Goal: Transaction & Acquisition: Obtain resource

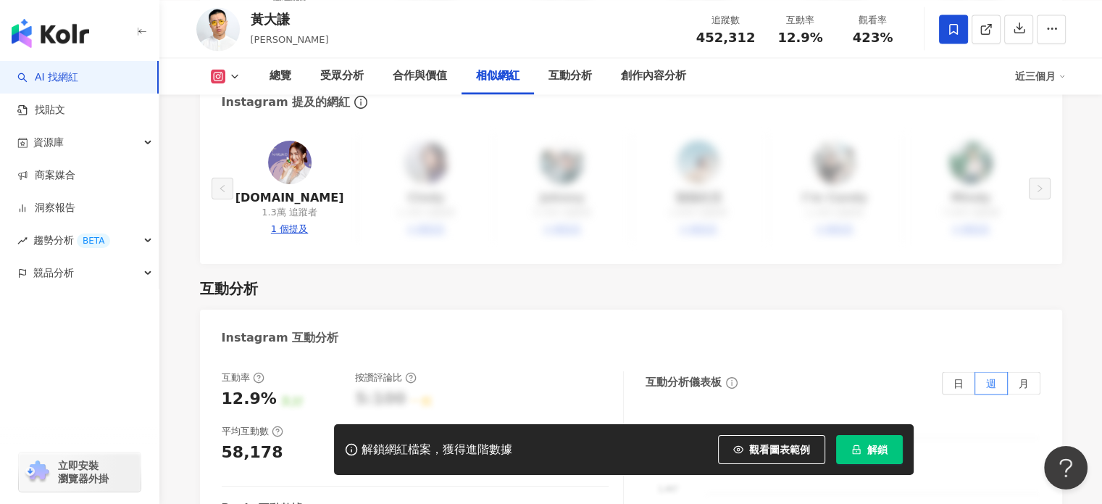
click at [873, 446] on span "解鎖" at bounding box center [878, 450] width 20 height 12
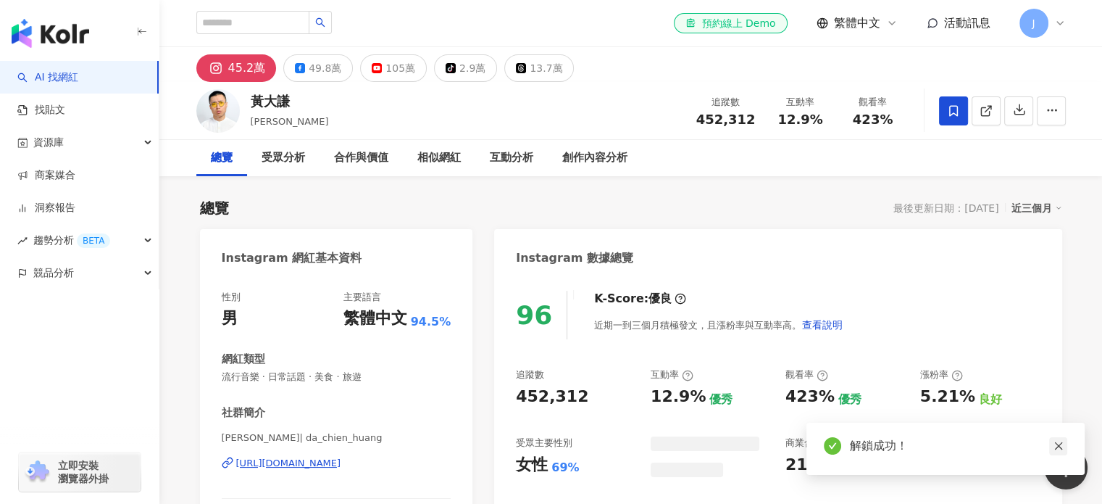
click at [1060, 447] on icon "close" at bounding box center [1059, 446] width 10 height 10
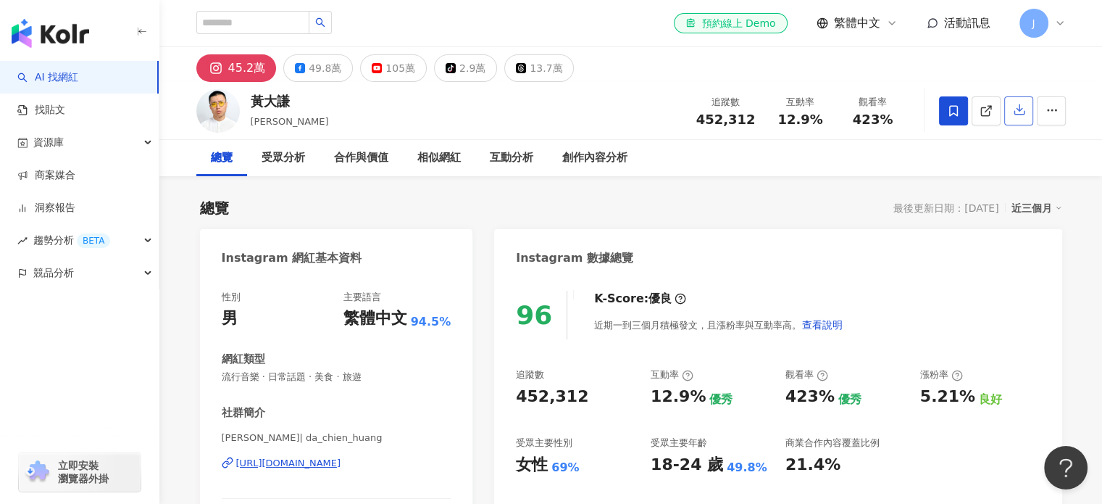
click at [1018, 109] on icon "button" at bounding box center [1020, 110] width 10 height 10
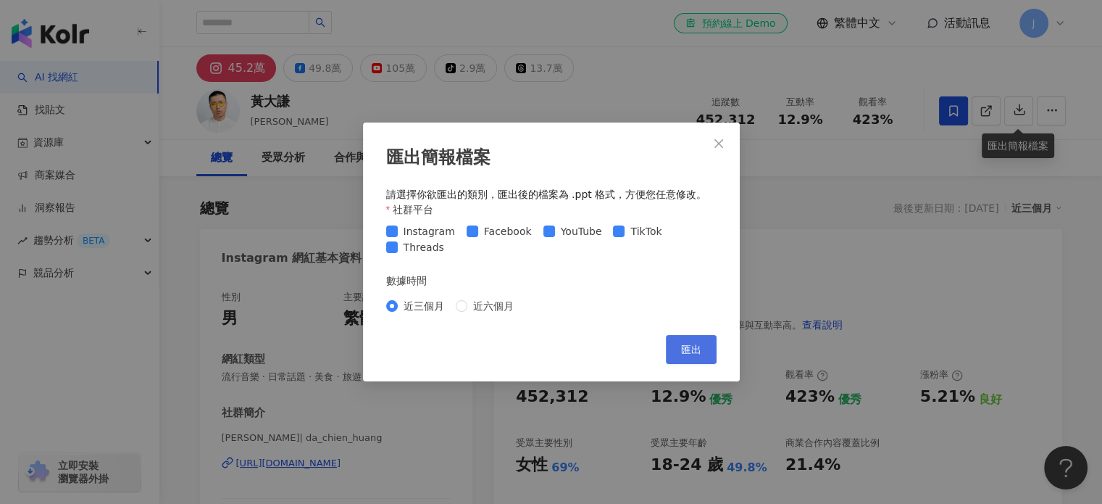
click at [691, 349] on span "匯出" at bounding box center [691, 350] width 20 height 12
drag, startPoint x: 499, startPoint y: 309, endPoint x: 594, endPoint y: 325, distance: 96.3
click at [499, 309] on span "近六個月" at bounding box center [493, 306] width 52 height 16
click at [697, 353] on span "匯出" at bounding box center [691, 350] width 20 height 12
click at [952, 238] on div "匯出簡報檔案 請選擇你欲匯出的類別，匯出後的檔案為 .ppt 格式，方便您任意修改。 社群平台 Instagram Facebook YouTube TikT…" at bounding box center [551, 252] width 1102 height 504
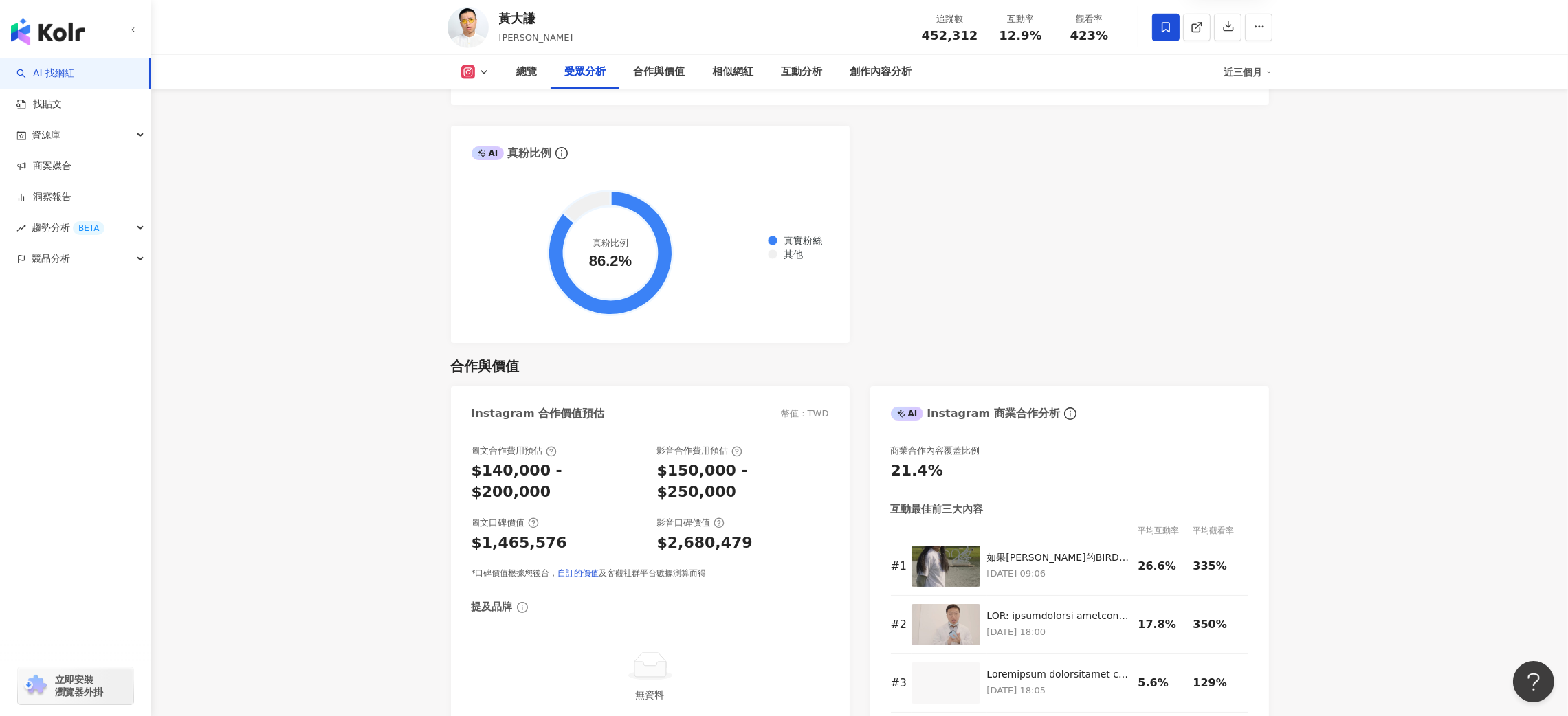
scroll to position [1679, 0]
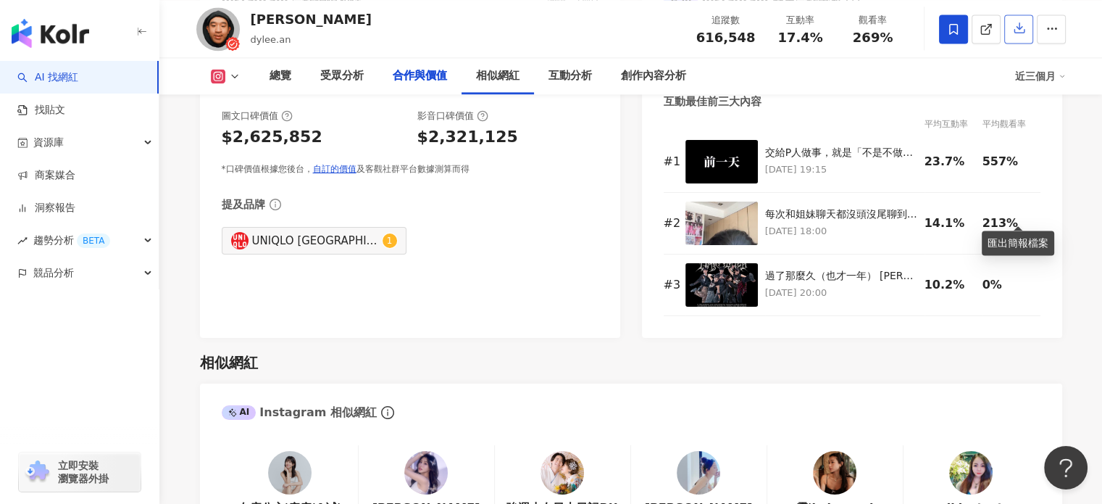
scroll to position [2276, 0]
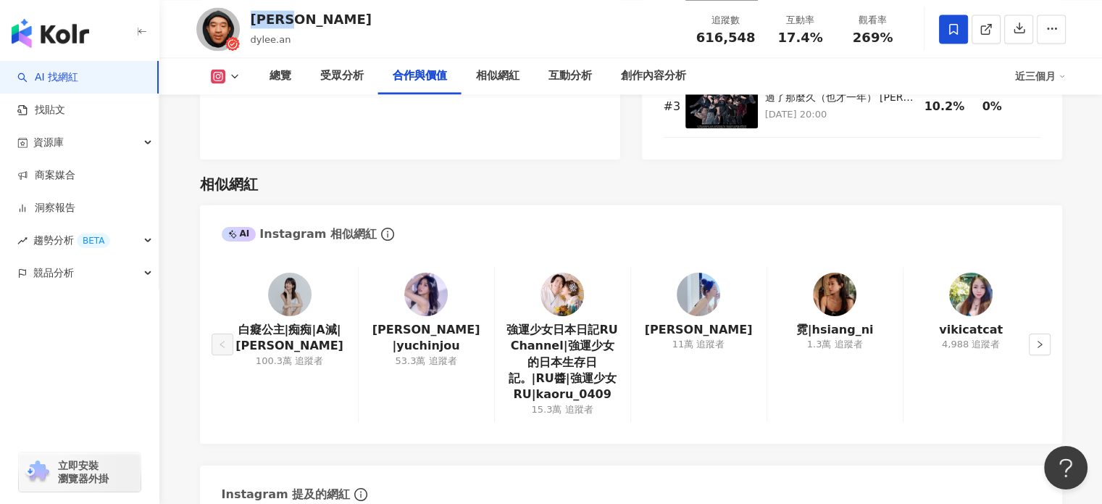
drag, startPoint x: 305, startPoint y: 25, endPoint x: 253, endPoint y: 25, distance: 52.2
click at [253, 25] on div "滌綸木子李 dylee.an 追蹤數 616,548 互動率 17.4% 觀看率 269%" at bounding box center [631, 28] width 928 height 57
copy div "滌綸木子李"
click at [1020, 27] on icon "button" at bounding box center [1019, 27] width 13 height 13
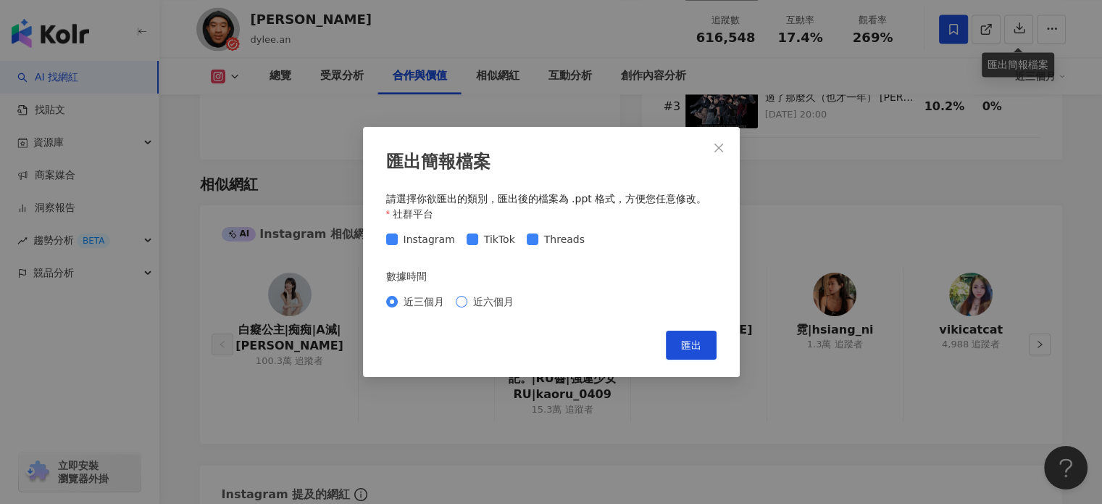
click at [477, 300] on span "近六個月" at bounding box center [493, 302] width 52 height 16
click at [415, 300] on span "近三個月" at bounding box center [424, 302] width 52 height 16
click at [684, 340] on span "匯出" at bounding box center [691, 345] width 20 height 12
click at [707, 325] on div "匯出簡報檔案 請選擇你欲匯出的類別，匯出後的檔案為 .ppt 格式，方便您任意修改。 社群平台 Instagram TikTok Threads 數據時間 近…" at bounding box center [551, 252] width 377 height 250
click at [700, 339] on span "匯出" at bounding box center [691, 345] width 20 height 12
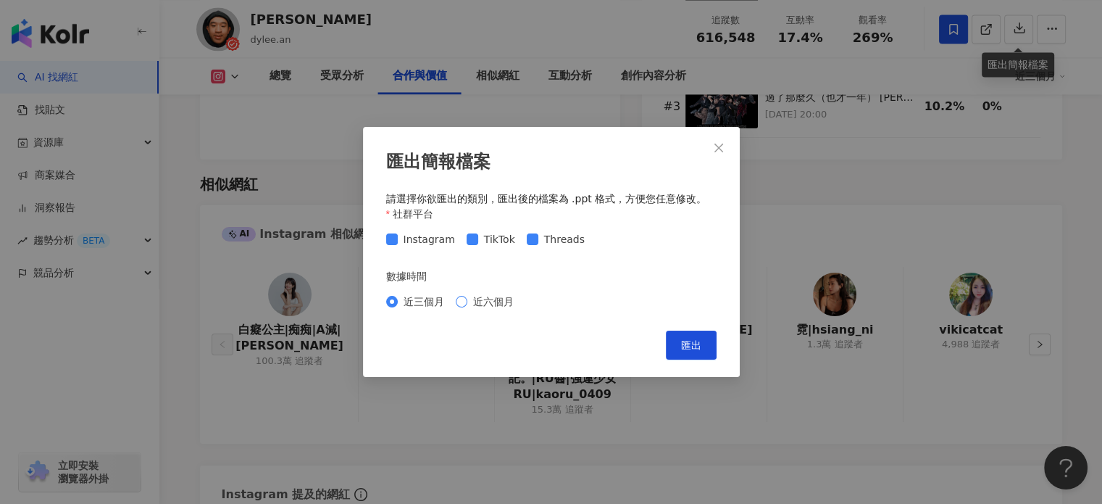
click at [489, 298] on span "近六個月" at bounding box center [493, 302] width 52 height 16
click at [694, 339] on span "匯出" at bounding box center [691, 345] width 20 height 12
click at [1013, 390] on div "匯出簡報檔案 請選擇你欲匯出的類別，匯出後的檔案為 .ppt 格式，方便您任意修改。 社群平台 Instagram TikTok Threads 數據時間 近…" at bounding box center [551, 252] width 1102 height 504
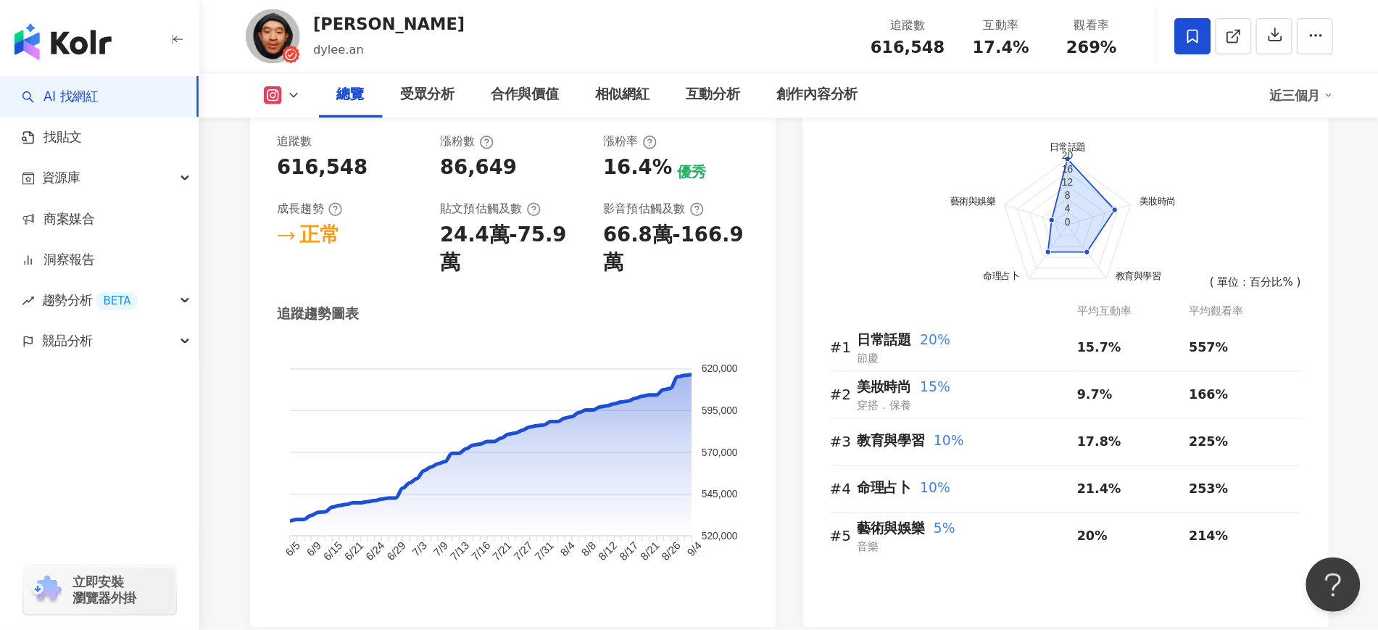
scroll to position [716, 0]
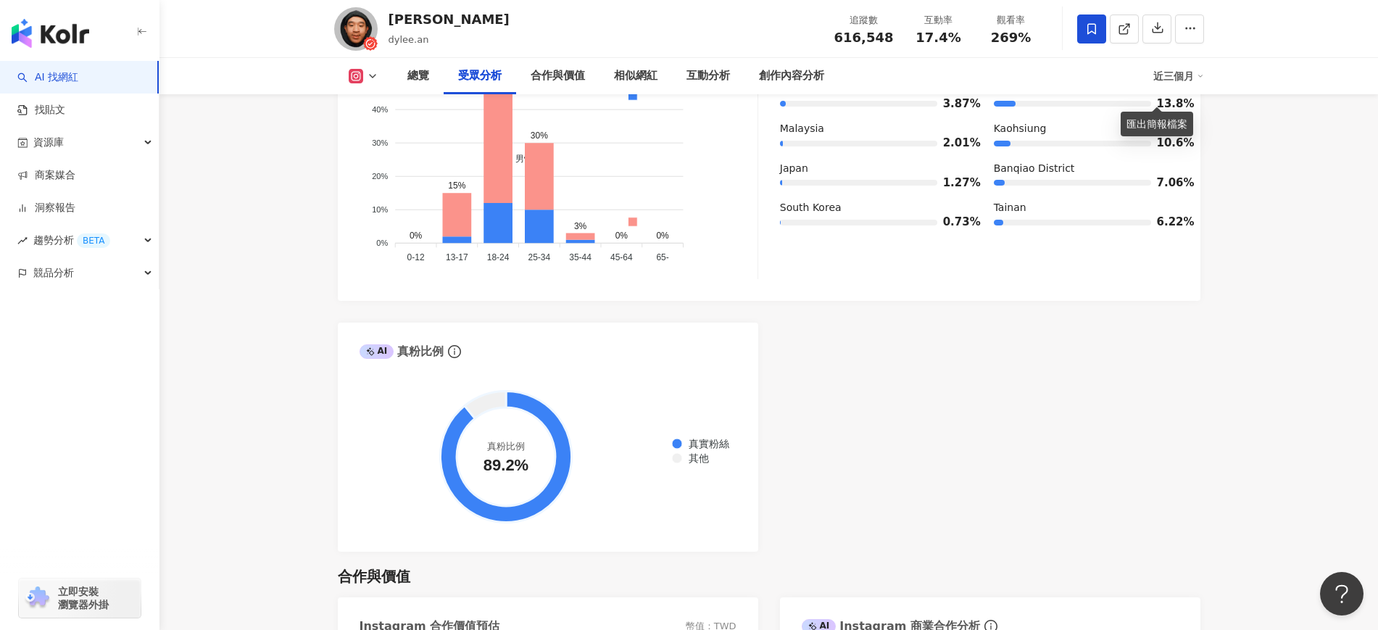
scroll to position [1441, 0]
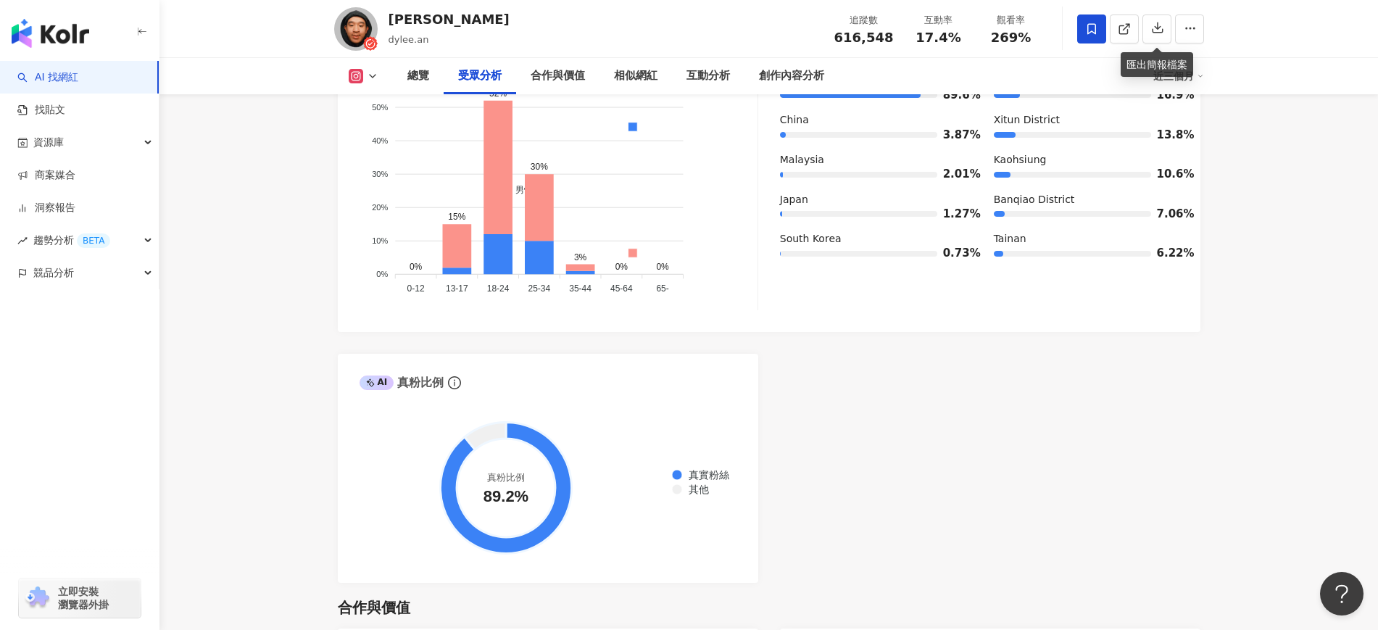
click at [1046, 436] on div "AI Instagram 受眾樣貌分析 受眾主要性別 女性 74.5% 受眾主要年齡 18-24 歲 52.5% 受眾年齡及性別分布 男性 女性 60% 60…" at bounding box center [769, 243] width 862 height 679
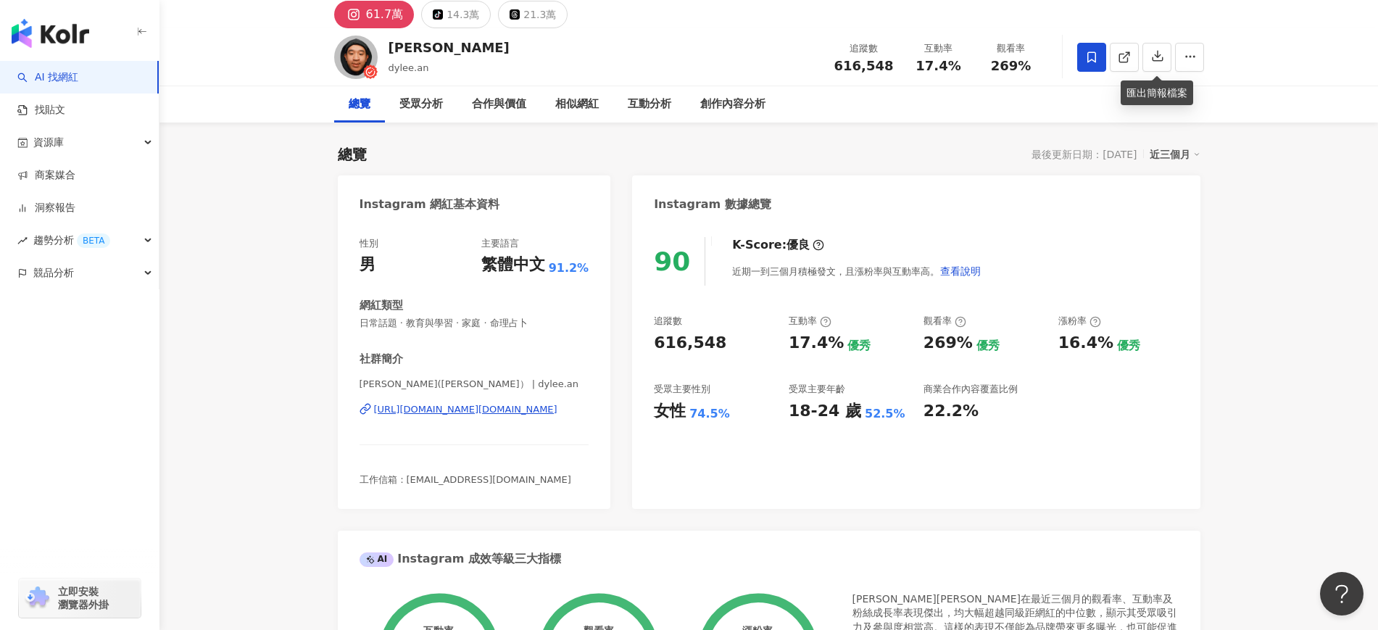
scroll to position [0, 0]
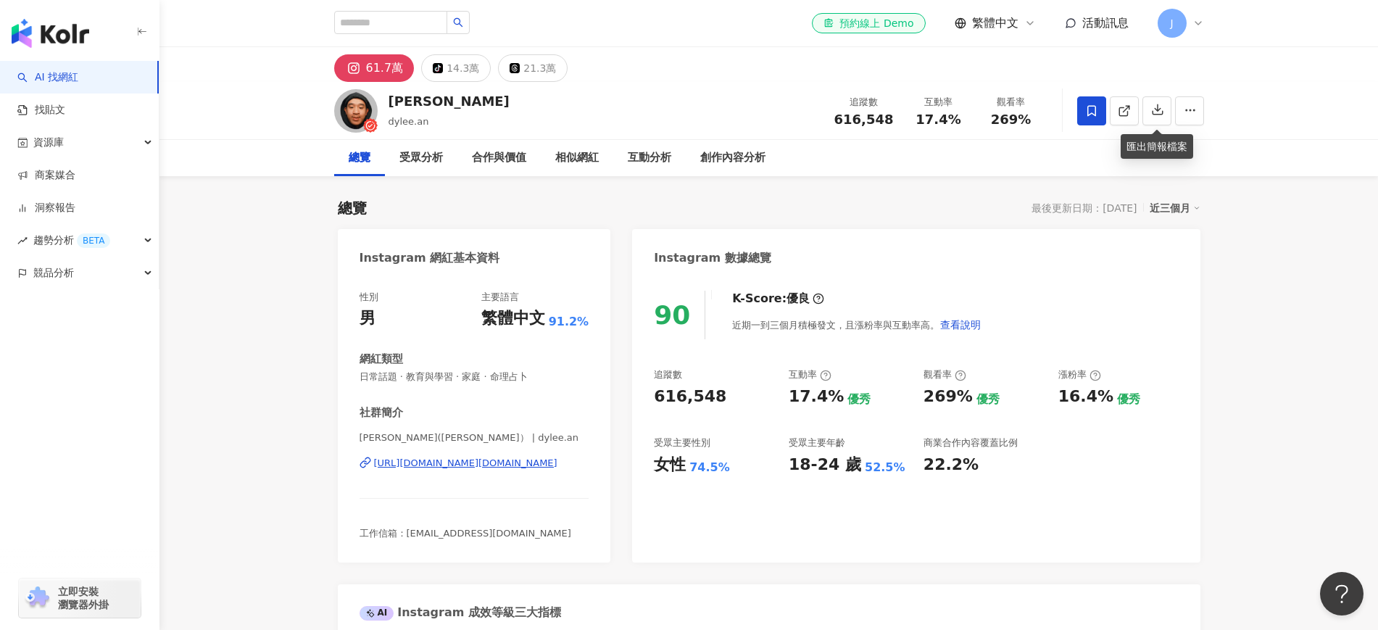
click at [1102, 207] on div "近三個月" at bounding box center [1174, 208] width 51 height 19
click at [1102, 270] on link "近六個月" at bounding box center [1181, 267] width 41 height 16
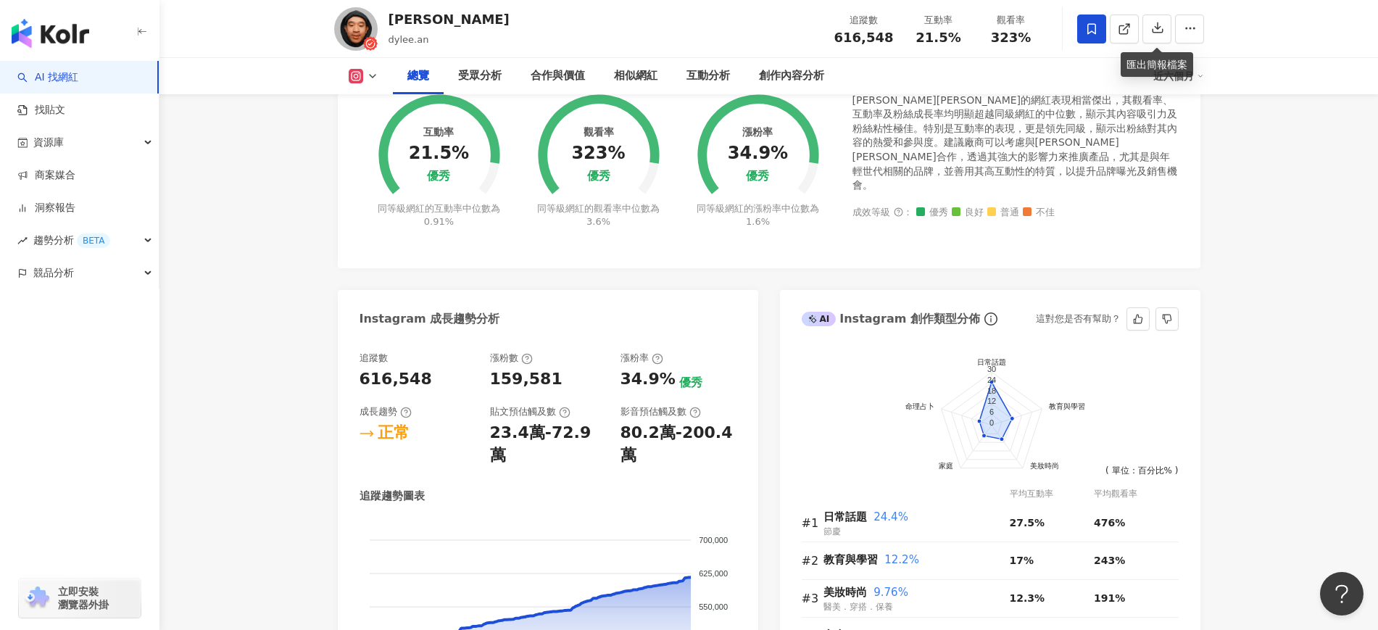
scroll to position [544, 0]
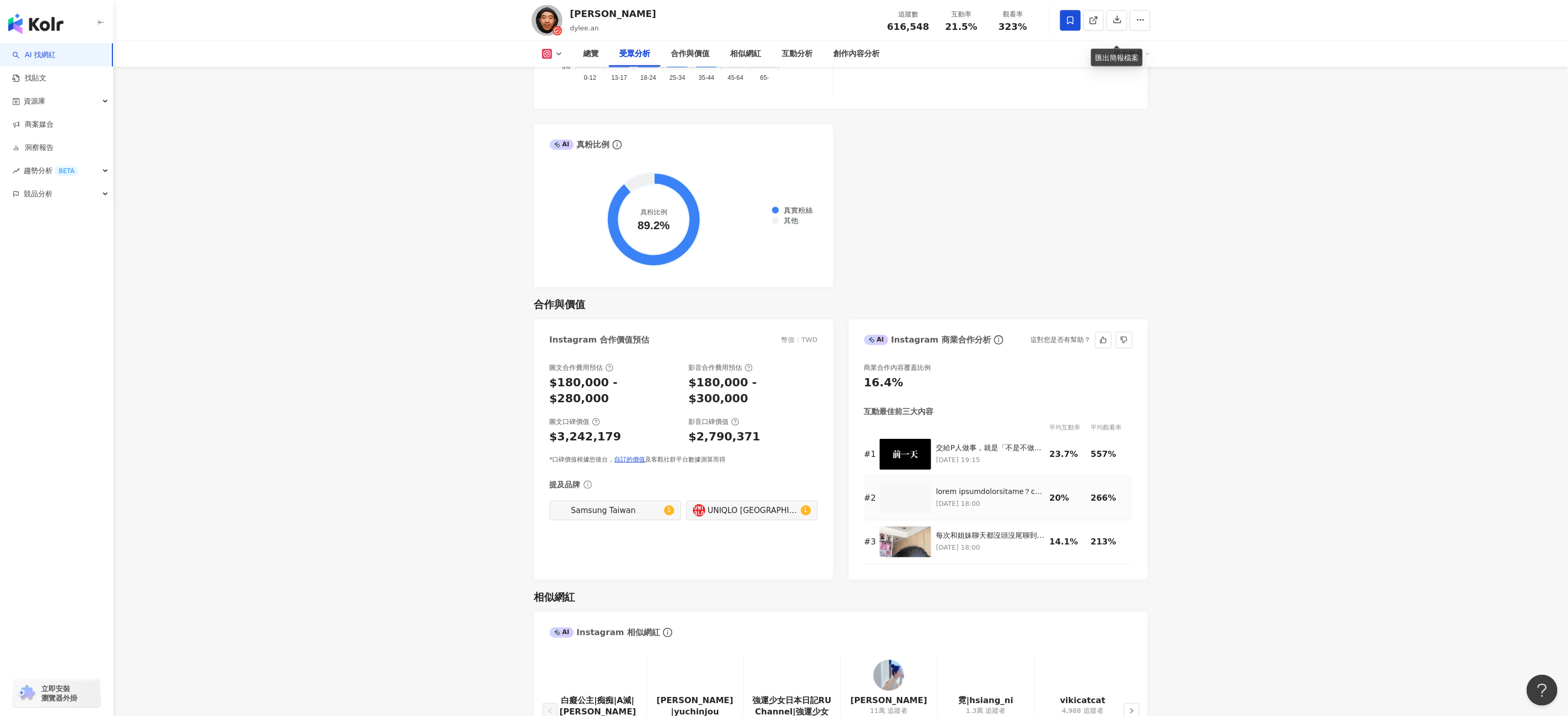
scroll to position [1128, 0]
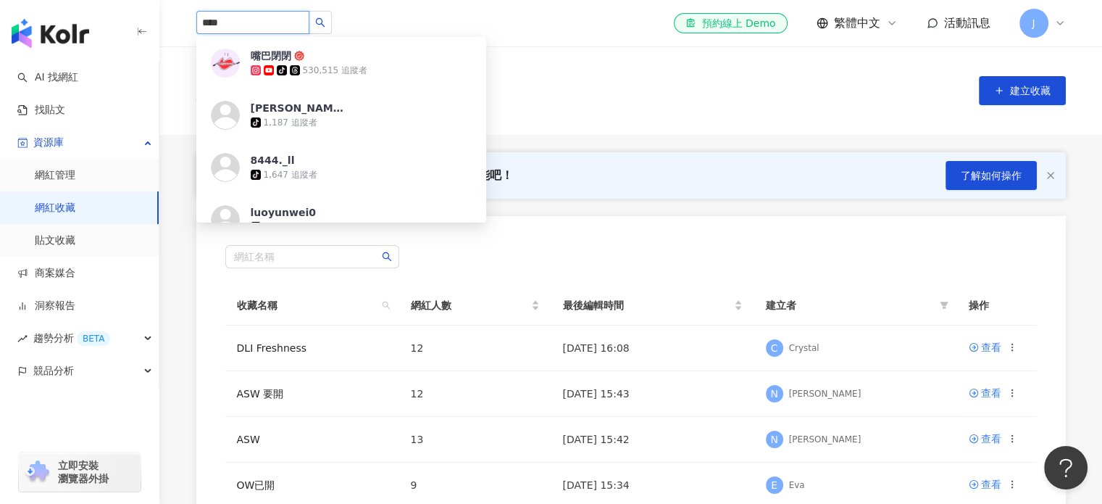
click at [286, 28] on input "****" at bounding box center [252, 22] width 113 height 23
click at [291, 17] on input "****" at bounding box center [252, 22] width 113 height 23
click at [281, 23] on input "****" at bounding box center [252, 22] width 113 height 23
click at [268, 21] on input "****" at bounding box center [252, 22] width 113 height 23
click at [143, 9] on div "AI 找網紅 找貼文 資源庫 網紅管理 網紅收藏 貼文收藏 商案媒合 洞察報告 趨勢分析 BETA 競品分析 立即安裝 瀏覽器外掛 **** 嘴巴閉閉 tik…" at bounding box center [551, 486] width 1102 height 973
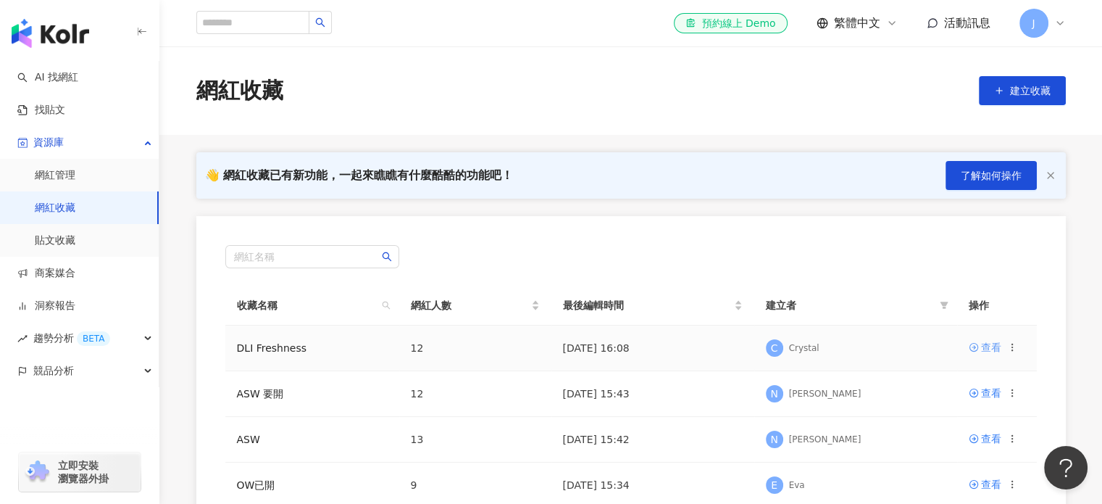
click at [997, 349] on div "查看" at bounding box center [991, 347] width 20 height 16
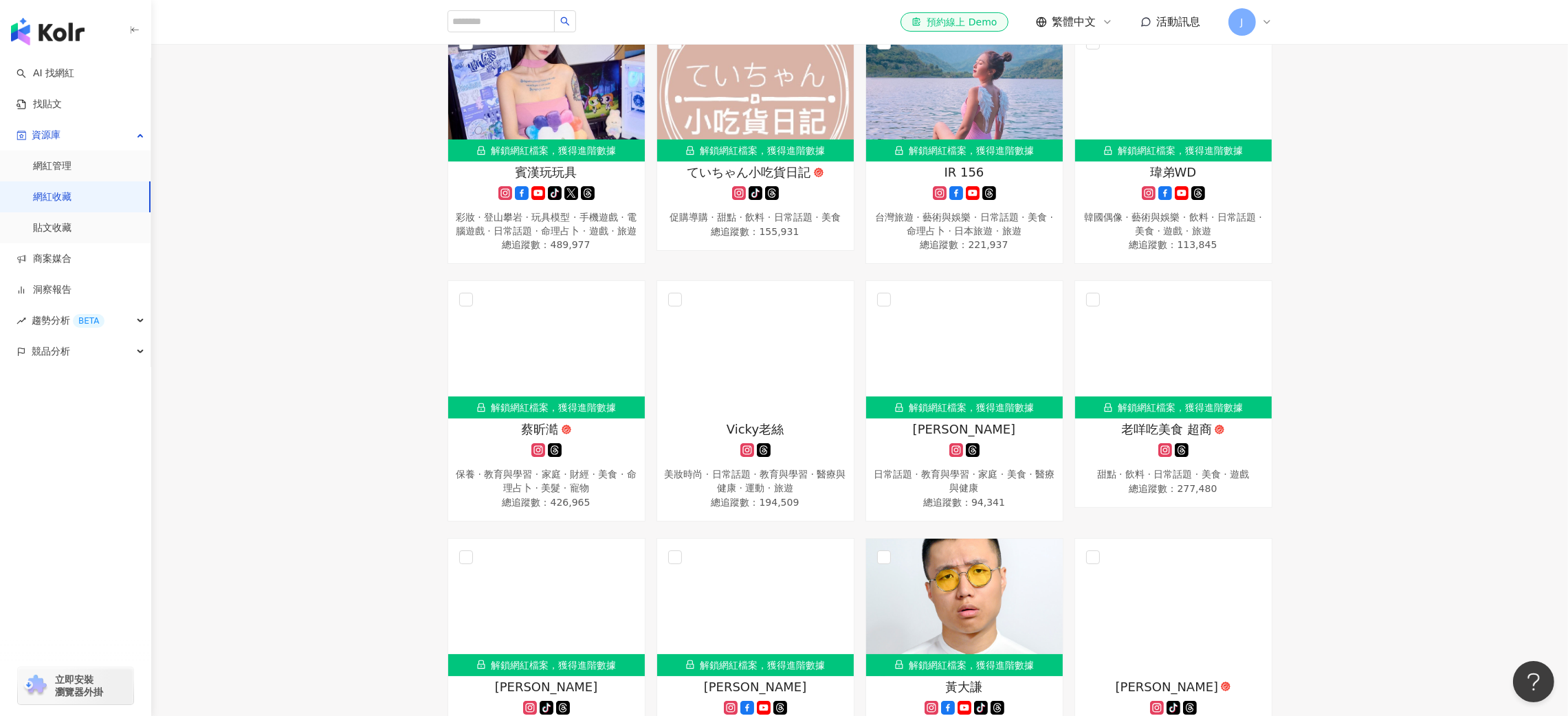
scroll to position [618, 0]
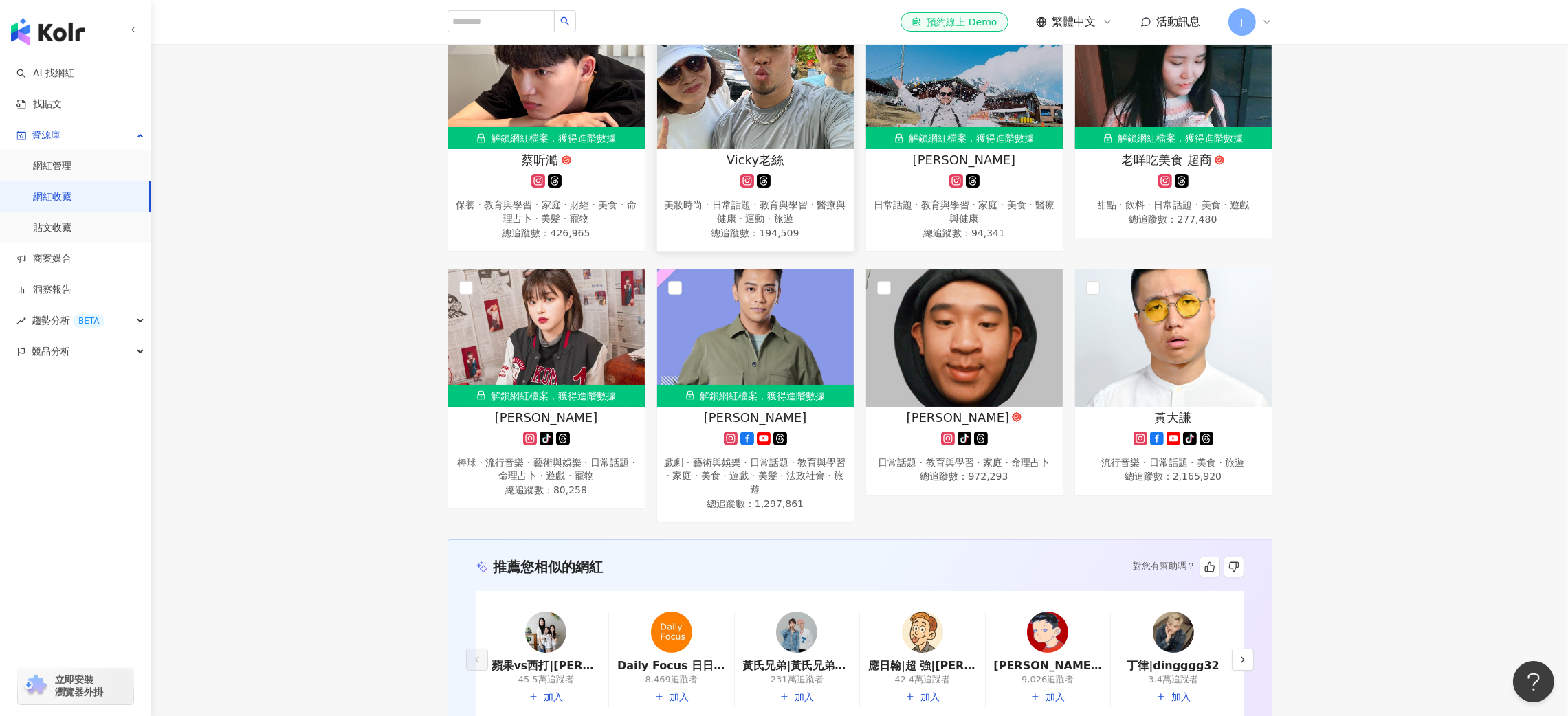
click at [768, 106] on img at bounding box center [755, 80] width 196 height 138
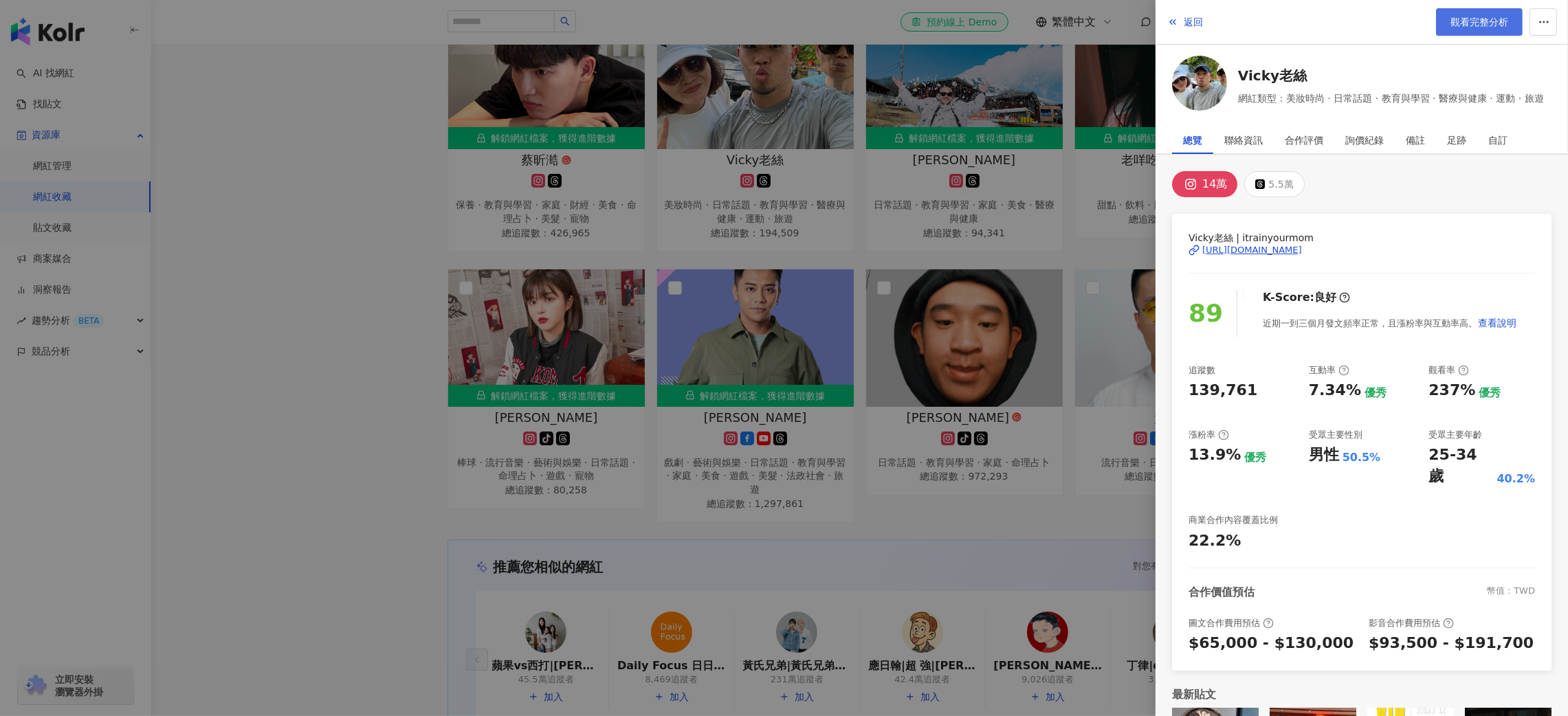
click at [1485, 19] on span "觀看完整分析" at bounding box center [1479, 22] width 58 height 11
click at [1473, 10] on link "觀看完整分析" at bounding box center [1479, 22] width 86 height 28
click at [972, 508] on div at bounding box center [784, 358] width 1568 height 716
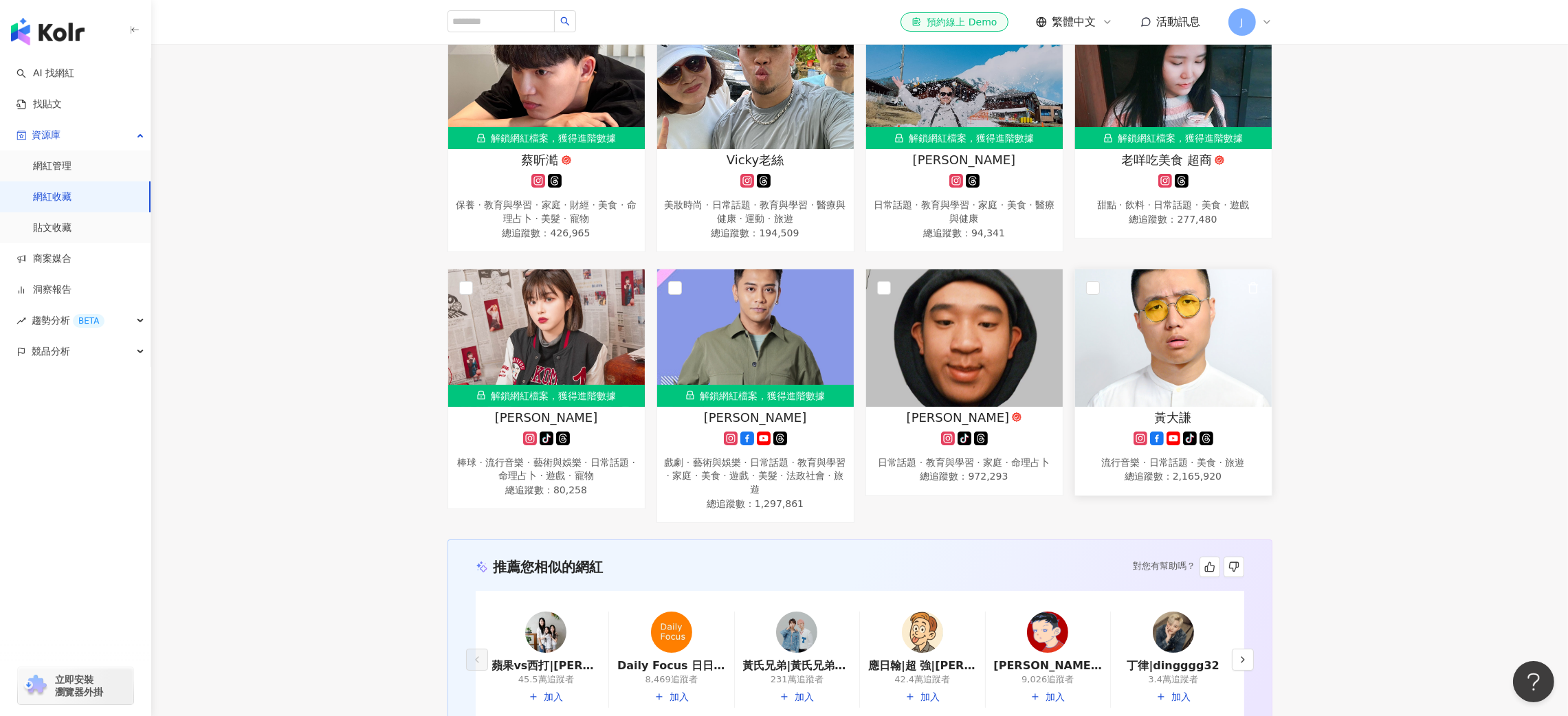
click at [1178, 323] on img at bounding box center [1173, 338] width 196 height 138
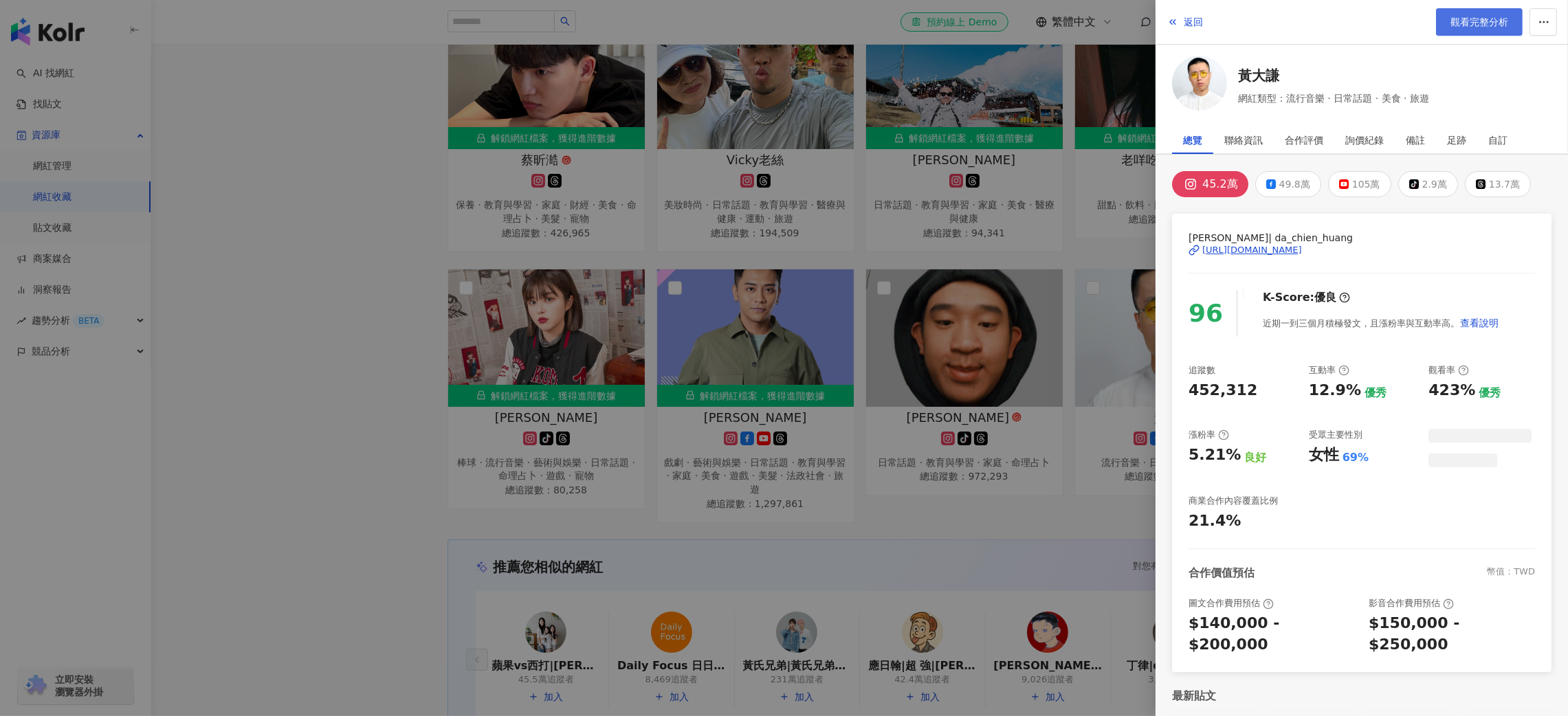
click at [1479, 28] on span "觀看完整分析" at bounding box center [1479, 22] width 58 height 11
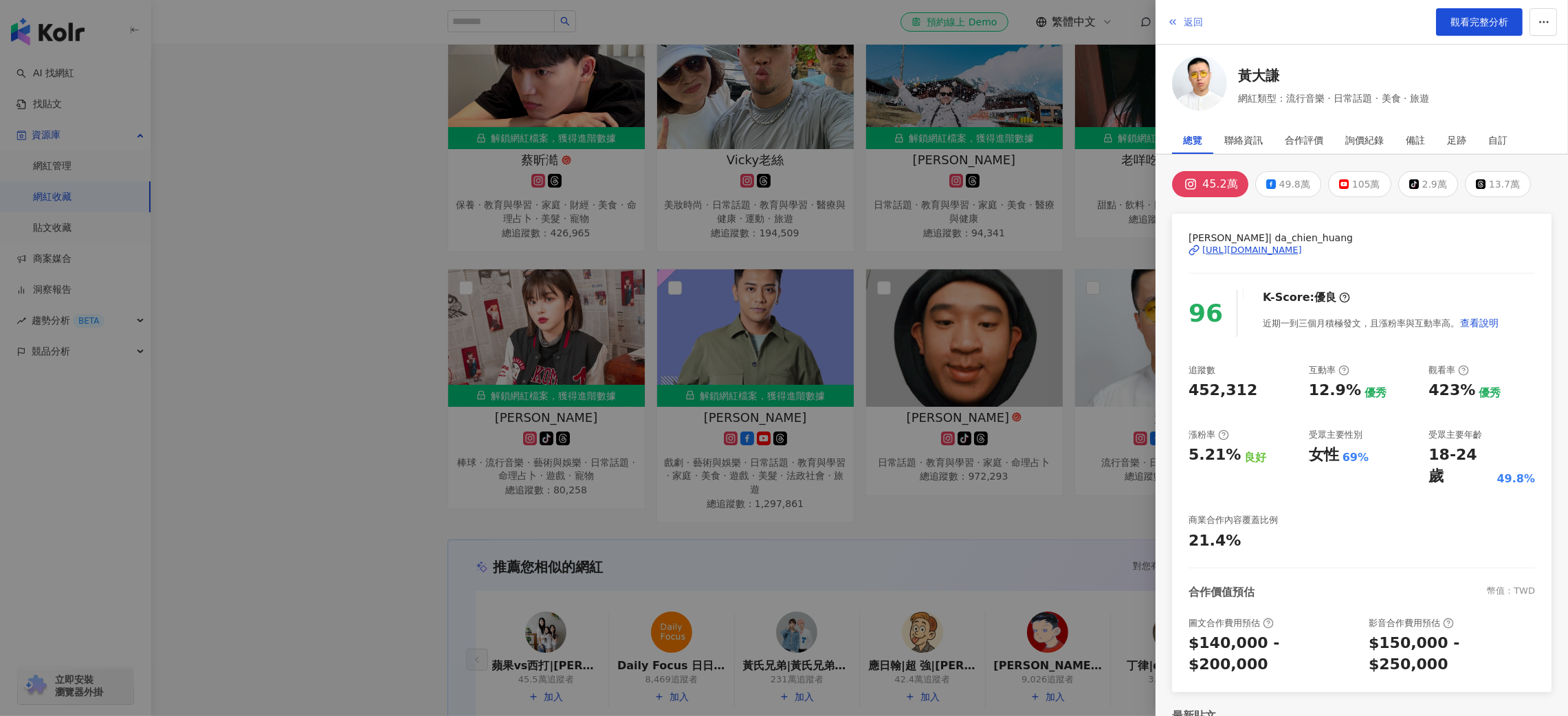
click at [1175, 23] on icon "button" at bounding box center [1173, 22] width 11 height 11
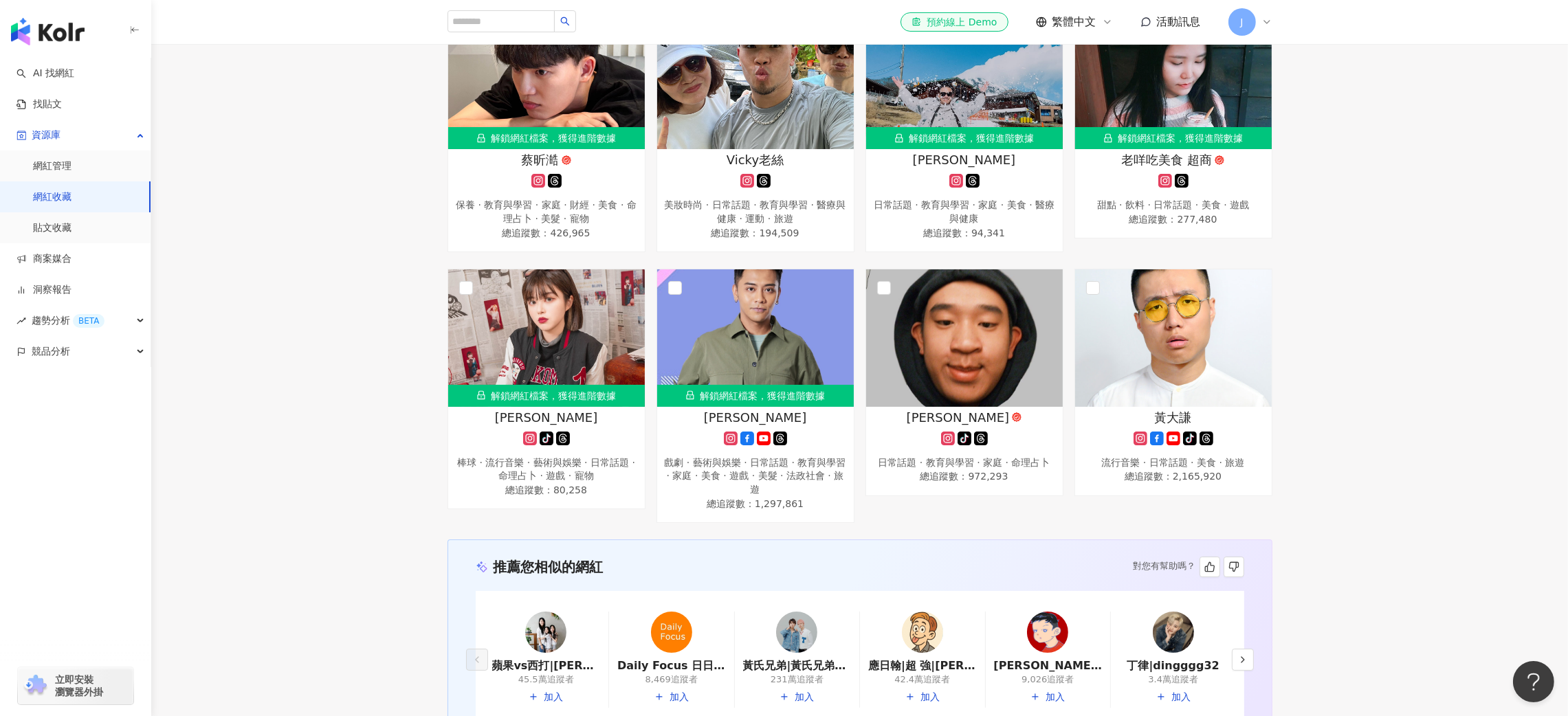
click at [1498, 391] on div "解鎖網紅檔案，獲得進階數據 賓漢玩玩具 tiktok-icon 彩妝 · 登山攀岩 · 玩具模型 · 手機遊戲 · 電腦遊戲 · 日常話題 · 命理占卜 · …" at bounding box center [859, 138] width 1417 height 769
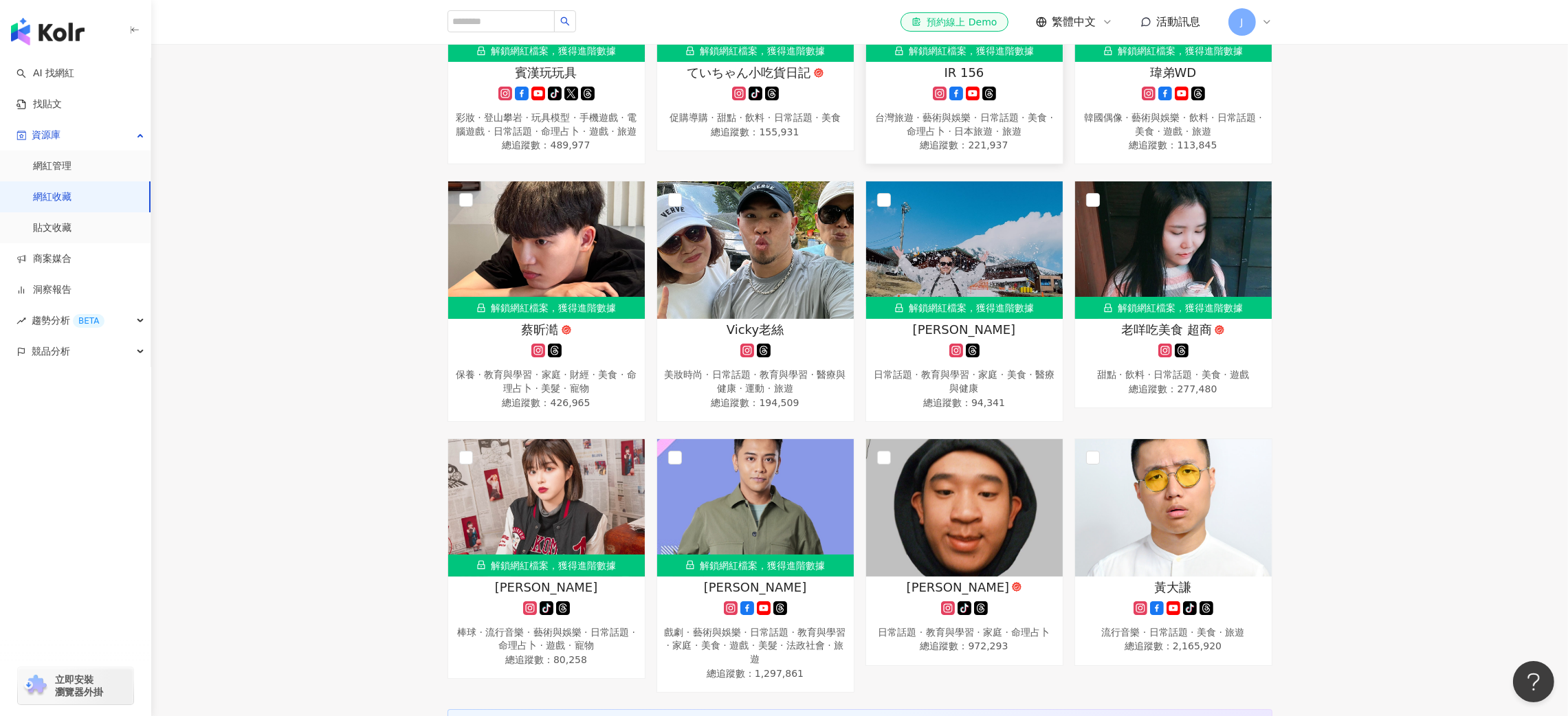
scroll to position [476, 0]
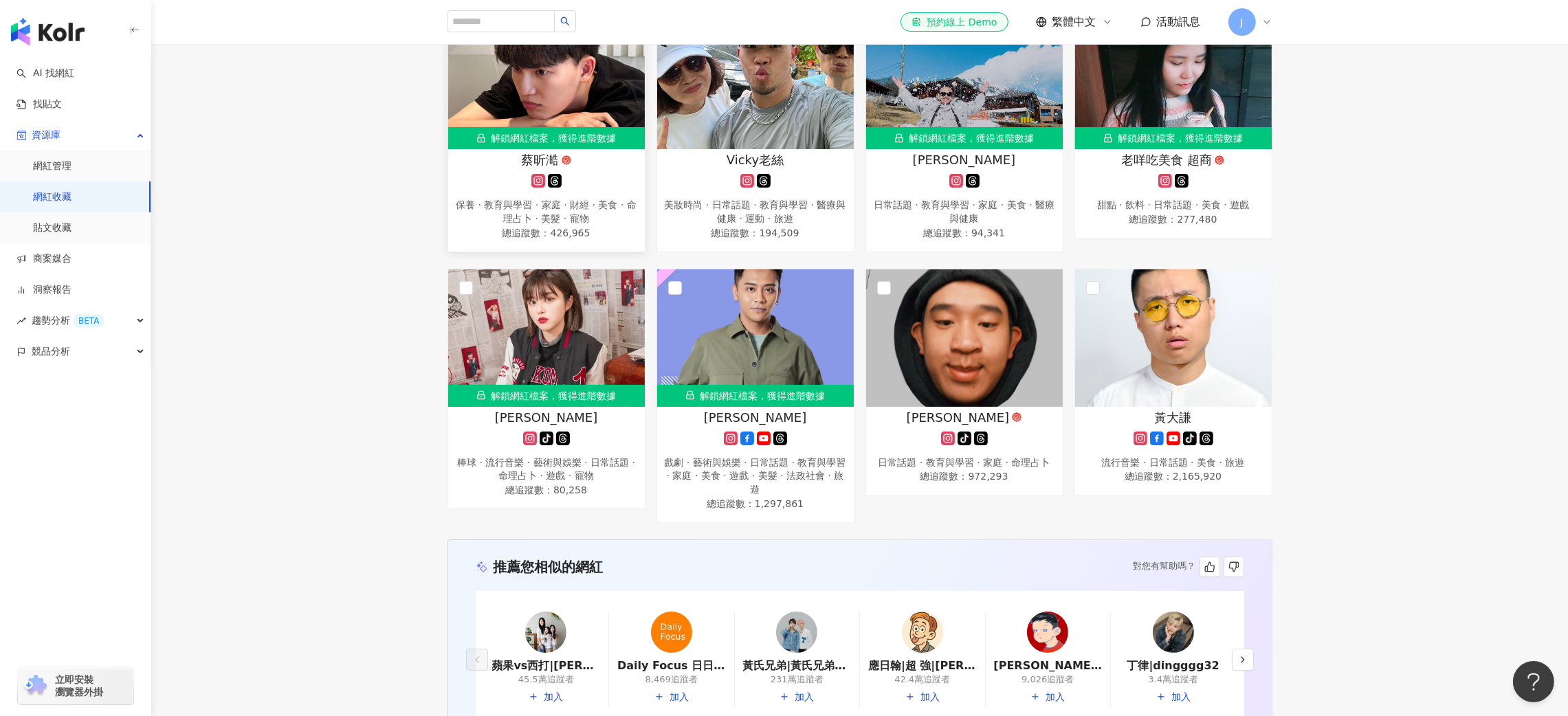
click at [554, 101] on img at bounding box center [546, 80] width 196 height 138
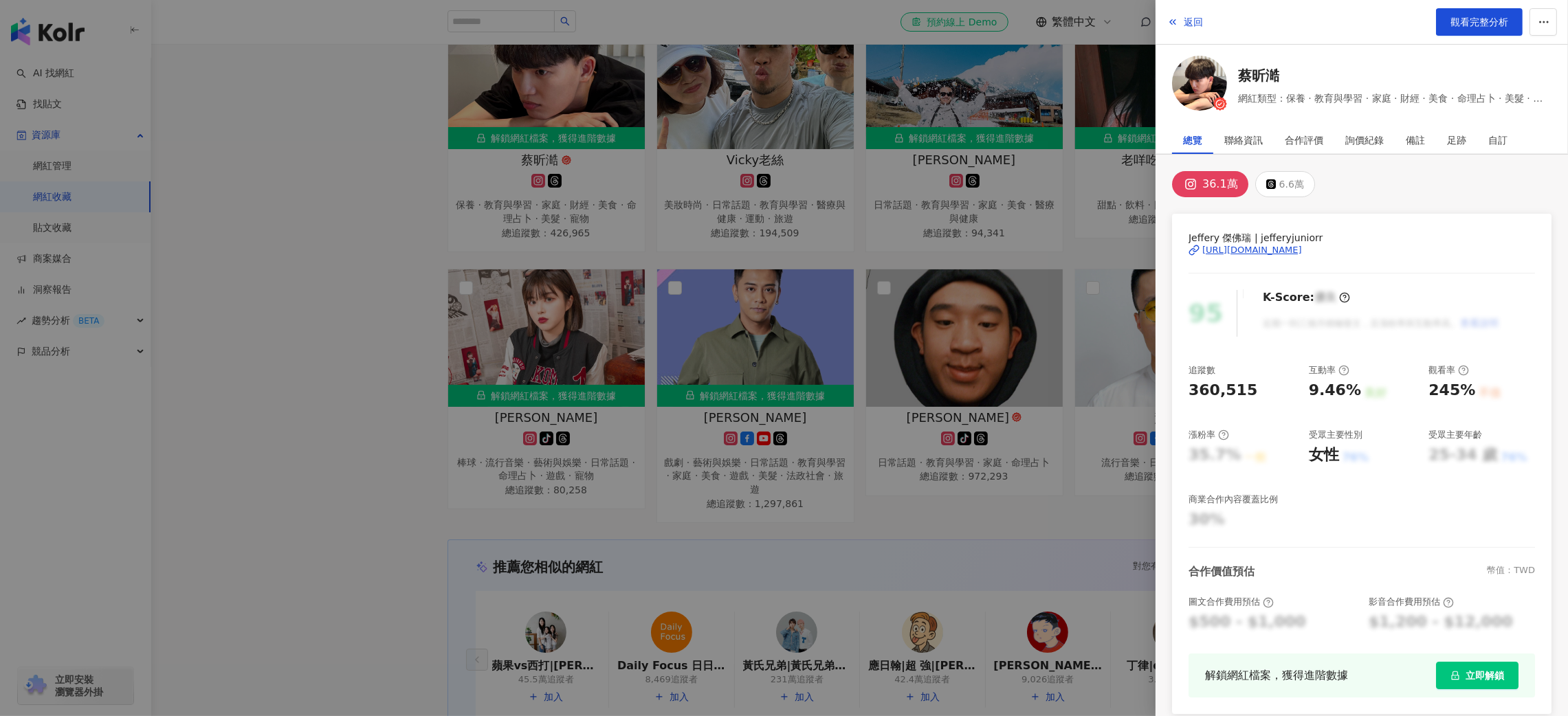
click at [1466, 681] on span "立即解鎖" at bounding box center [1485, 676] width 39 height 11
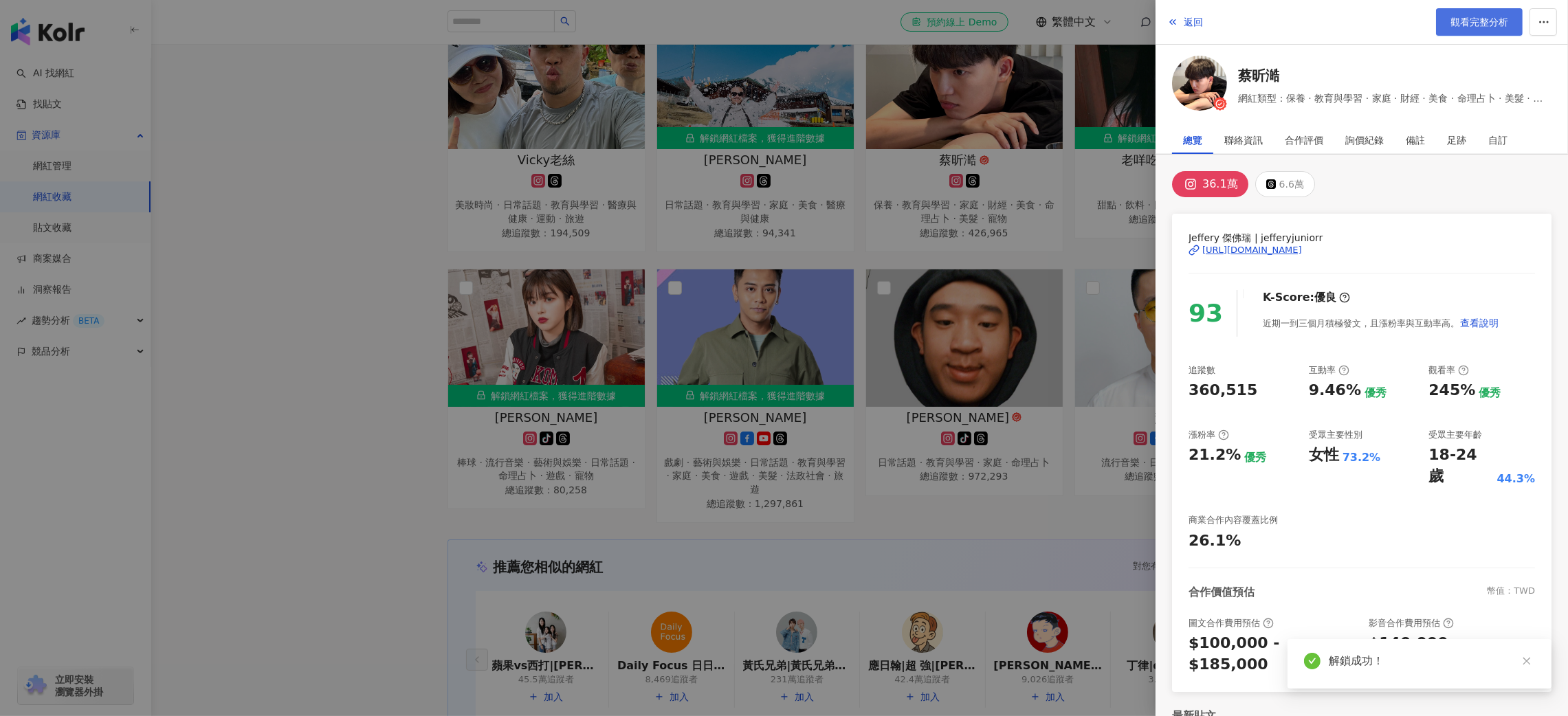
click at [1473, 21] on span "觀看完整分析" at bounding box center [1479, 22] width 58 height 11
click at [226, 247] on div at bounding box center [784, 358] width 1568 height 716
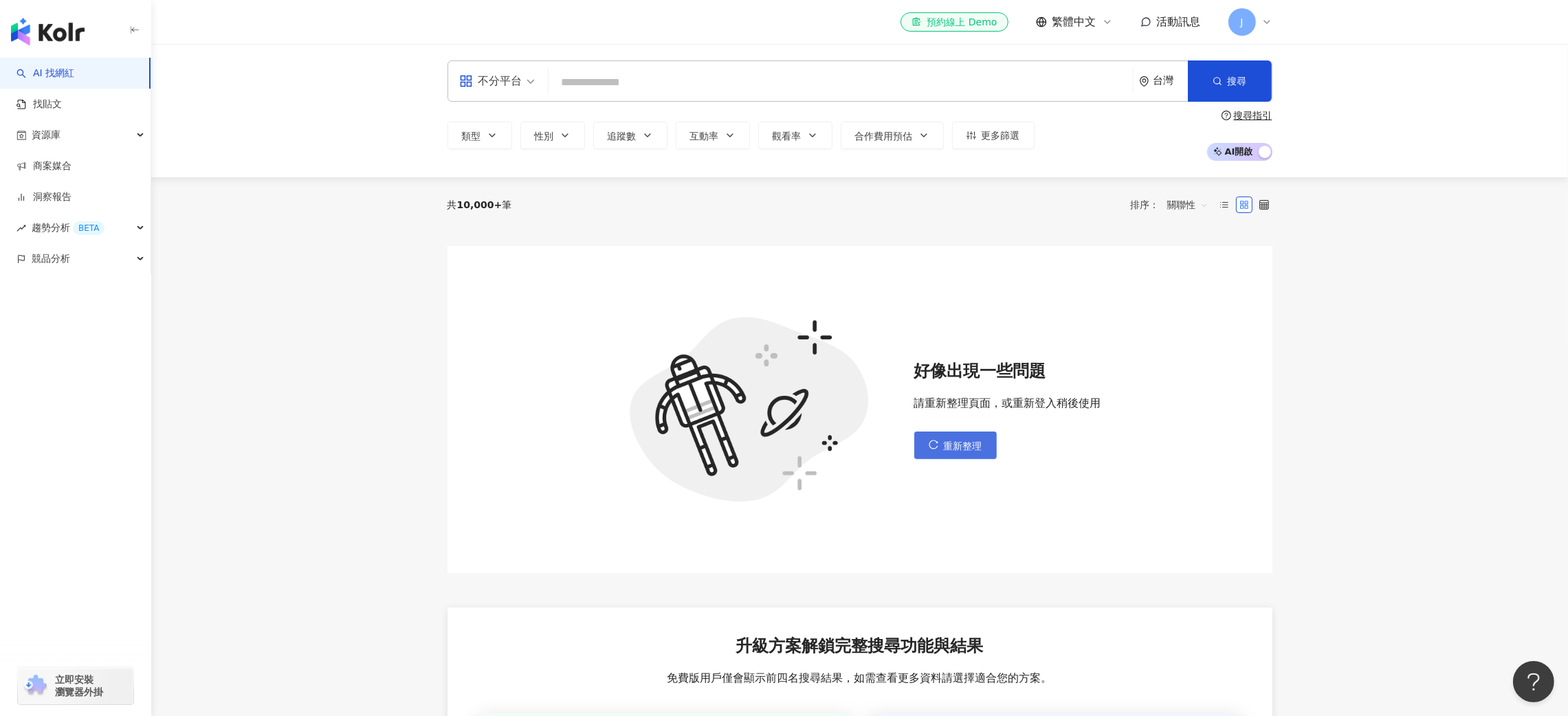
click at [944, 446] on span "重新整理" at bounding box center [963, 447] width 39 height 11
click at [970, 441] on span "重新整理" at bounding box center [963, 447] width 39 height 11
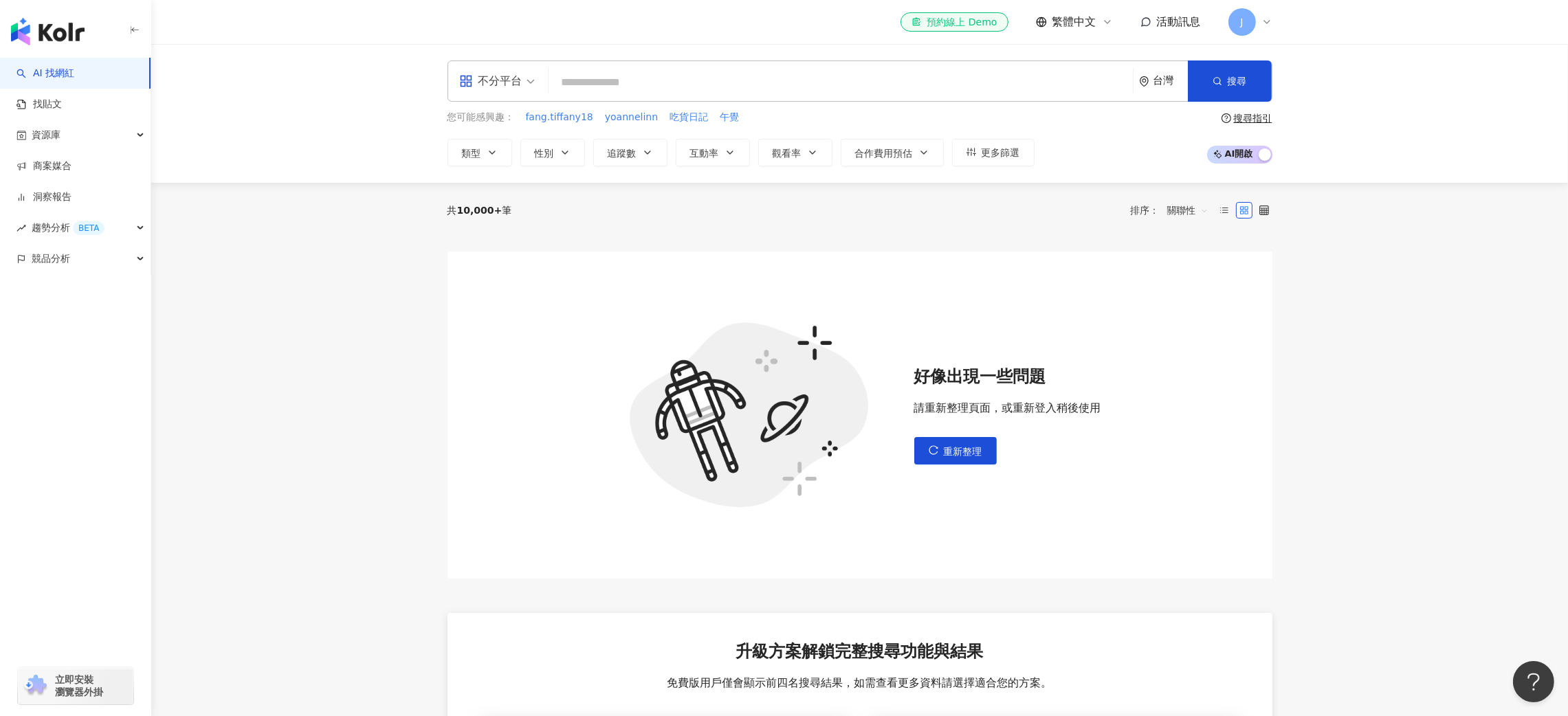
click at [1421, 418] on main "不分平台 台灣 搜尋 您可能感興趣： fang.tiffany18 yoannelinn 吃貨日記 午覺 類型 性別 追蹤數 互動率 觀看率 合作費用預估 更…" at bounding box center [859, 499] width 1417 height 910
click at [971, 451] on span "重新整理" at bounding box center [963, 451] width 39 height 11
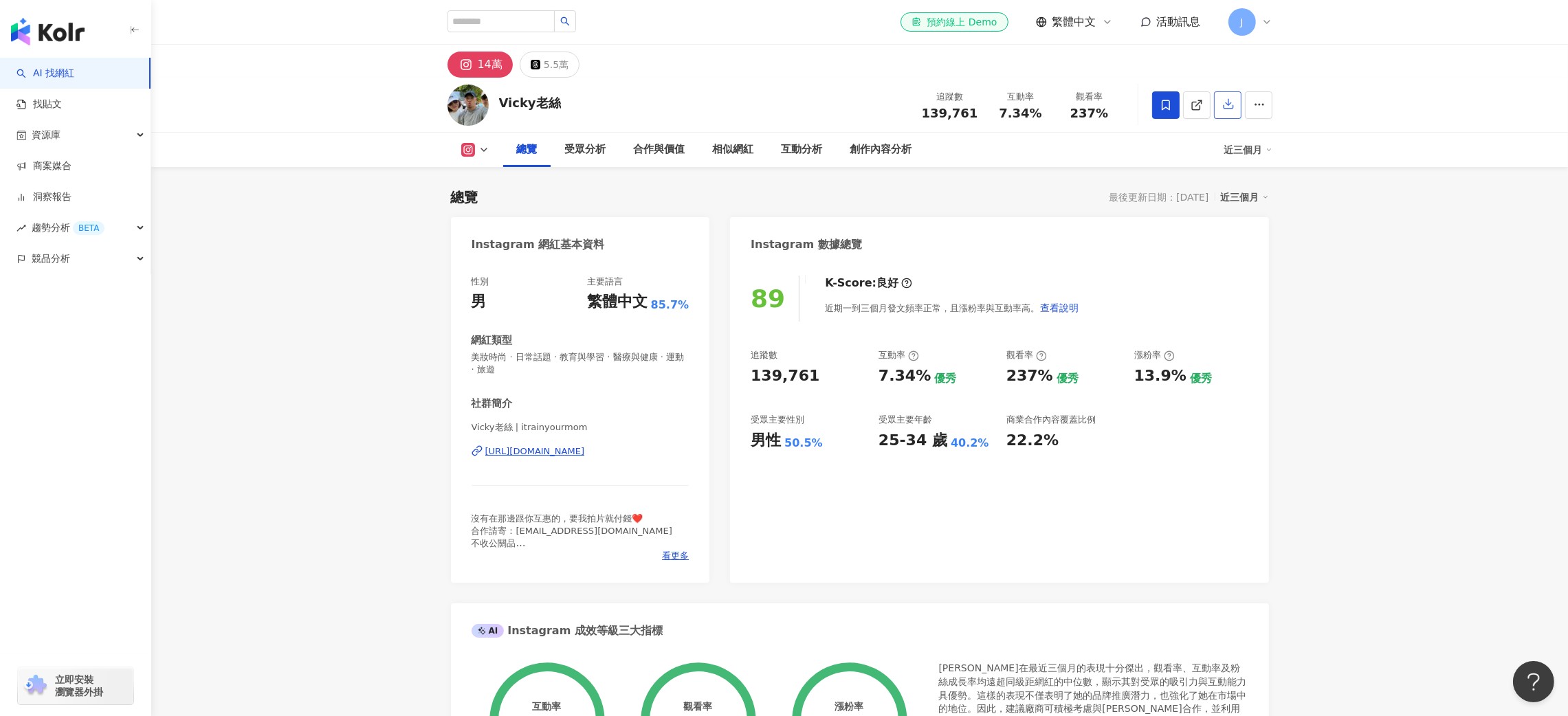
click at [1227, 109] on icon "button" at bounding box center [1228, 103] width 12 height 12
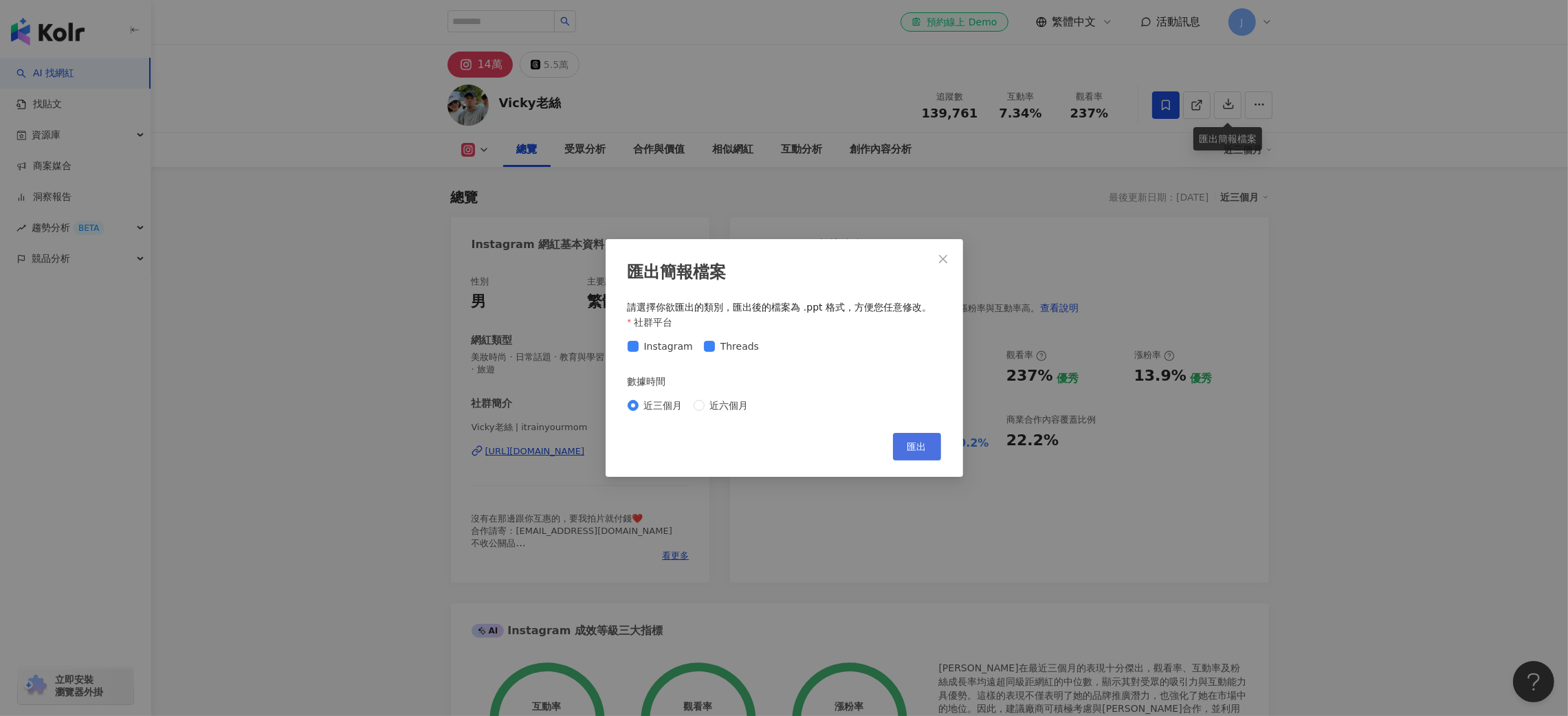
click at [918, 448] on span "匯出" at bounding box center [917, 447] width 19 height 11
click at [727, 407] on span "近六個月" at bounding box center [729, 406] width 49 height 15
click at [926, 443] on button "匯出" at bounding box center [916, 447] width 48 height 28
click at [1393, 465] on div "匯出簡報檔案 請選擇你欲匯出的類別，匯出後的檔案為 .ppt 格式，方便您任意修改。 社群平台 Instagram Threads 數據時間 近三個月 近六個…" at bounding box center [784, 358] width 1568 height 716
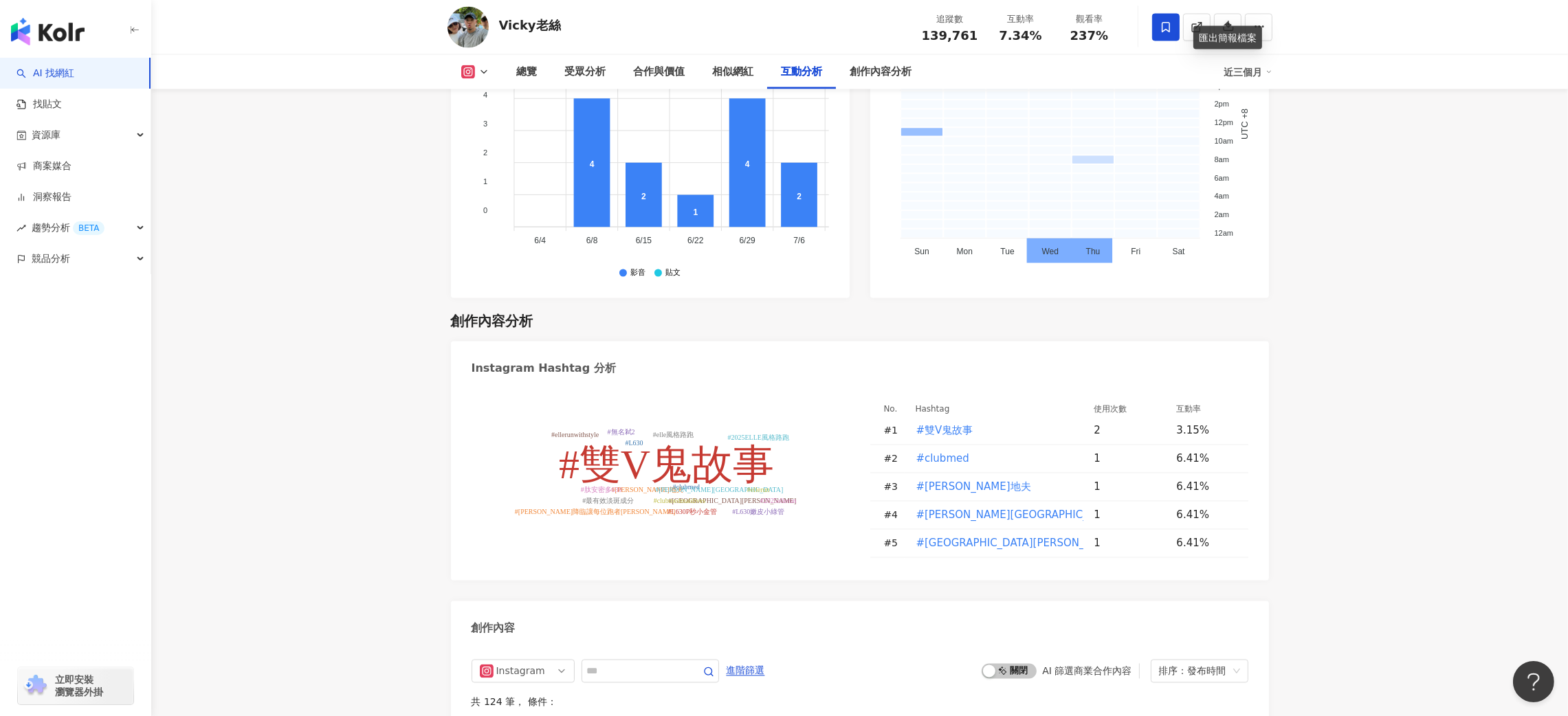
scroll to position [3829, 0]
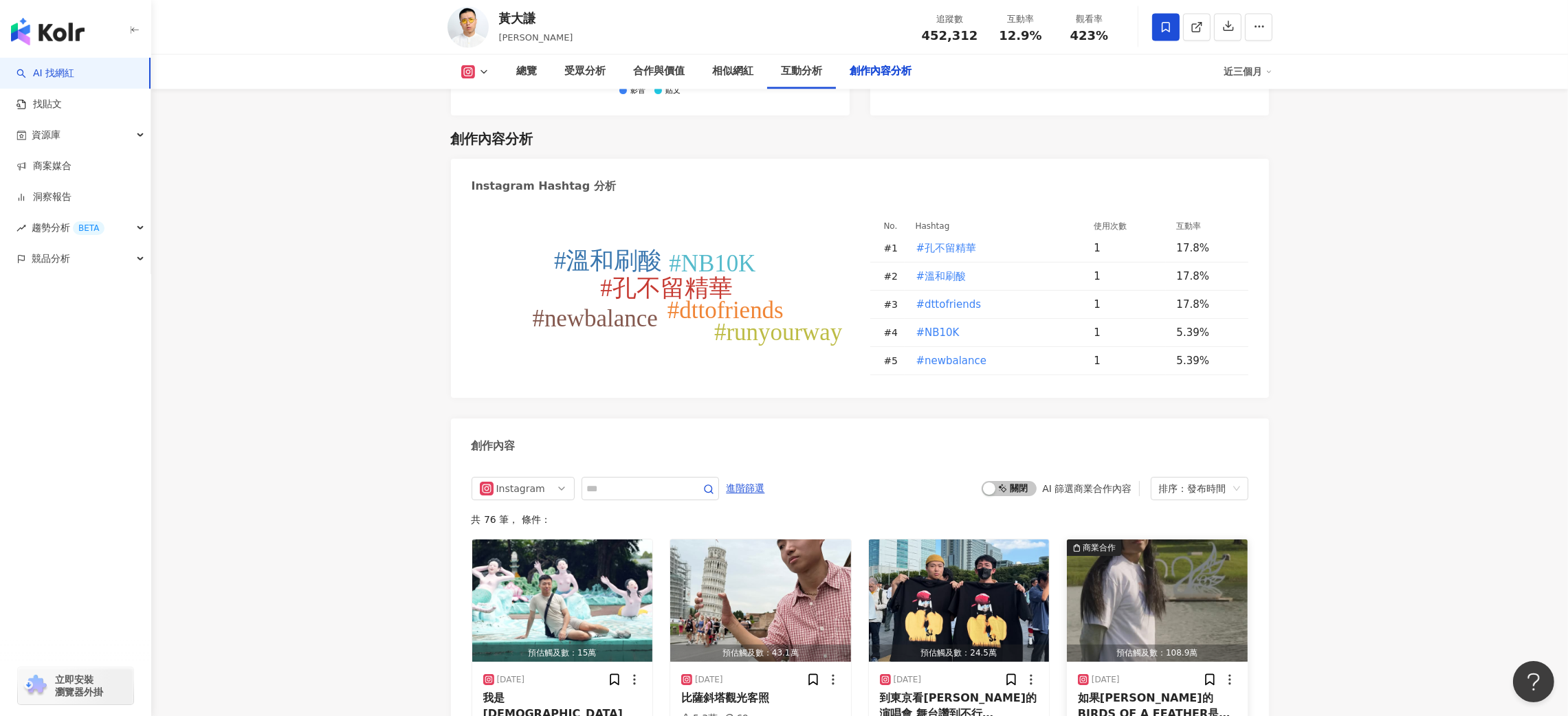
scroll to position [4129, 0]
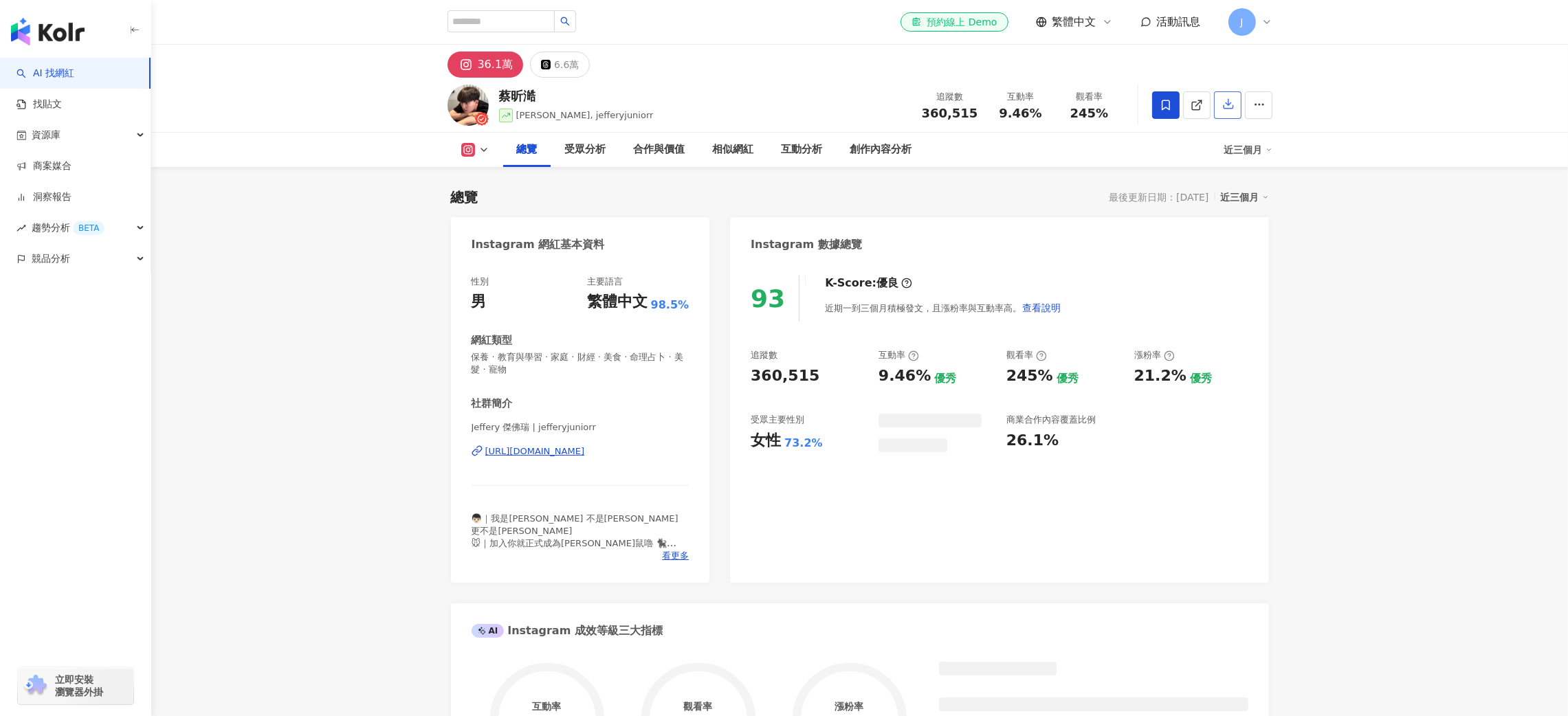
click at [1227, 109] on icon "button" at bounding box center [1228, 103] width 12 height 12
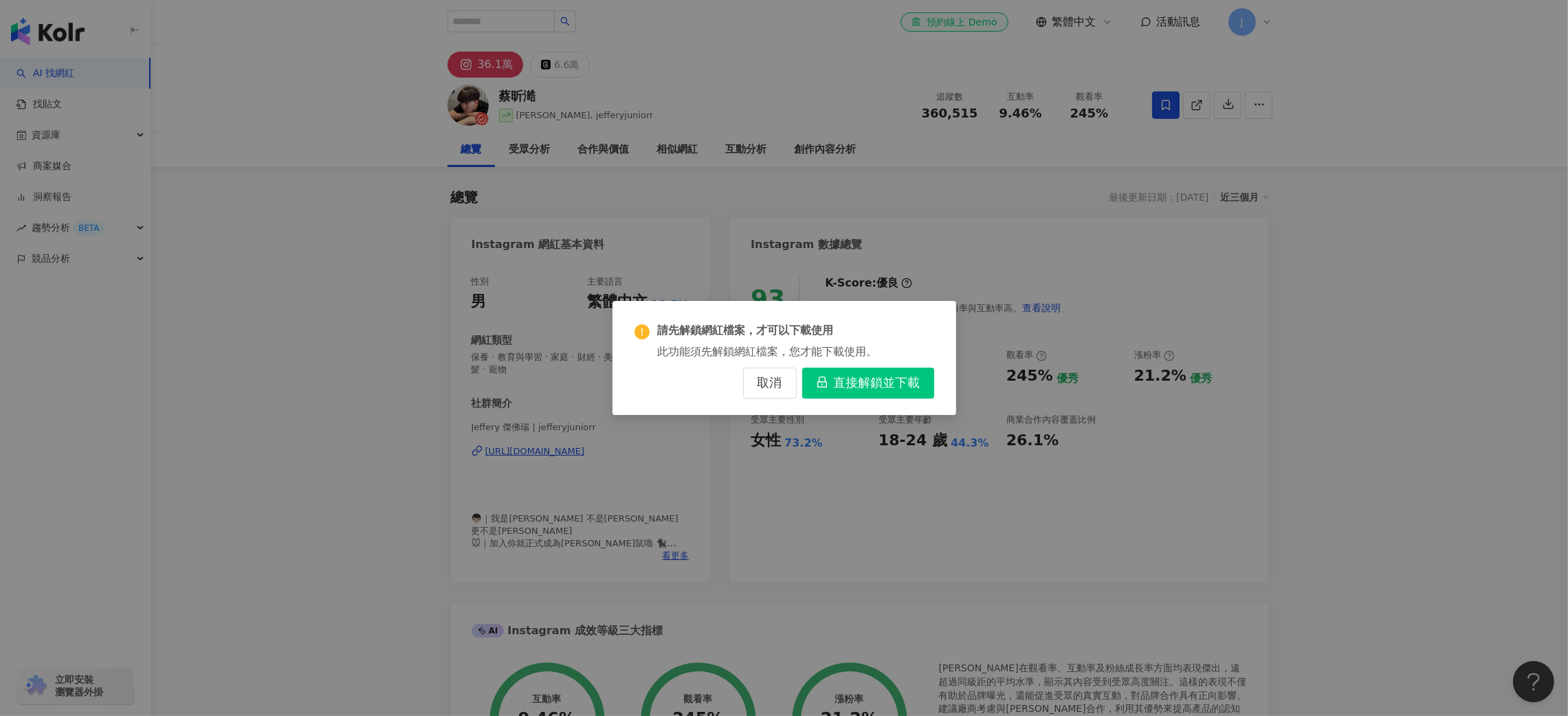
click at [766, 385] on span "取消" at bounding box center [770, 383] width 25 height 15
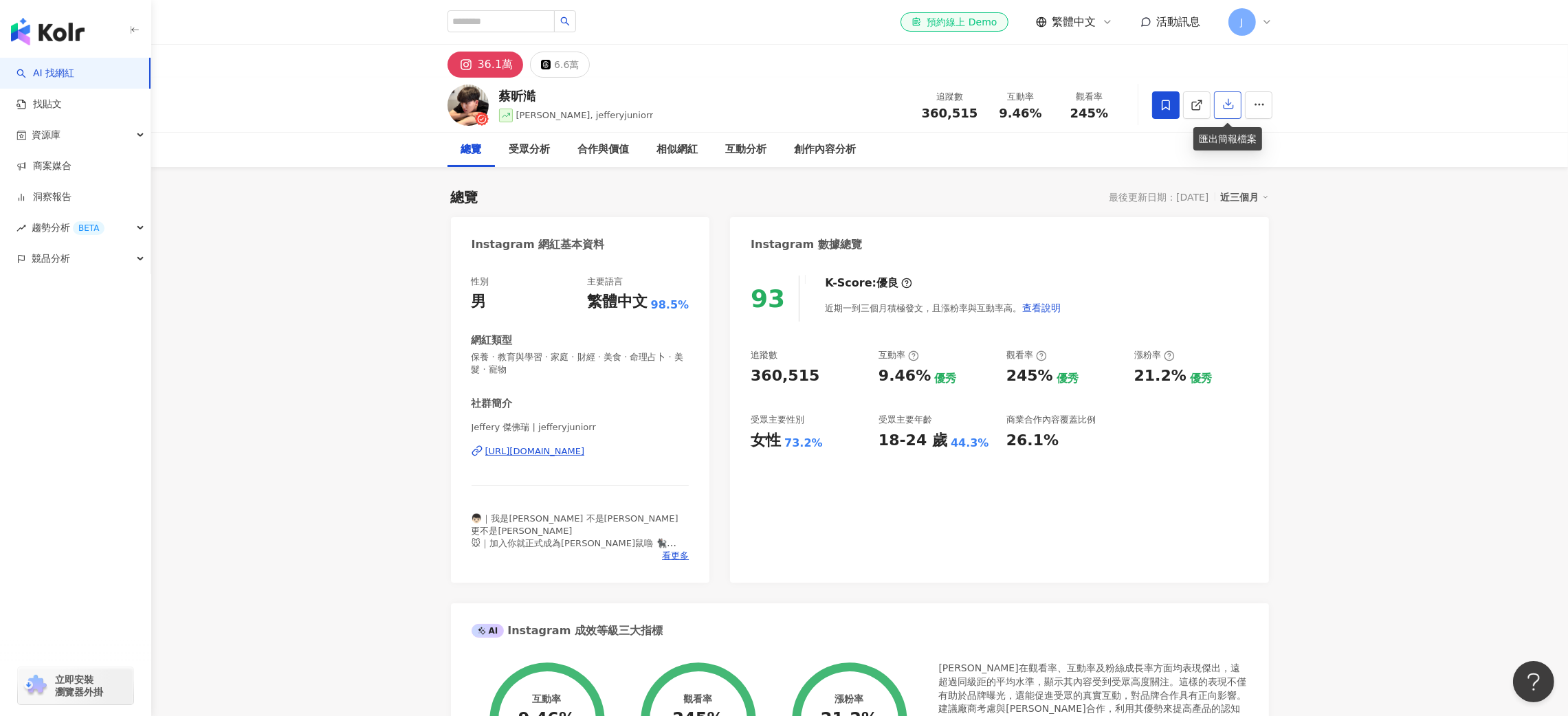
click at [1231, 105] on icon "button" at bounding box center [1228, 103] width 12 height 12
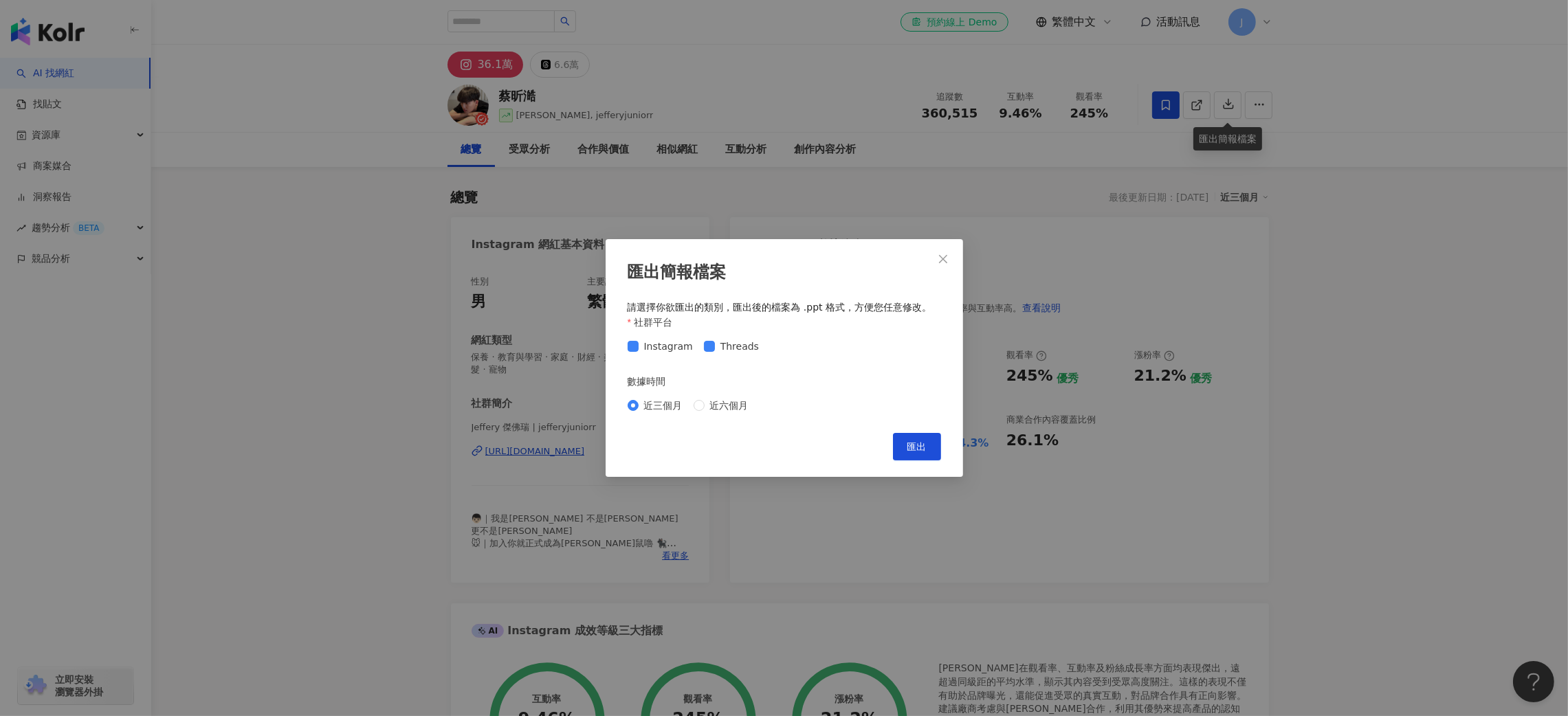
click at [876, 439] on div "Cancel 匯出" at bounding box center [784, 447] width 313 height 28
click at [918, 450] on span "匯出" at bounding box center [917, 447] width 19 height 11
drag, startPoint x: 716, startPoint y: 407, endPoint x: 874, endPoint y: 420, distance: 158.5
click at [716, 407] on span "近六個月" at bounding box center [729, 406] width 49 height 15
click at [917, 449] on span "匯出" at bounding box center [917, 447] width 19 height 11
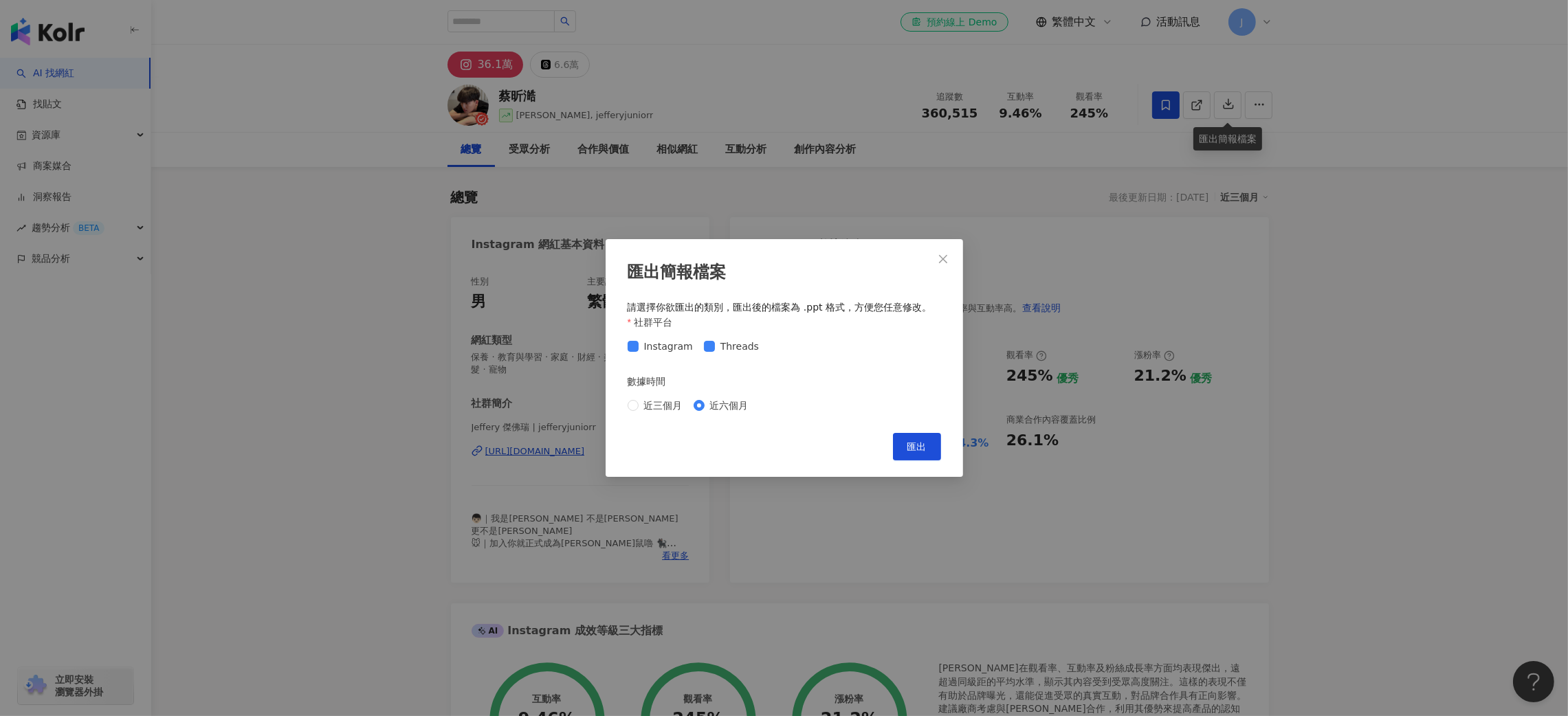
drag, startPoint x: 1297, startPoint y: 271, endPoint x: 1375, endPoint y: 320, distance: 92.1
click at [1297, 271] on div "匯出簡報檔案 請選擇你欲匯出的類別，匯出後的檔案為 .ppt 格式，方便您任意修改。 社群平台 Instagram Threads 數據時間 近三個月 近六個…" at bounding box center [784, 358] width 1568 height 716
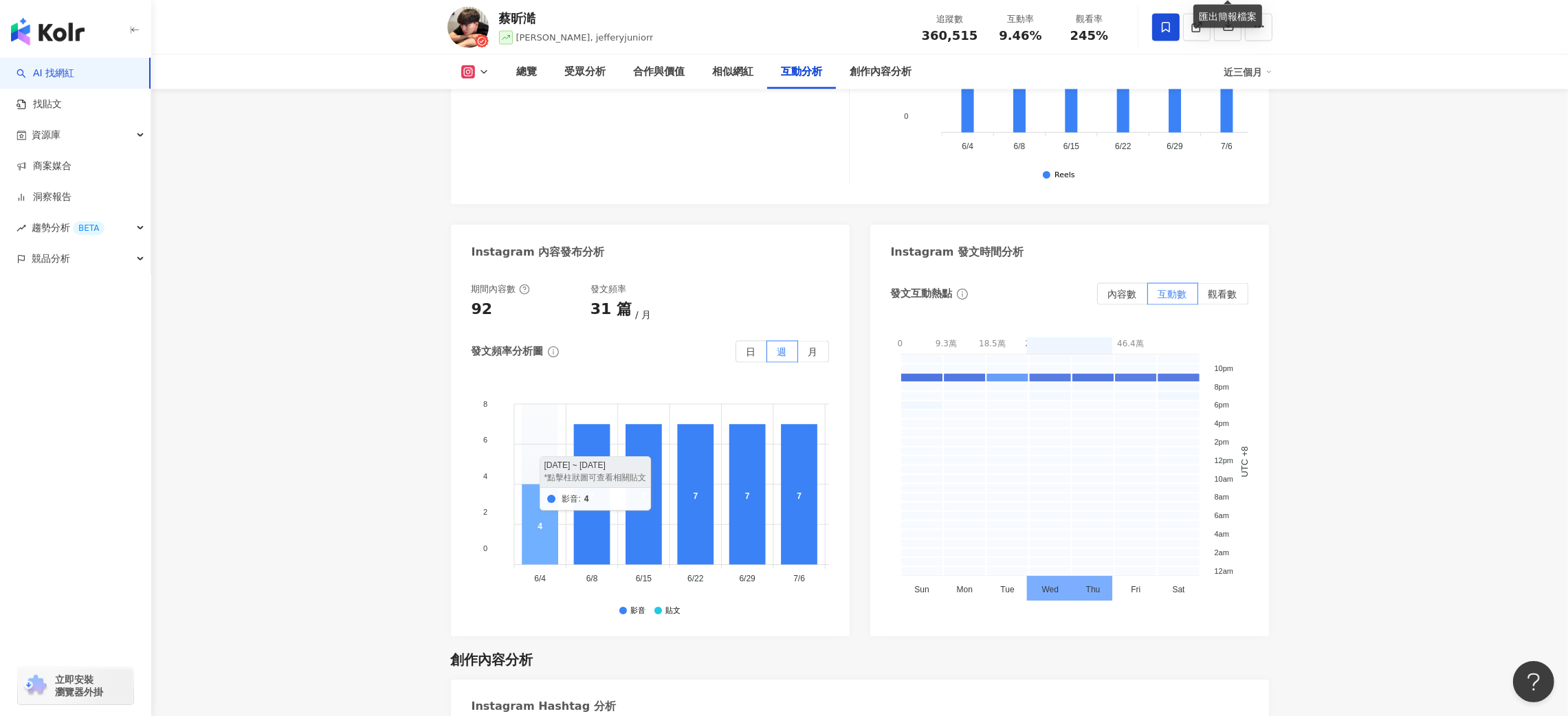
scroll to position [3803, 0]
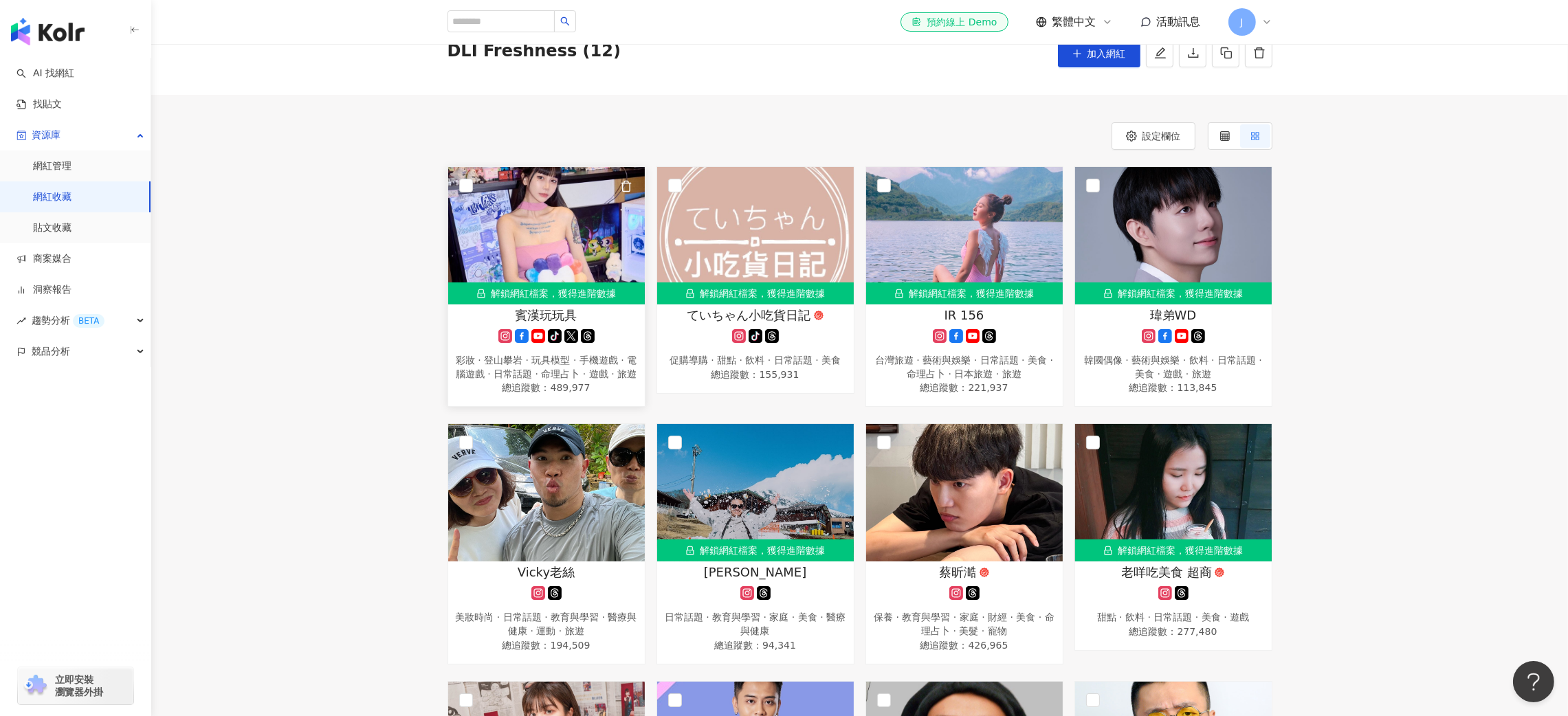
click at [547, 217] on img at bounding box center [546, 235] width 196 height 138
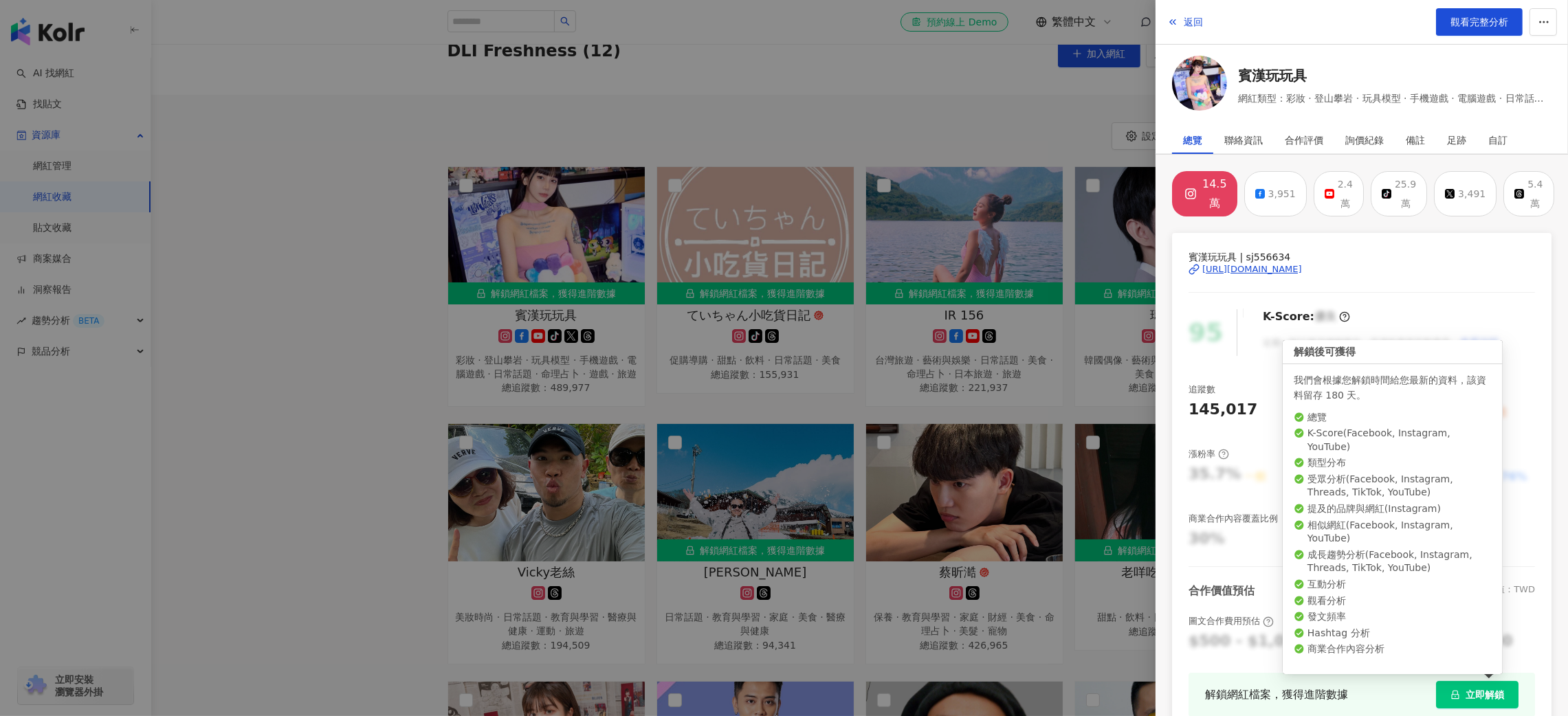
click at [1466, 701] on span "立即解鎖" at bounding box center [1485, 695] width 39 height 11
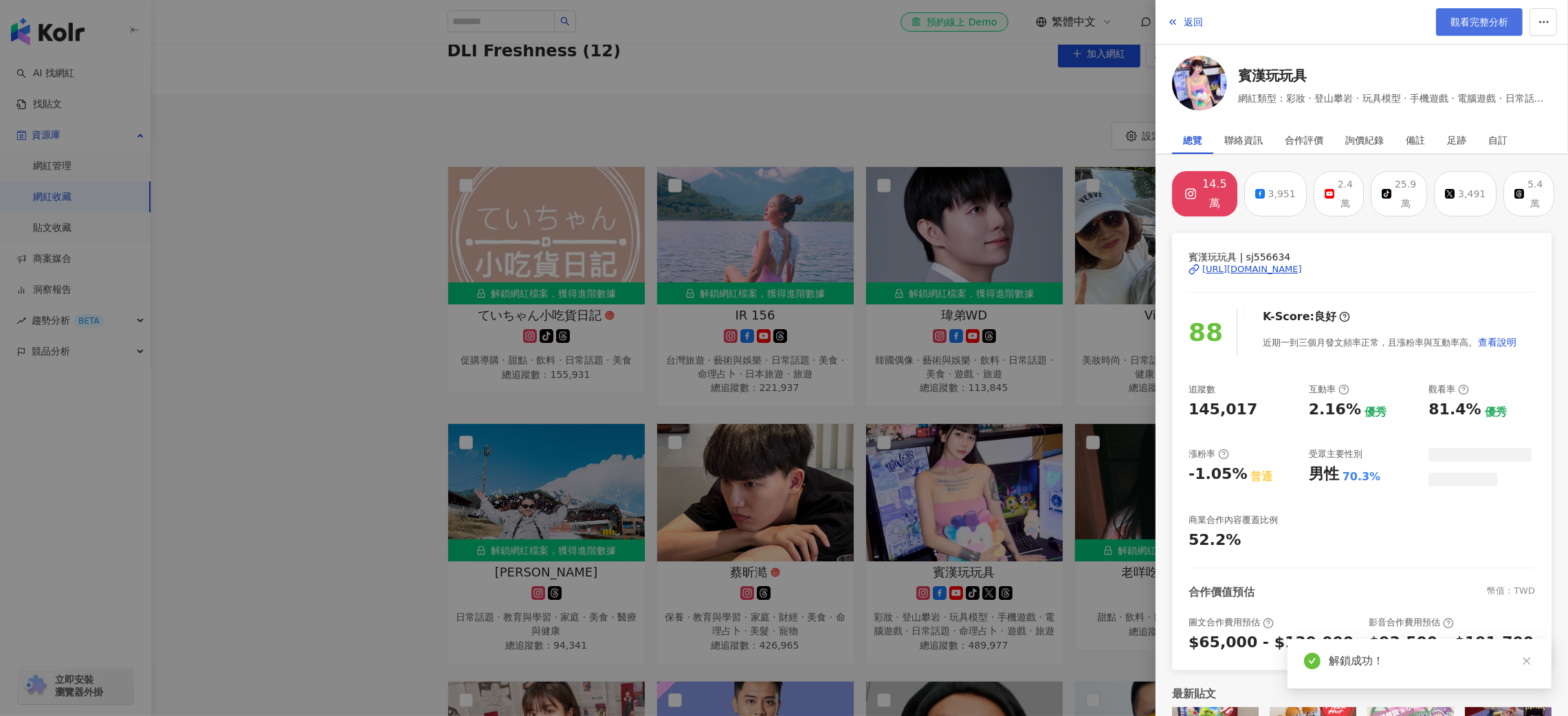
click at [1463, 28] on link "觀看完整分析" at bounding box center [1479, 22] width 86 height 28
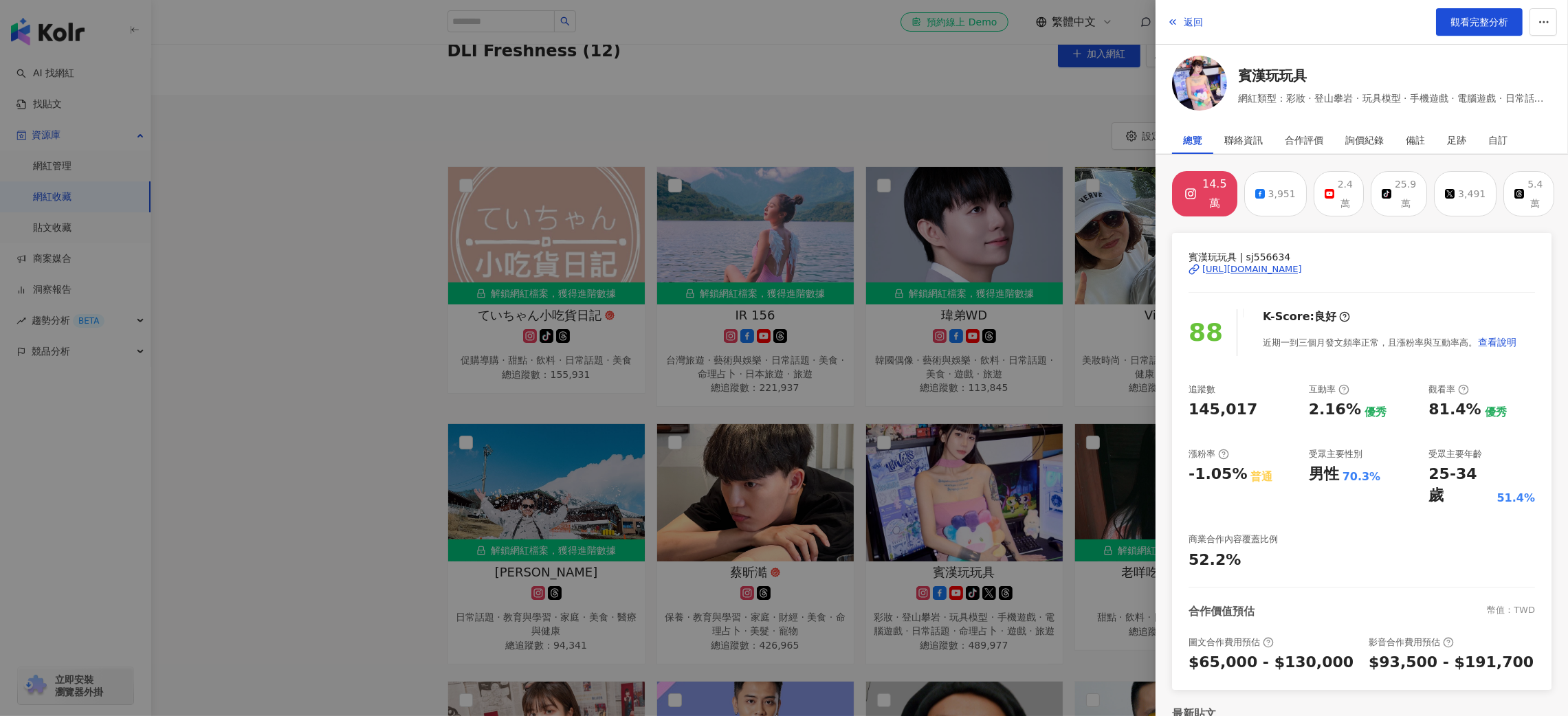
click at [189, 287] on div at bounding box center [784, 358] width 1568 height 716
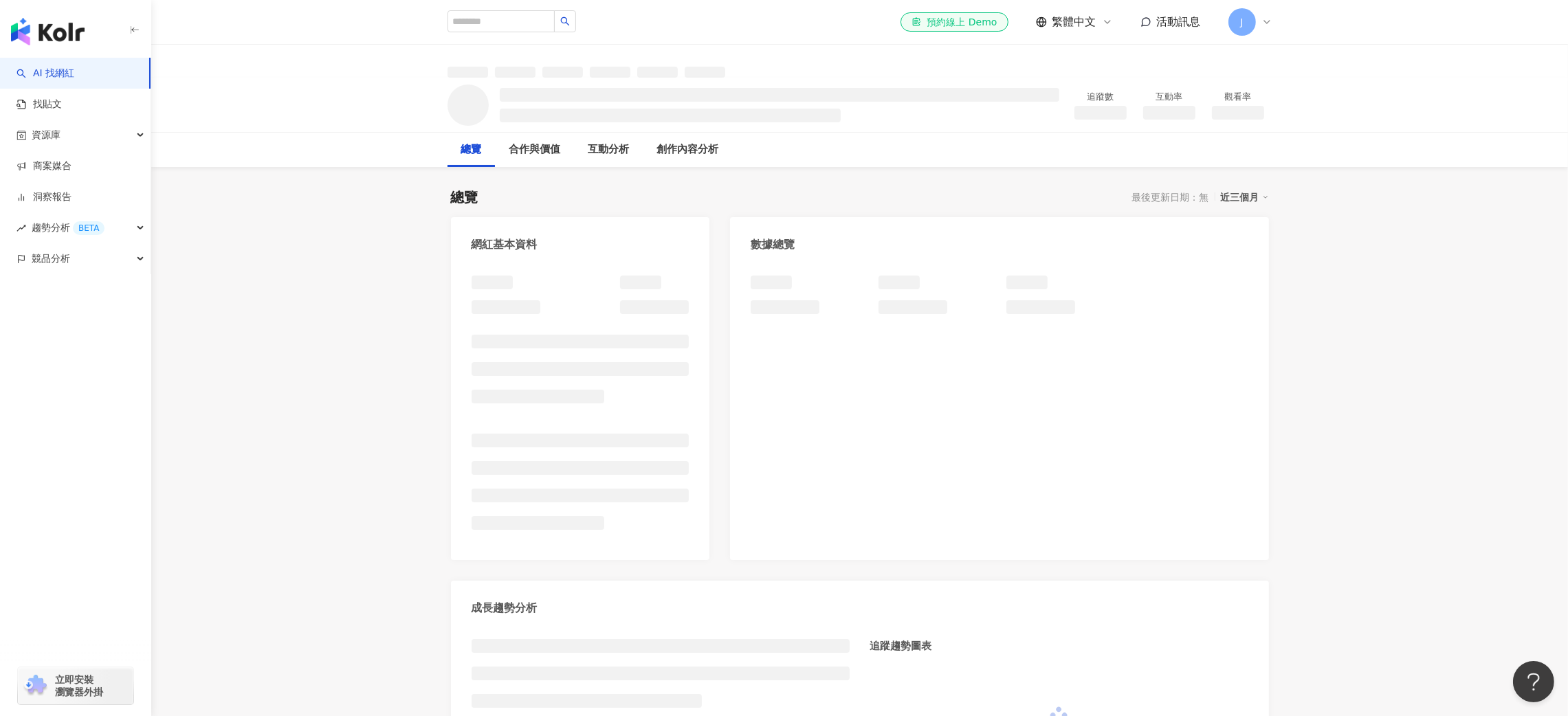
click at [1255, 202] on div "近三個月" at bounding box center [1245, 197] width 48 height 18
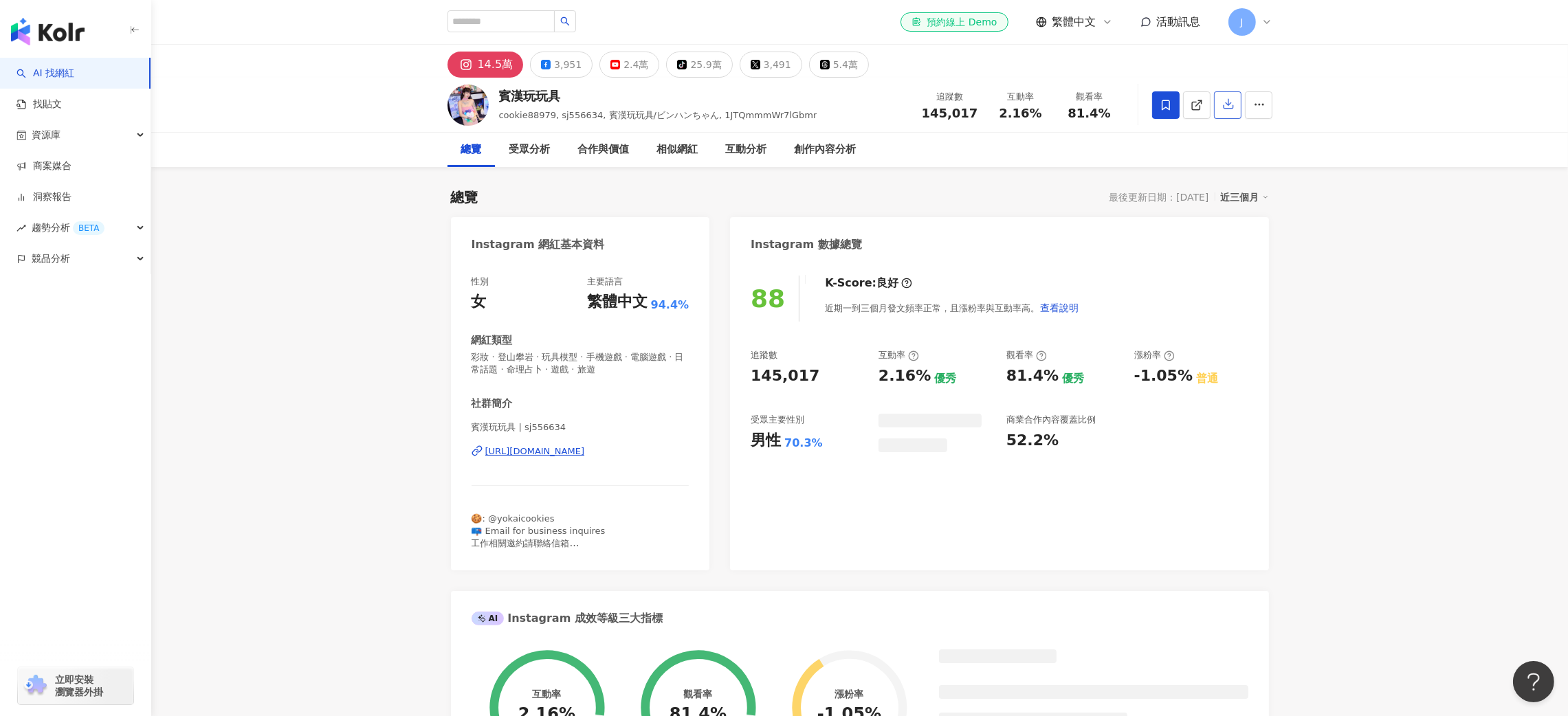
click at [1228, 104] on icon "button" at bounding box center [1228, 103] width 12 height 12
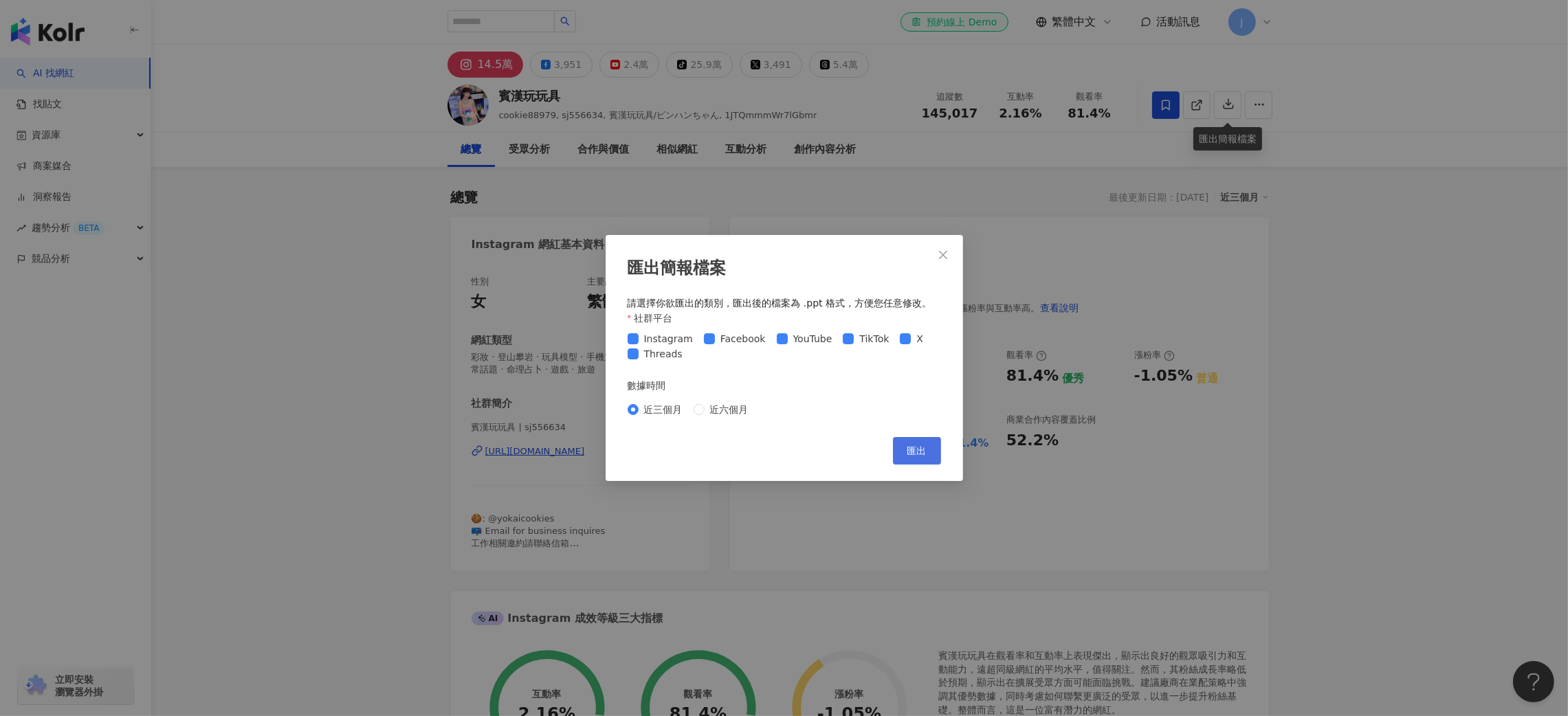
click at [918, 449] on span "匯出" at bounding box center [917, 451] width 19 height 11
drag, startPoint x: 733, startPoint y: 411, endPoint x: 741, endPoint y: 411, distance: 8.0
click at [733, 411] on span "近六個月" at bounding box center [729, 410] width 49 height 15
click at [911, 450] on span "匯出" at bounding box center [917, 451] width 19 height 11
click at [946, 249] on icon "close" at bounding box center [944, 255] width 11 height 11
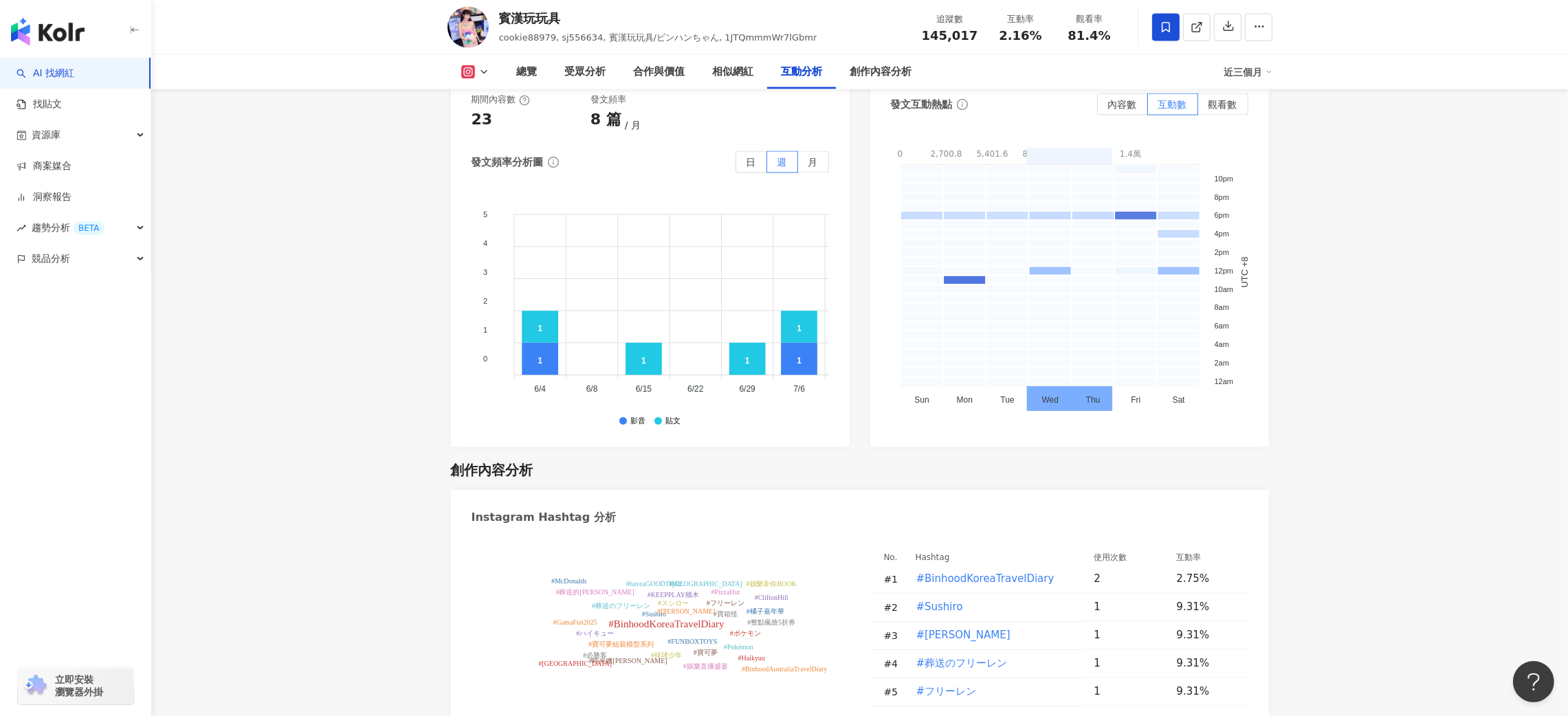
scroll to position [3814, 0]
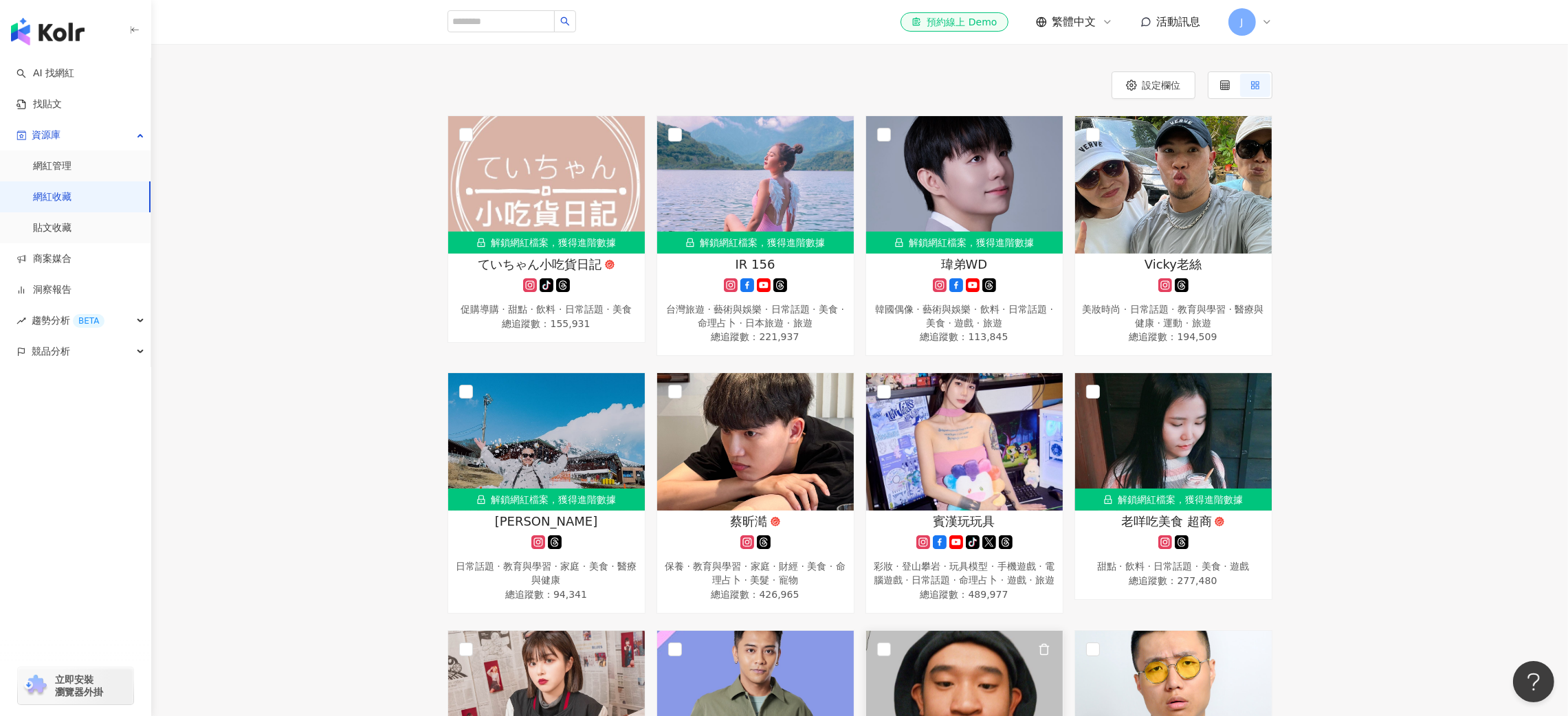
scroll to position [103, 0]
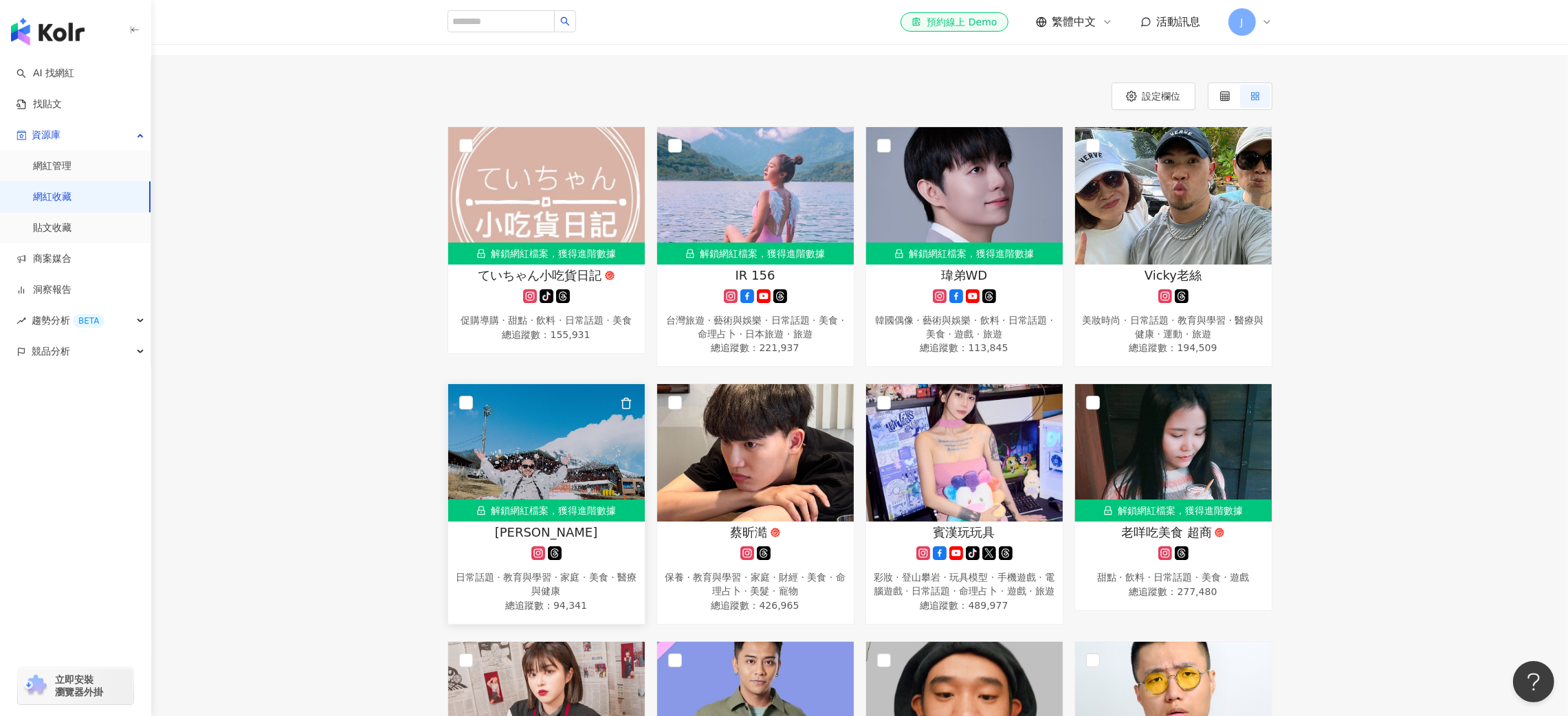
click at [626, 459] on img at bounding box center [546, 452] width 196 height 138
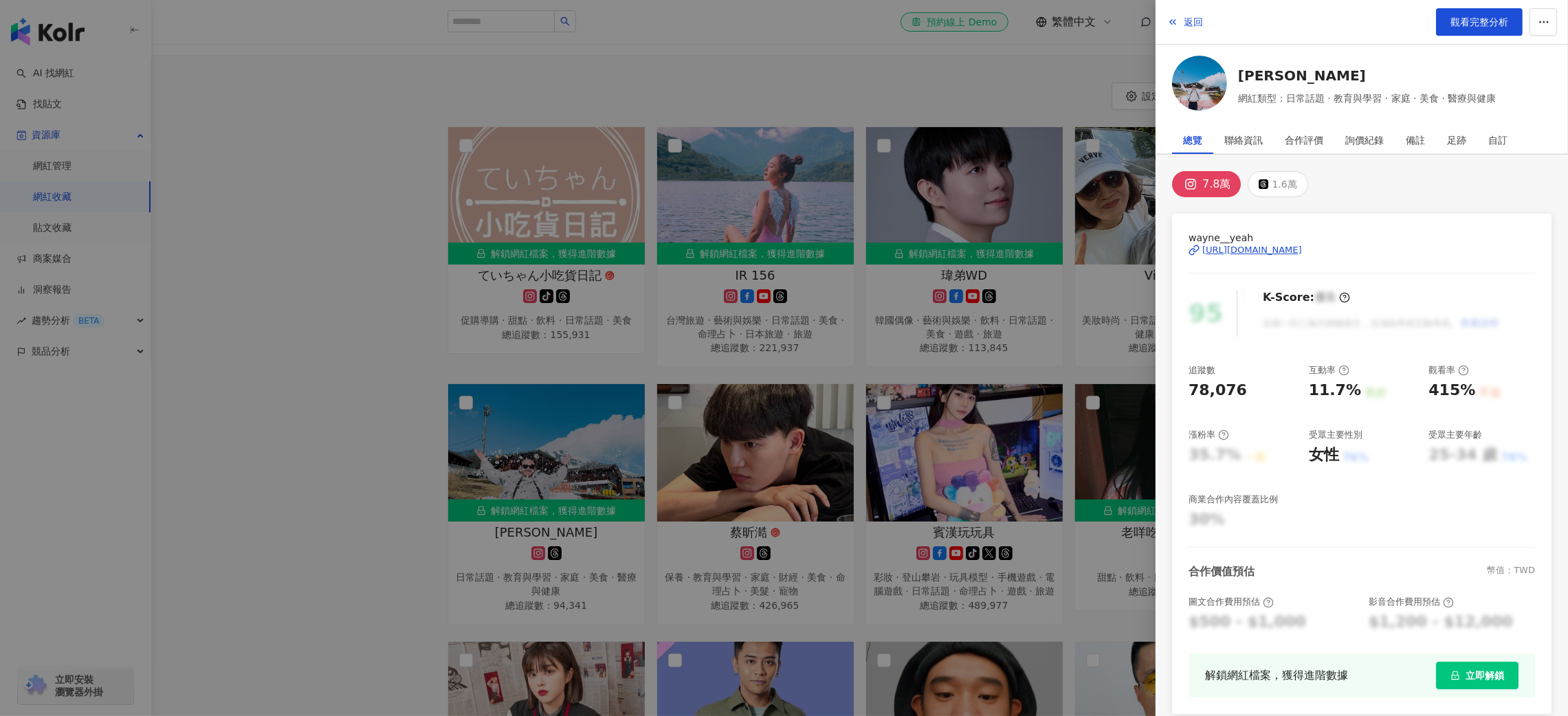
click at [1483, 671] on span "立即解鎖" at bounding box center [1485, 676] width 39 height 11
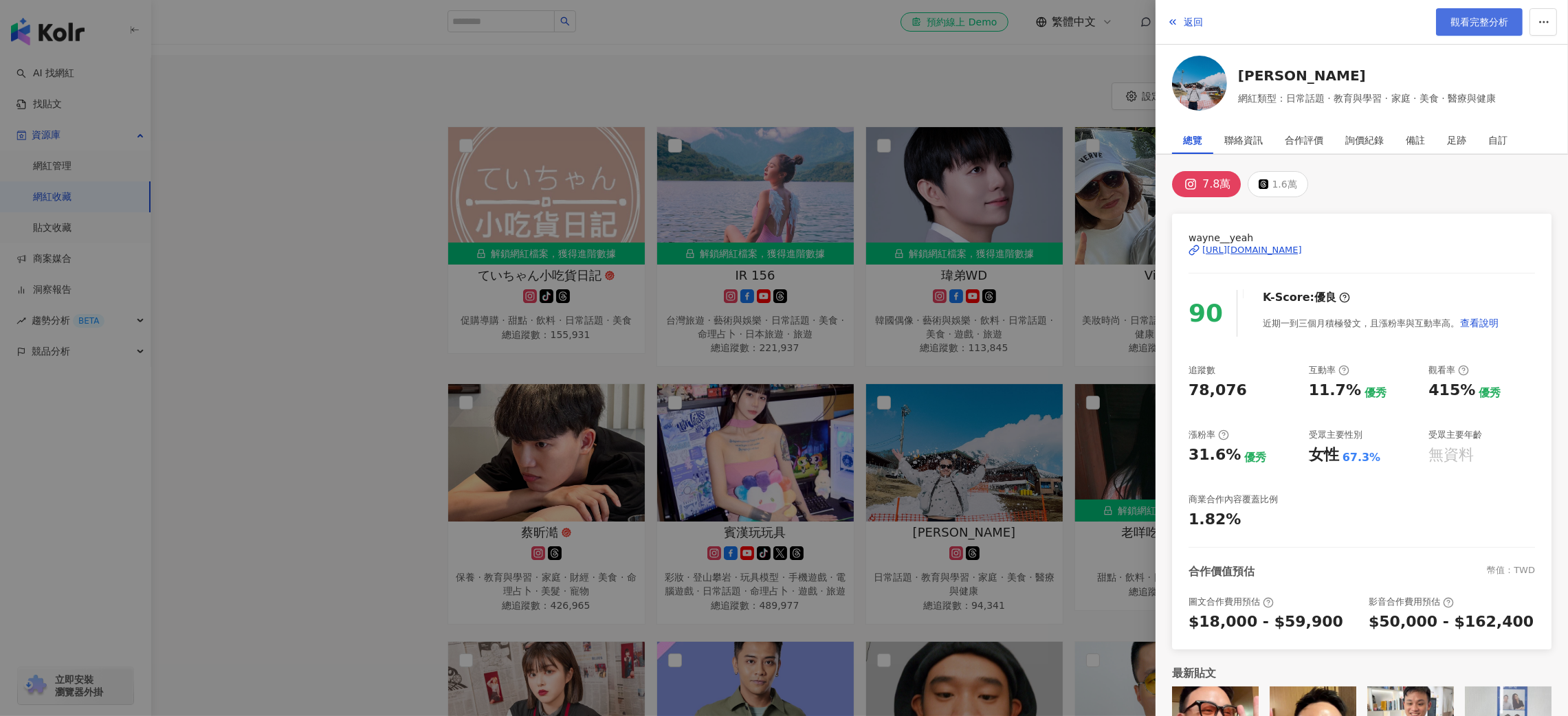
click at [1483, 22] on span "觀看完整分析" at bounding box center [1479, 22] width 58 height 11
click at [418, 232] on div at bounding box center [784, 358] width 1568 height 716
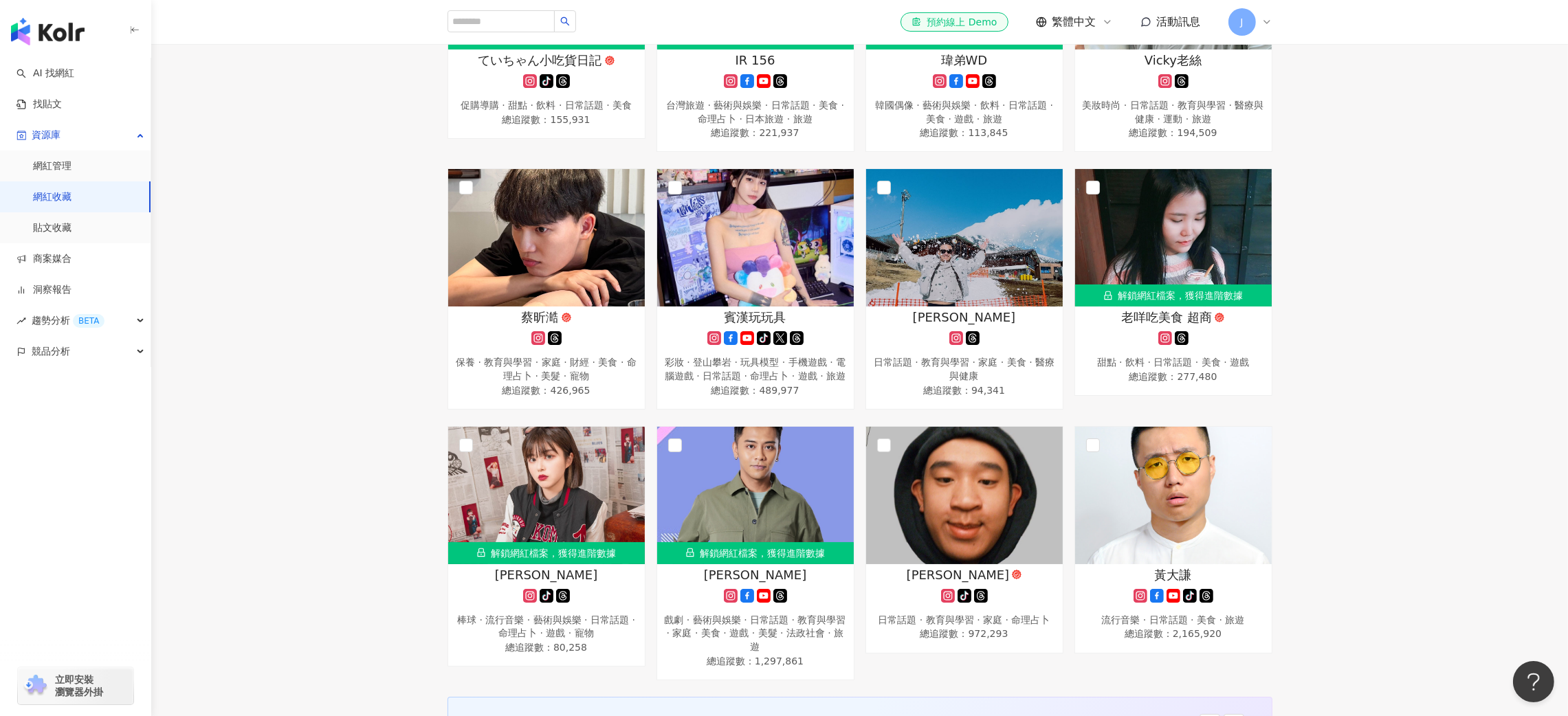
scroll to position [618, 0]
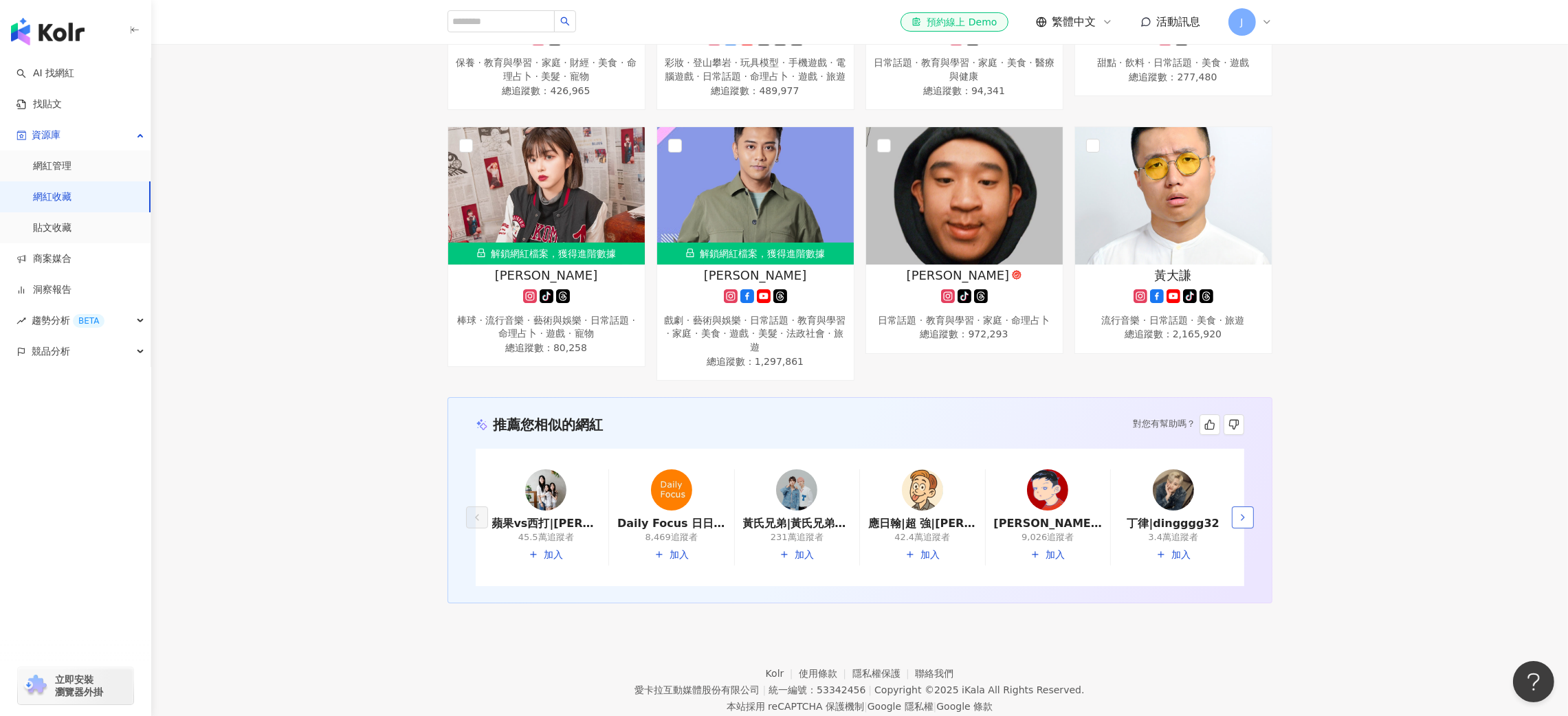
click at [1245, 523] on icon "button" at bounding box center [1244, 518] width 11 height 11
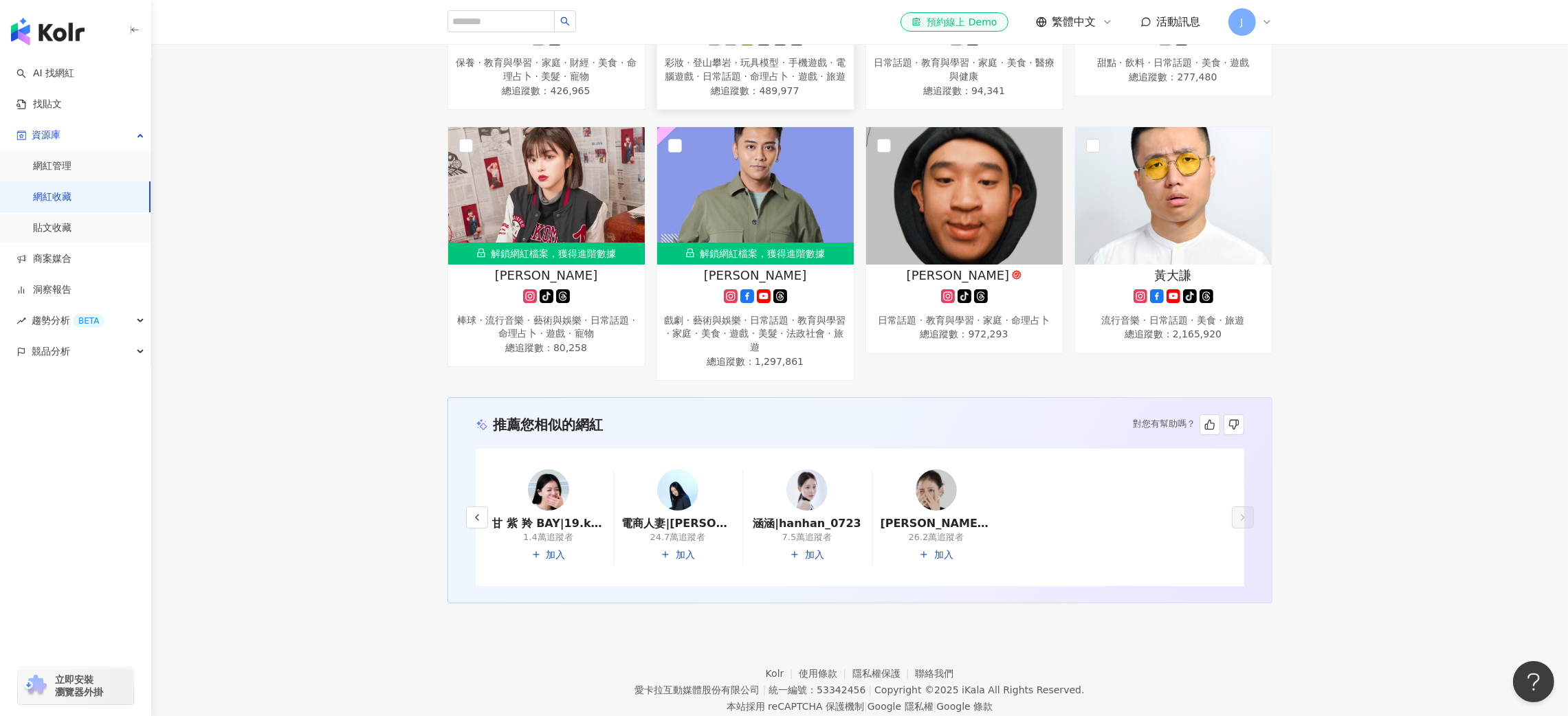
scroll to position [0, 0]
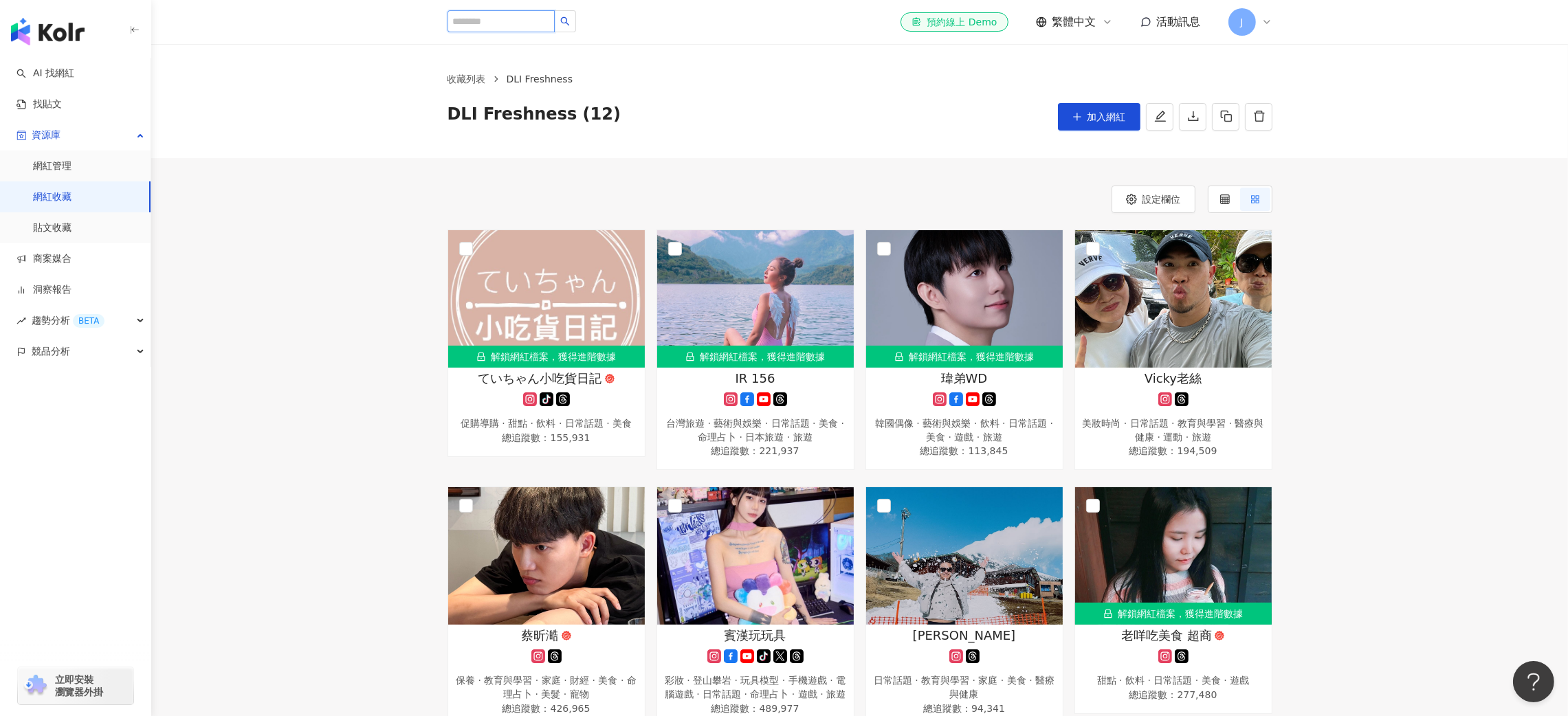
click at [551, 30] on input "search" at bounding box center [501, 21] width 107 height 22
type input "*"
type input "****"
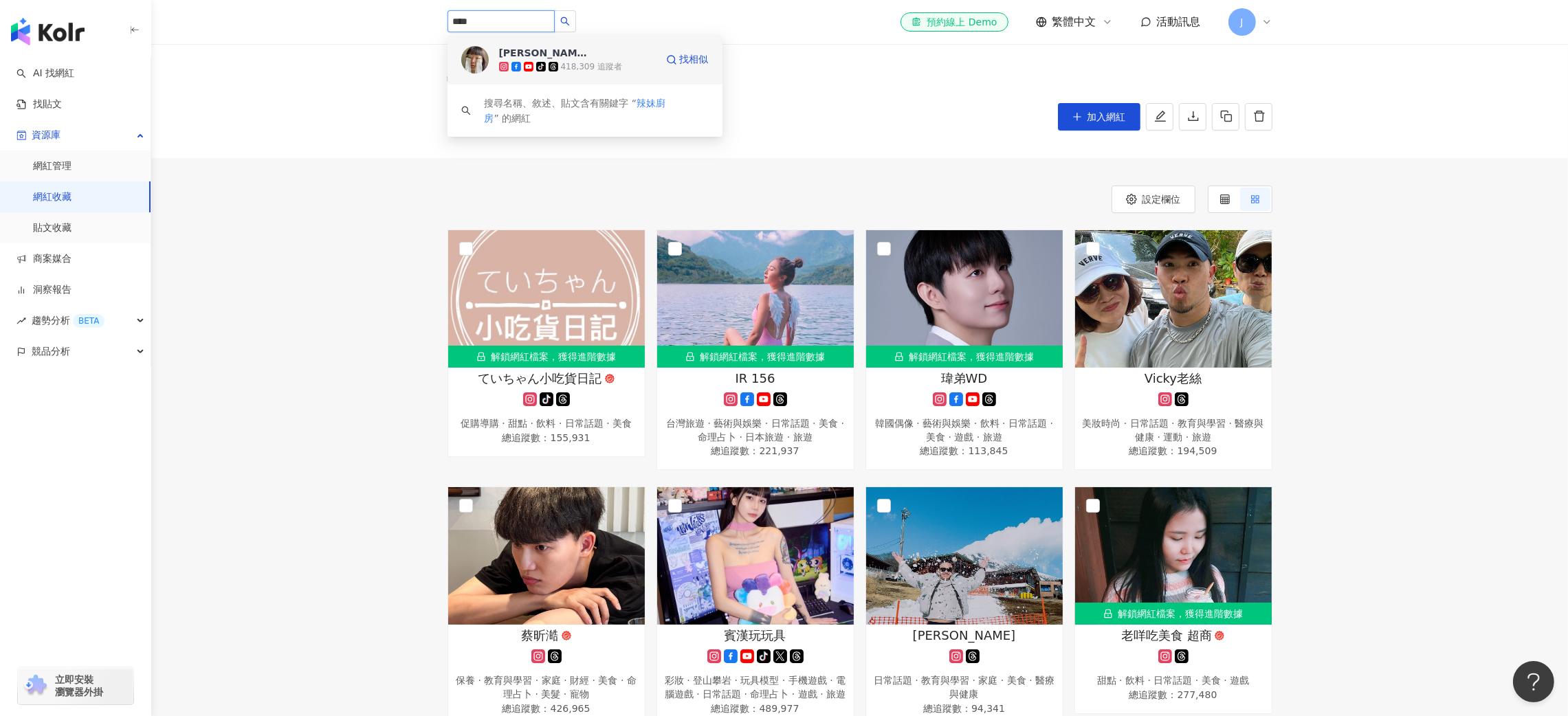
click at [629, 62] on div "tiktok-icon 418,309 追蹤者" at bounding box center [577, 66] width 157 height 13
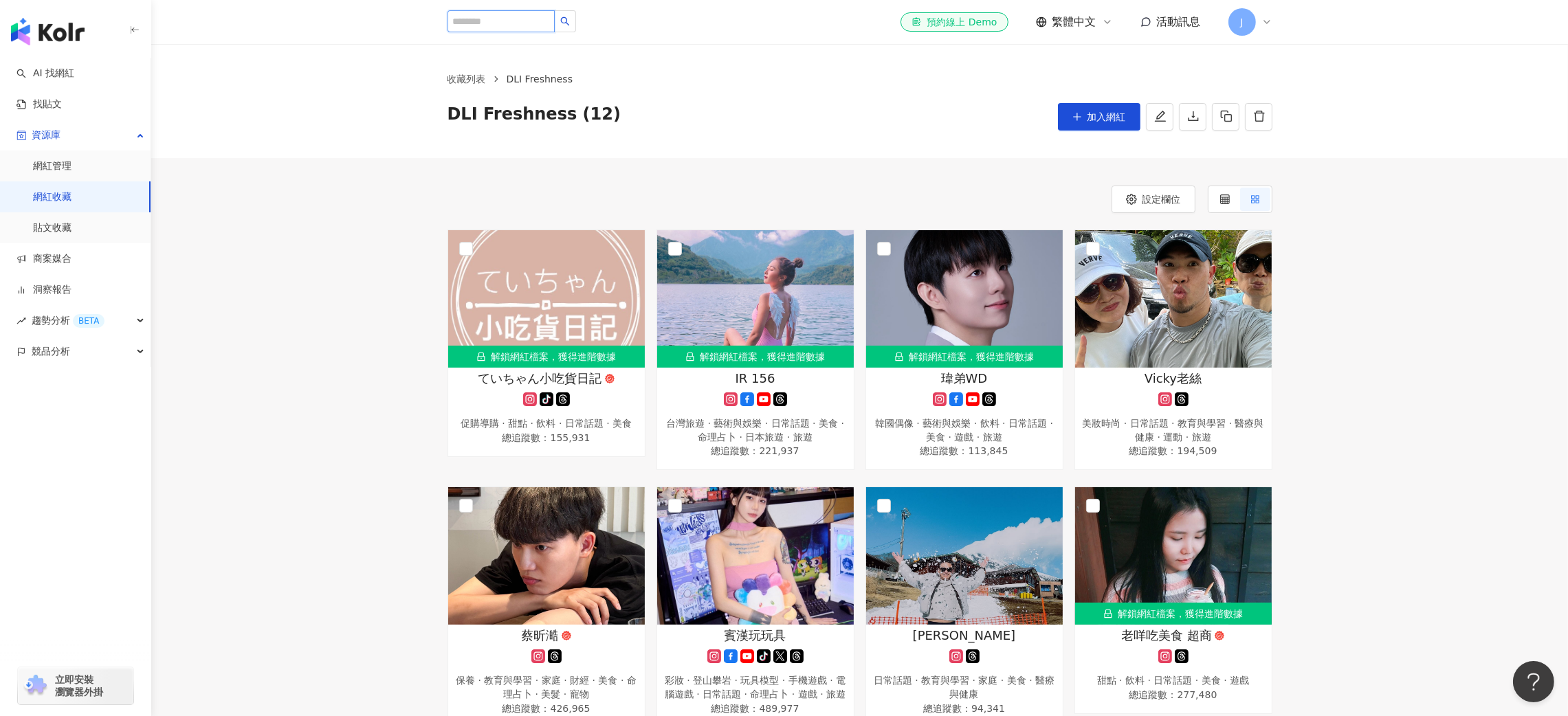
click at [516, 10] on input "search" at bounding box center [501, 21] width 107 height 22
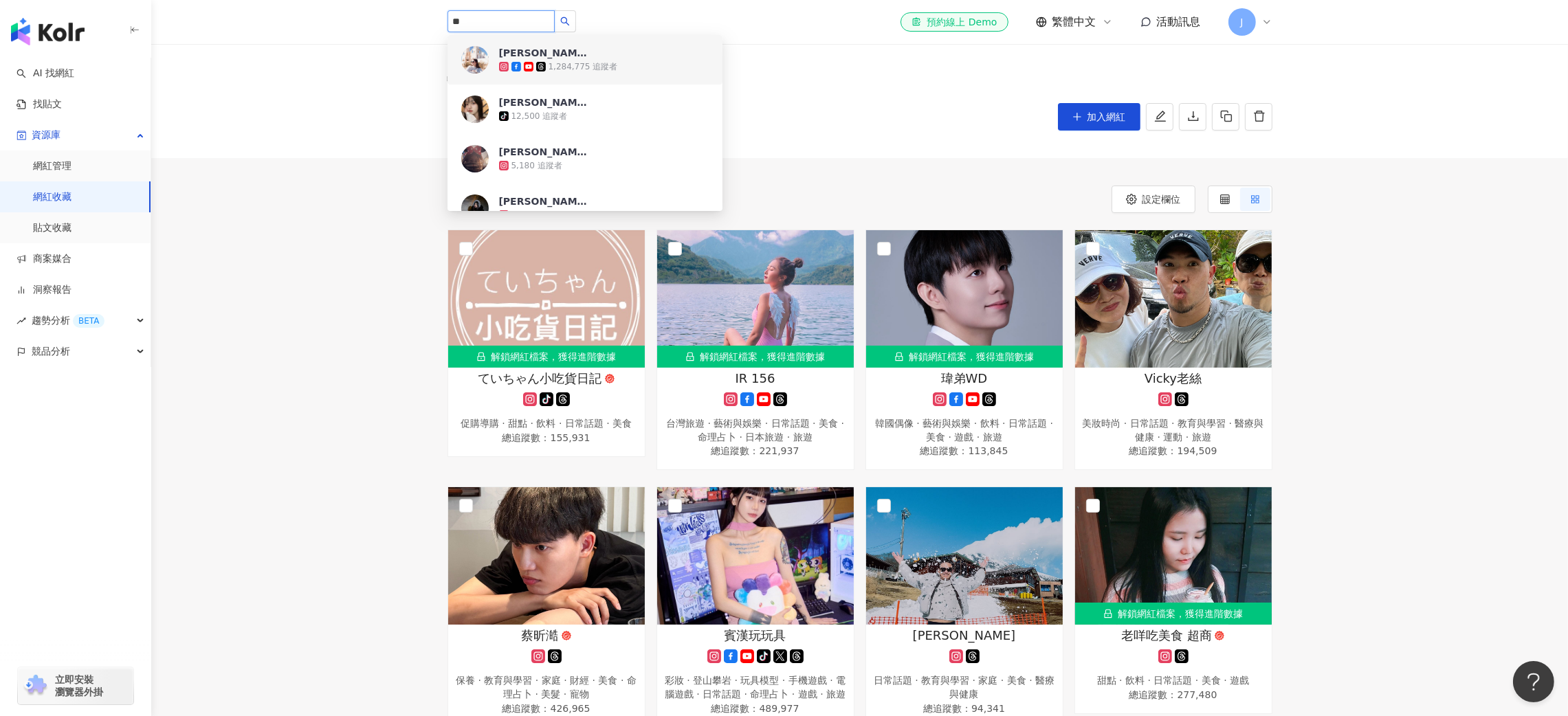
drag, startPoint x: 496, startPoint y: 25, endPoint x: 324, endPoint y: -7, distance: 175.0
click at [324, 0] on html "AI 找網紅 找貼文 資源庫 網紅管理 網紅收藏 貼文收藏 商案媒合 洞察報告 趨勢分析 BETA 競品分析 立即安裝 瀏覽器外掛 ** 莎白 1,284,7…" at bounding box center [784, 358] width 1568 height 716
type input "*"
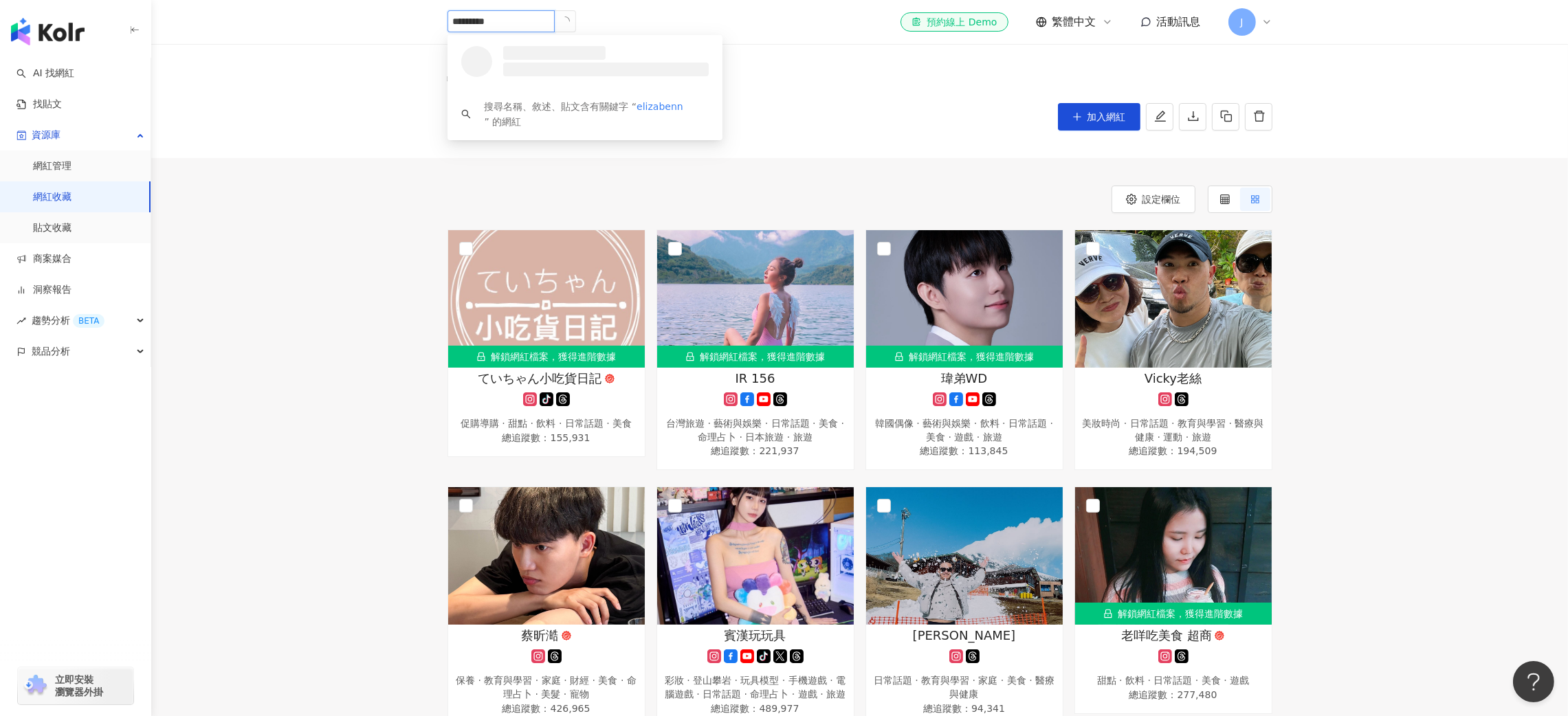
type input "**********"
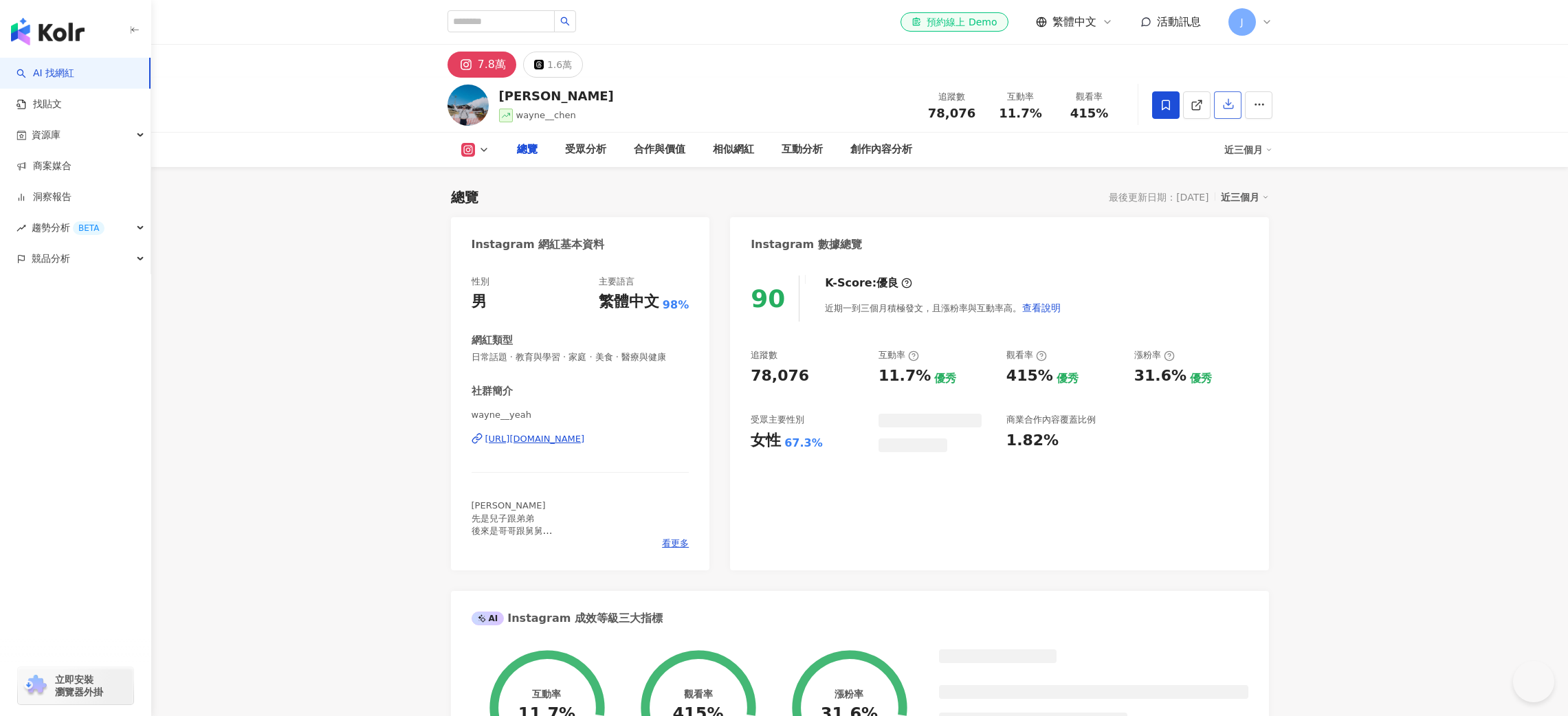
click at [1232, 106] on icon "button" at bounding box center [1228, 103] width 12 height 12
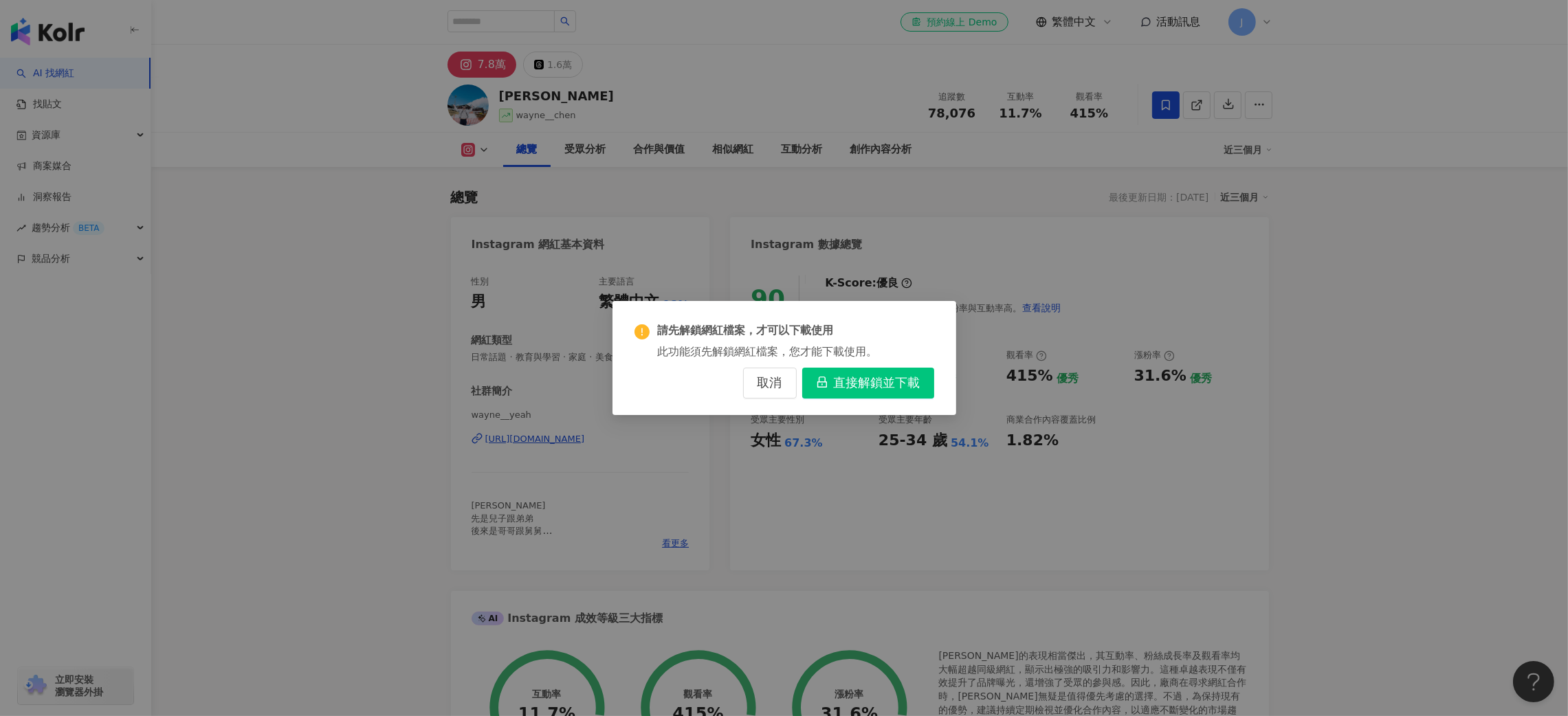
click at [848, 391] on span "直接解鎖並下載" at bounding box center [876, 383] width 86 height 15
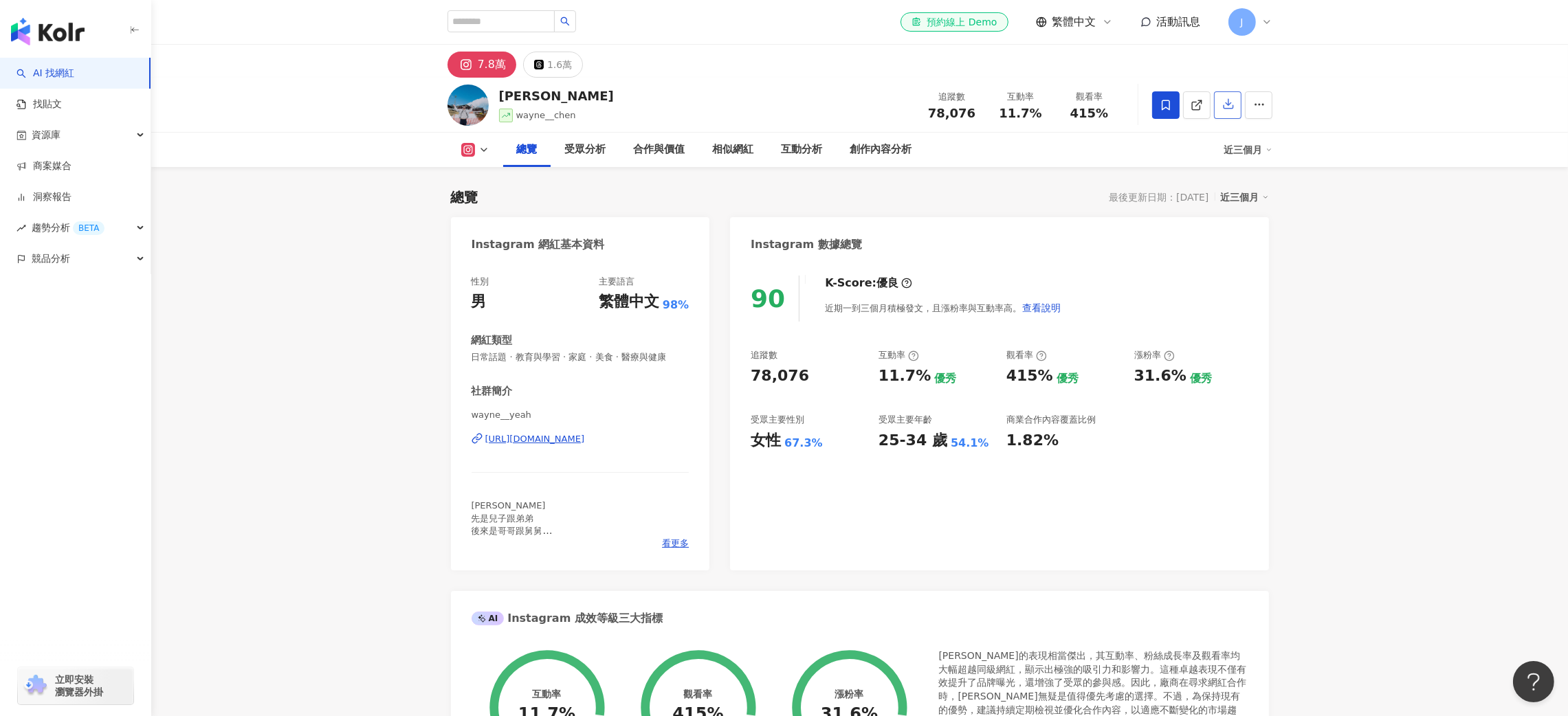
click at [1226, 101] on icon "button" at bounding box center [1228, 103] width 12 height 12
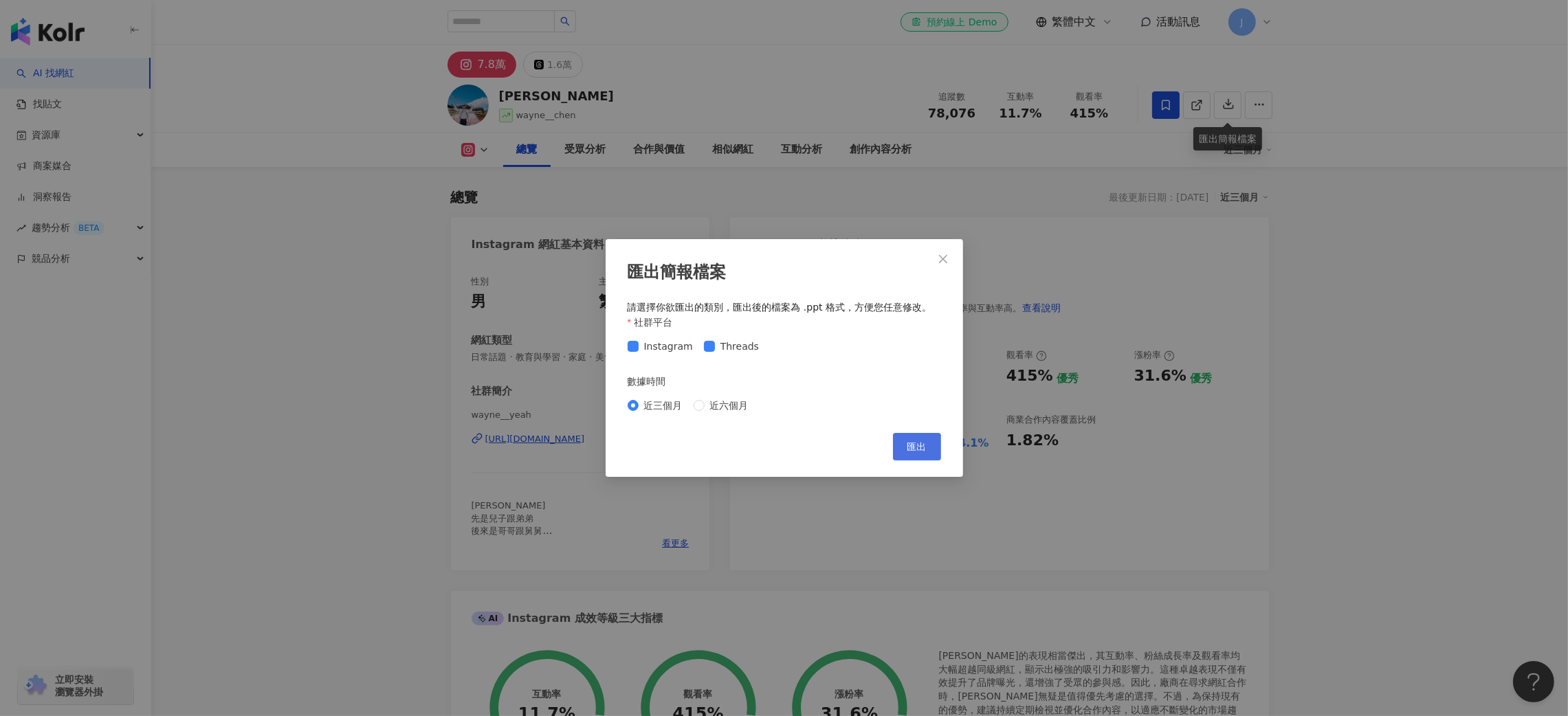
click at [918, 444] on span "匯出" at bounding box center [917, 447] width 19 height 11
click at [713, 410] on span "近六個月" at bounding box center [729, 406] width 49 height 15
click at [913, 443] on span "匯出" at bounding box center [917, 447] width 19 height 11
drag, startPoint x: 943, startPoint y: 259, endPoint x: 1042, endPoint y: 311, distance: 111.8
click at [943, 259] on icon "close" at bounding box center [943, 259] width 9 height 9
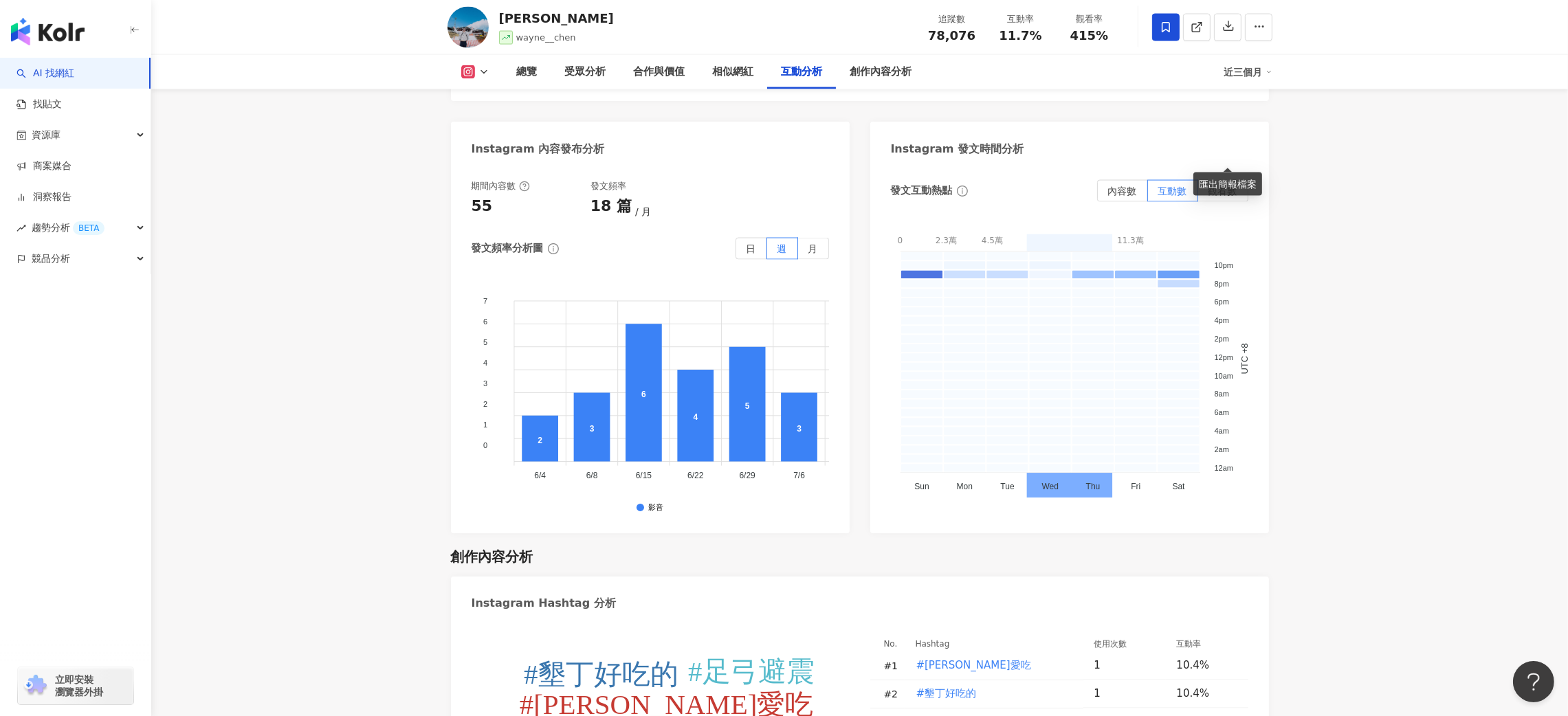
scroll to position [3711, 0]
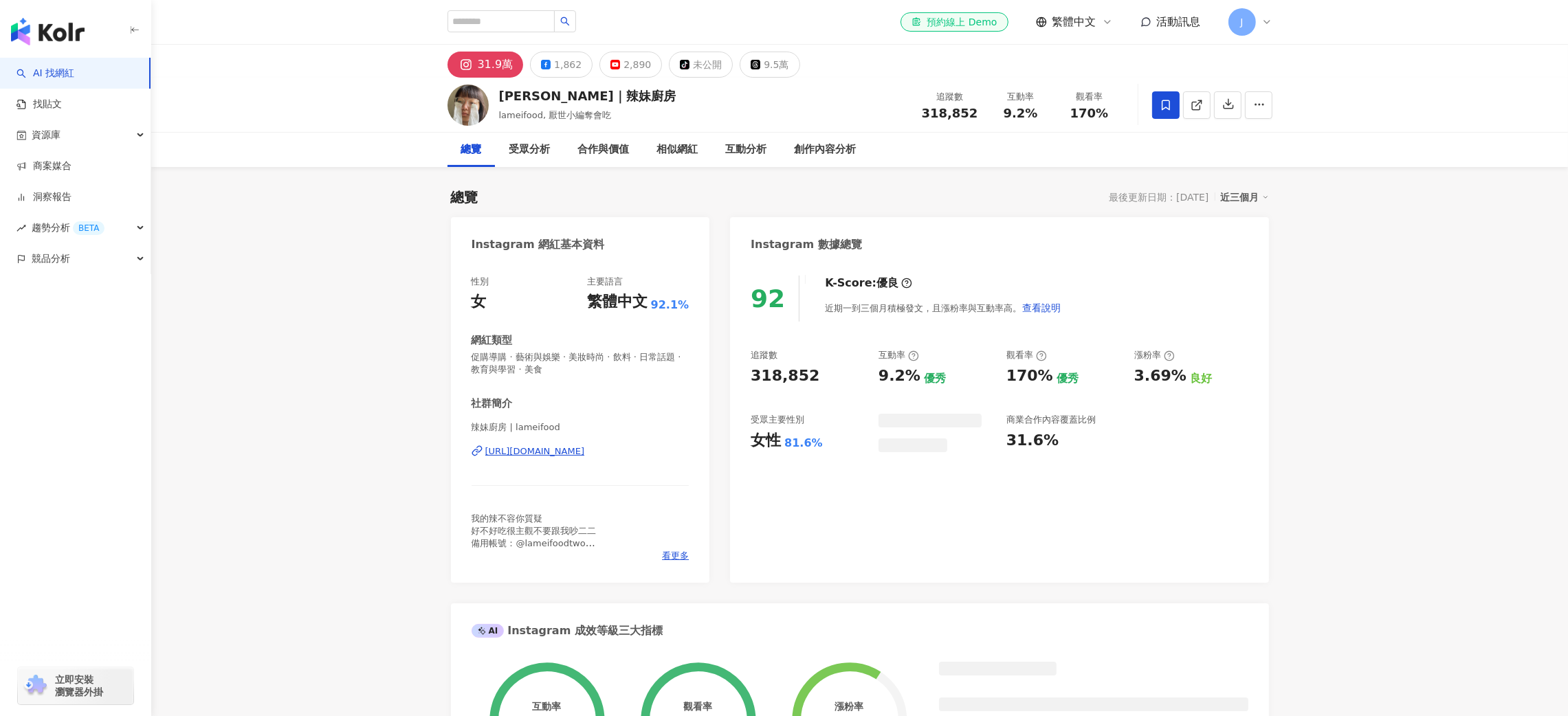
click at [1164, 106] on icon at bounding box center [1166, 104] width 12 height 12
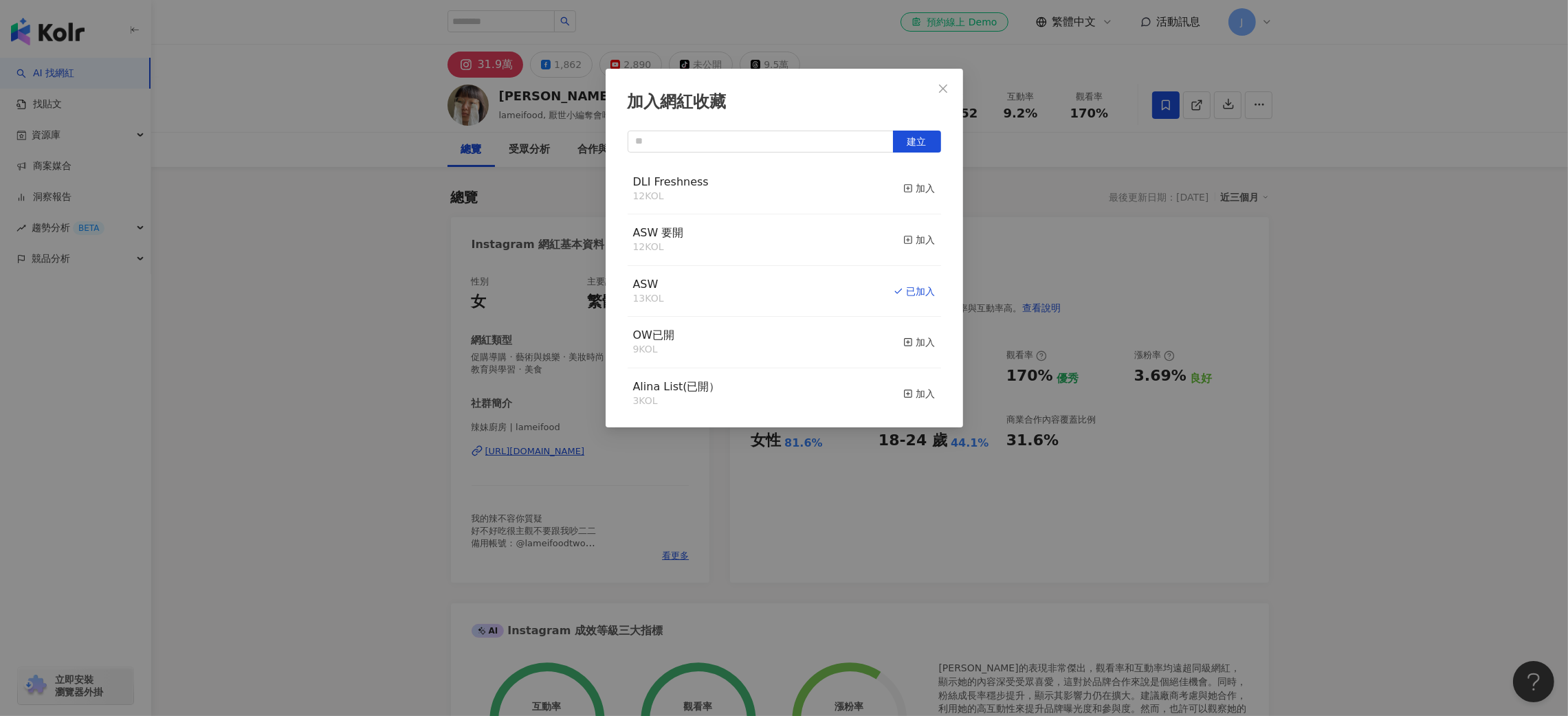
click at [1313, 251] on div "加入網紅收藏 建立 DLI Freshness 12 KOL 加入 ASW 要開 12 KOL 加入 ASW 13 KOL 已加入 OW已開 9 KOL 加入…" at bounding box center [784, 358] width 1568 height 716
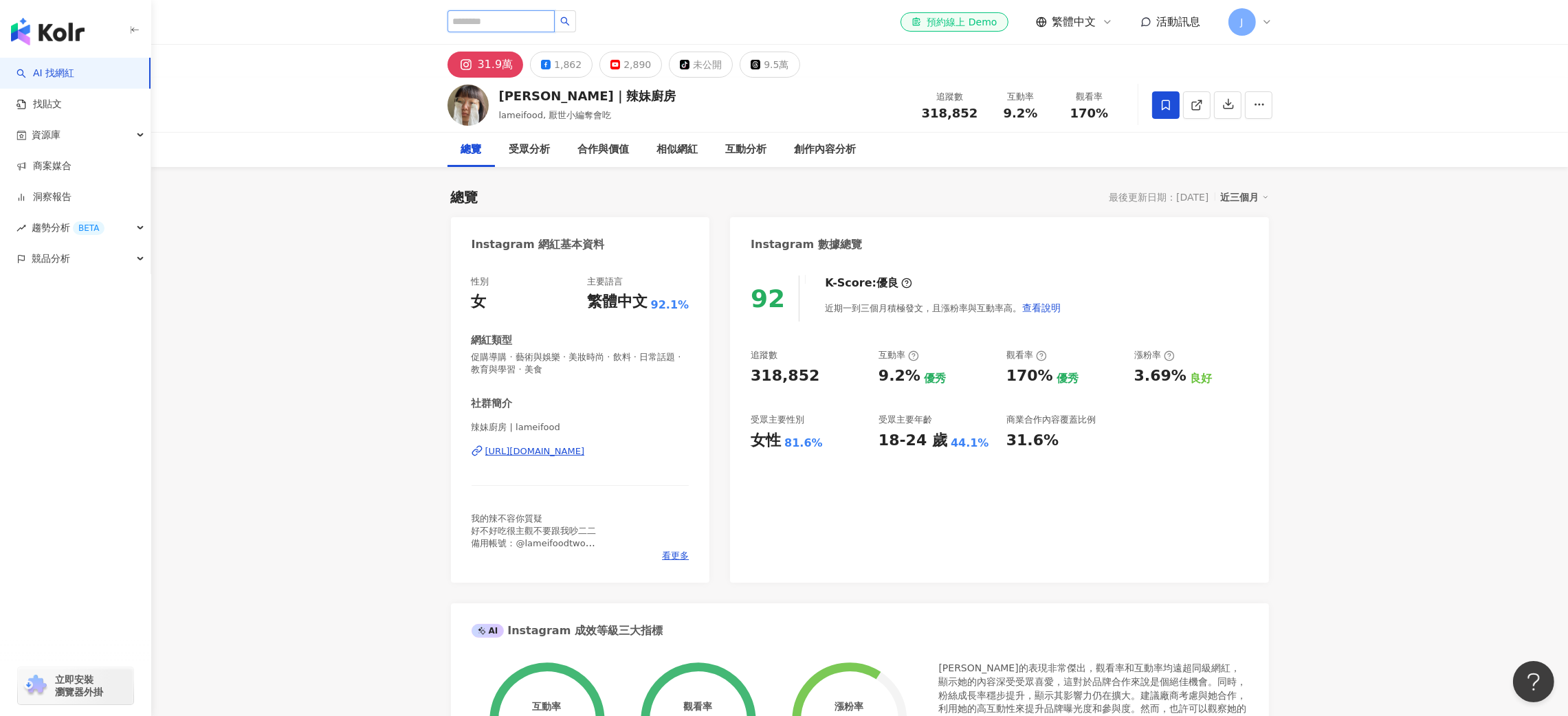
click at [488, 14] on input "search" at bounding box center [501, 21] width 107 height 22
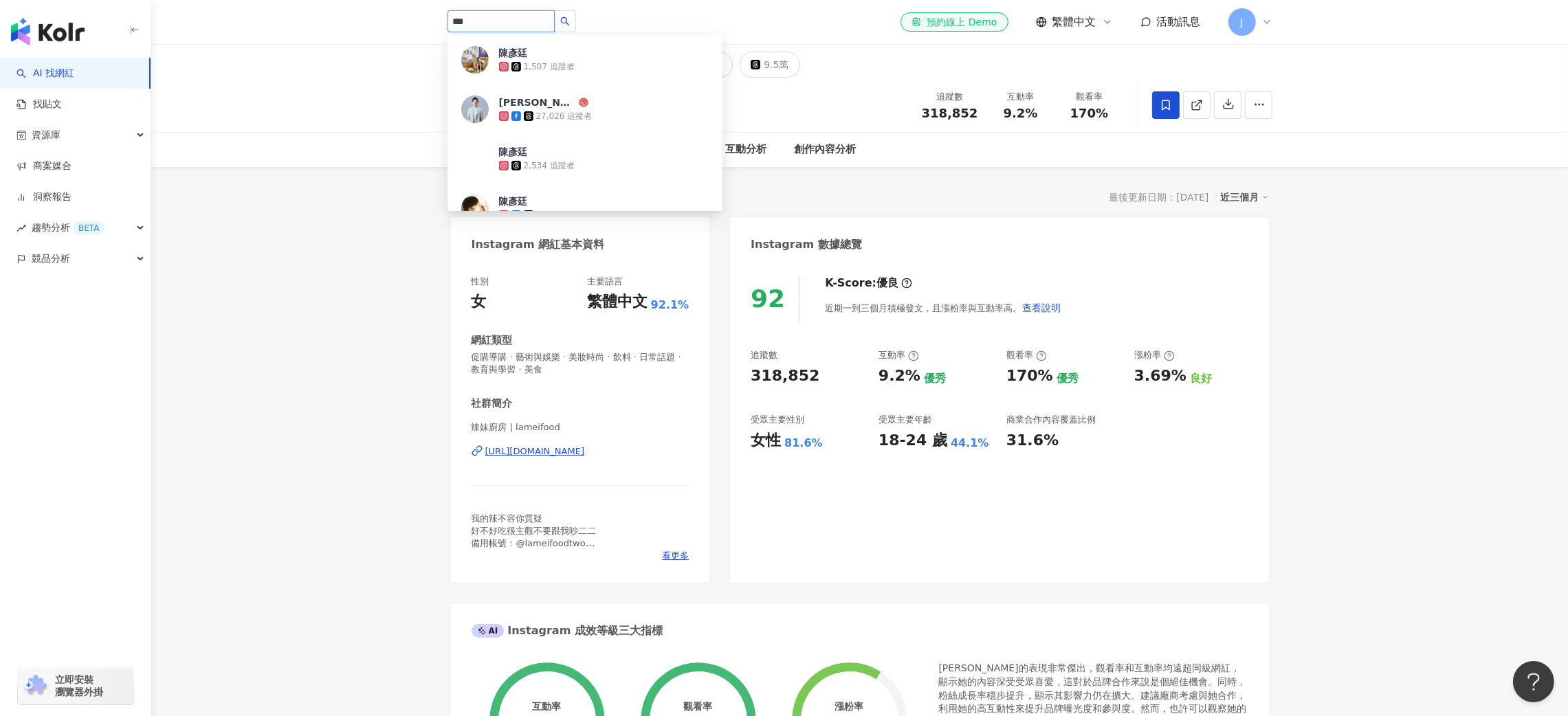
type input "***"
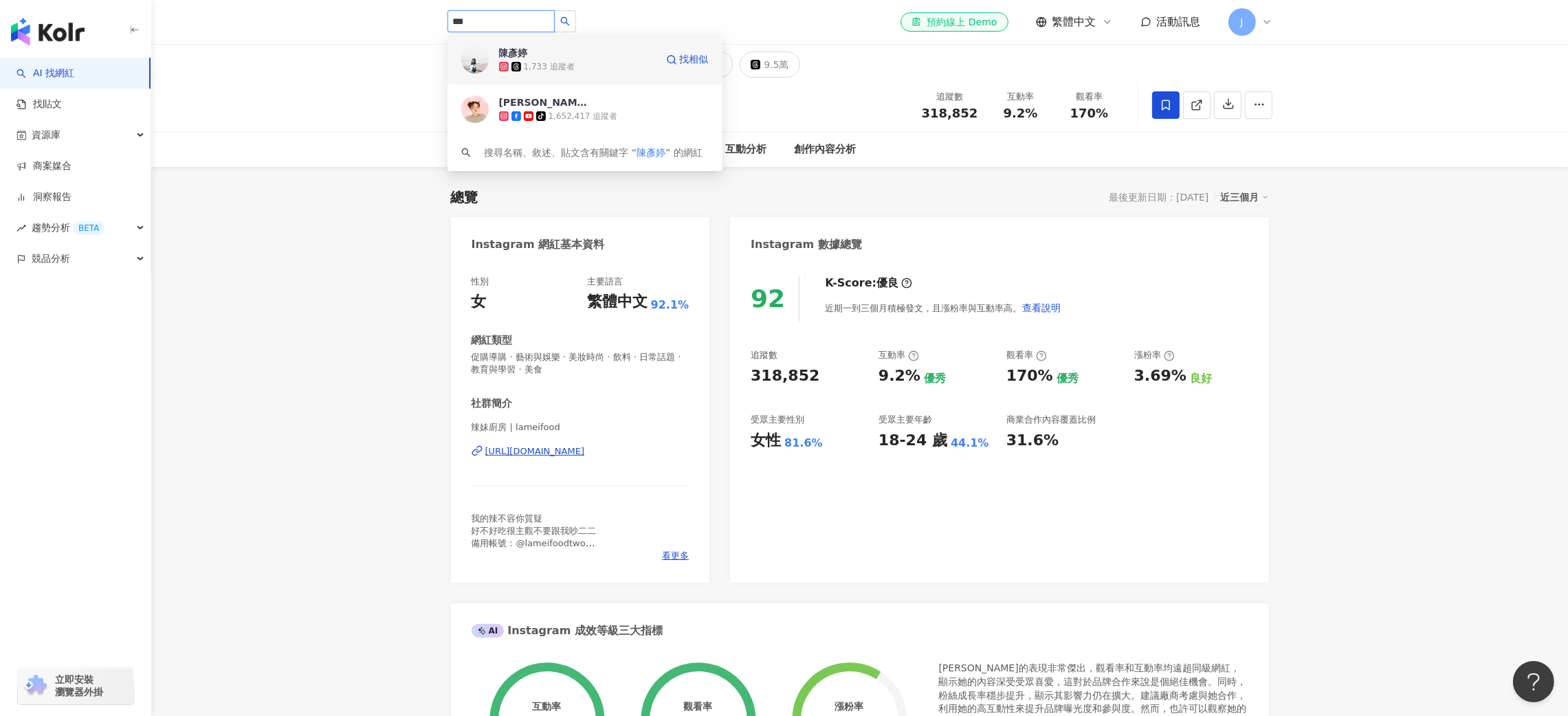
click at [550, 54] on span "陳彥婷" at bounding box center [544, 53] width 89 height 13
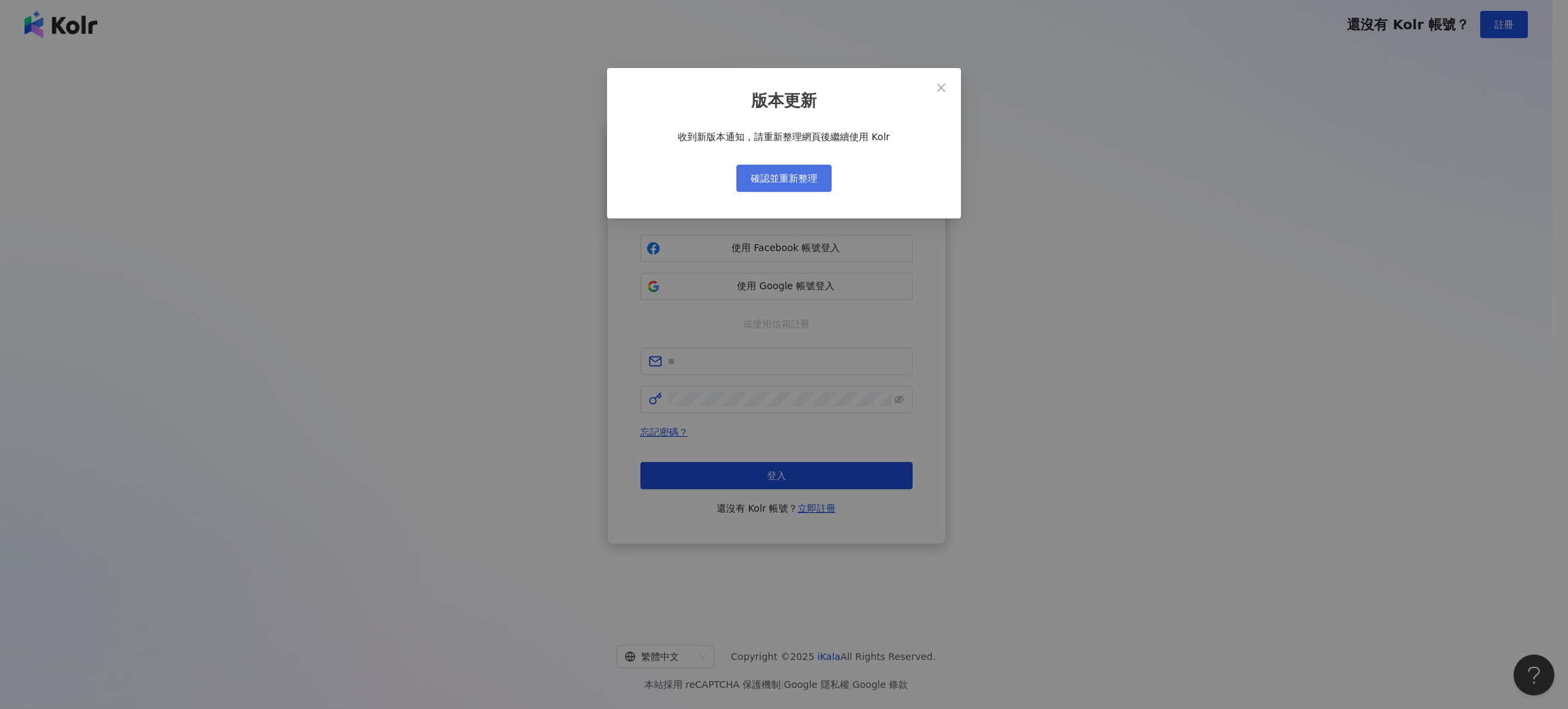
click at [790, 173] on span "確認並重新整理" at bounding box center [783, 178] width 67 height 11
click at [813, 175] on span "確認並重新整理" at bounding box center [783, 178] width 67 height 11
click at [820, 174] on button "確認並重新整理" at bounding box center [783, 177] width 95 height 27
click at [942, 81] on button "Close" at bounding box center [941, 87] width 27 height 27
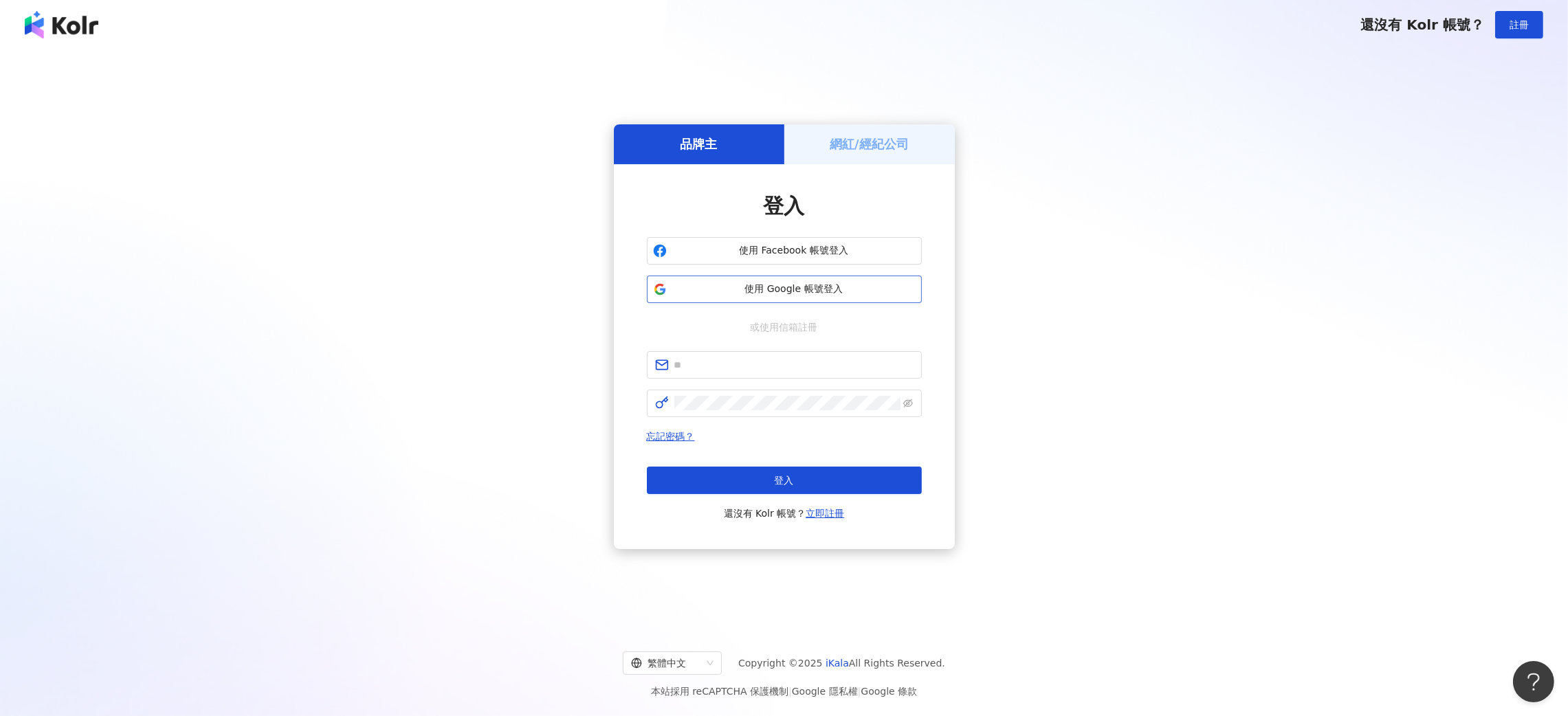
click at [782, 286] on span "使用 Google 帳號登入" at bounding box center [794, 289] width 244 height 13
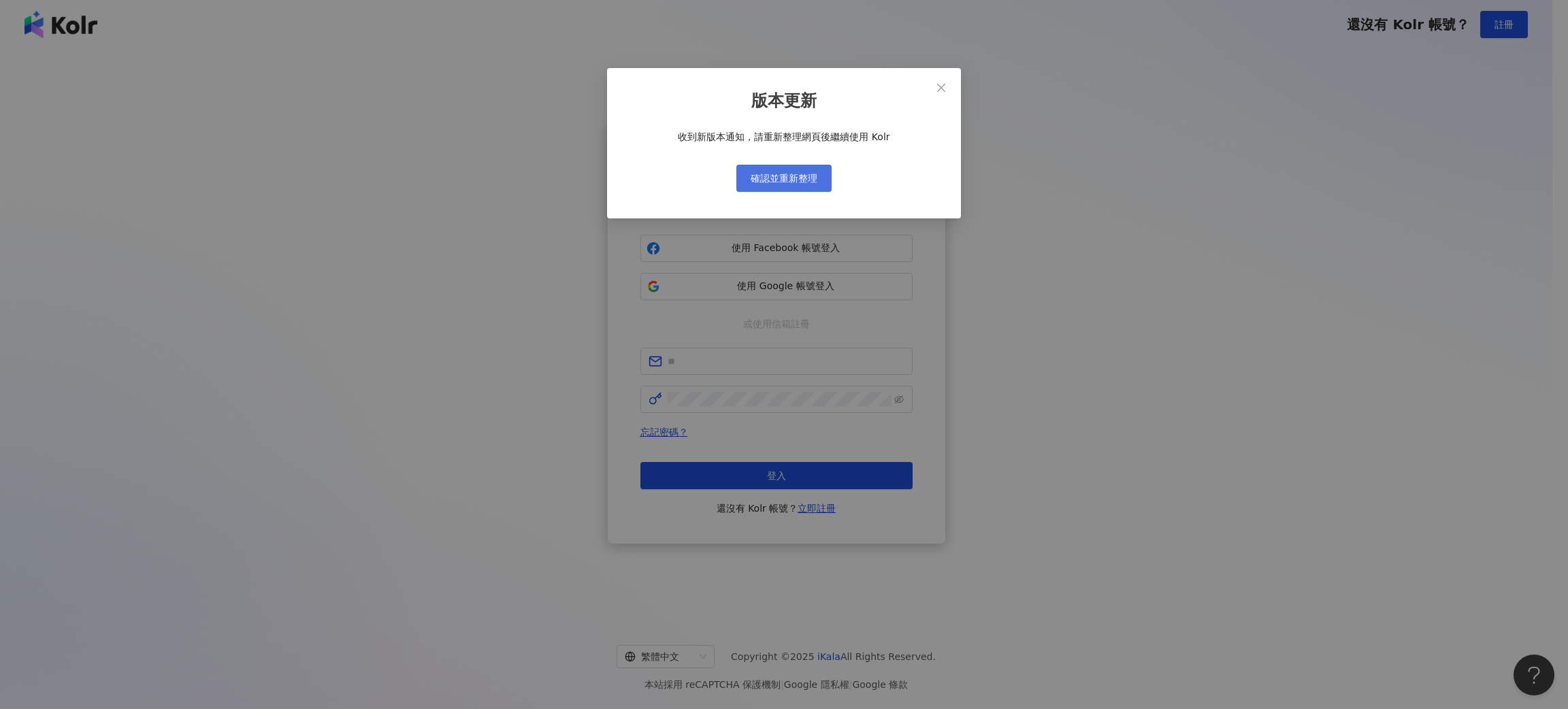
click at [812, 182] on span "確認並重新整理" at bounding box center [783, 178] width 67 height 11
click at [941, 85] on icon "close" at bounding box center [942, 88] width 11 height 11
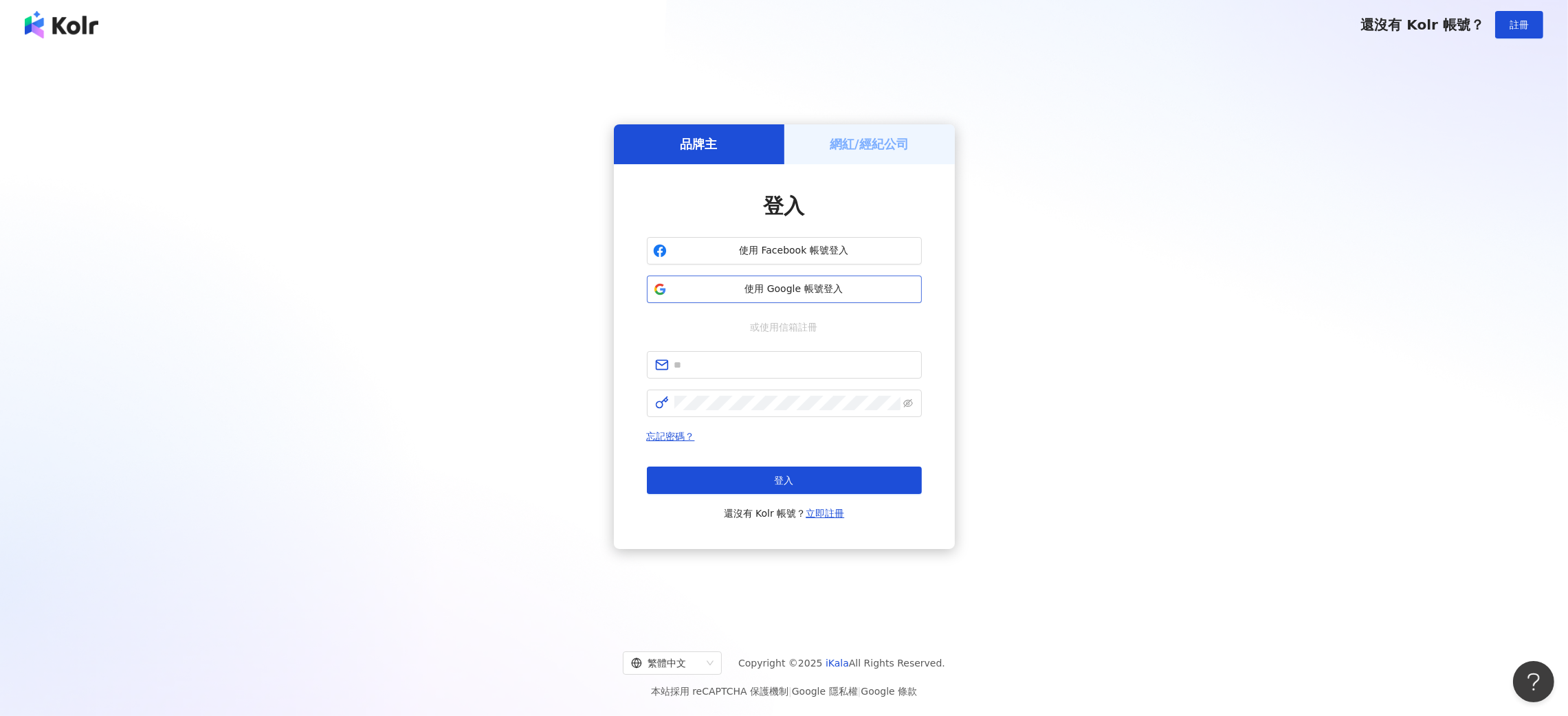
click at [806, 292] on span "使用 Google 帳號登入" at bounding box center [794, 289] width 244 height 13
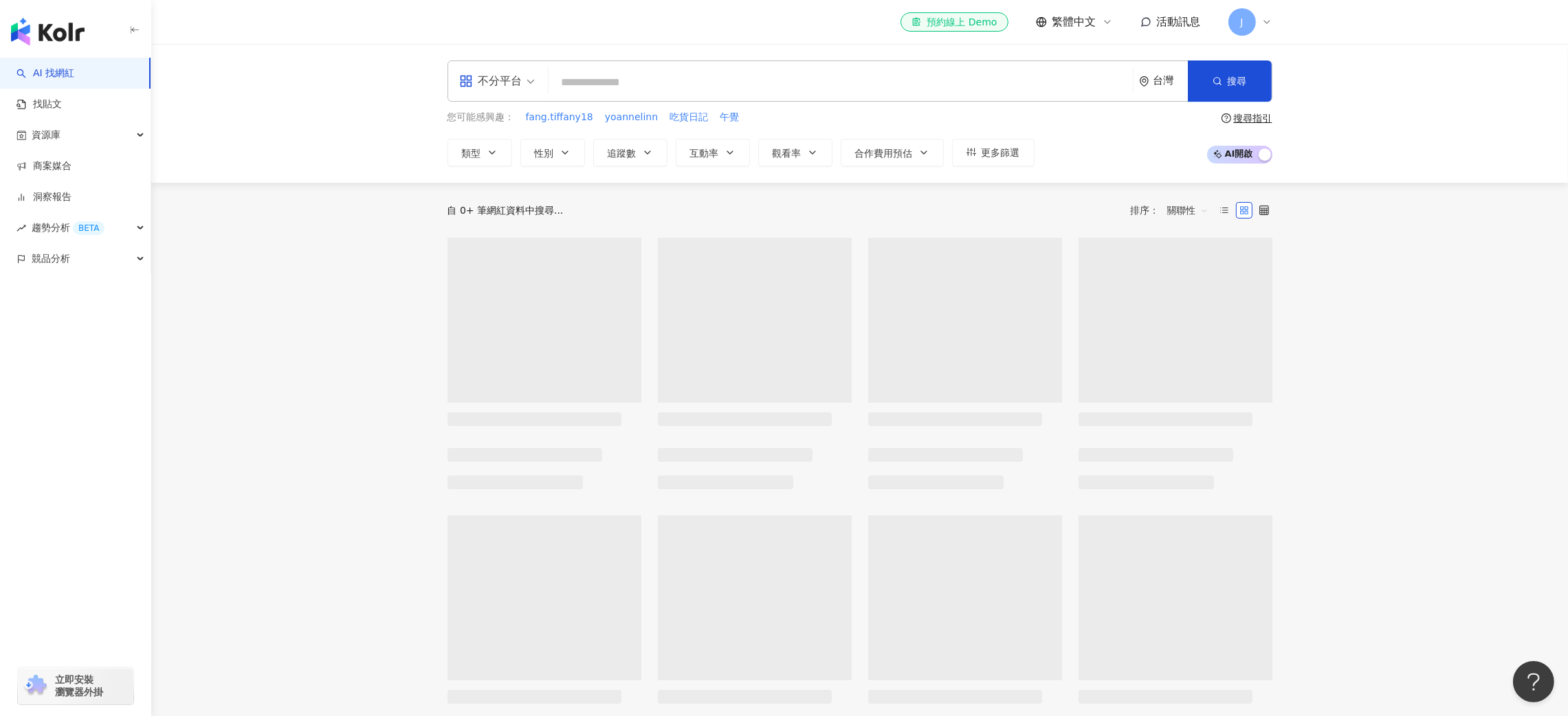
click at [613, 73] on input "search" at bounding box center [840, 83] width 573 height 27
type input "*"
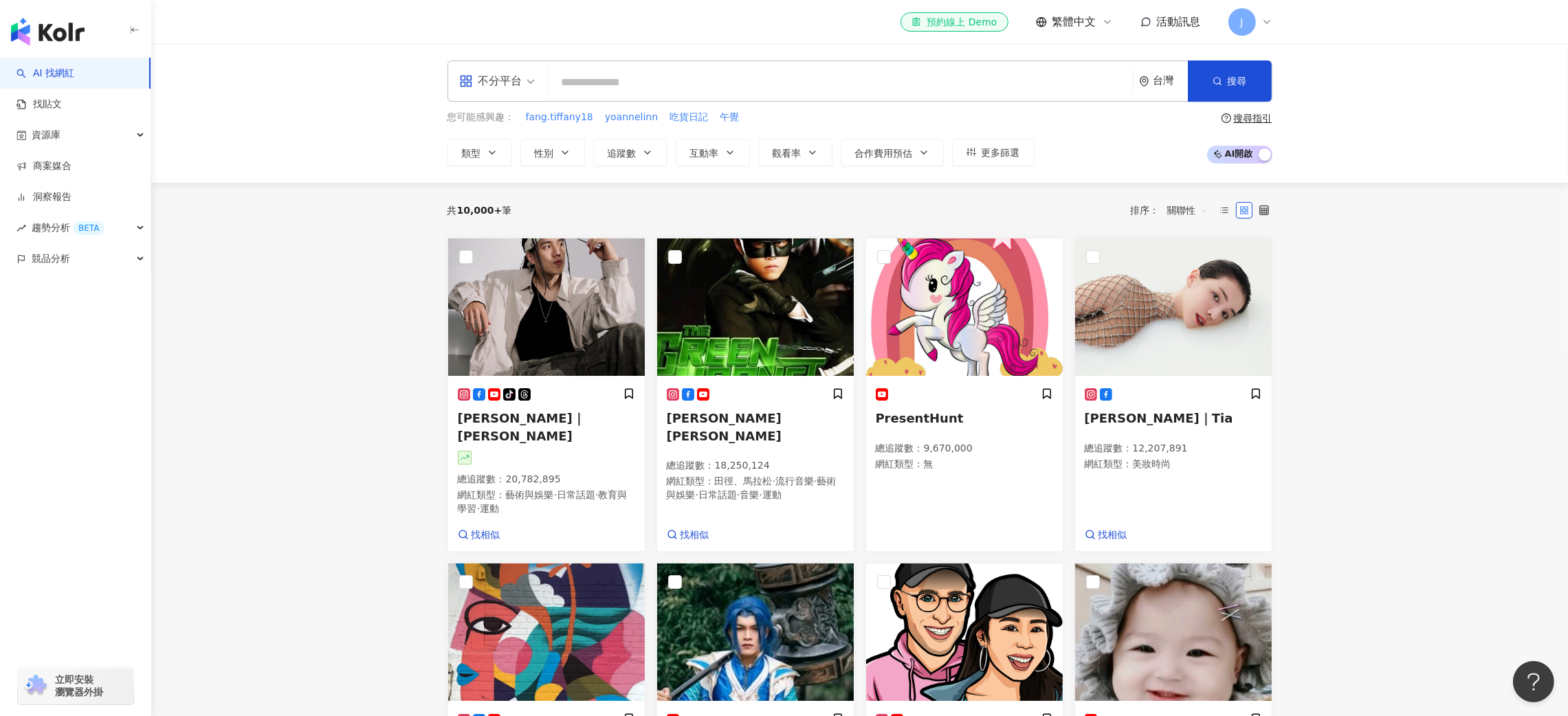
click at [646, 76] on input "search" at bounding box center [840, 83] width 573 height 27
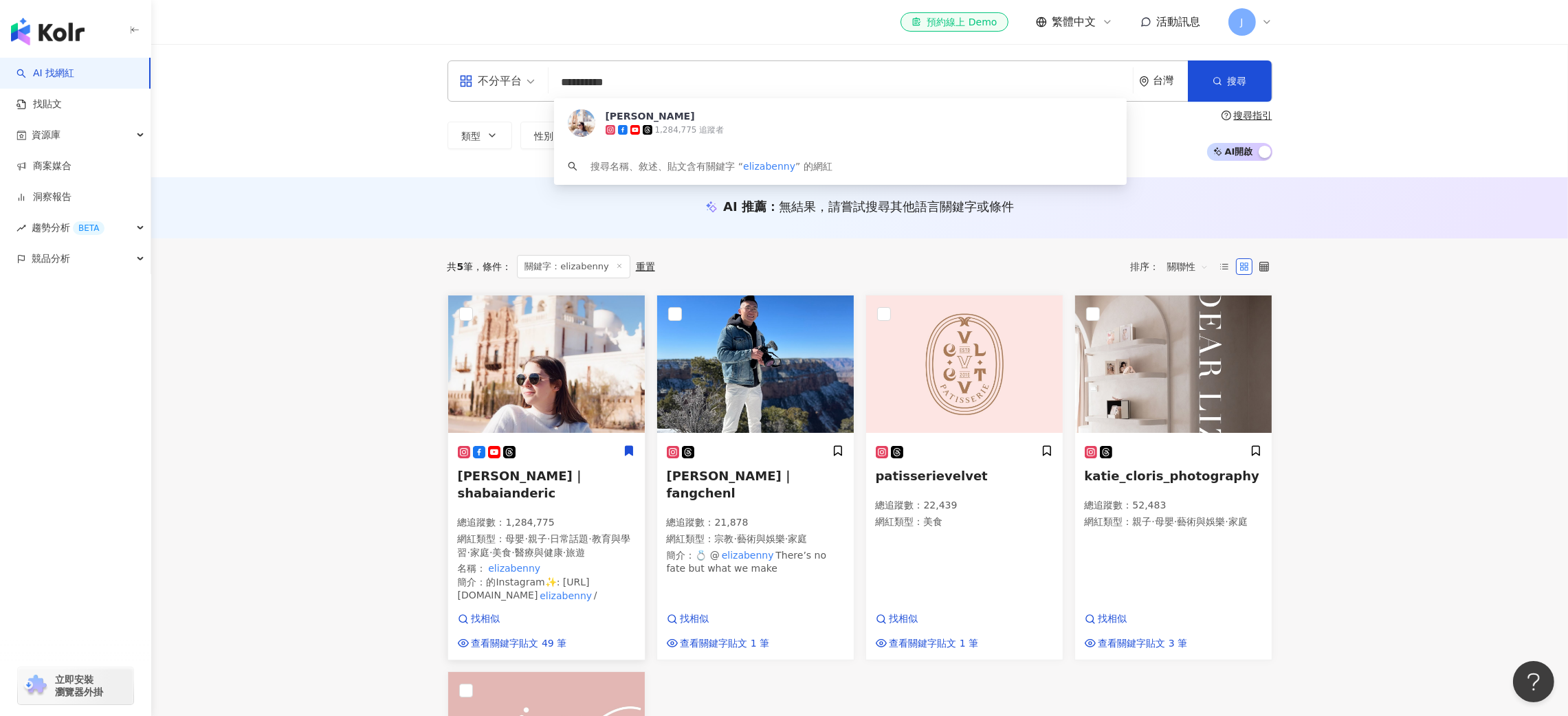
type input "**********"
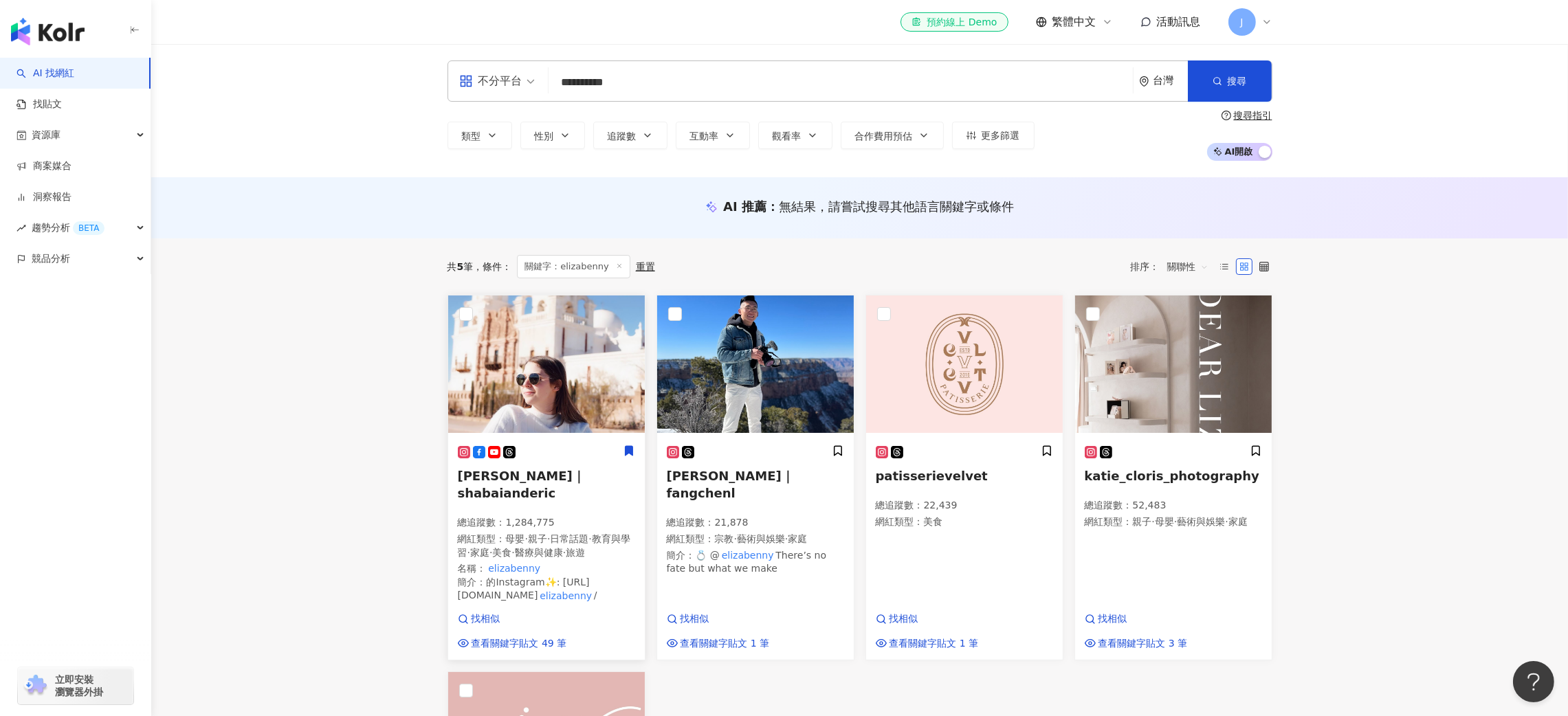
click at [626, 450] on icon at bounding box center [629, 451] width 8 height 9
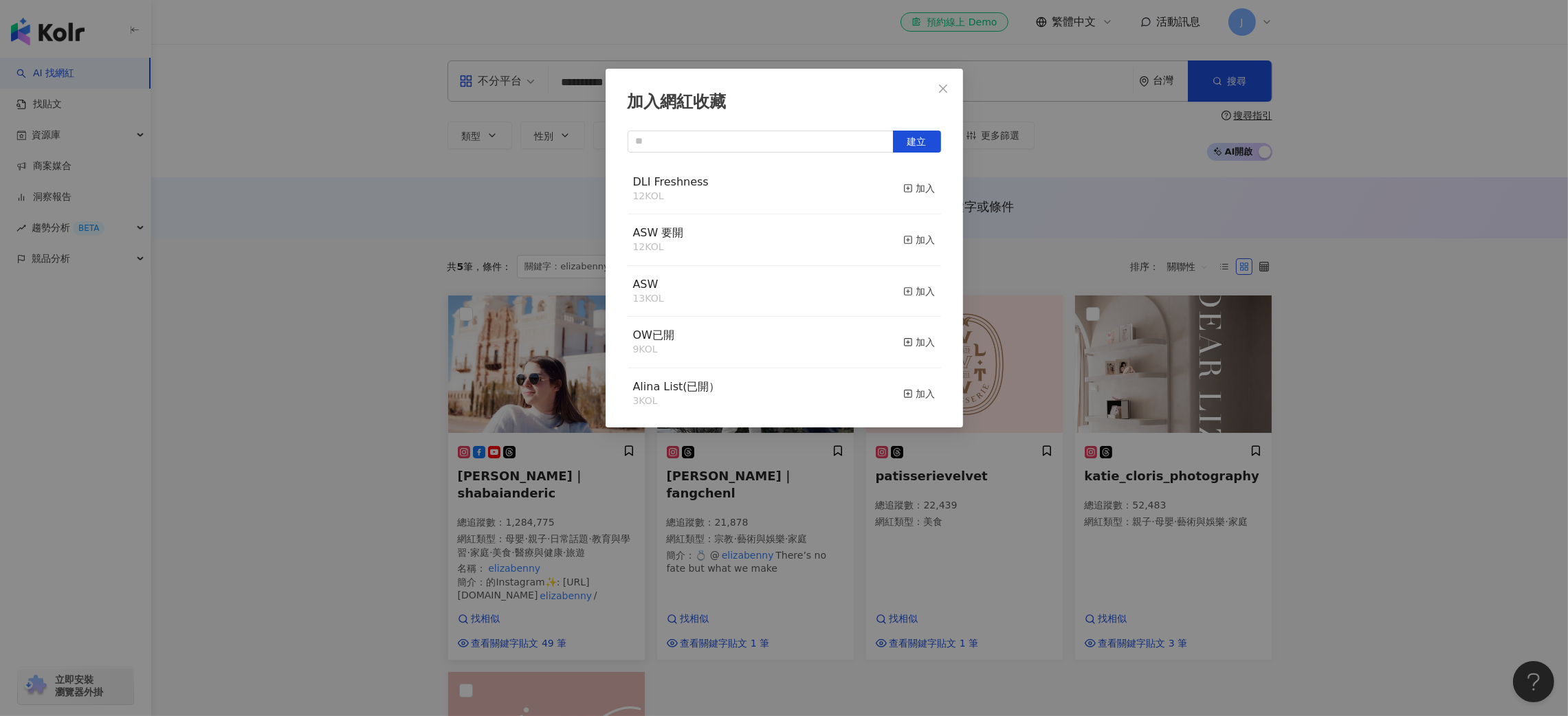
click at [757, 196] on div "DLI Freshness 12 KOL 加入" at bounding box center [784, 189] width 313 height 51
click at [903, 189] on icon "button" at bounding box center [908, 189] width 9 height 9
click at [1448, 541] on div "加入網紅收藏 建立 DLI Freshness 13 KOL 已加入 ASW 要開 12 KOL 加入 ASW 13 KOL 加入 OW已開 9 KOL 加入…" at bounding box center [784, 358] width 1568 height 716
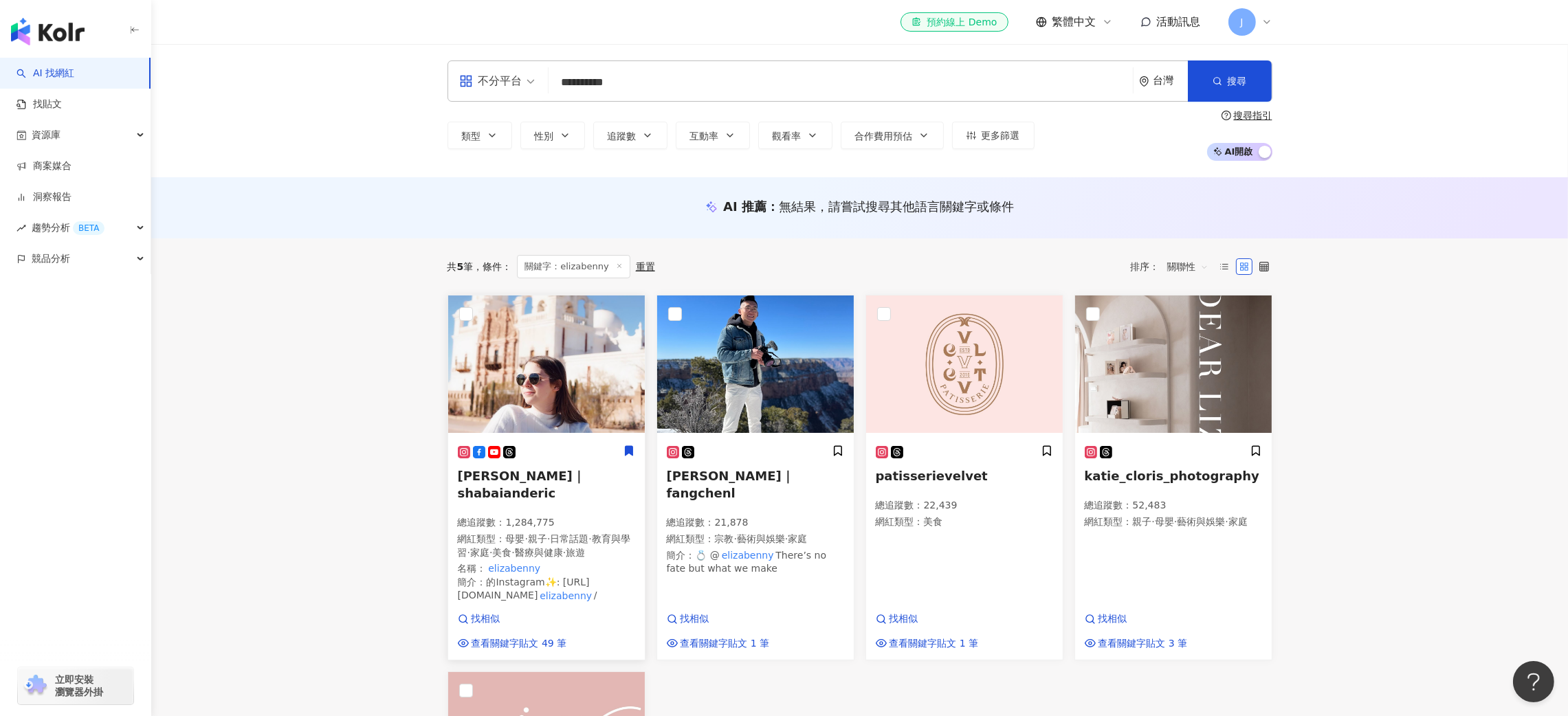
click at [536, 471] on span "莎白｜shabaianderic" at bounding box center [522, 484] width 127 height 31
click at [131, 134] on div "資源庫" at bounding box center [75, 135] width 151 height 31
click at [68, 201] on link "網紅收藏" at bounding box center [52, 197] width 39 height 13
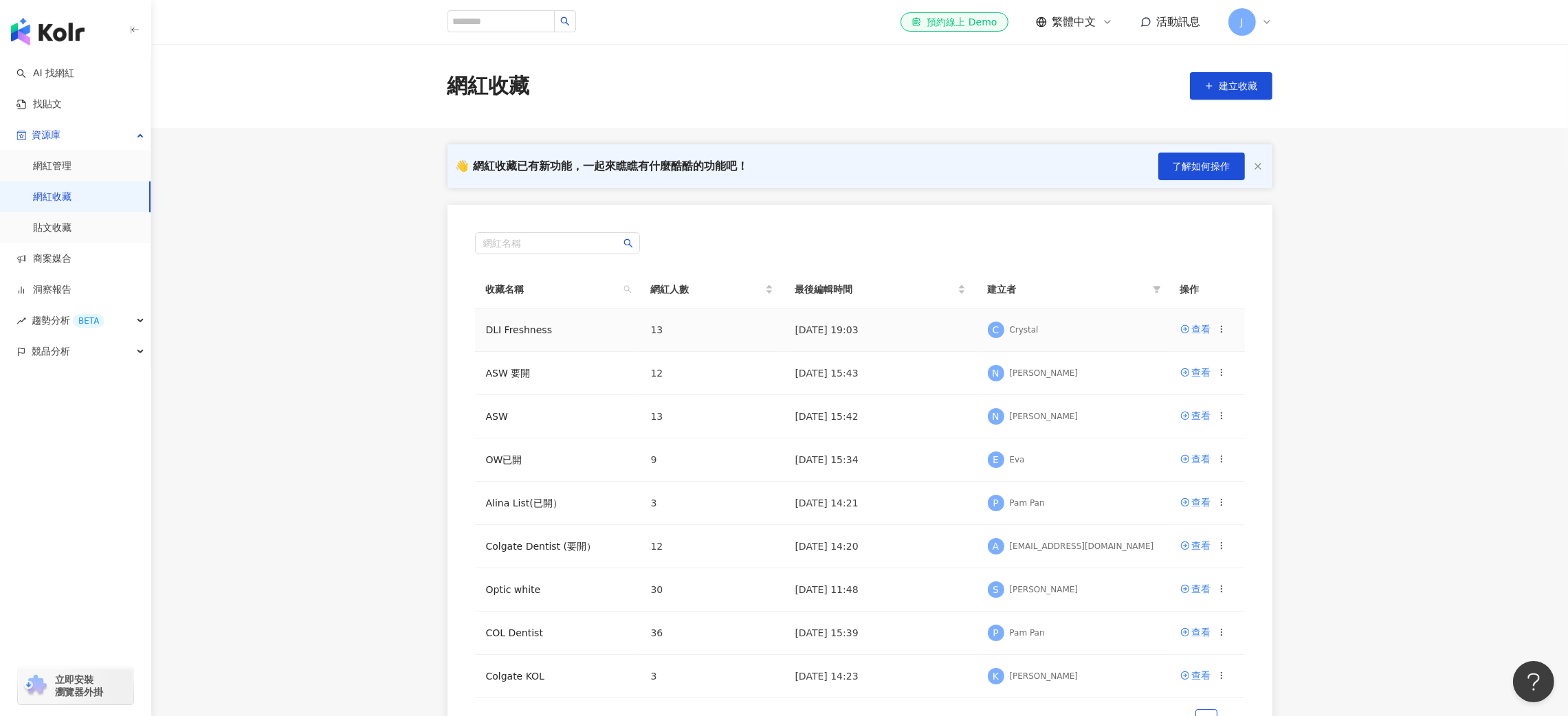
click at [1212, 328] on div "查看" at bounding box center [1203, 329] width 46 height 15
click at [1206, 329] on div "查看" at bounding box center [1202, 329] width 19 height 15
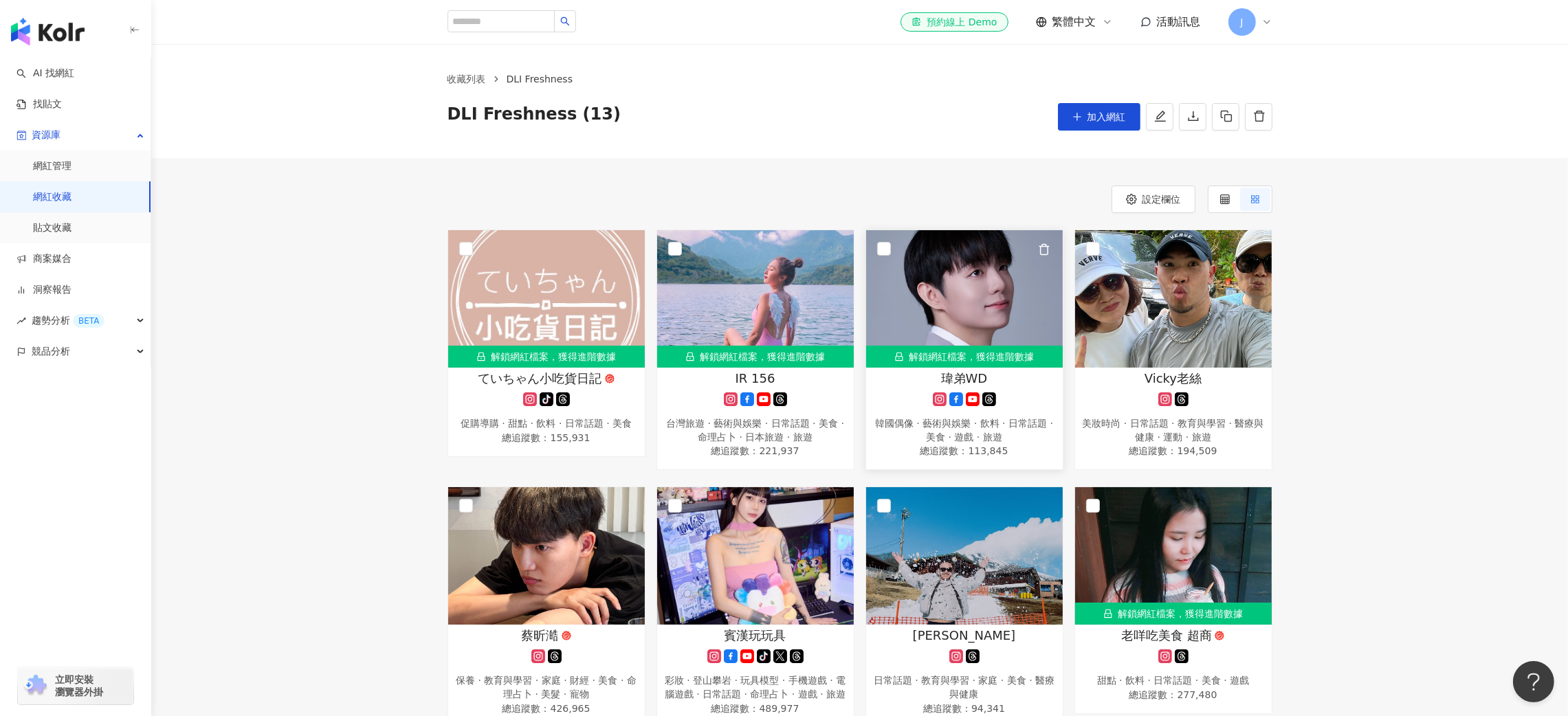
click at [967, 301] on img at bounding box center [964, 299] width 196 height 138
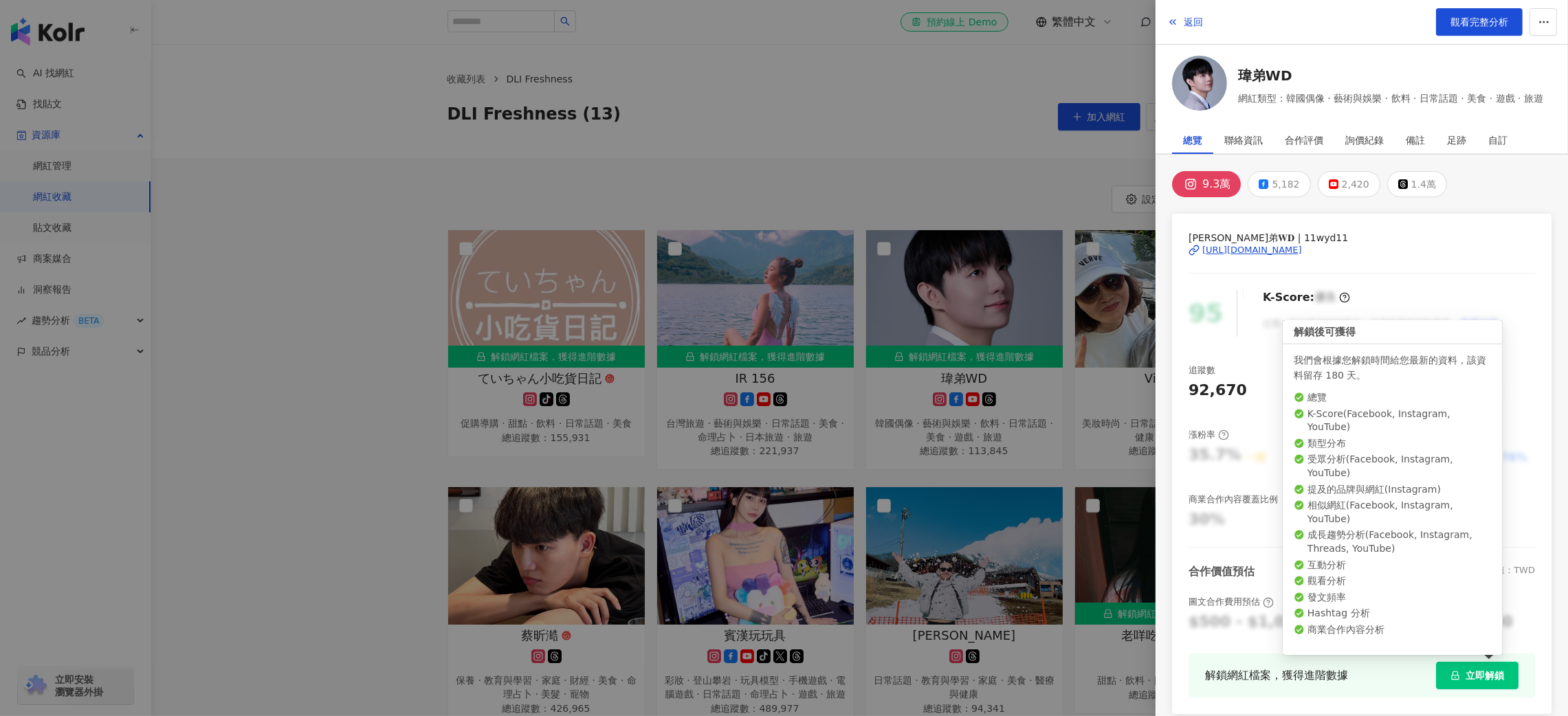
click at [1467, 674] on span "立即解鎖" at bounding box center [1485, 676] width 39 height 11
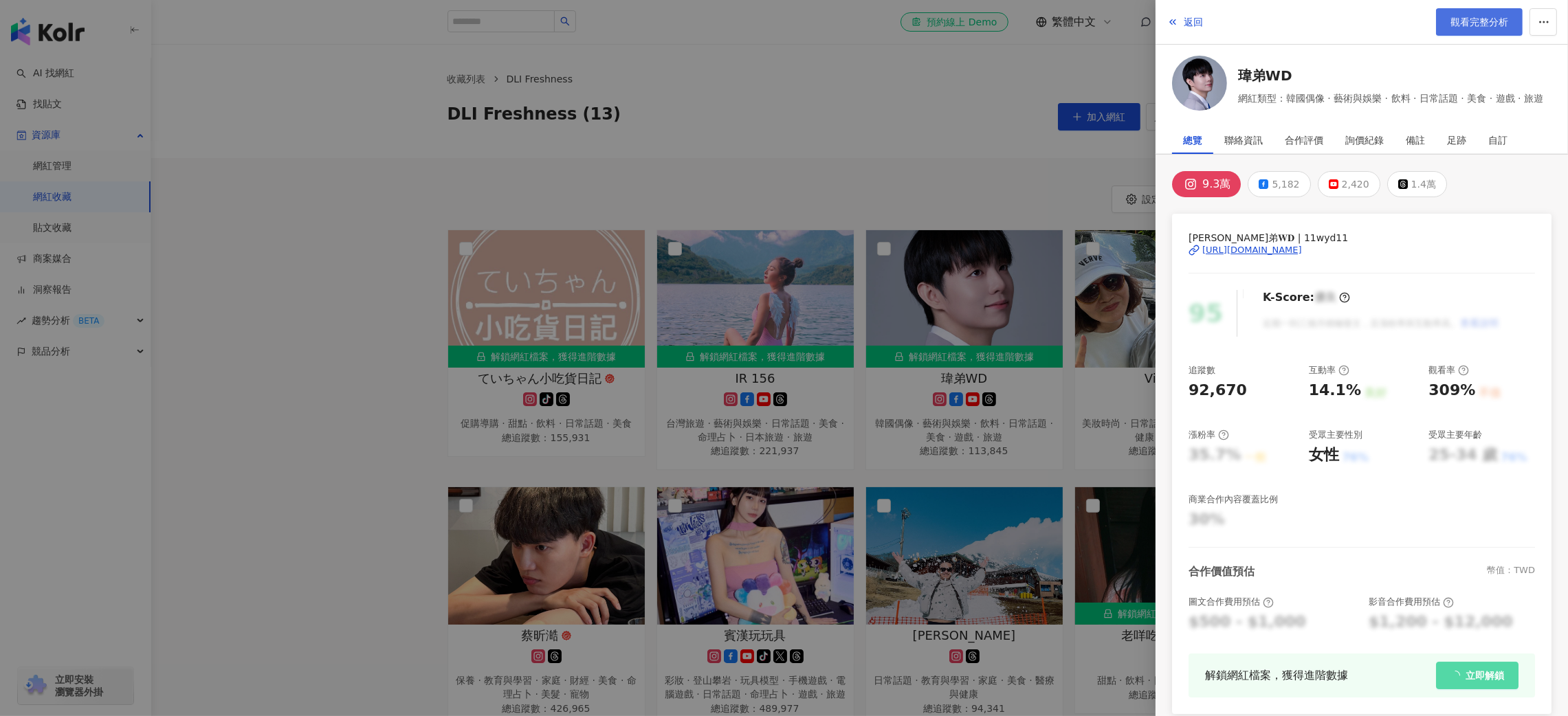
click at [1480, 19] on span "觀看完整分析" at bounding box center [1479, 22] width 58 height 11
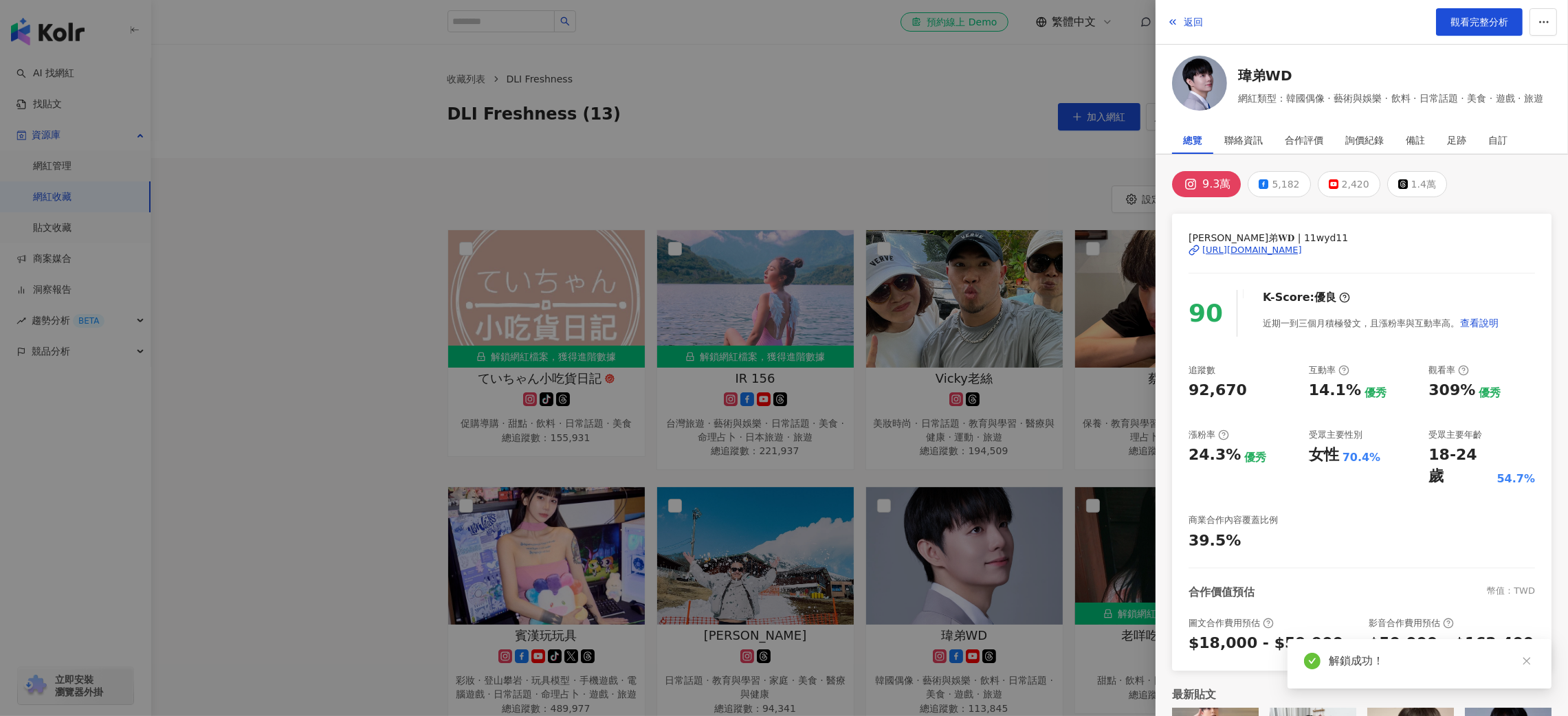
click at [395, 308] on div at bounding box center [784, 358] width 1568 height 716
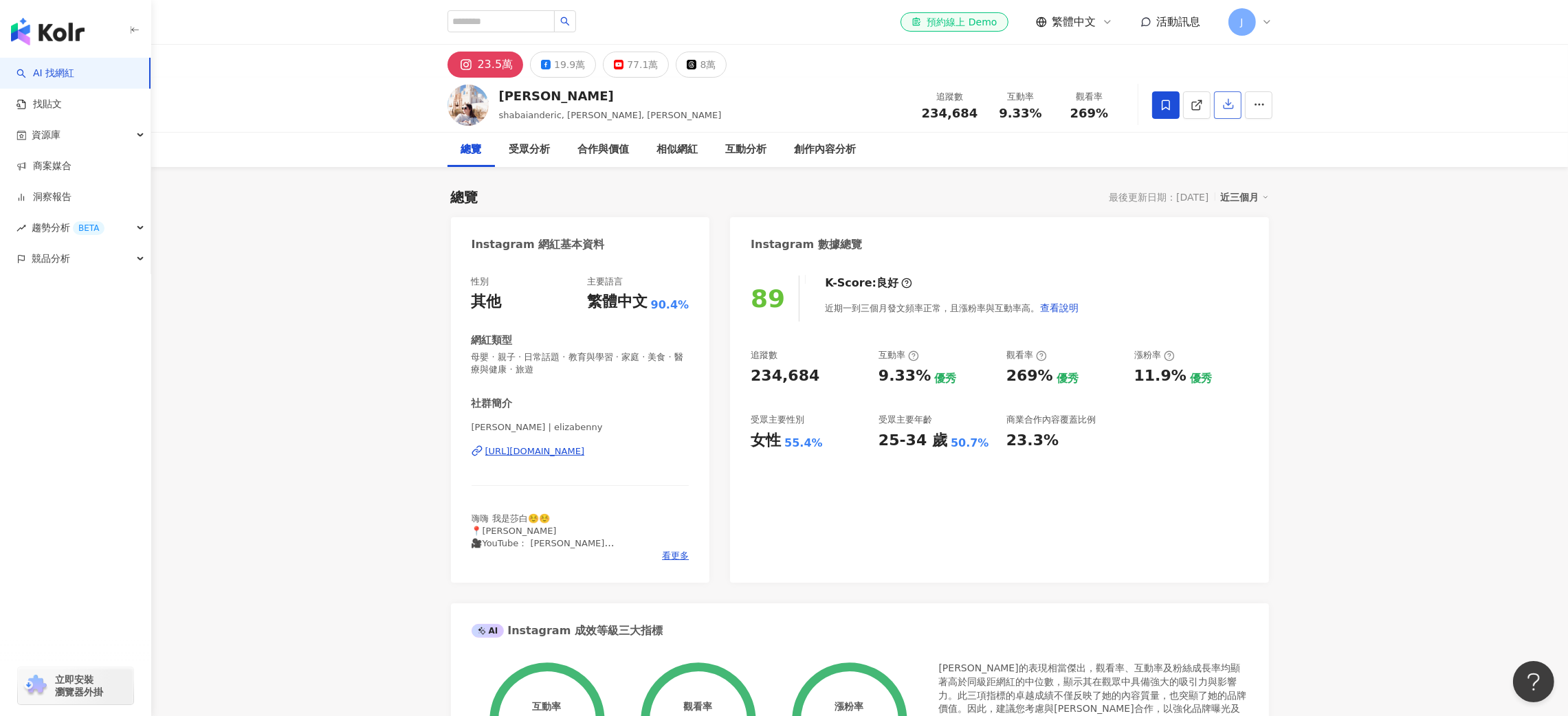
click at [1232, 109] on icon "button" at bounding box center [1228, 104] width 9 height 9
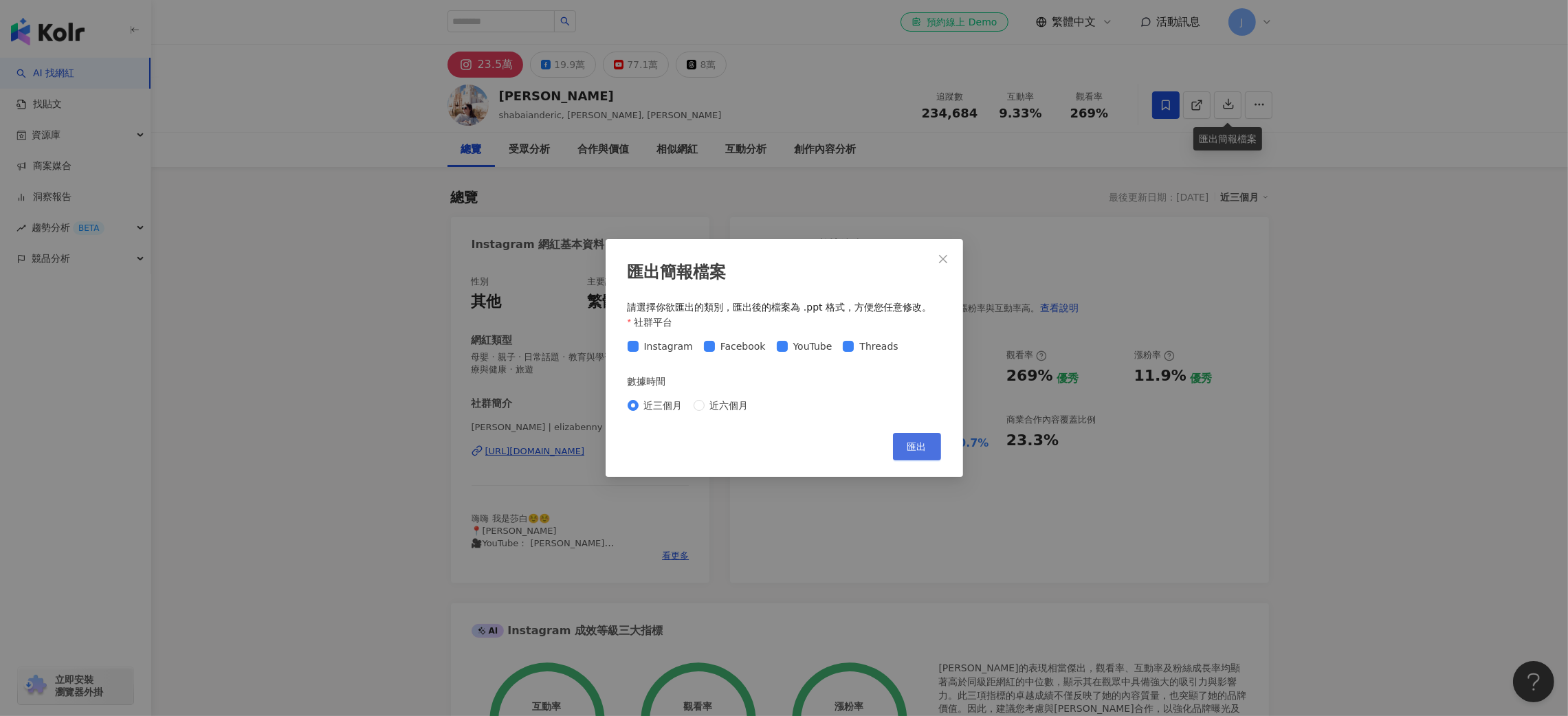
click at [898, 446] on button "匯出" at bounding box center [916, 447] width 48 height 28
drag, startPoint x: 723, startPoint y: 406, endPoint x: 940, endPoint y: 456, distance: 222.7
click at [721, 406] on span "近六個月" at bounding box center [729, 406] width 49 height 15
click at [918, 450] on span "匯出" at bounding box center [917, 447] width 19 height 11
click at [948, 259] on icon "close" at bounding box center [944, 259] width 11 height 11
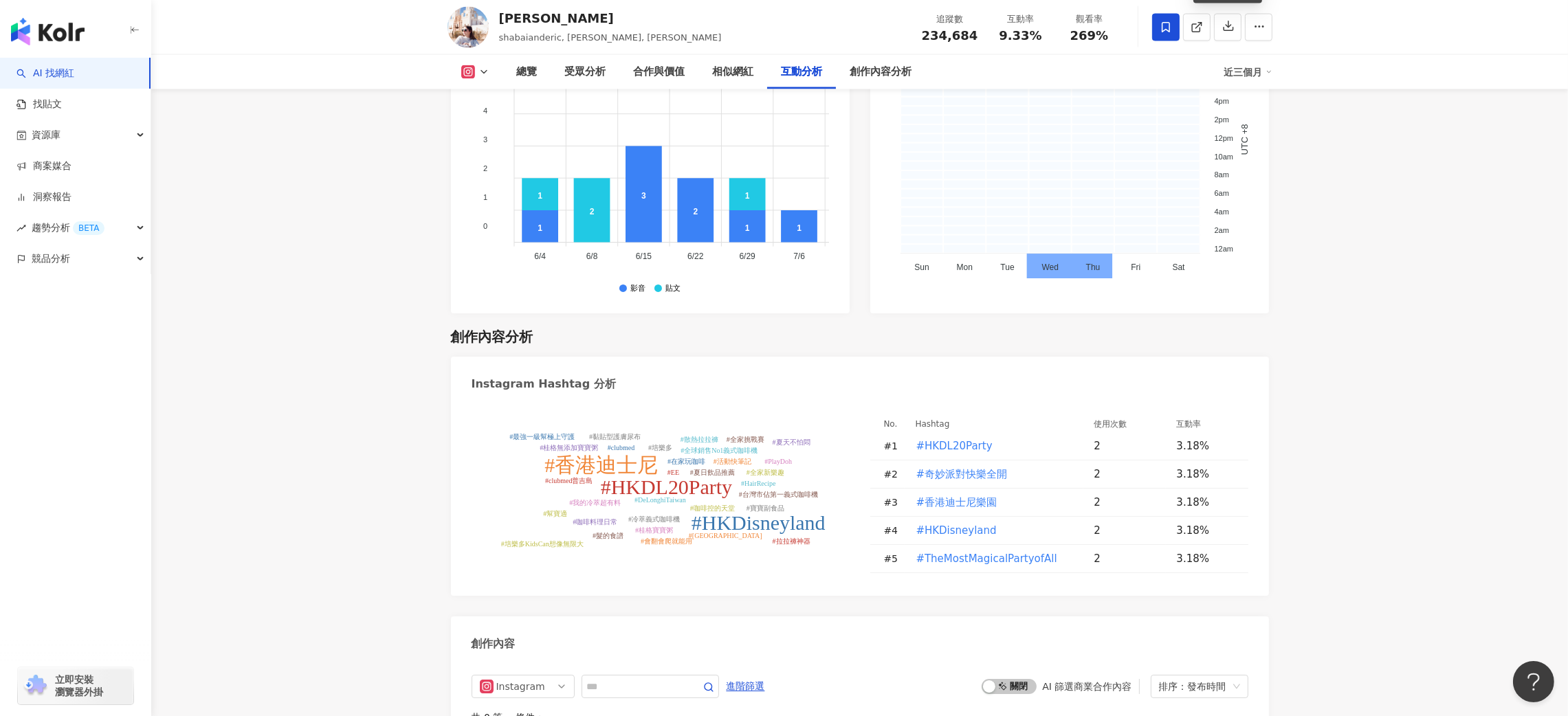
scroll to position [3812, 0]
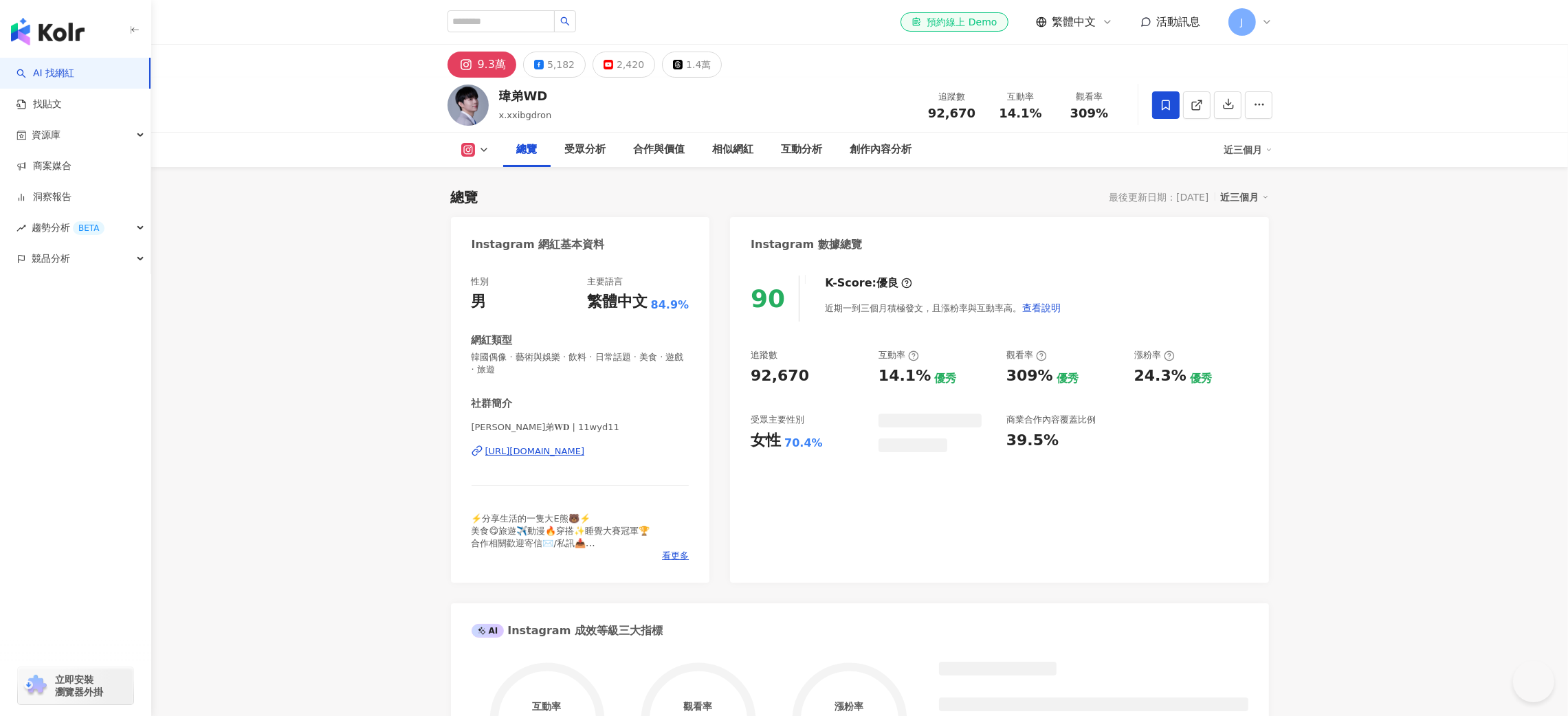
click at [1156, 111] on span at bounding box center [1166, 104] width 28 height 28
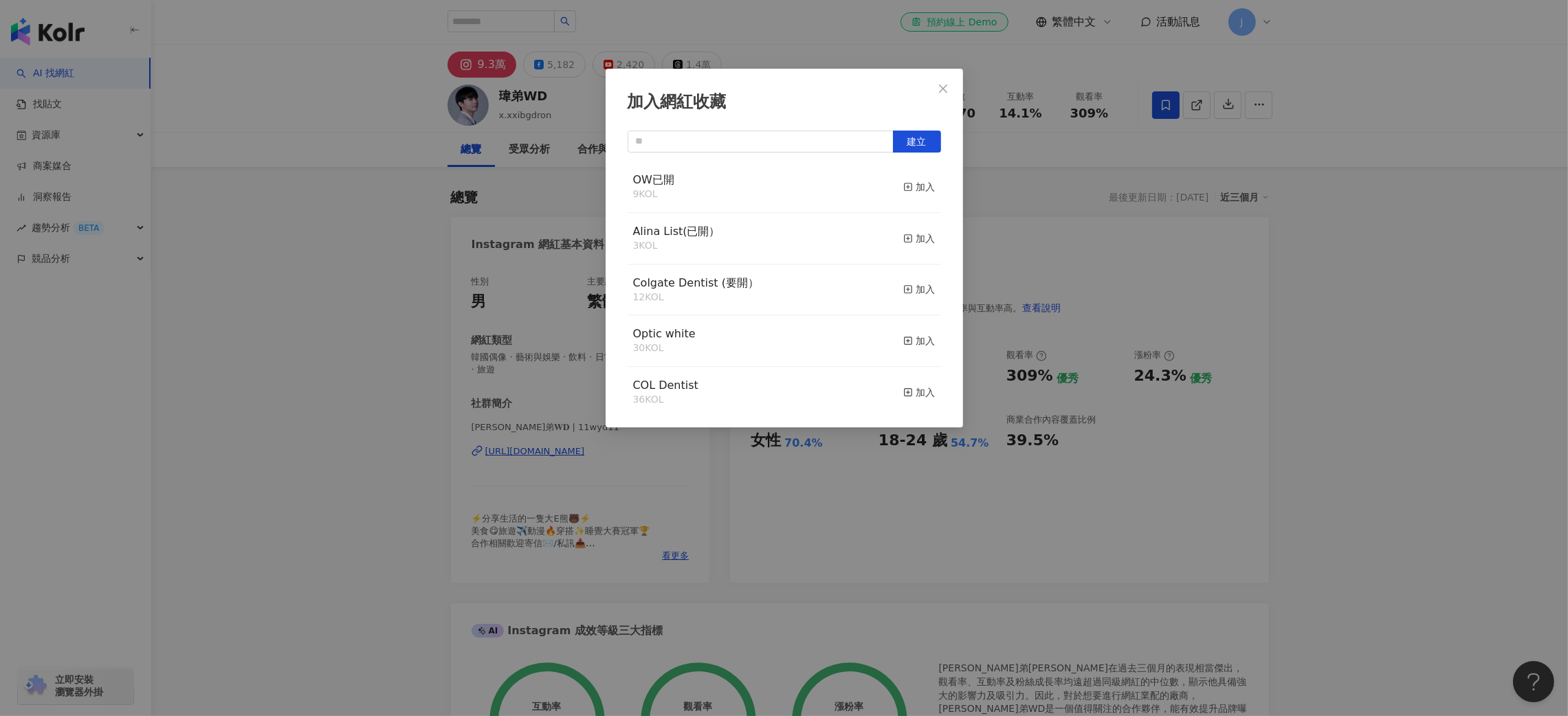
scroll to position [231, 0]
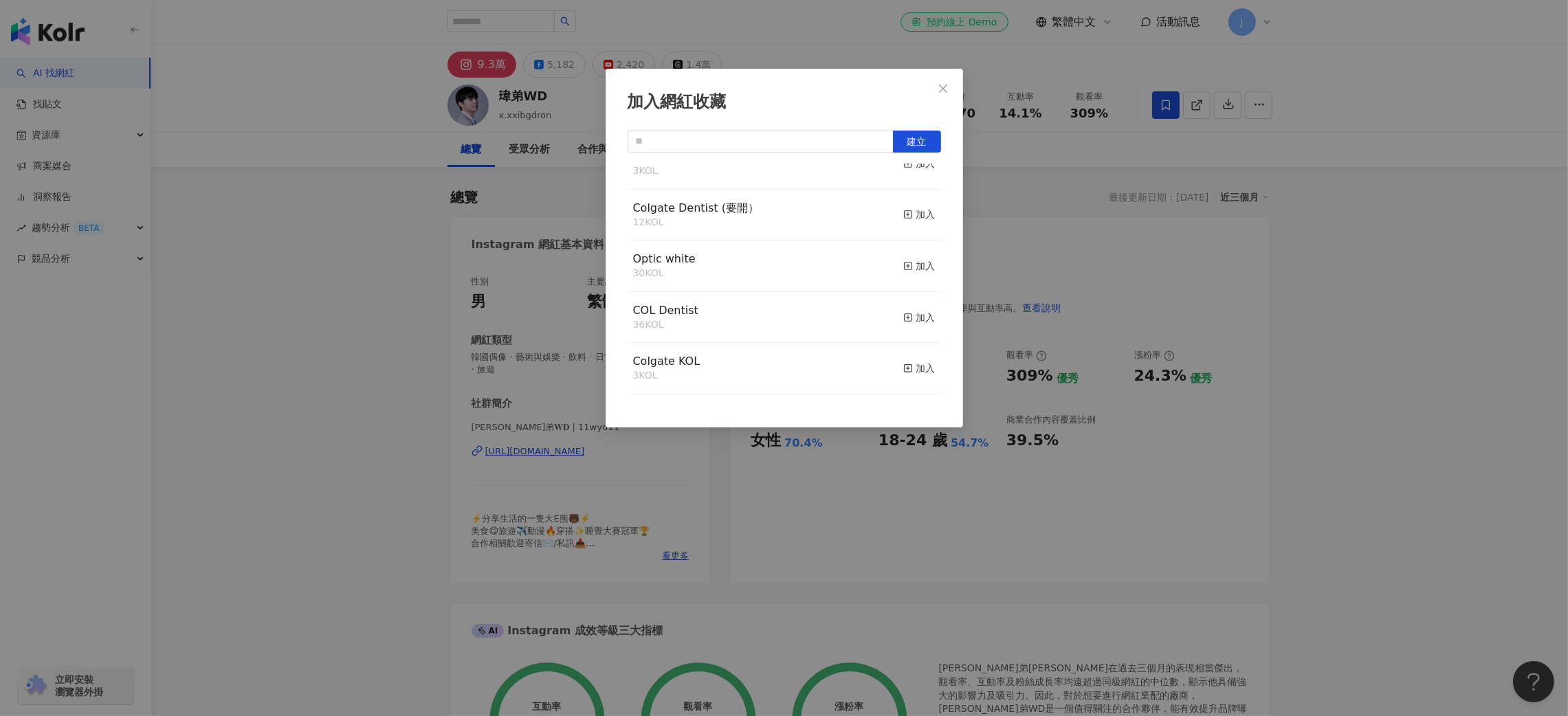
click at [1423, 318] on div "加入網紅收藏 建立 DLI Freshness 13 KOL 已加入 ASW 要開 12 KOL 加入 ASW 13 KOL 加入 OW已開 9 KOL 加入…" at bounding box center [784, 358] width 1568 height 716
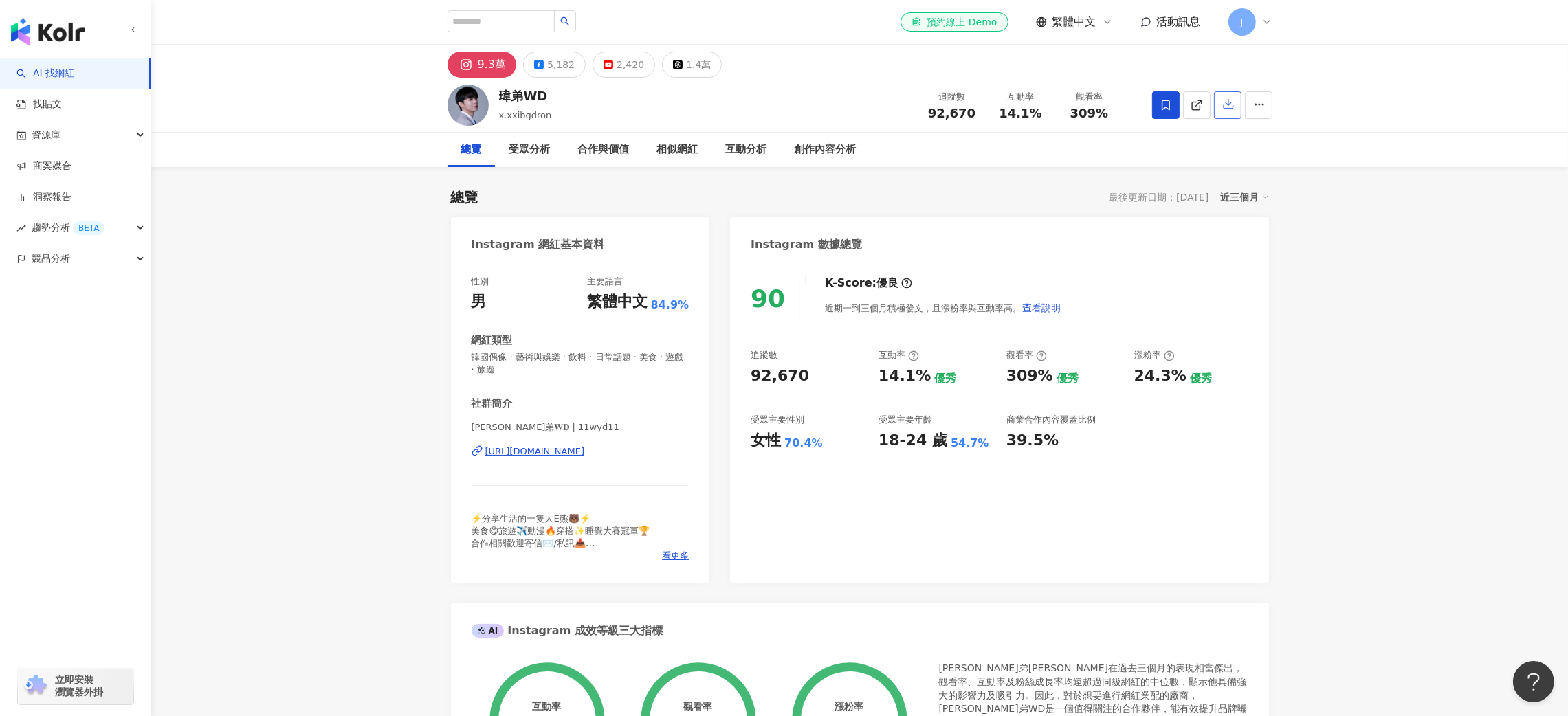
click at [1227, 113] on button "button" at bounding box center [1227, 104] width 28 height 28
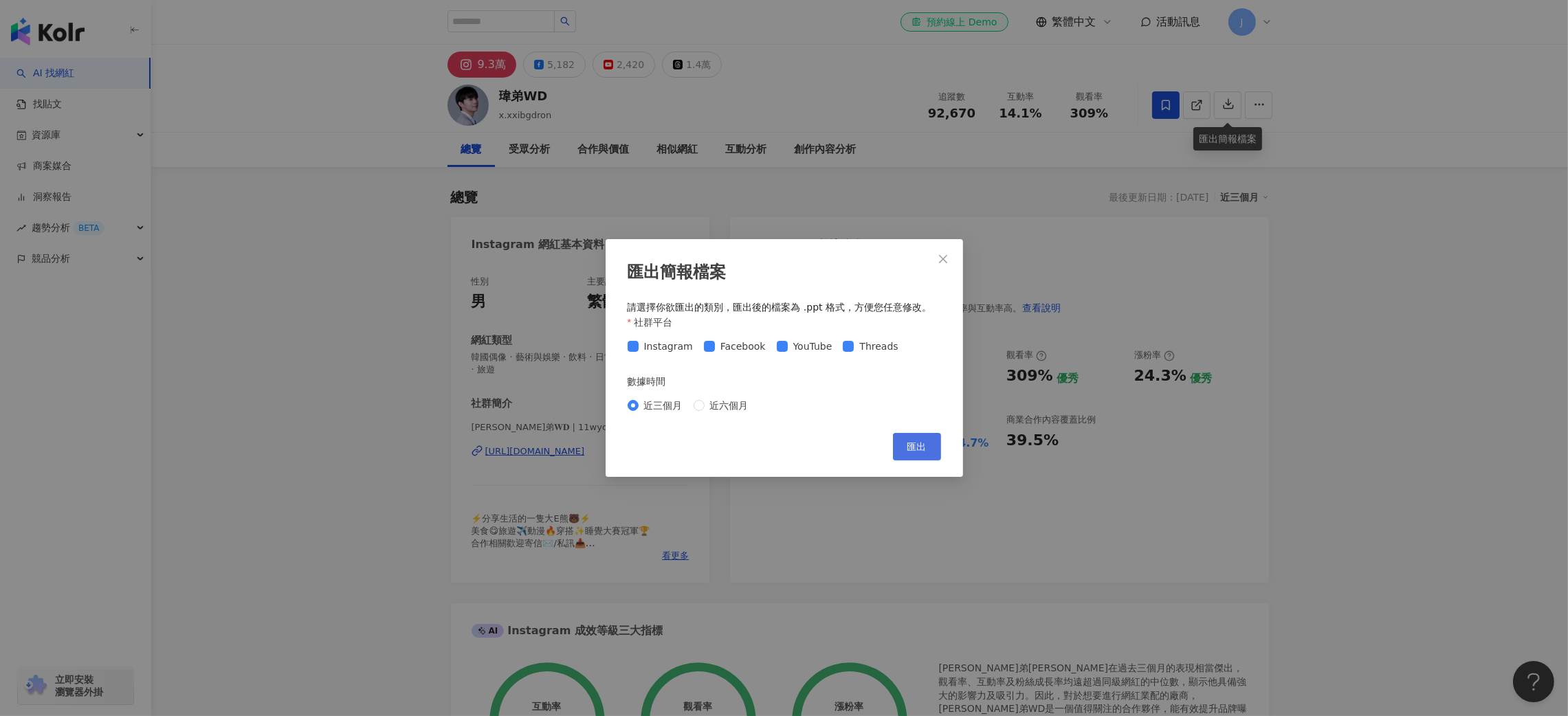
click at [908, 452] on span "匯出" at bounding box center [917, 447] width 19 height 11
drag, startPoint x: 707, startPoint y: 403, endPoint x: 923, endPoint y: 440, distance: 219.1
click at [707, 403] on span "近六個月" at bounding box center [729, 406] width 49 height 15
click at [923, 449] on span "匯出" at bounding box center [917, 447] width 19 height 11
drag, startPoint x: 939, startPoint y: 259, endPoint x: 1104, endPoint y: 270, distance: 165.4
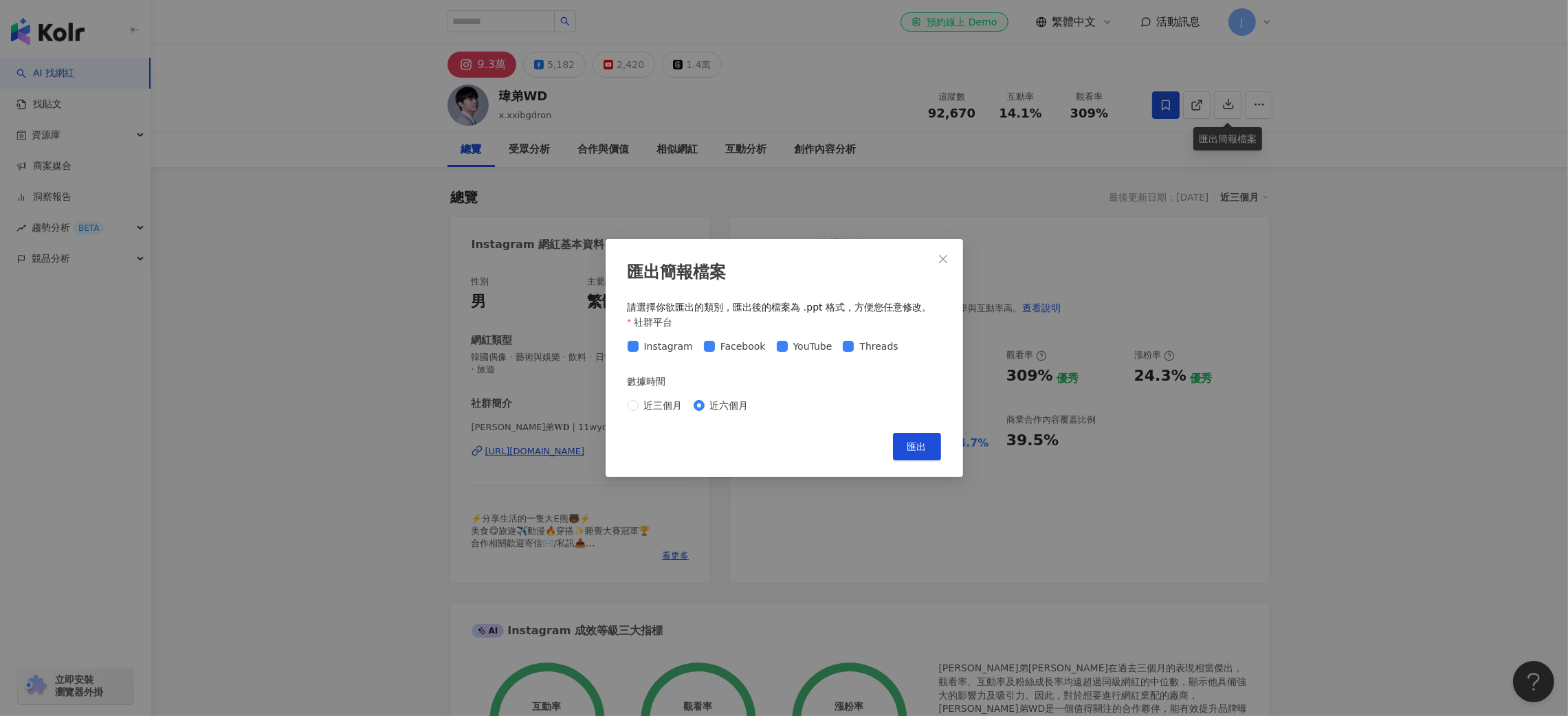
click at [939, 259] on icon "close" at bounding box center [944, 259] width 11 height 11
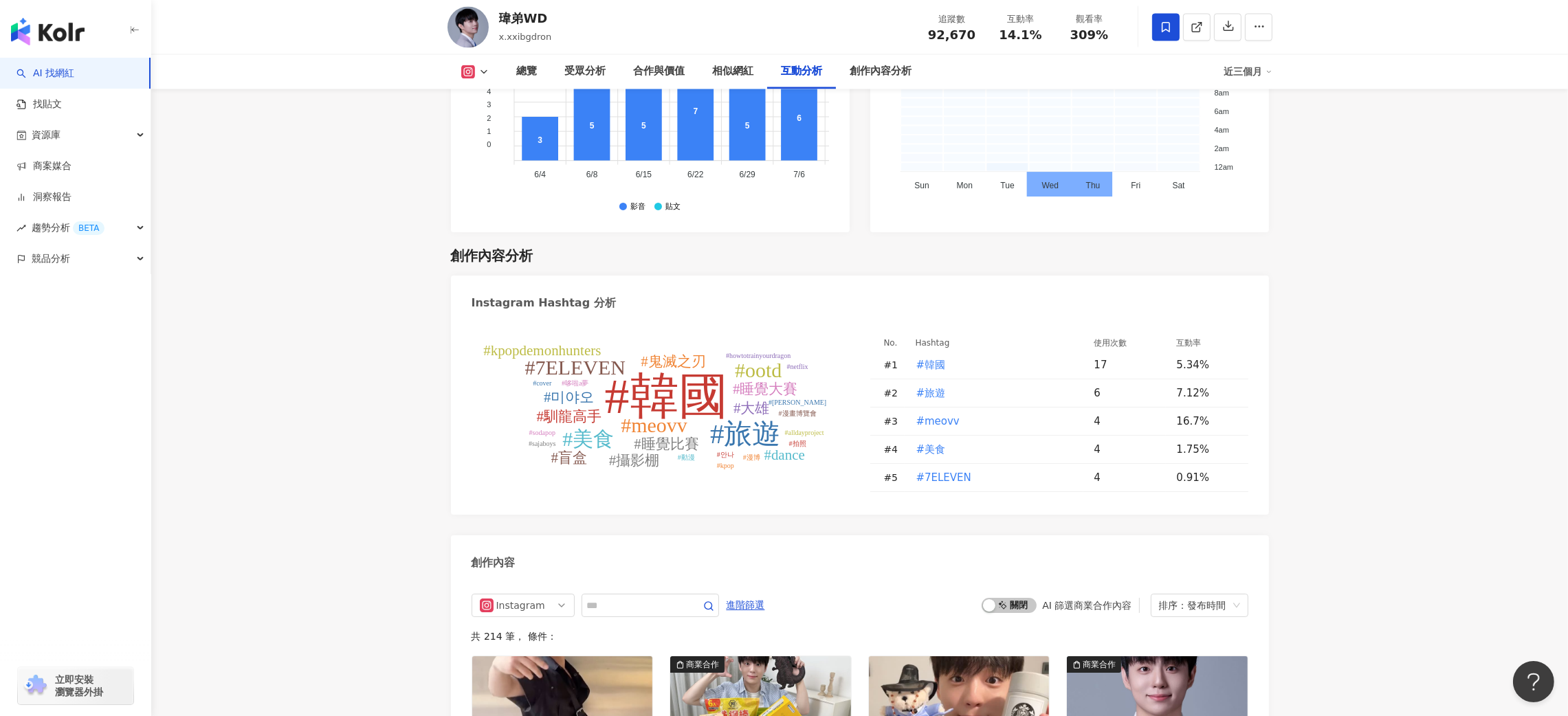
scroll to position [3920, 0]
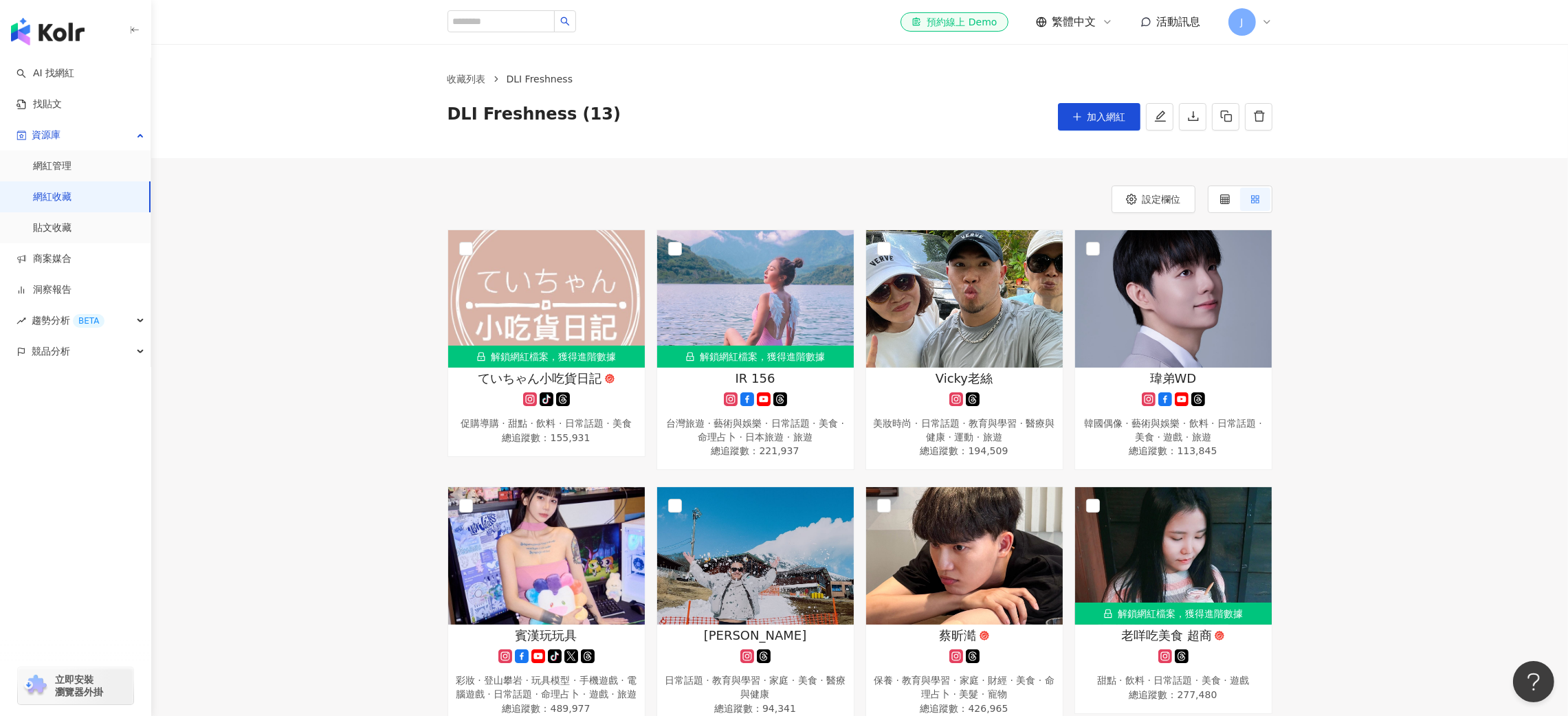
click at [546, 8] on div "el-icon-cs 預約線上 Demo 繁體中文 活動訊息 J" at bounding box center [860, 22] width 825 height 44
click at [538, 24] on input "search" at bounding box center [501, 21] width 107 height 22
type input "*"
type input "**********"
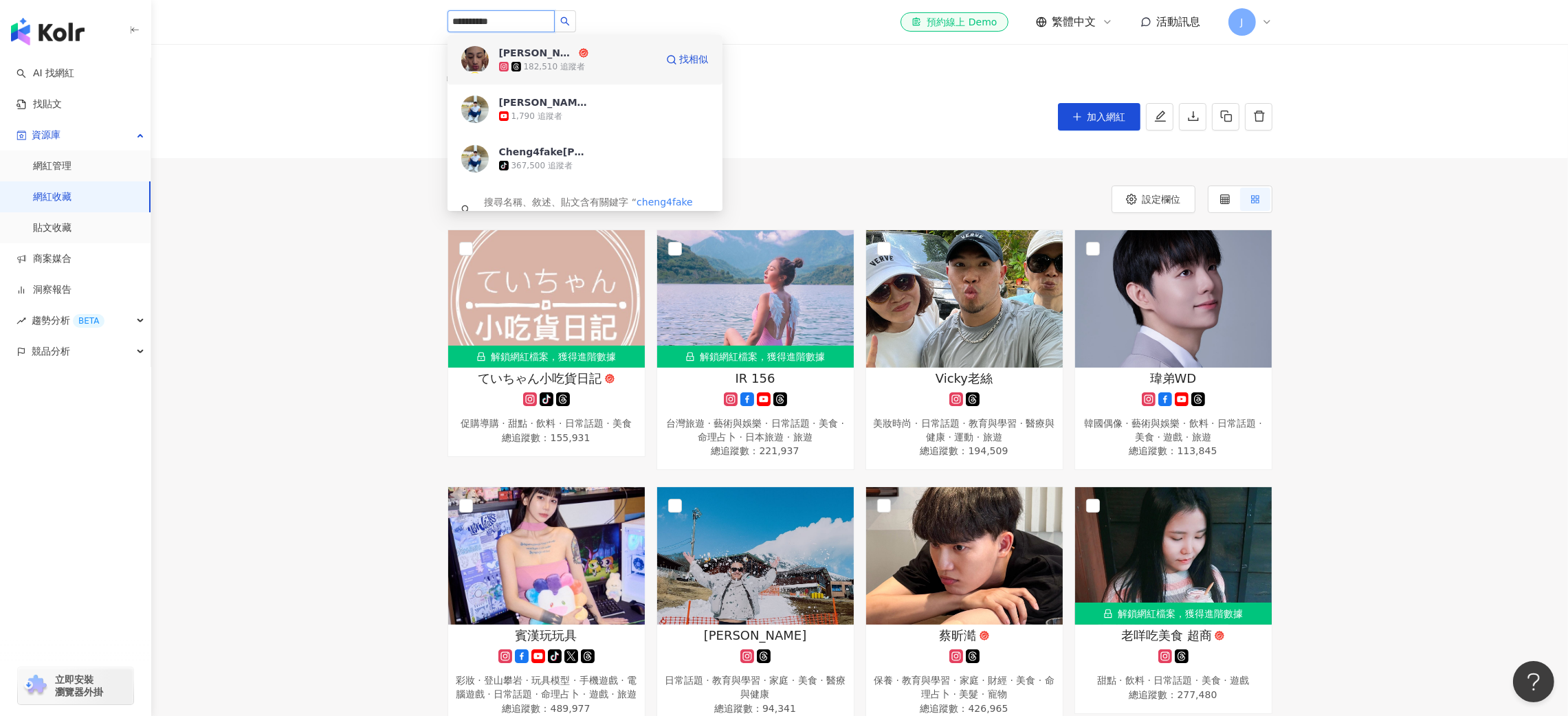
click at [565, 55] on span "[PERSON_NAME]" at bounding box center [544, 53] width 89 height 13
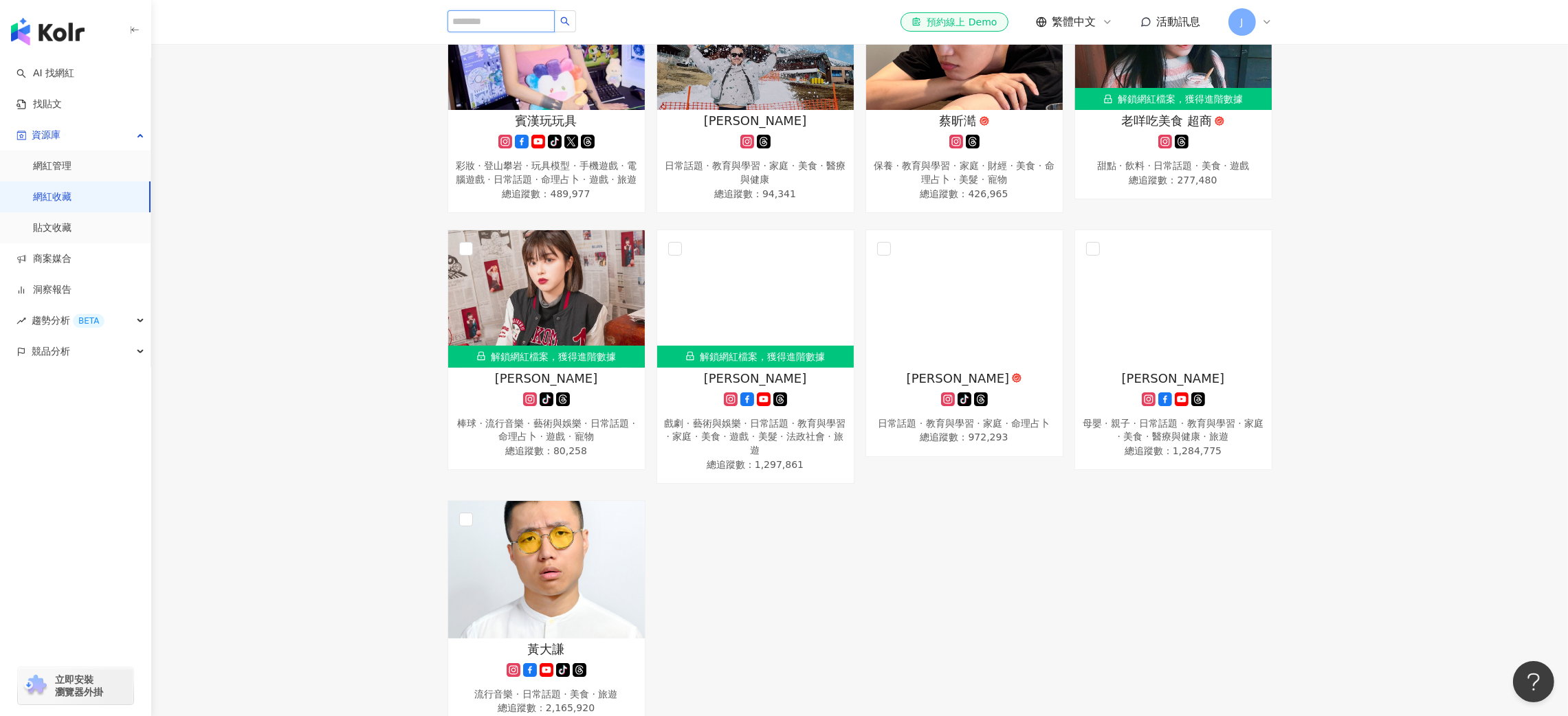
scroll to position [722, 0]
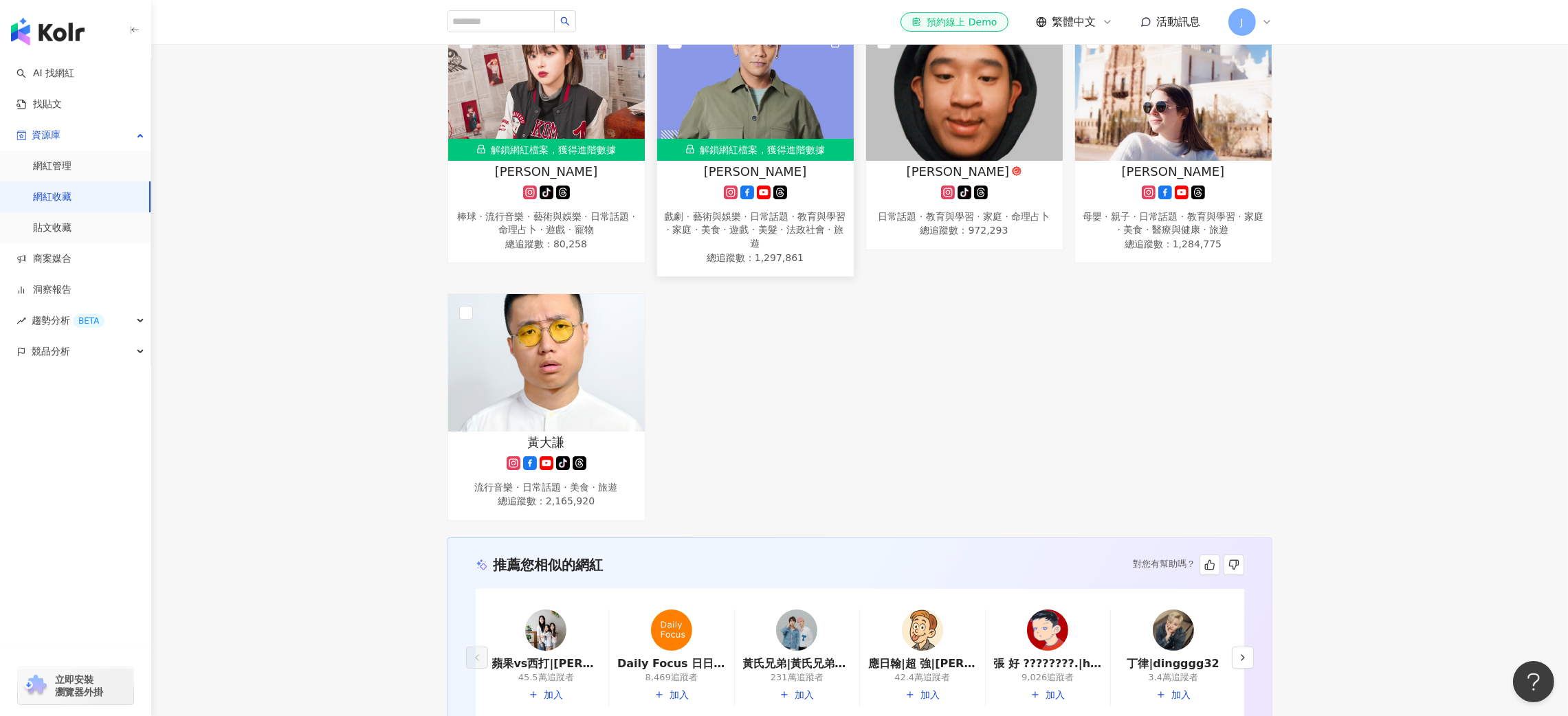
click at [753, 113] on img at bounding box center [755, 92] width 196 height 138
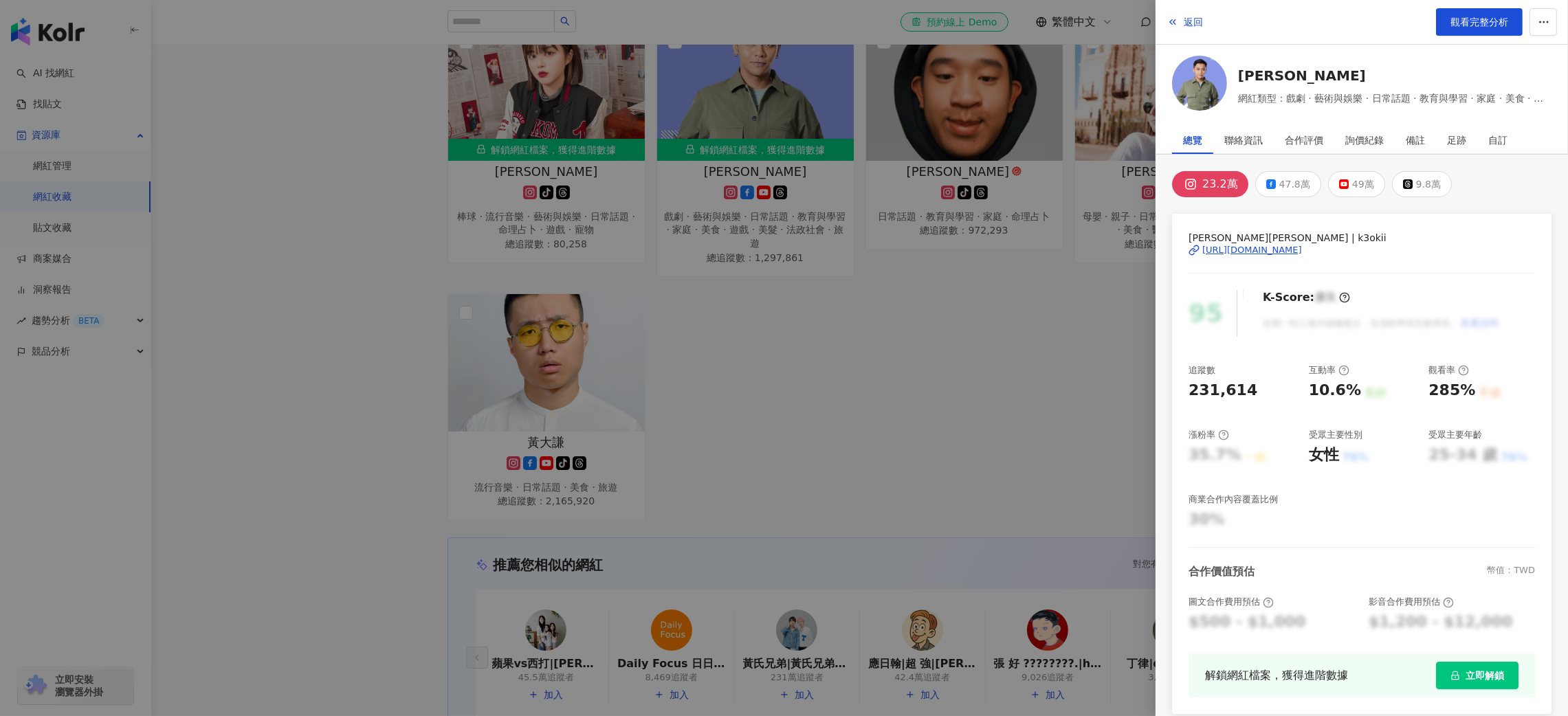
click at [1466, 675] on span "立即解鎖" at bounding box center [1485, 676] width 39 height 11
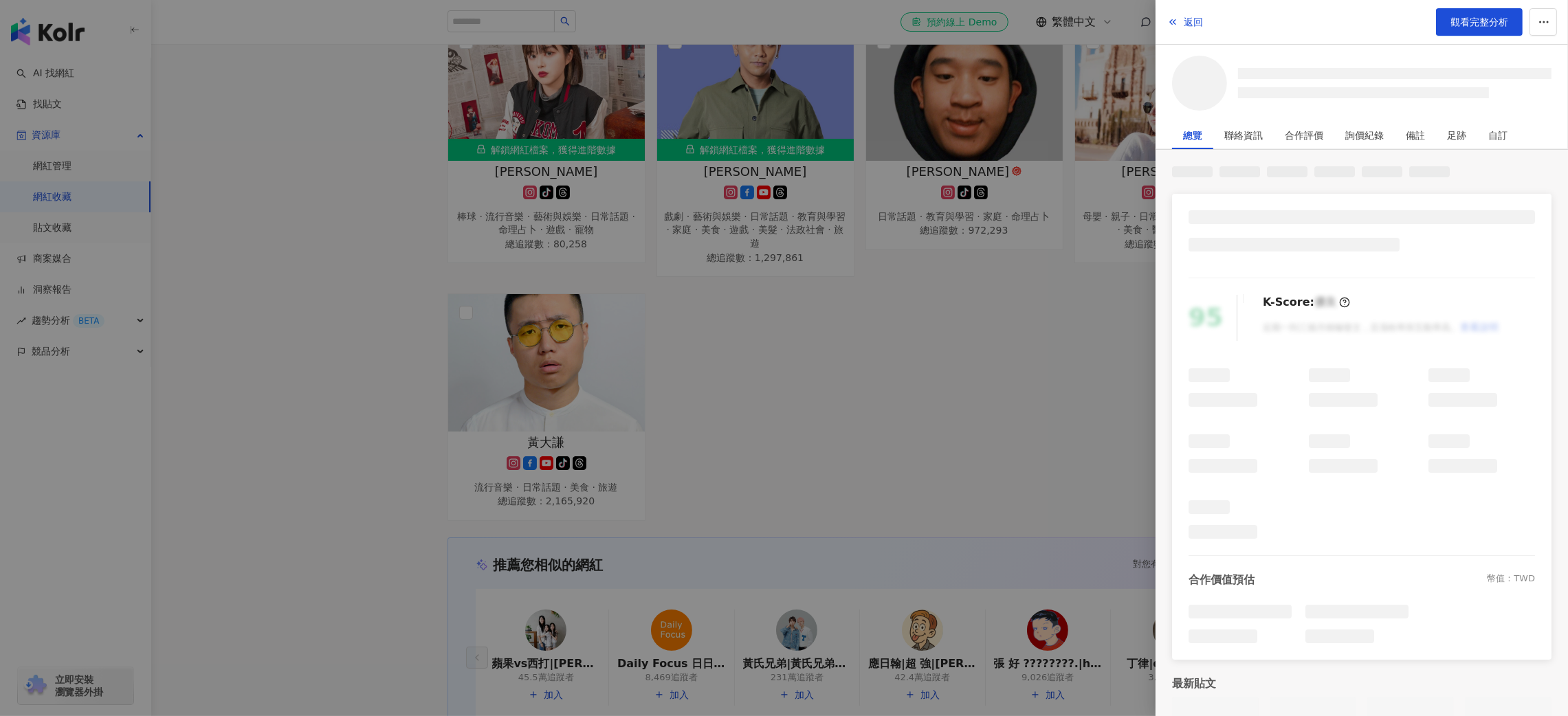
scroll to position [466, 0]
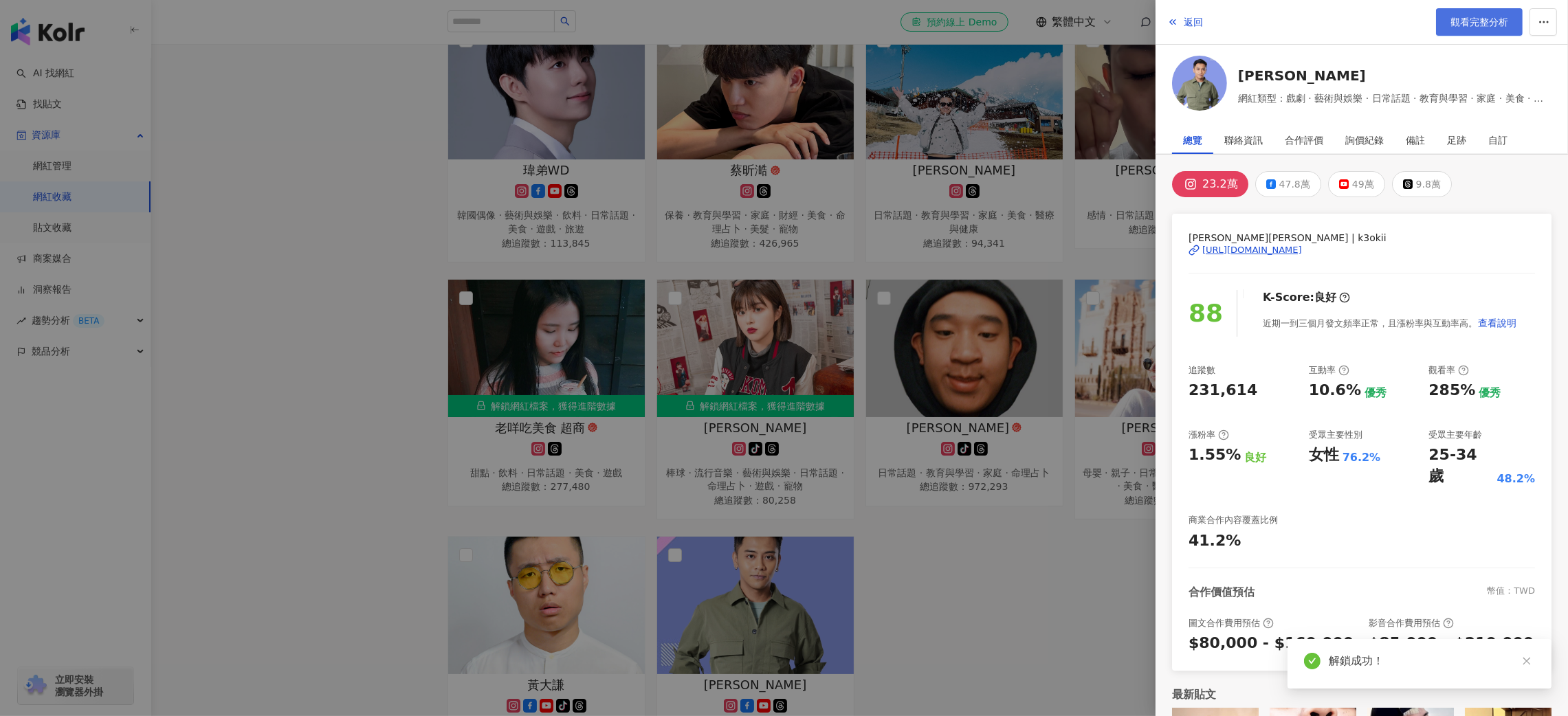
click at [1482, 31] on link "觀看完整分析" at bounding box center [1479, 22] width 86 height 28
click at [314, 83] on div at bounding box center [784, 358] width 1568 height 716
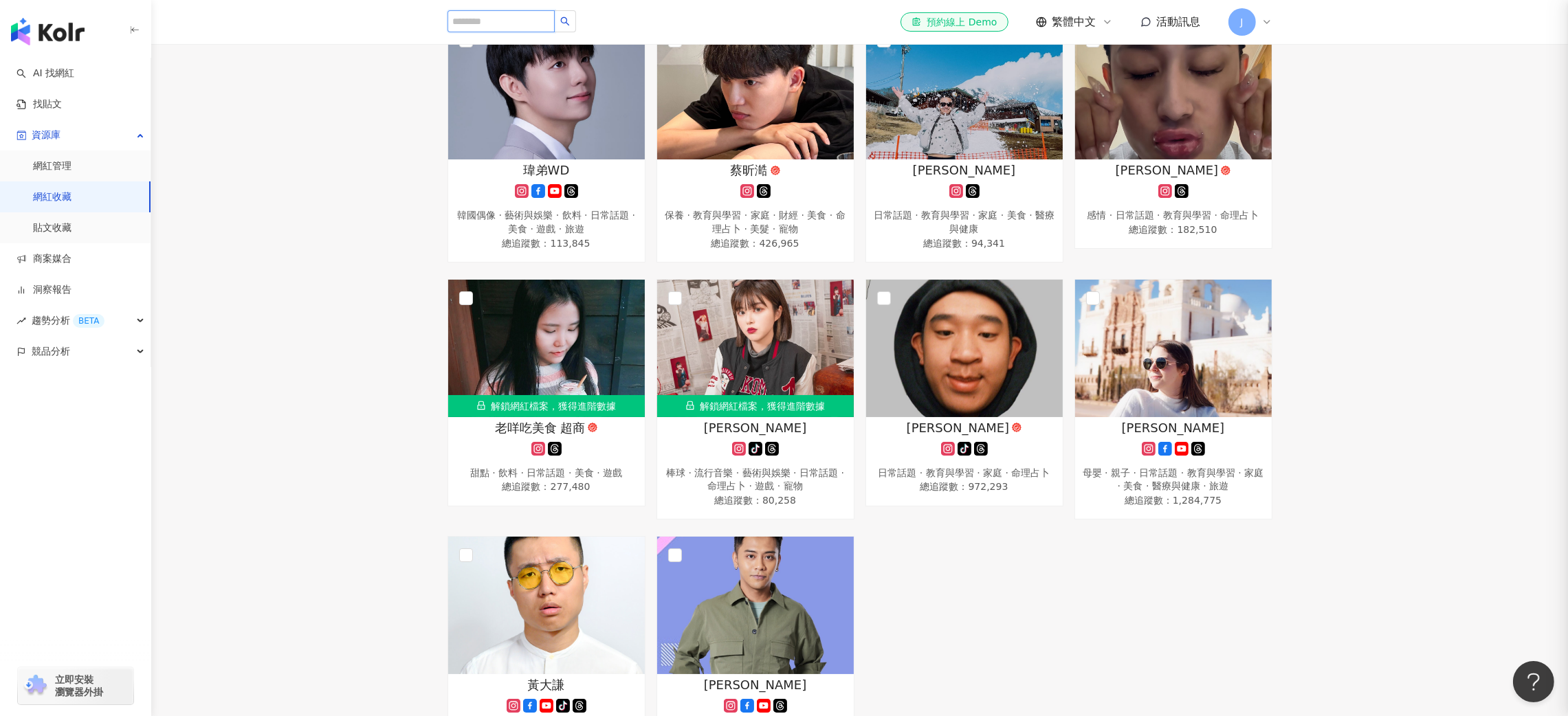
click at [493, 13] on input "search" at bounding box center [501, 21] width 107 height 22
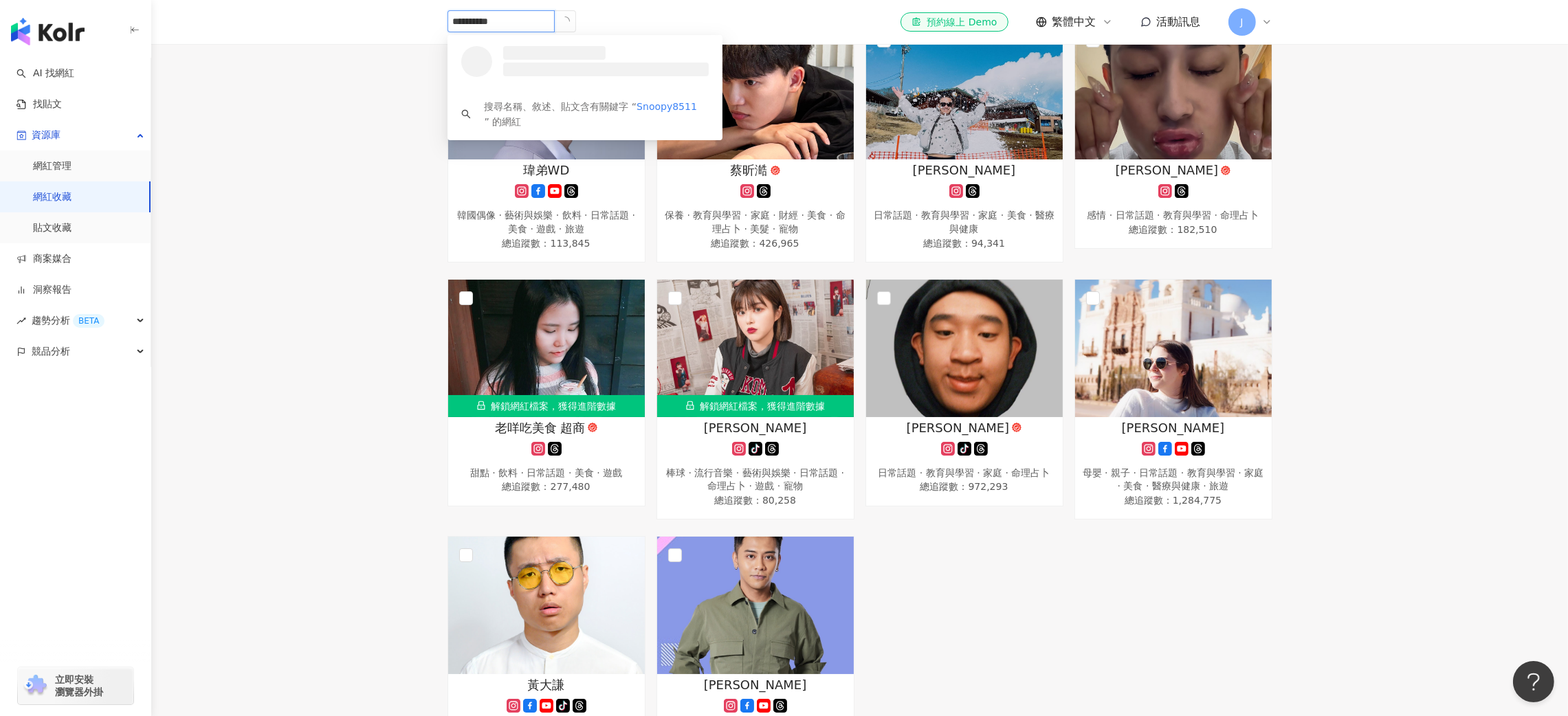
type input "**********"
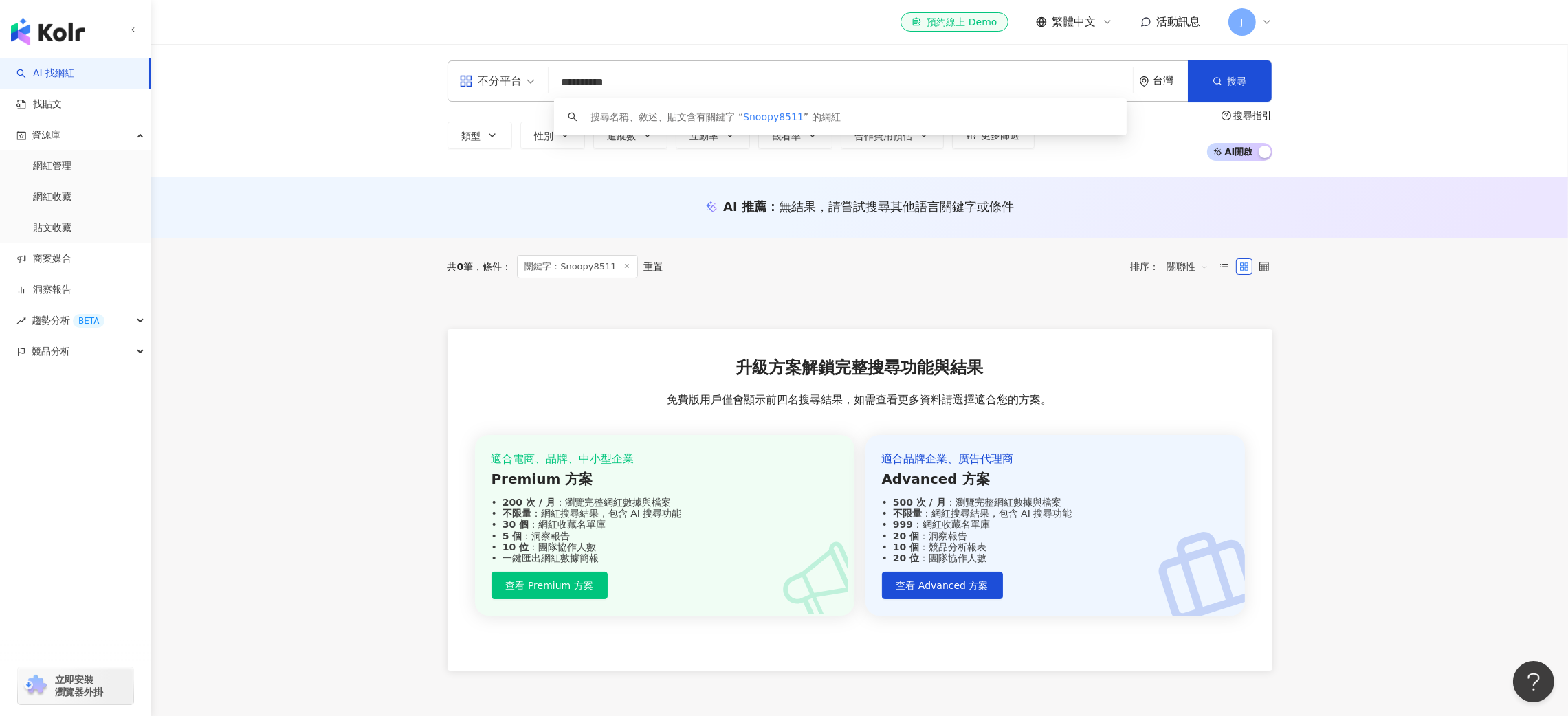
drag, startPoint x: 575, startPoint y: 88, endPoint x: 598, endPoint y: 70, distance: 29.2
click at [575, 88] on input "**********" at bounding box center [840, 83] width 573 height 27
click at [628, 82] on input "**********" at bounding box center [840, 83] width 573 height 27
type input "**********"
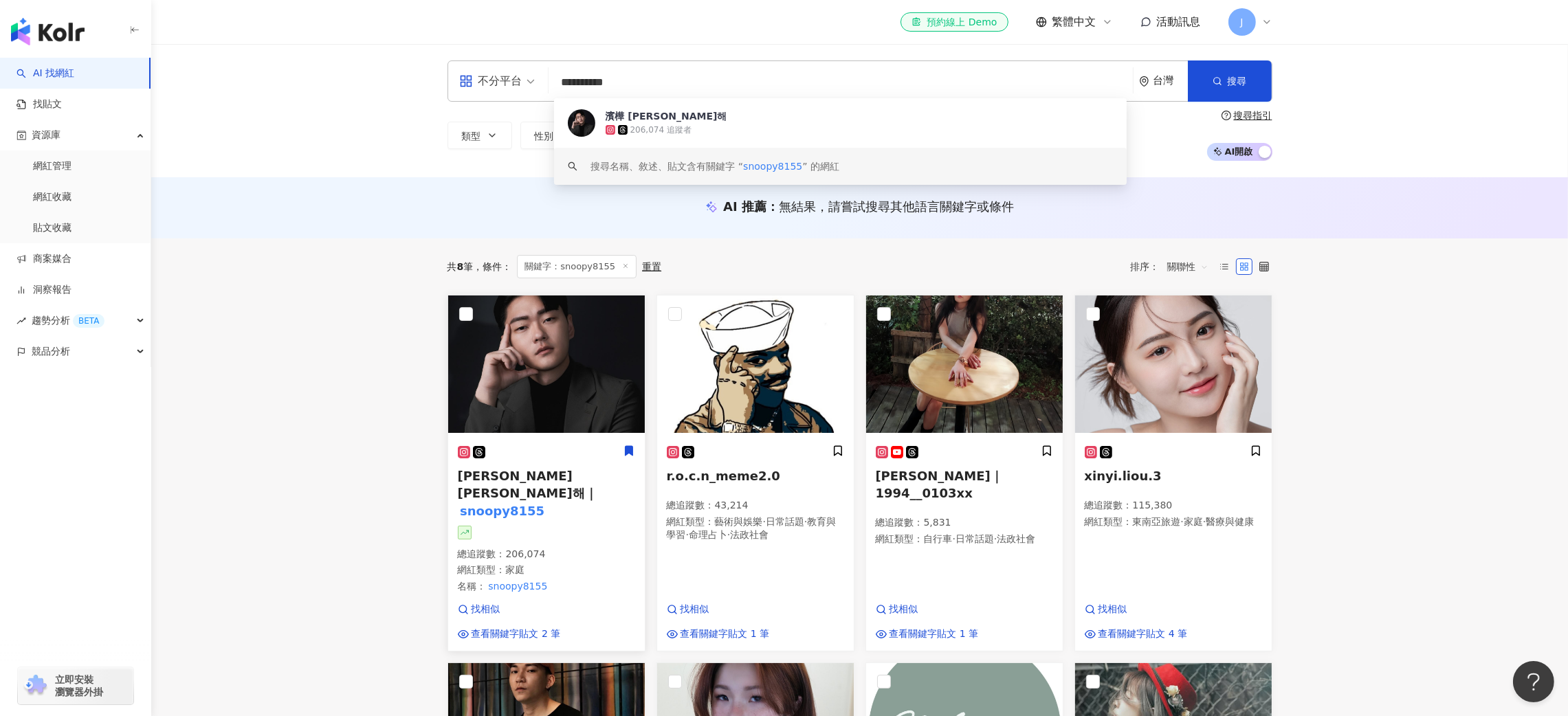
click at [636, 449] on div "濱樺 Ben 김도해｜ snoopy8155 總追蹤數 ： 206,074 網紅類型 ： 家庭 名稱 ： snoopy8155 找相似 查看關鍵字貼文 2 筆" at bounding box center [546, 542] width 196 height 215
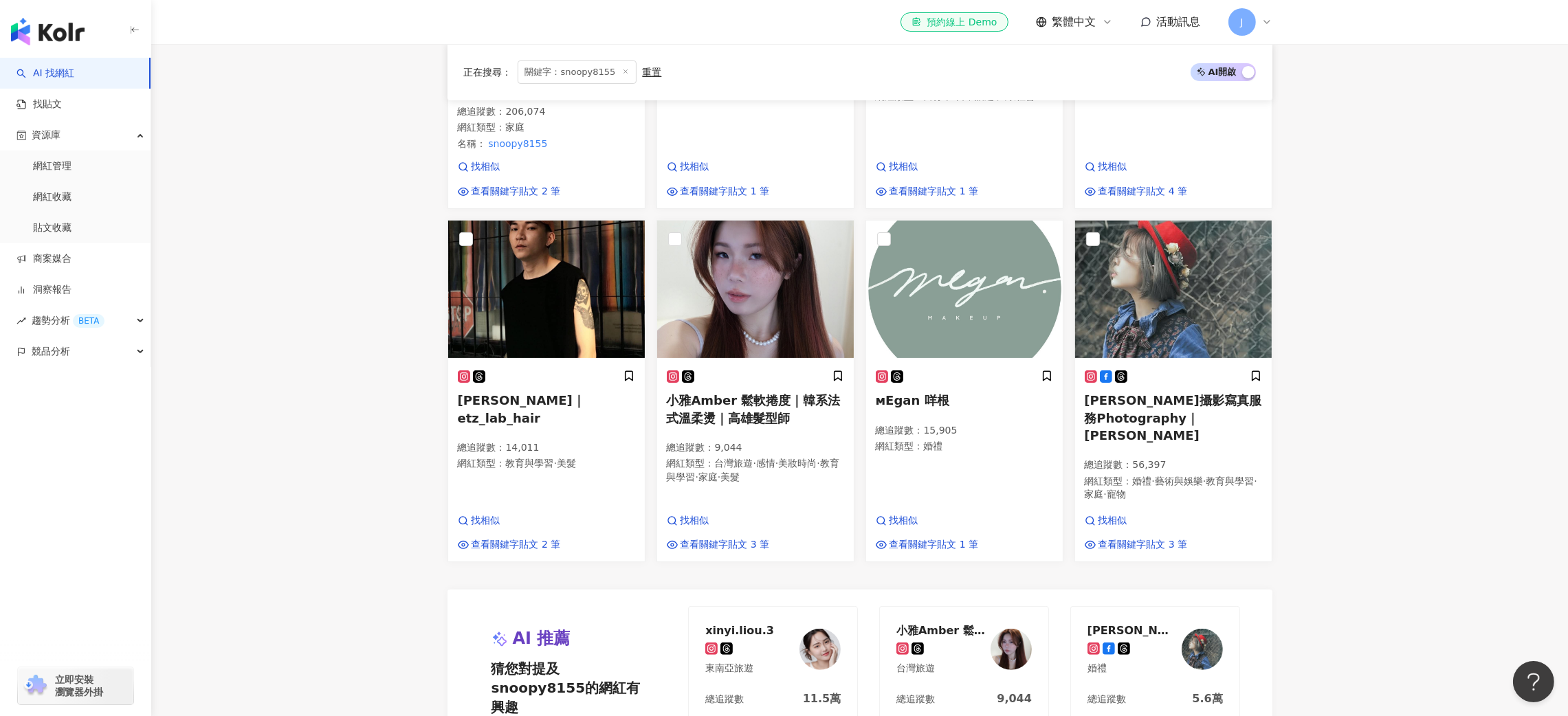
scroll to position [308, 0]
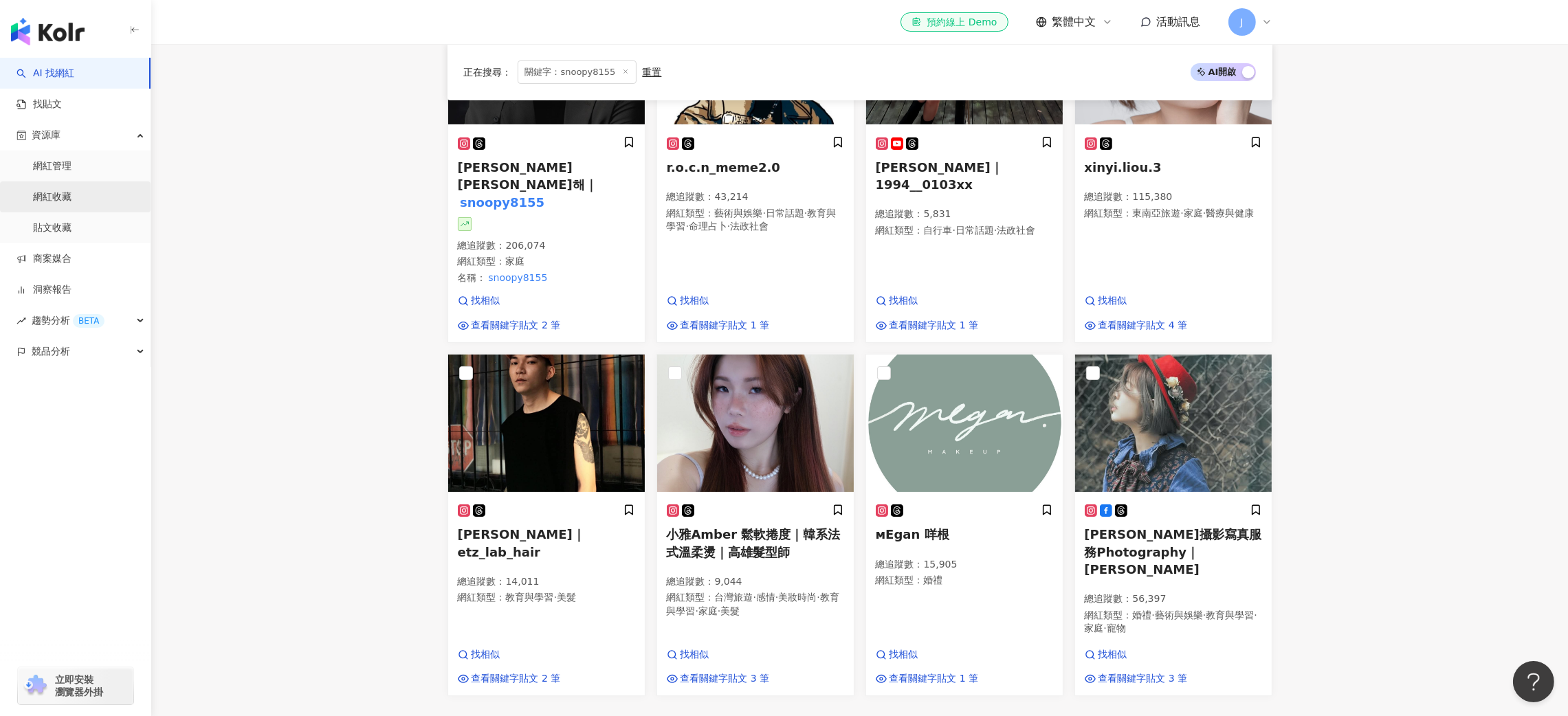
click at [51, 199] on link "網紅收藏" at bounding box center [52, 197] width 39 height 13
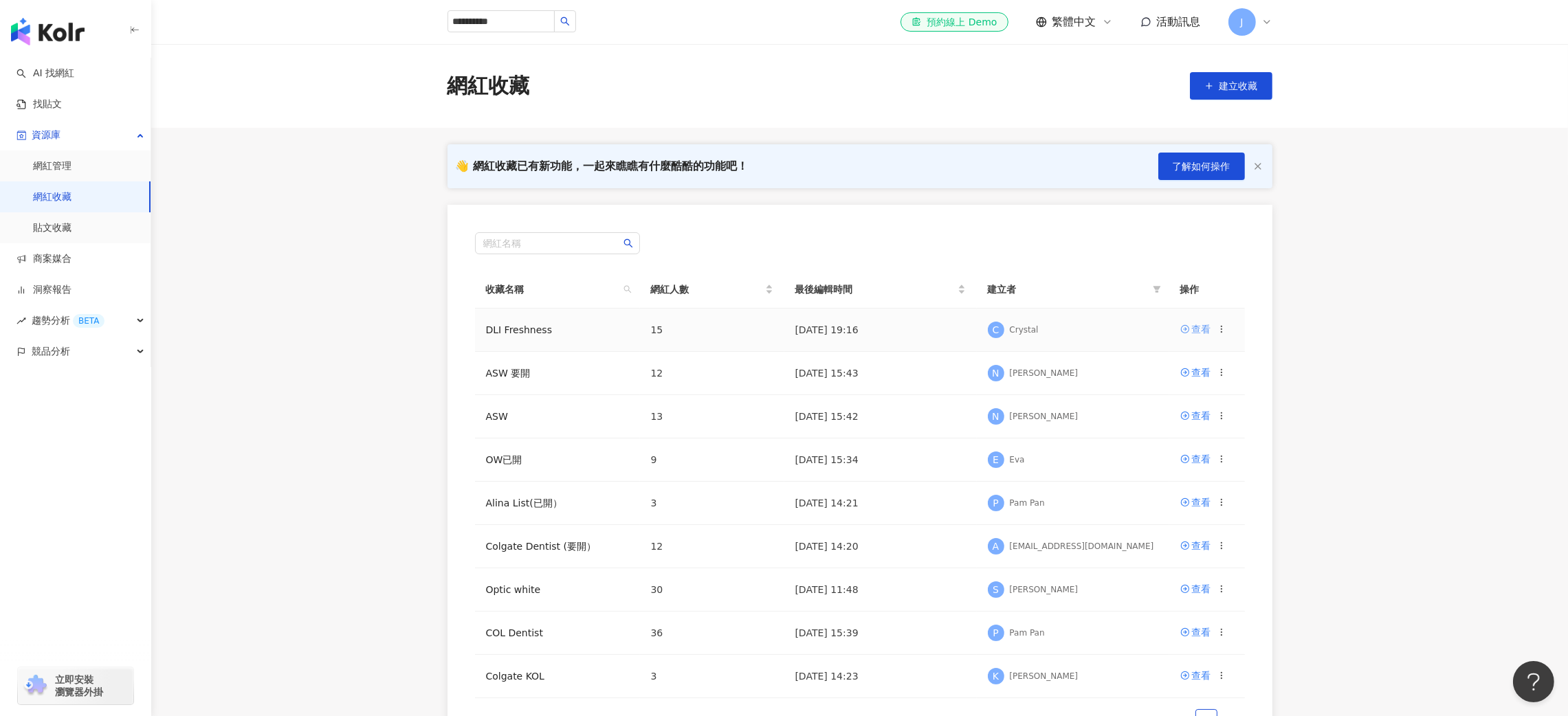
drag, startPoint x: 1198, startPoint y: 334, endPoint x: 1209, endPoint y: 333, distance: 11.0
click at [1197, 334] on div "查看" at bounding box center [1202, 329] width 19 height 15
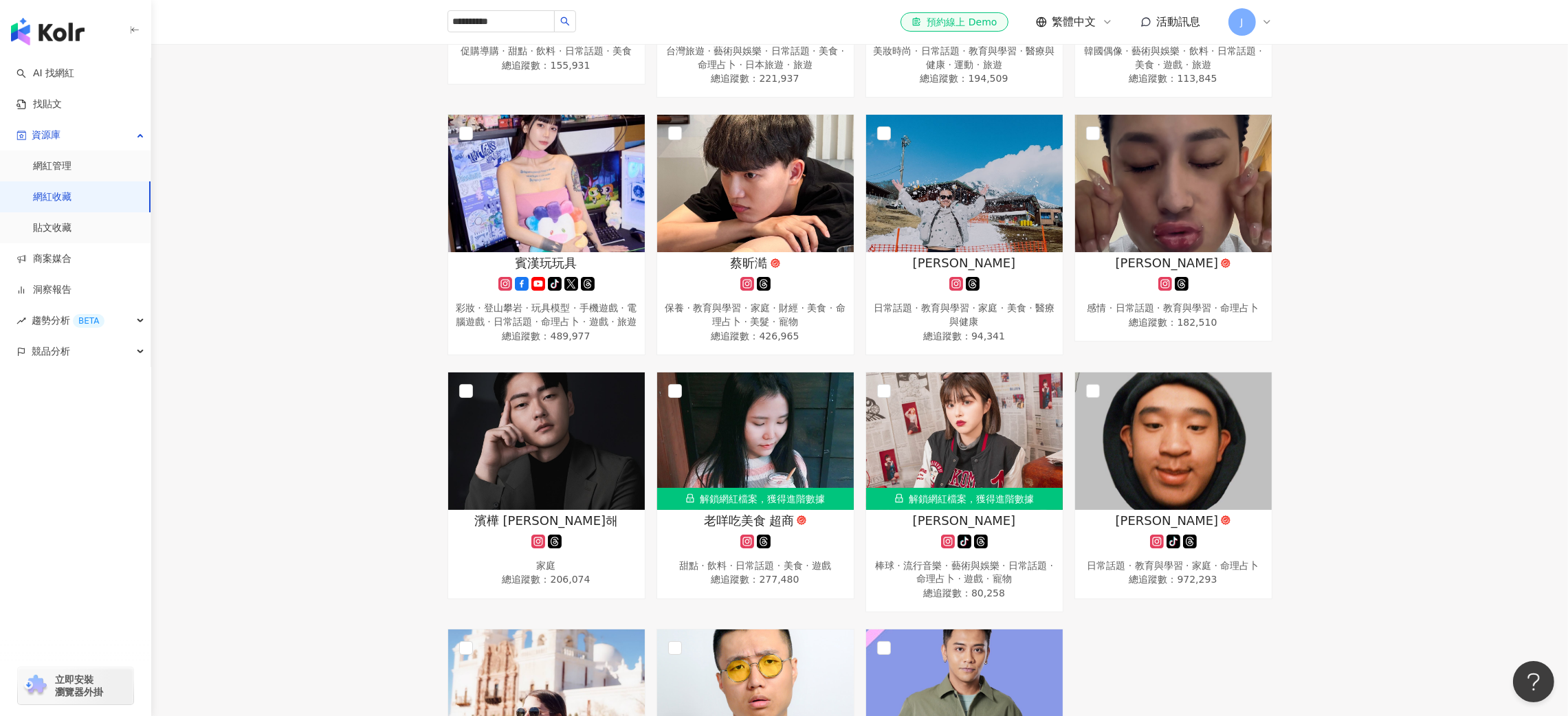
scroll to position [476, 0]
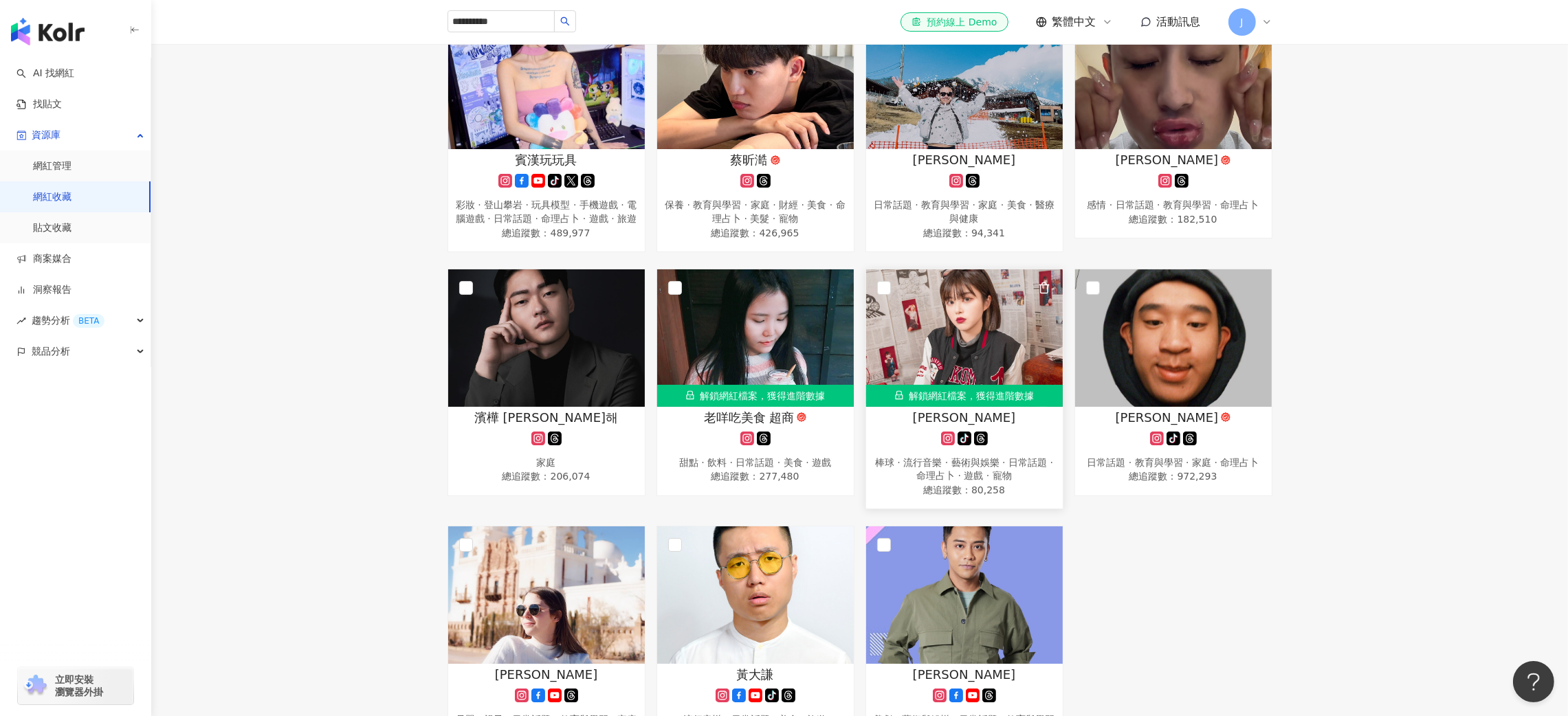
click at [1005, 481] on div "棒球 · 流行音樂 · 藝術與娛樂 · 日常話題 · 命理占卜 · 遊戲 · 寵物" at bounding box center [964, 469] width 183 height 27
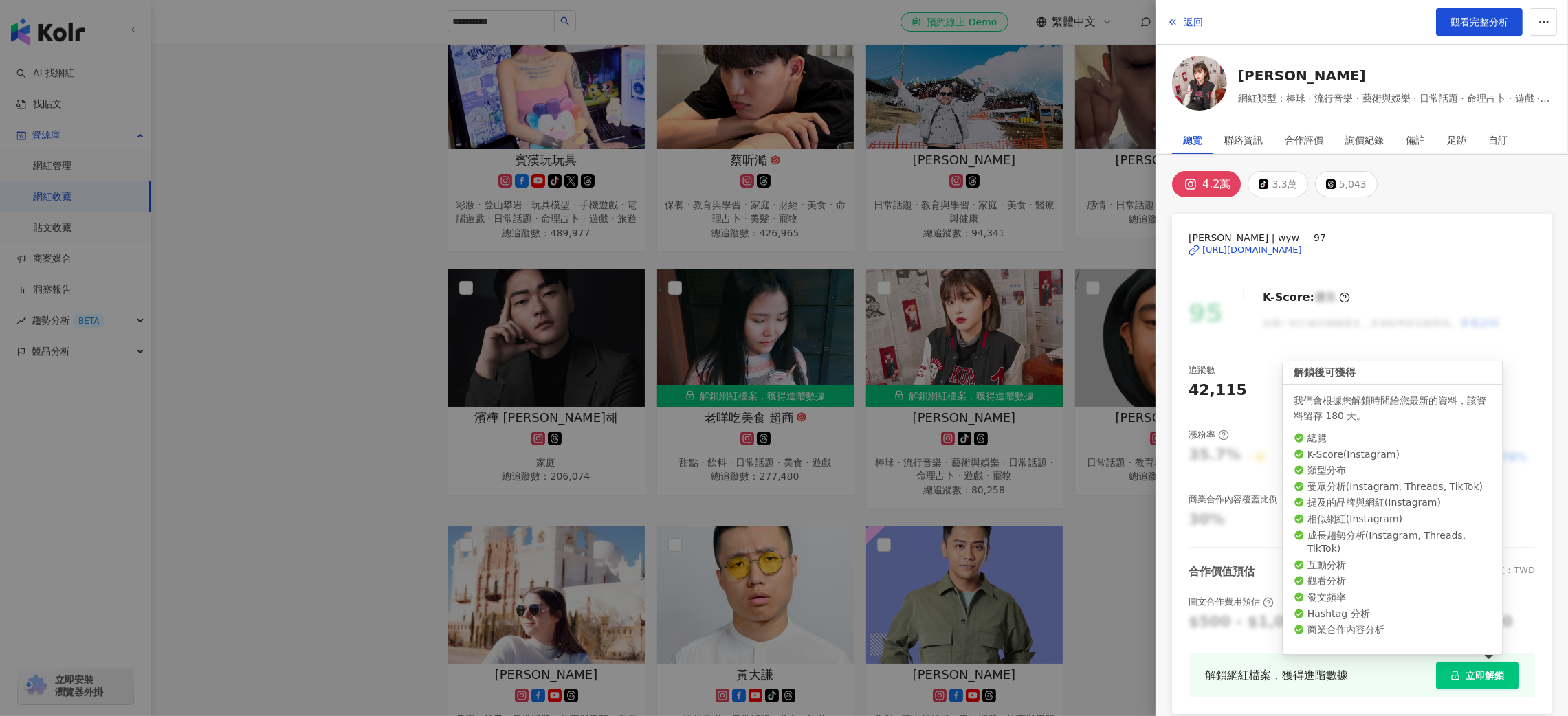
click at [1476, 672] on span "立即解鎖" at bounding box center [1485, 676] width 39 height 11
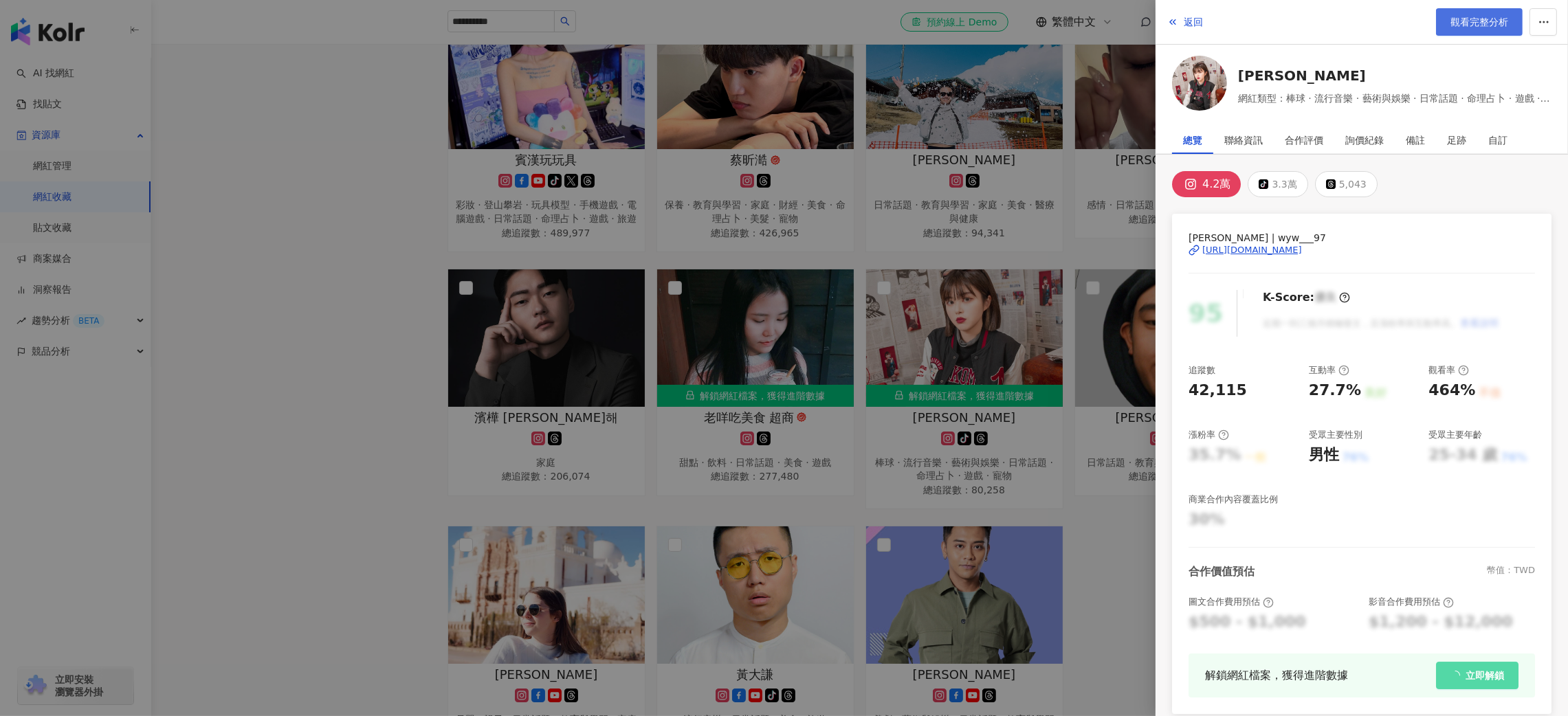
click at [1478, 19] on span "觀看完整分析" at bounding box center [1479, 22] width 58 height 11
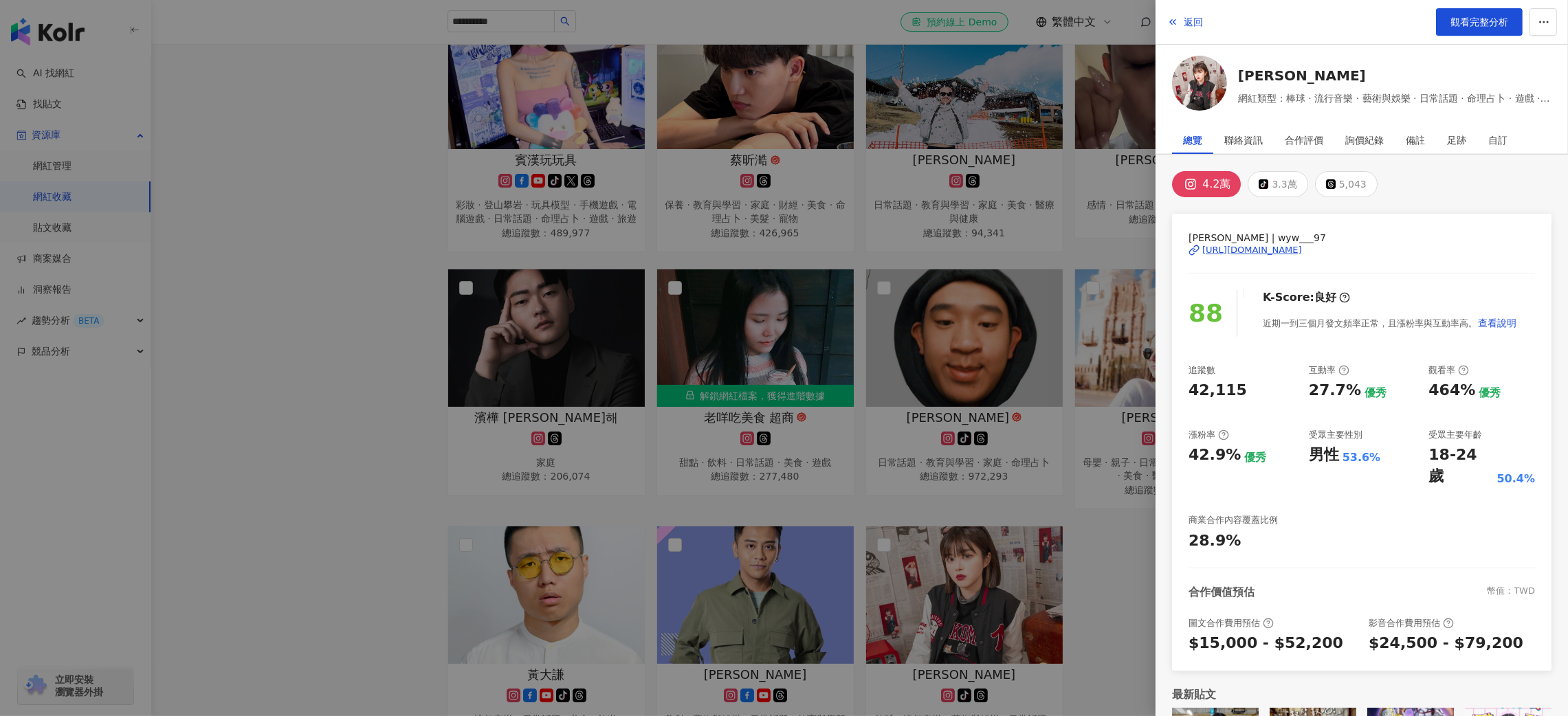
click at [736, 36] on div at bounding box center [784, 358] width 1568 height 716
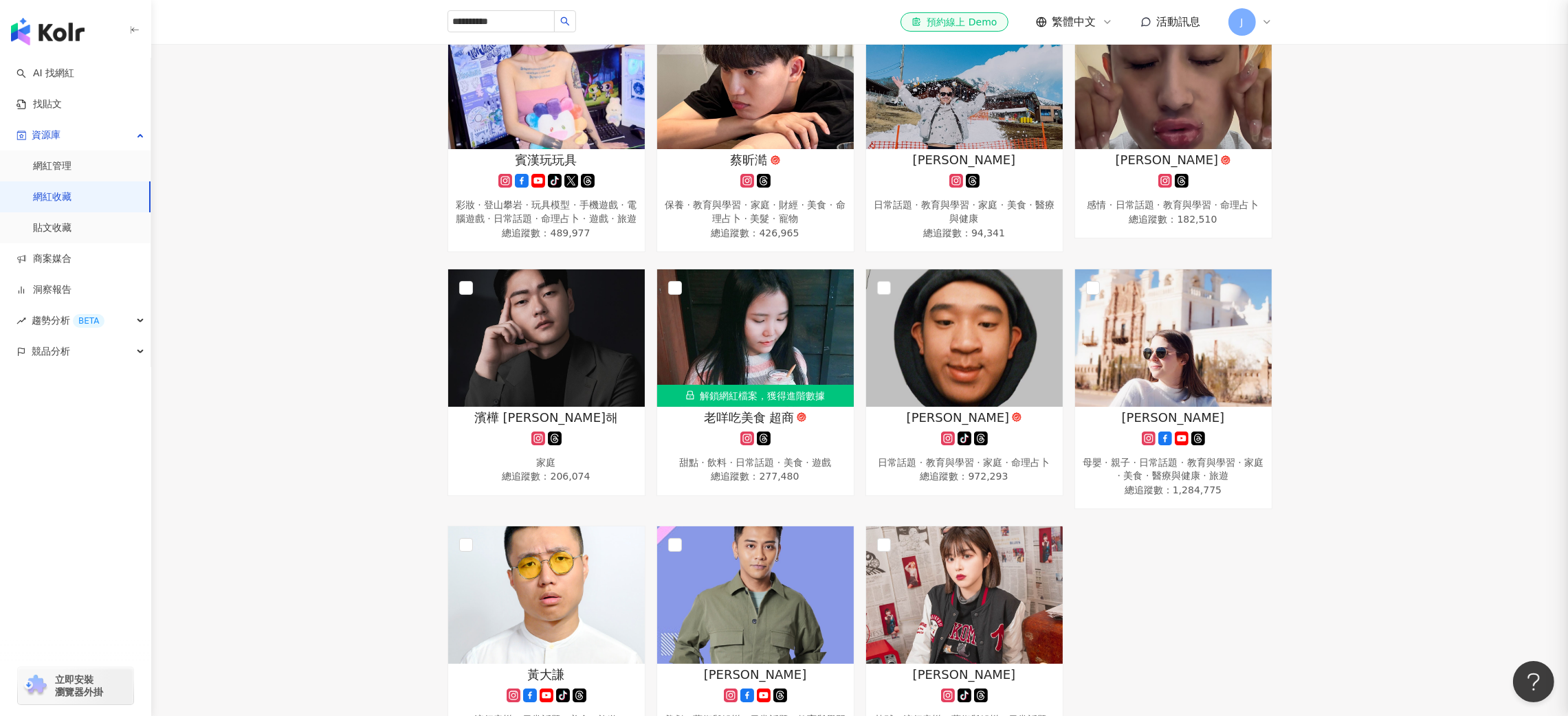
click at [558, 27] on div at bounding box center [784, 358] width 1568 height 716
drag, startPoint x: 517, startPoint y: 16, endPoint x: 353, endPoint y: 14, distance: 164.0
click at [353, 14] on header "**********" at bounding box center [859, 22] width 1417 height 45
type input "**"
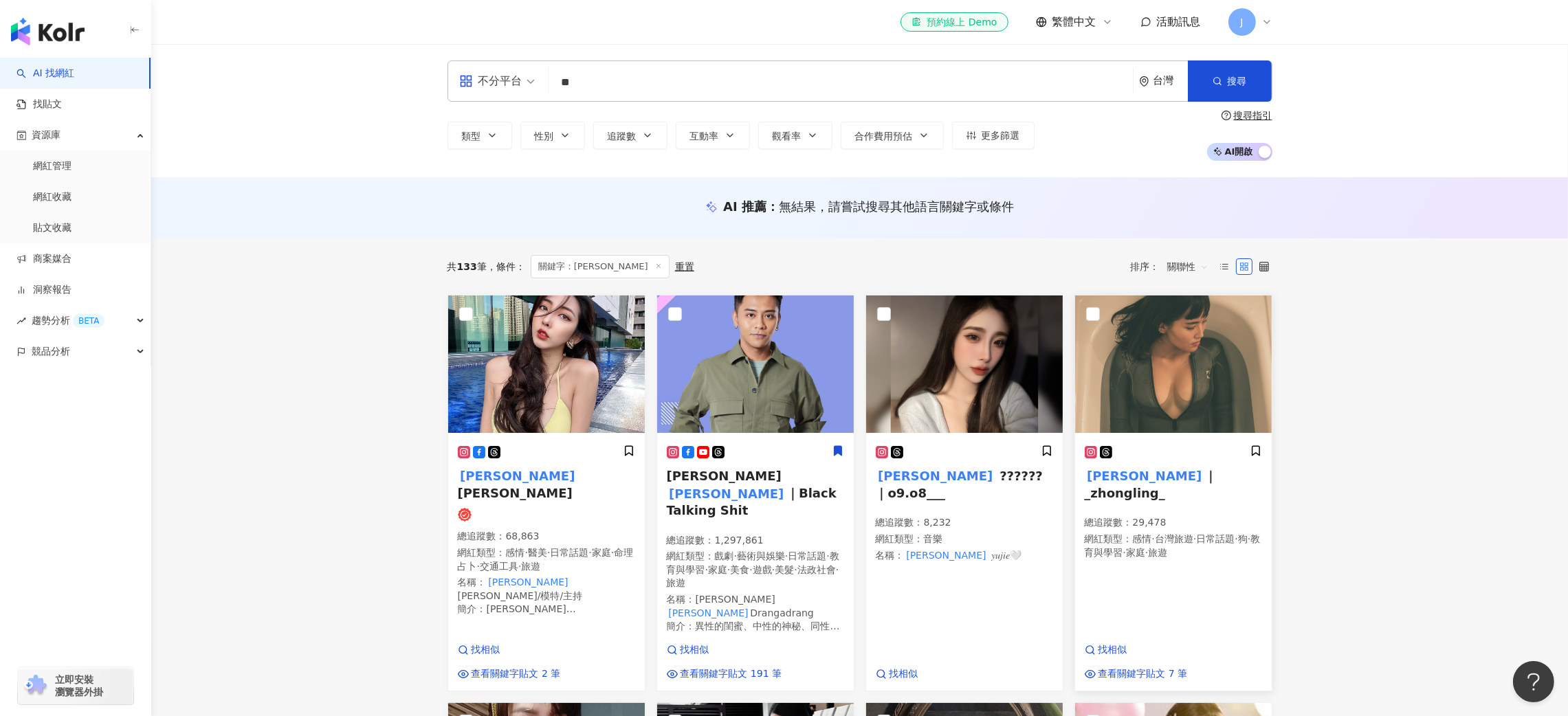
click at [1237, 492] on div "薛薛 ｜_zhongling_ 總追蹤數 ： 29,478 網紅類型 ： 感情 · 台灣旅遊 · 日常話題 · 狗 · 教育與學習 · 家庭 · 旅遊" at bounding box center [1173, 508] width 177 height 127
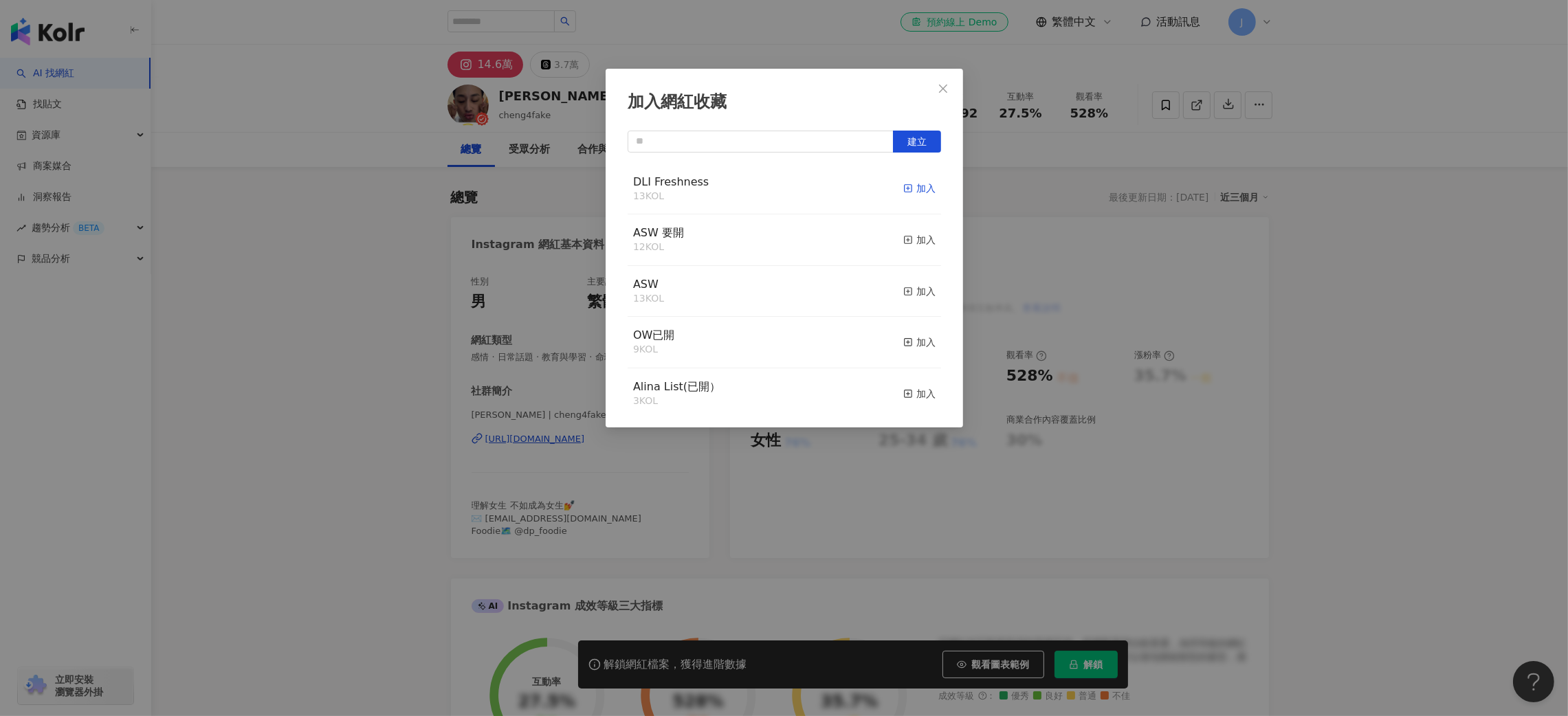
click at [906, 189] on div "加入" at bounding box center [919, 189] width 32 height 15
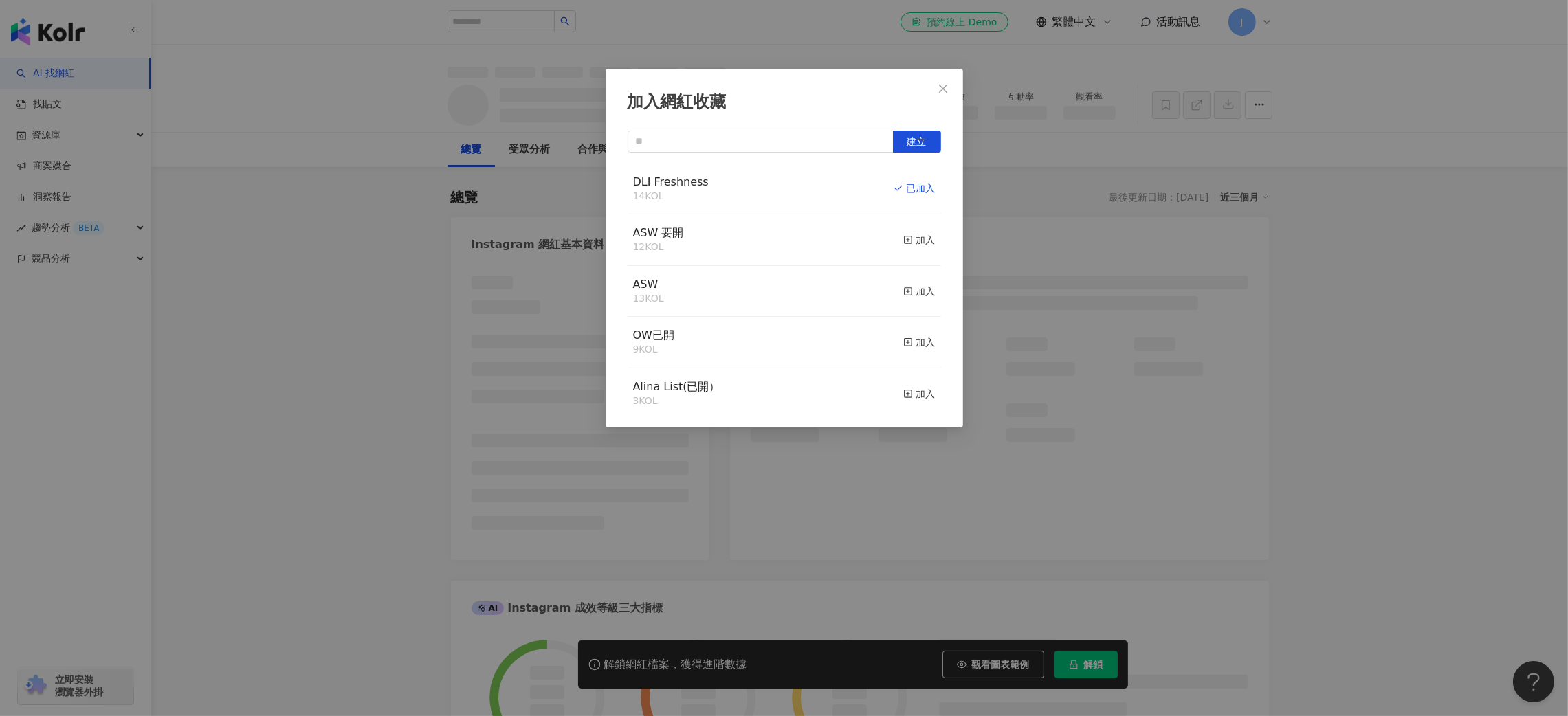
click at [940, 86] on icon "close" at bounding box center [944, 89] width 11 height 11
click at [1390, 394] on div "加入網紅收藏 建立 DLI Freshness 14 KOL 已加入 ASW 要開 12 KOL 加入 ASW 13 KOL 加入 OW已開 9 KOL 加入…" at bounding box center [784, 358] width 1568 height 716
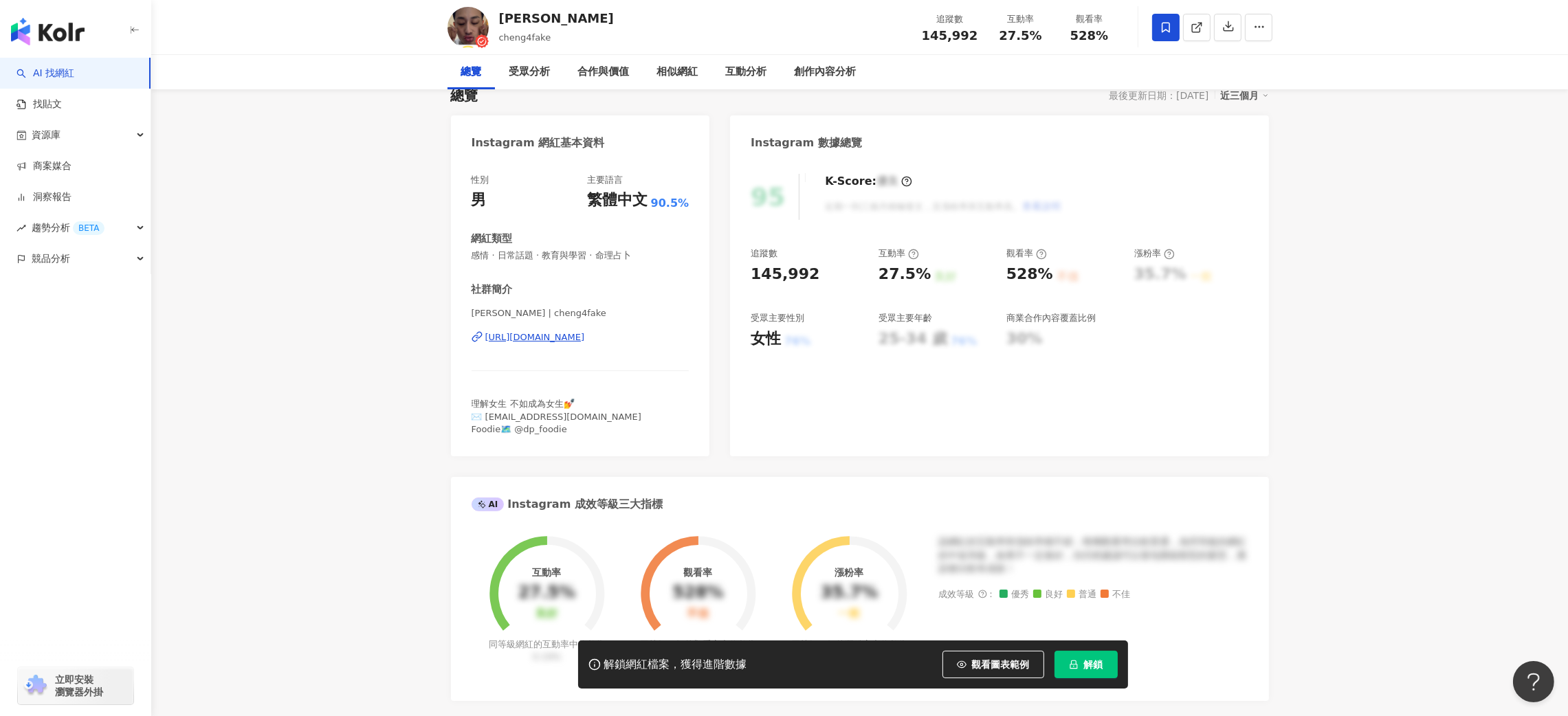
scroll to position [103, 0]
click at [1087, 668] on span "解鎖" at bounding box center [1094, 665] width 19 height 11
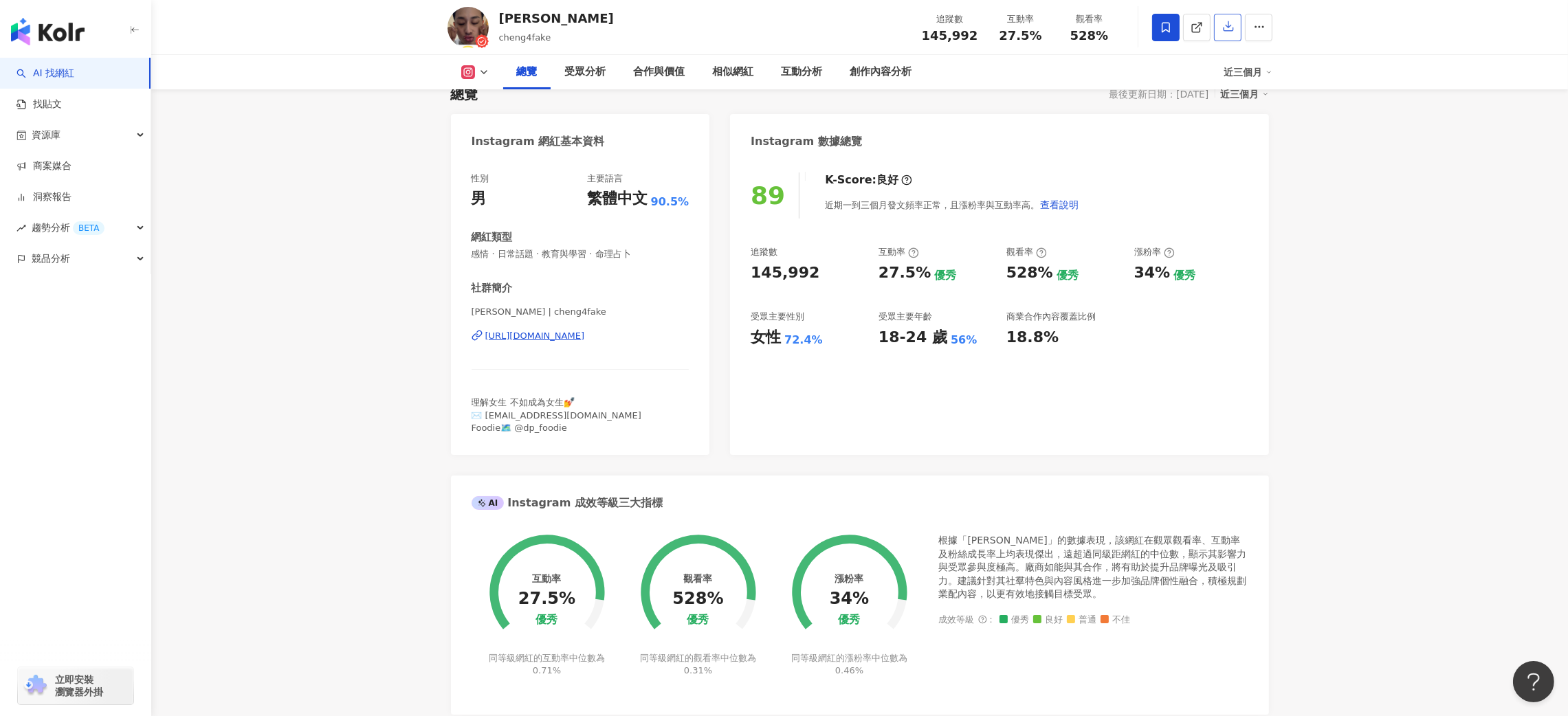
click at [1223, 28] on icon "button" at bounding box center [1228, 26] width 12 height 12
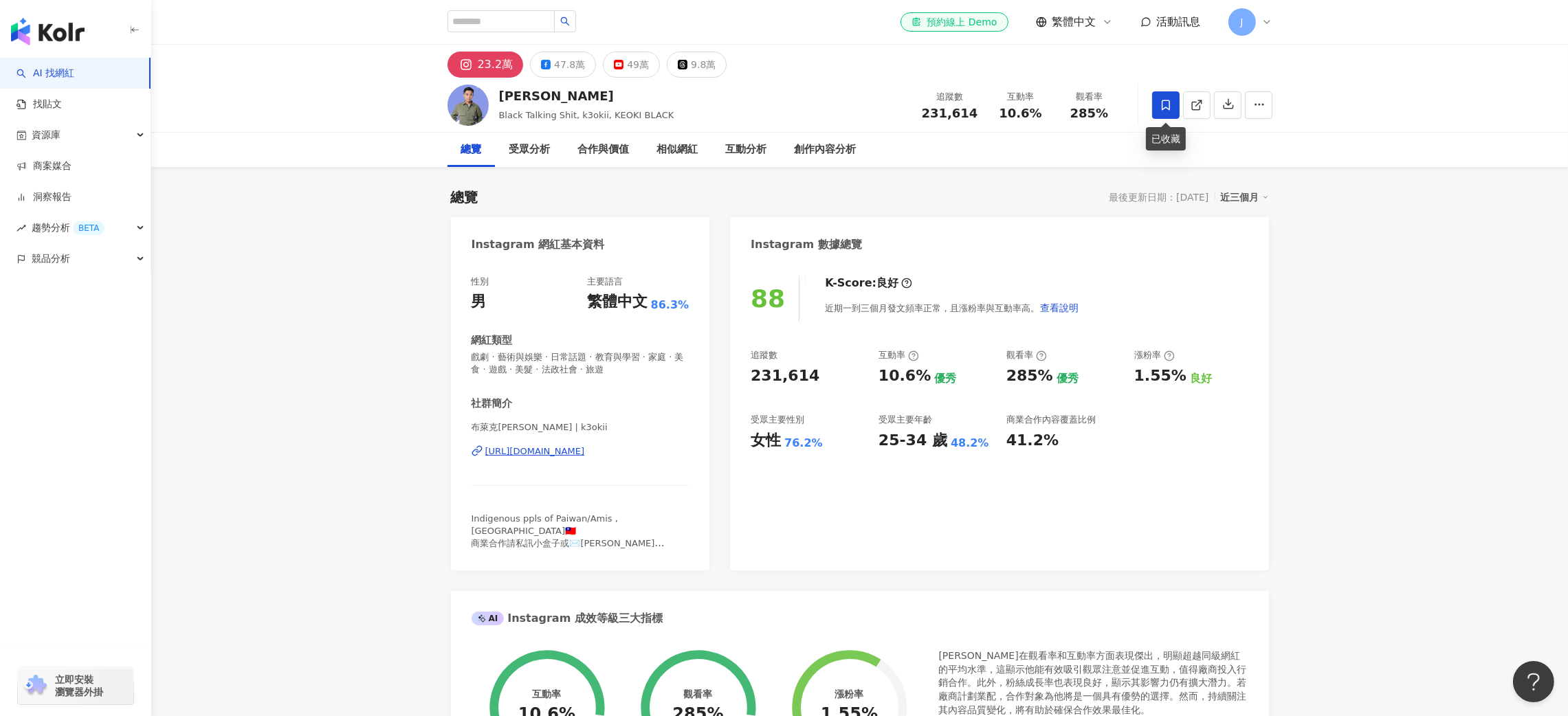
click at [1165, 105] on icon at bounding box center [1166, 104] width 12 height 12
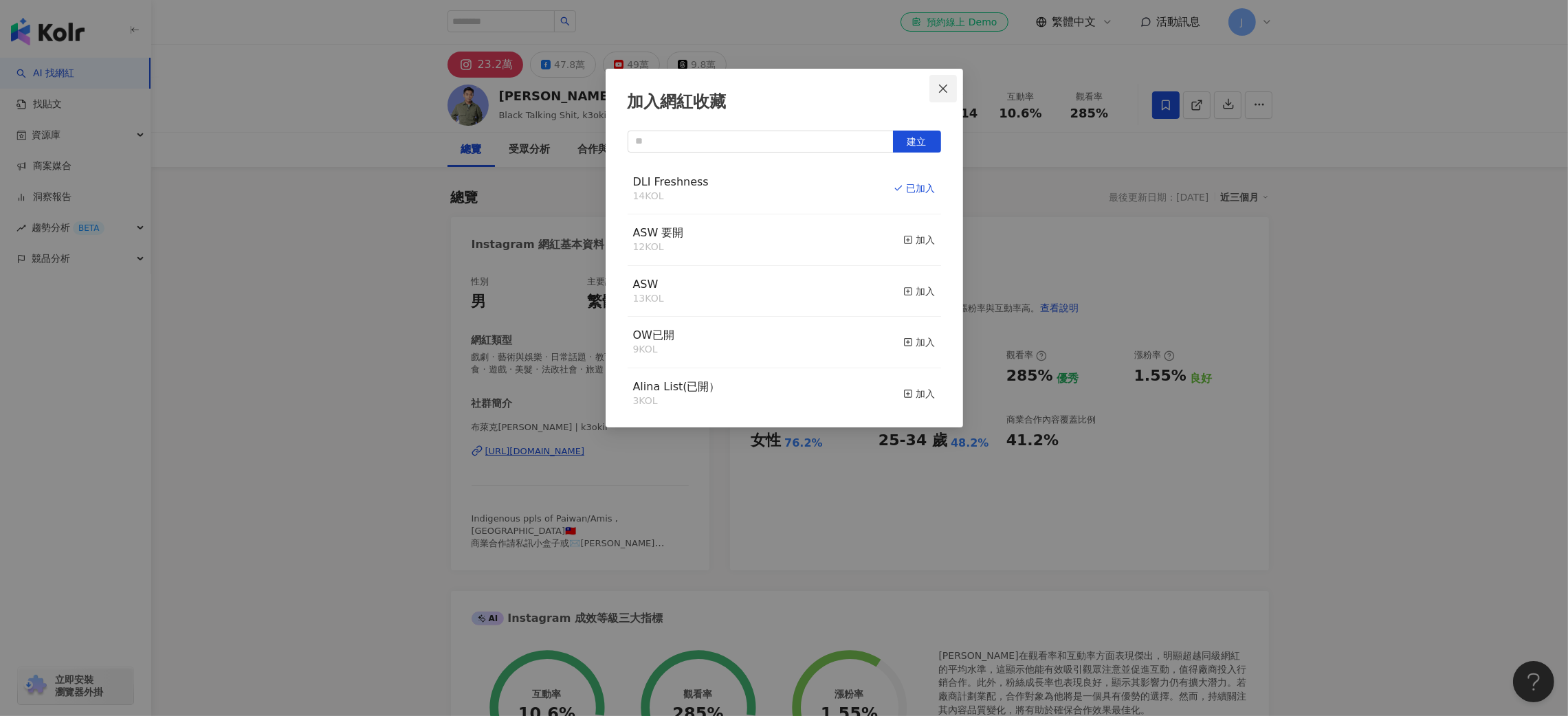
click at [939, 86] on icon "close" at bounding box center [944, 89] width 11 height 11
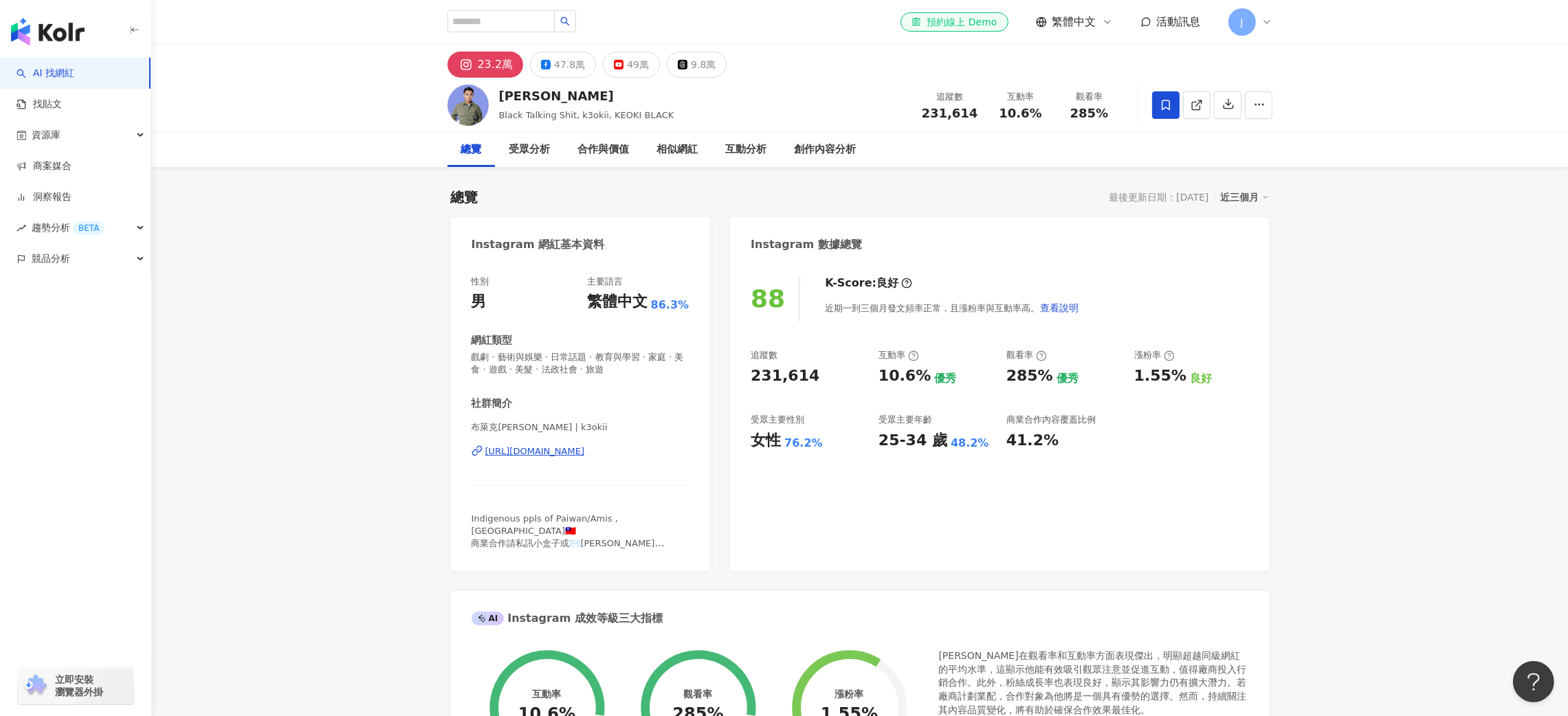
drag, startPoint x: 1434, startPoint y: 251, endPoint x: 1333, endPoint y: 196, distance: 115.0
click at [1228, 114] on button "button" at bounding box center [1227, 104] width 28 height 28
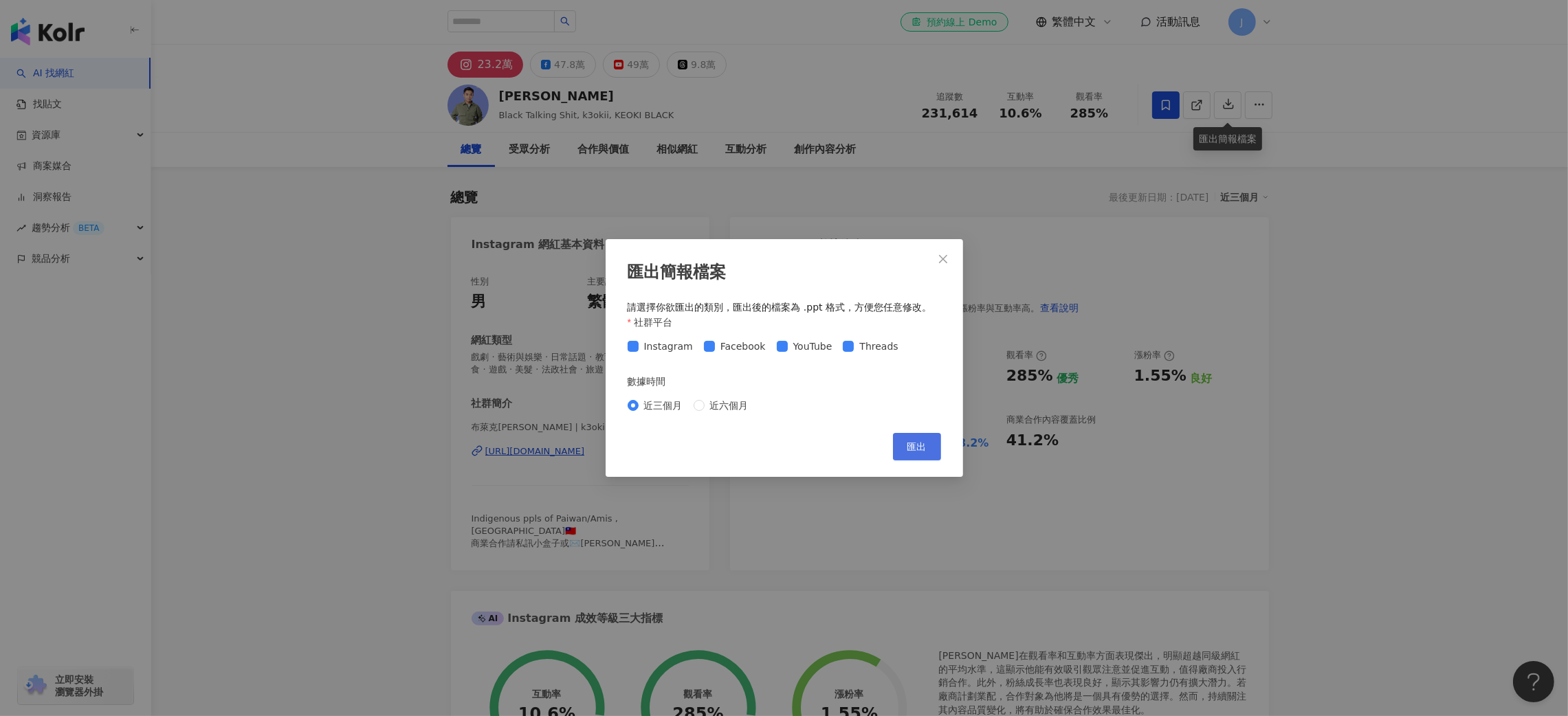
click at [898, 453] on button "匯出" at bounding box center [916, 447] width 48 height 28
click at [731, 397] on div "近三個月 近六個月" at bounding box center [784, 405] width 313 height 22
drag, startPoint x: 725, startPoint y: 408, endPoint x: 893, endPoint y: 429, distance: 169.3
click at [725, 408] on span "近六個月" at bounding box center [729, 406] width 49 height 15
click at [918, 444] on span "匯出" at bounding box center [917, 447] width 19 height 11
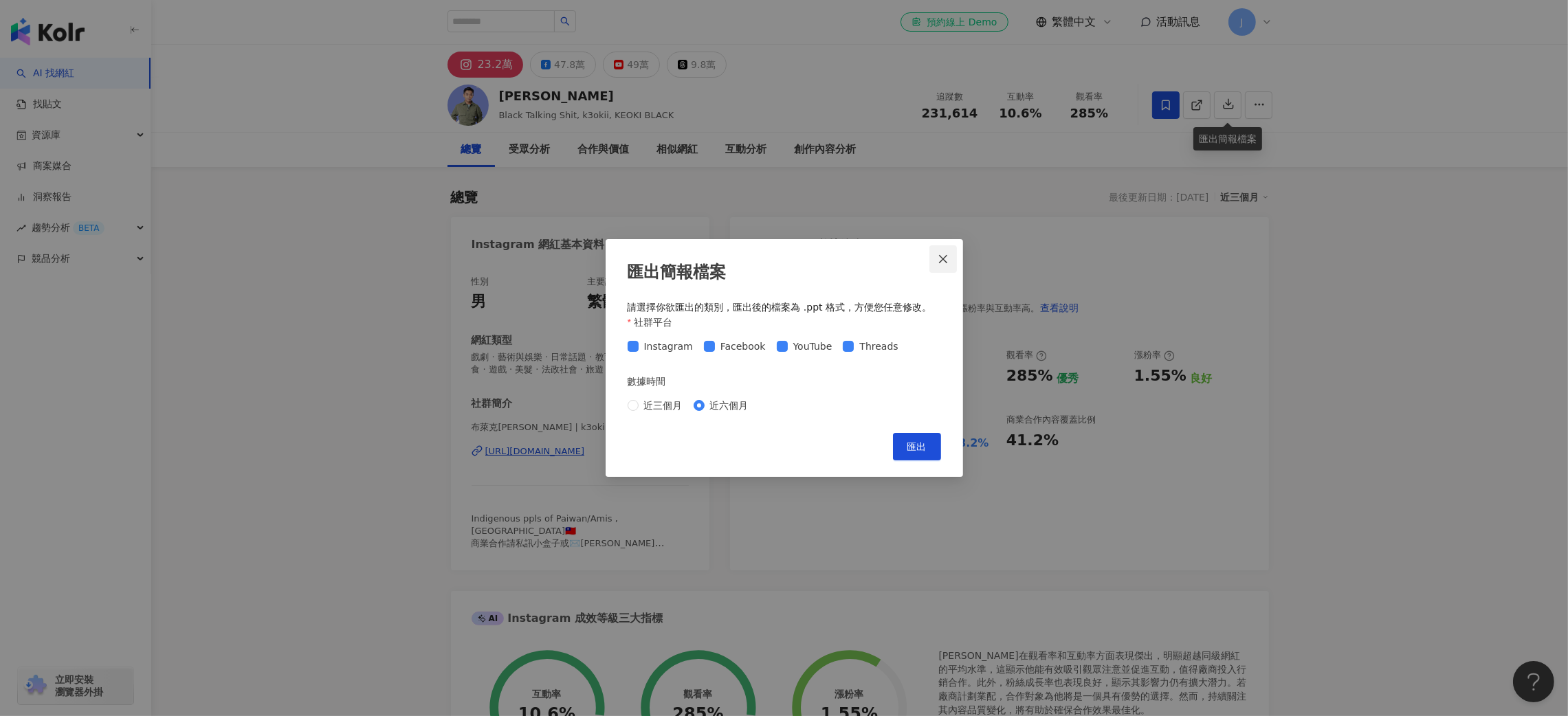
click at [943, 260] on icon "close" at bounding box center [944, 259] width 11 height 11
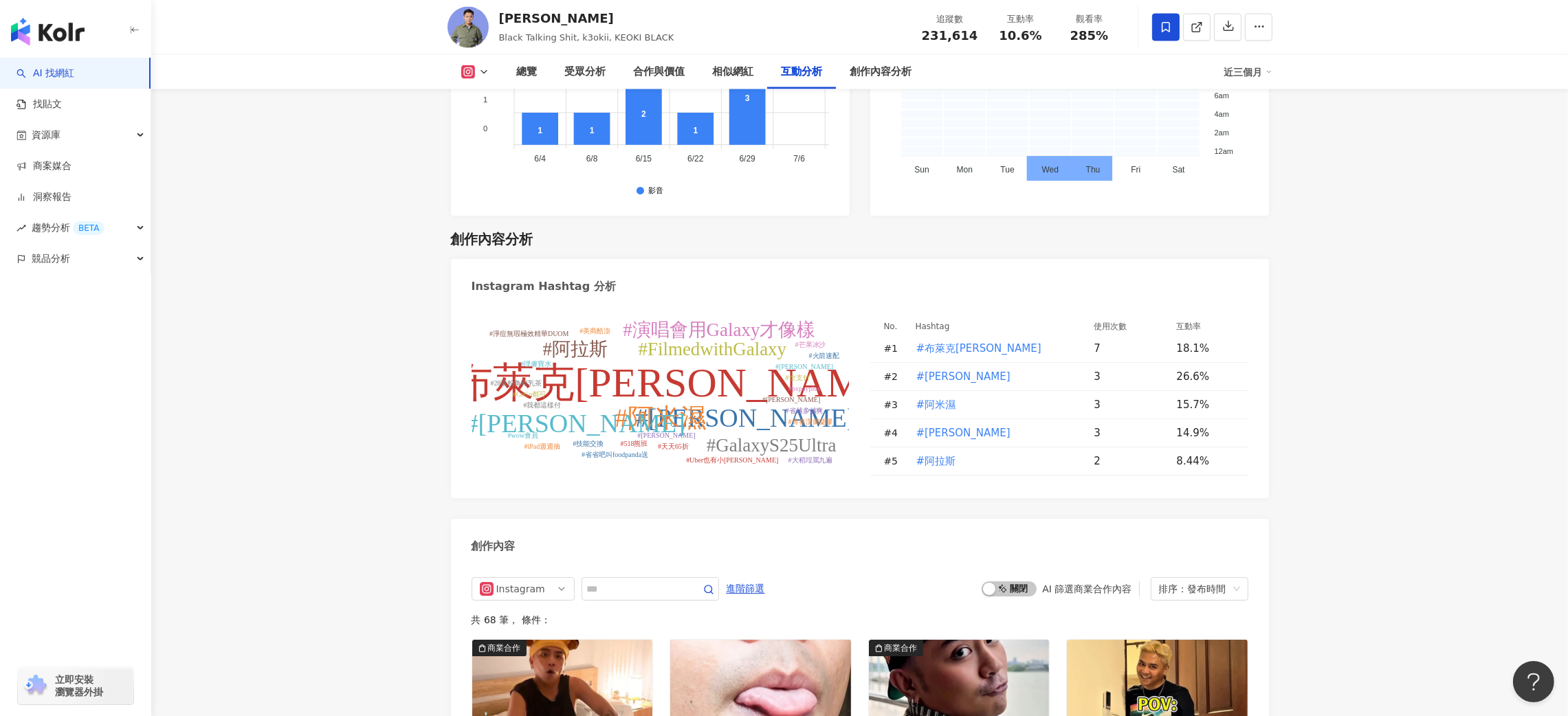
scroll to position [3917, 0]
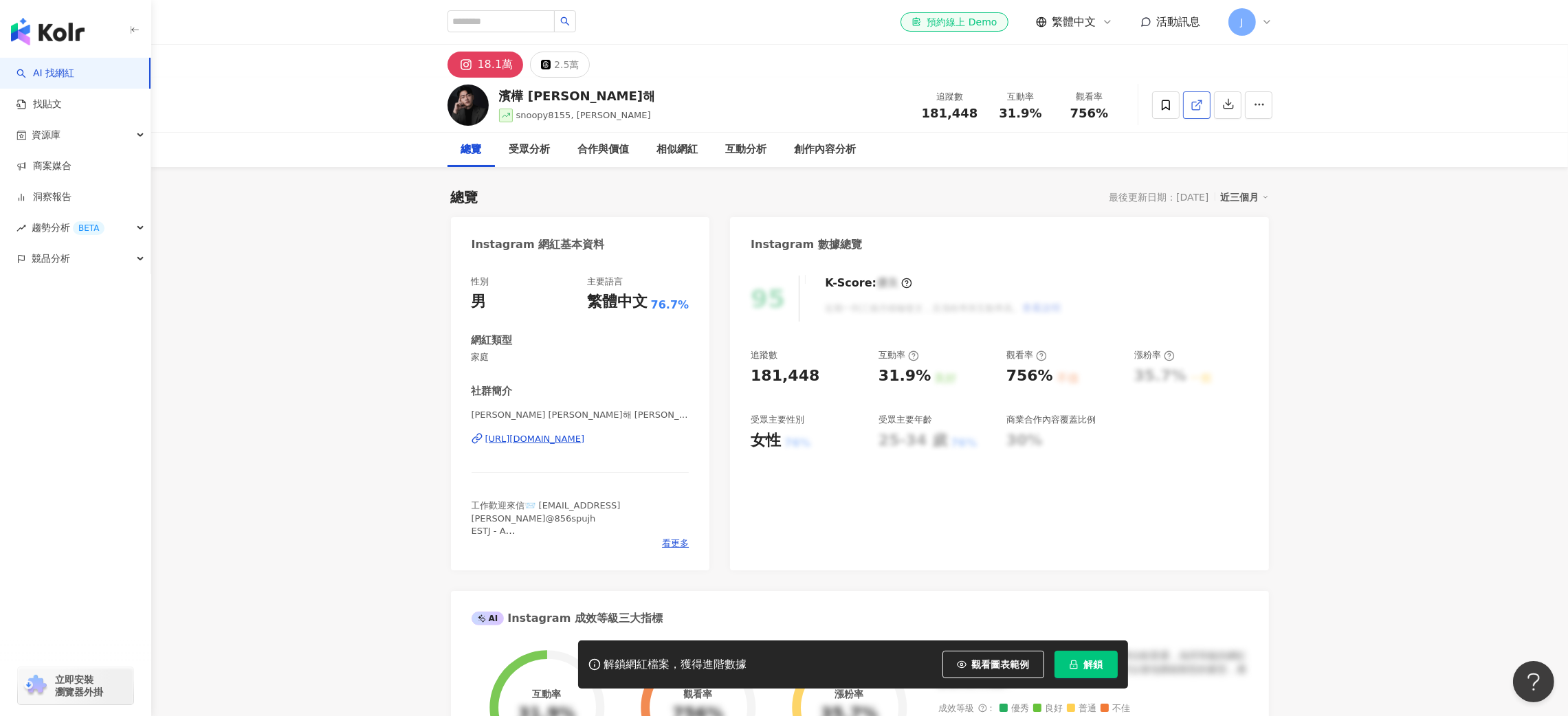
click at [1165, 101] on icon at bounding box center [1166, 104] width 12 height 12
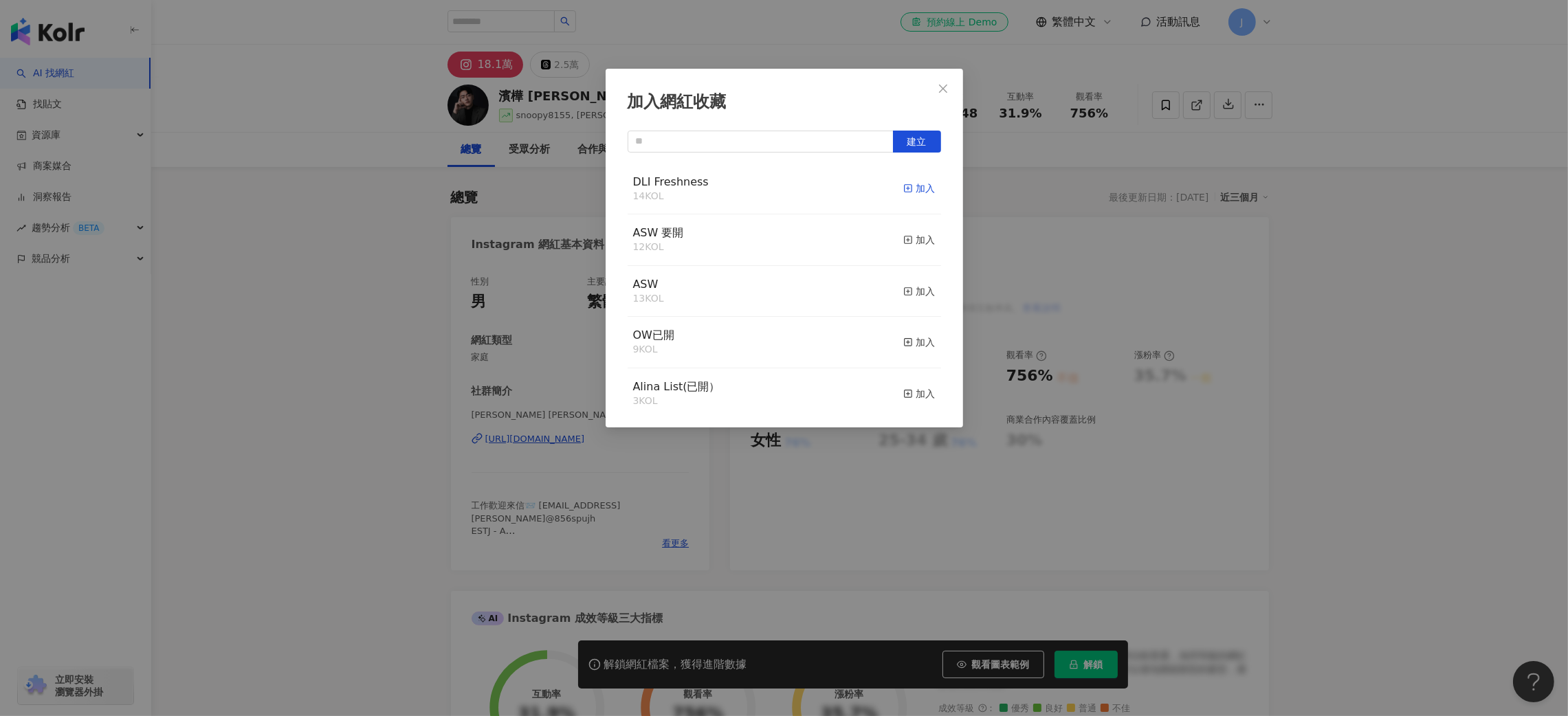
click at [903, 191] on icon "button" at bounding box center [908, 189] width 9 height 9
click at [1362, 246] on div "加入網紅收藏 建立 DLI Freshness 15 KOL 已加入 ASW 要開 12 KOL 加入 ASW 13 KOL 加入 OW已開 9 KOL 加入…" at bounding box center [784, 358] width 1568 height 716
click at [1396, 517] on div "加入網紅收藏 建立 DLI Freshness 15 KOL 已加入 ASW 要開 12 KOL 加入 ASW 13 KOL 加入 OW已開 9 KOL 加入…" at bounding box center [784, 358] width 1568 height 716
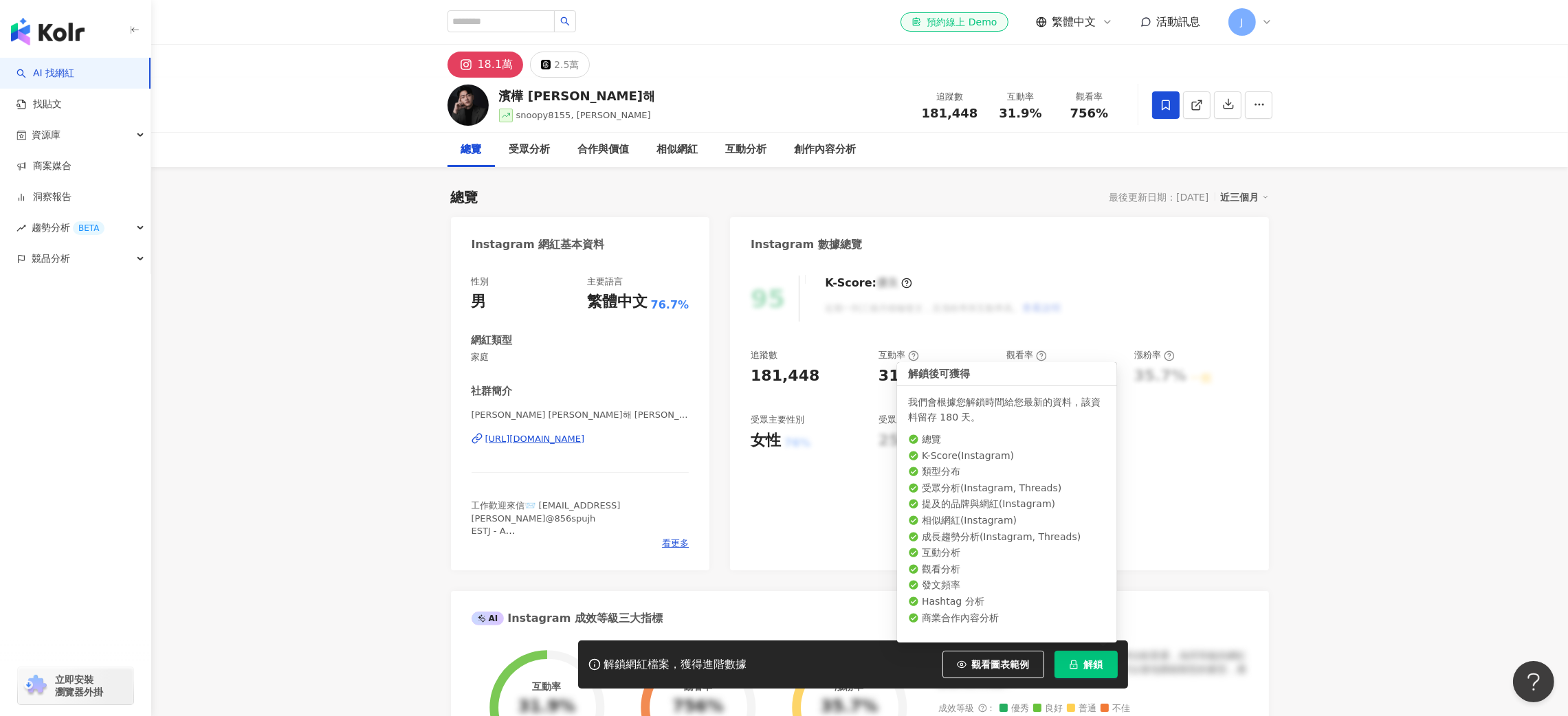
click at [1103, 662] on button "解鎖" at bounding box center [1086, 664] width 64 height 28
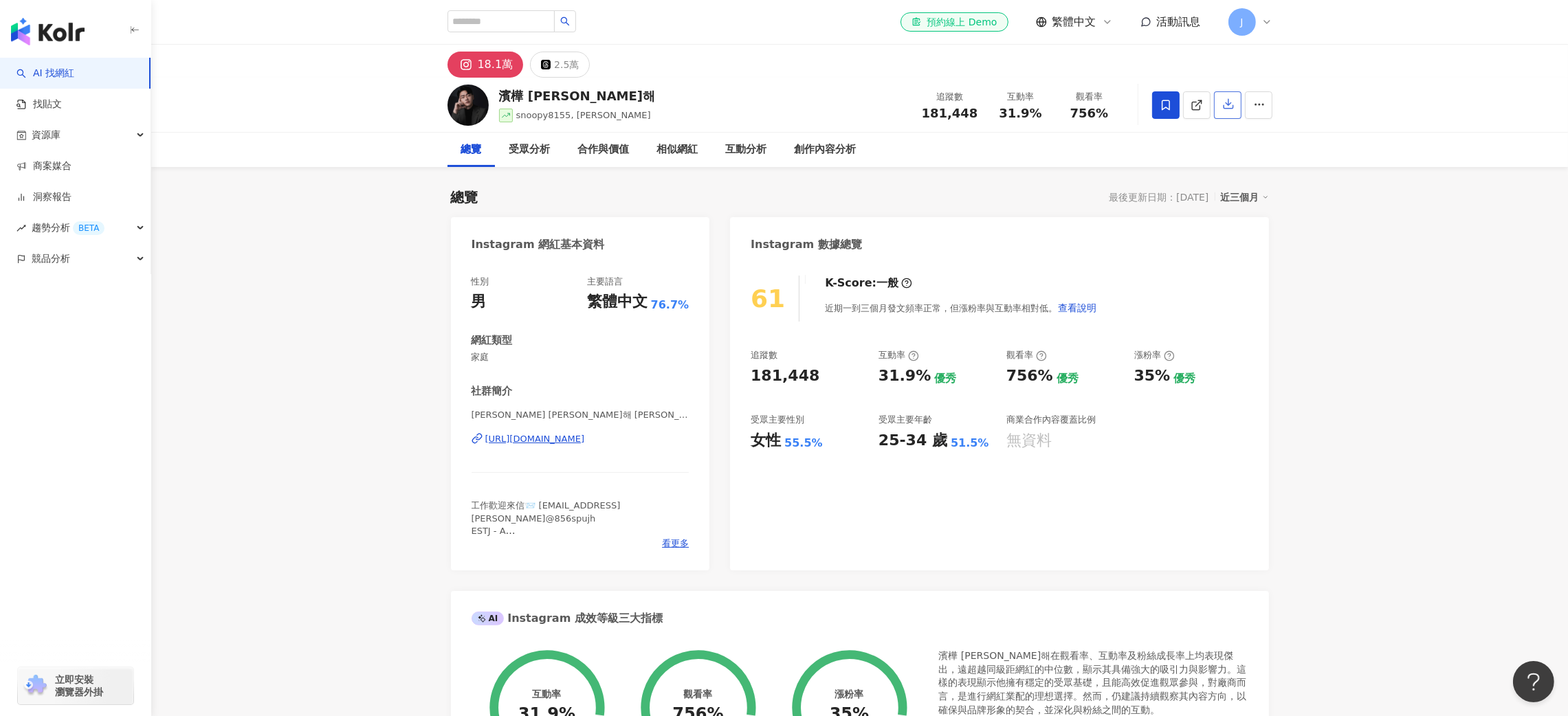
click at [1233, 102] on icon "button" at bounding box center [1228, 103] width 12 height 12
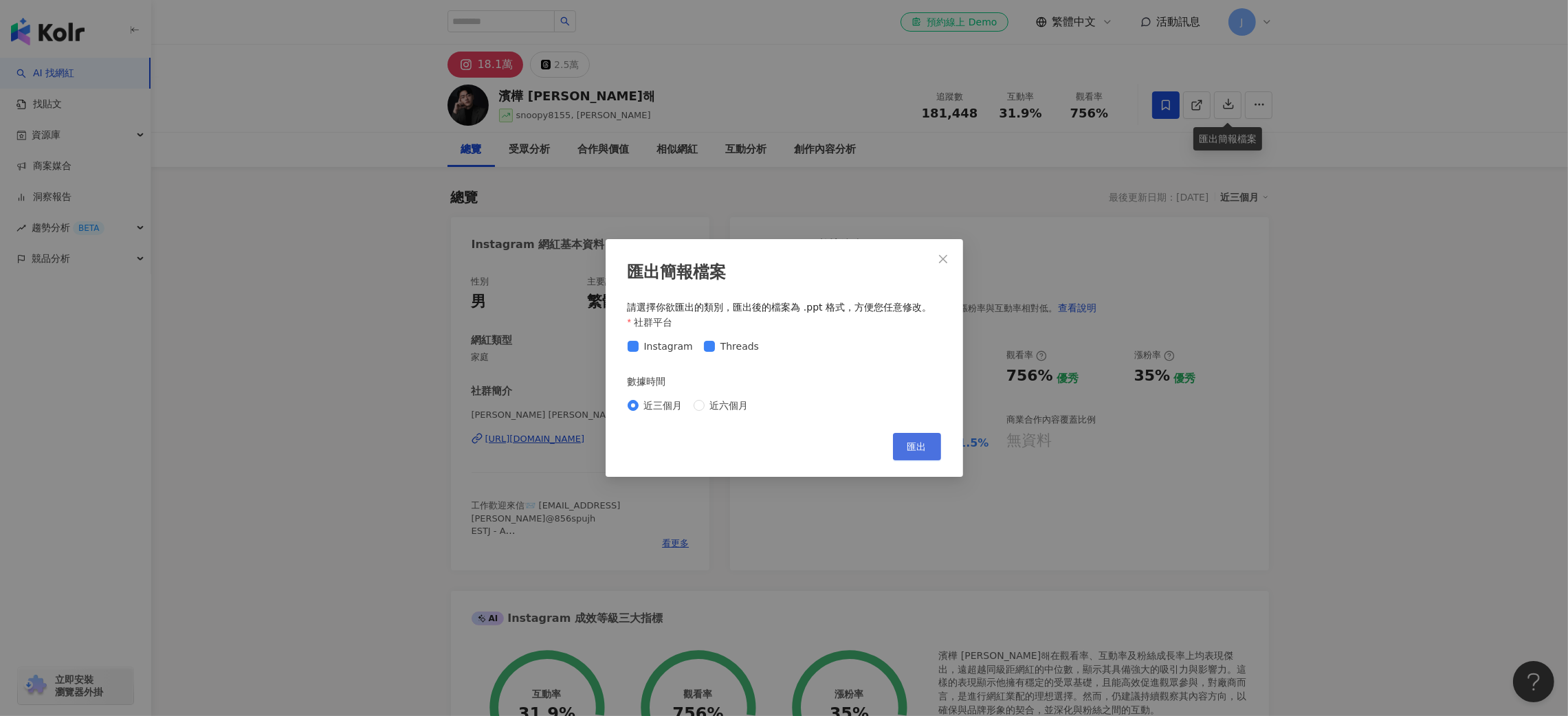
click at [913, 441] on span "匯出" at bounding box center [917, 447] width 19 height 11
click at [715, 411] on span "近六個月" at bounding box center [729, 406] width 49 height 15
click at [920, 452] on span "匯出" at bounding box center [917, 447] width 19 height 11
click at [934, 251] on button "Close" at bounding box center [943, 259] width 28 height 28
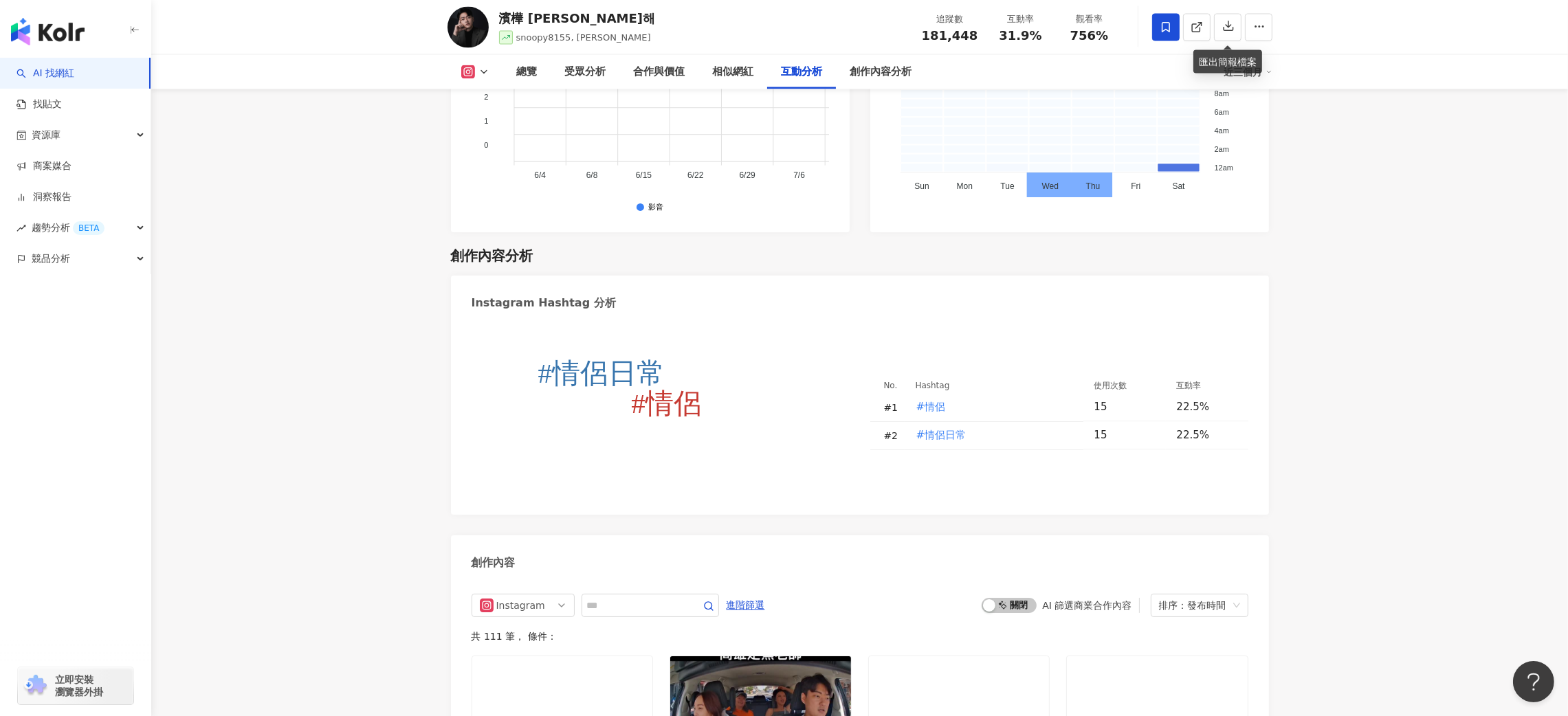
scroll to position [3796, 0]
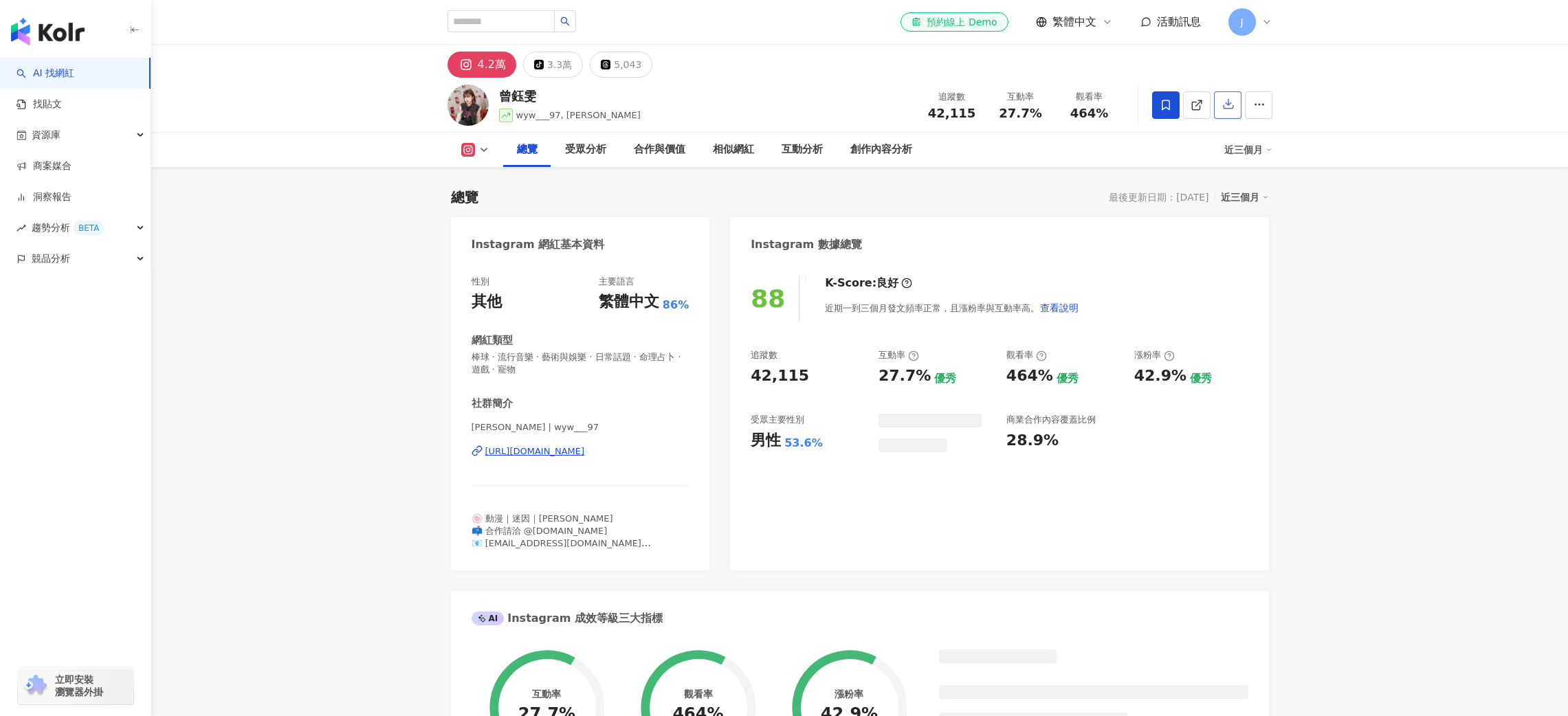
click at [1230, 105] on icon "button" at bounding box center [1228, 103] width 12 height 12
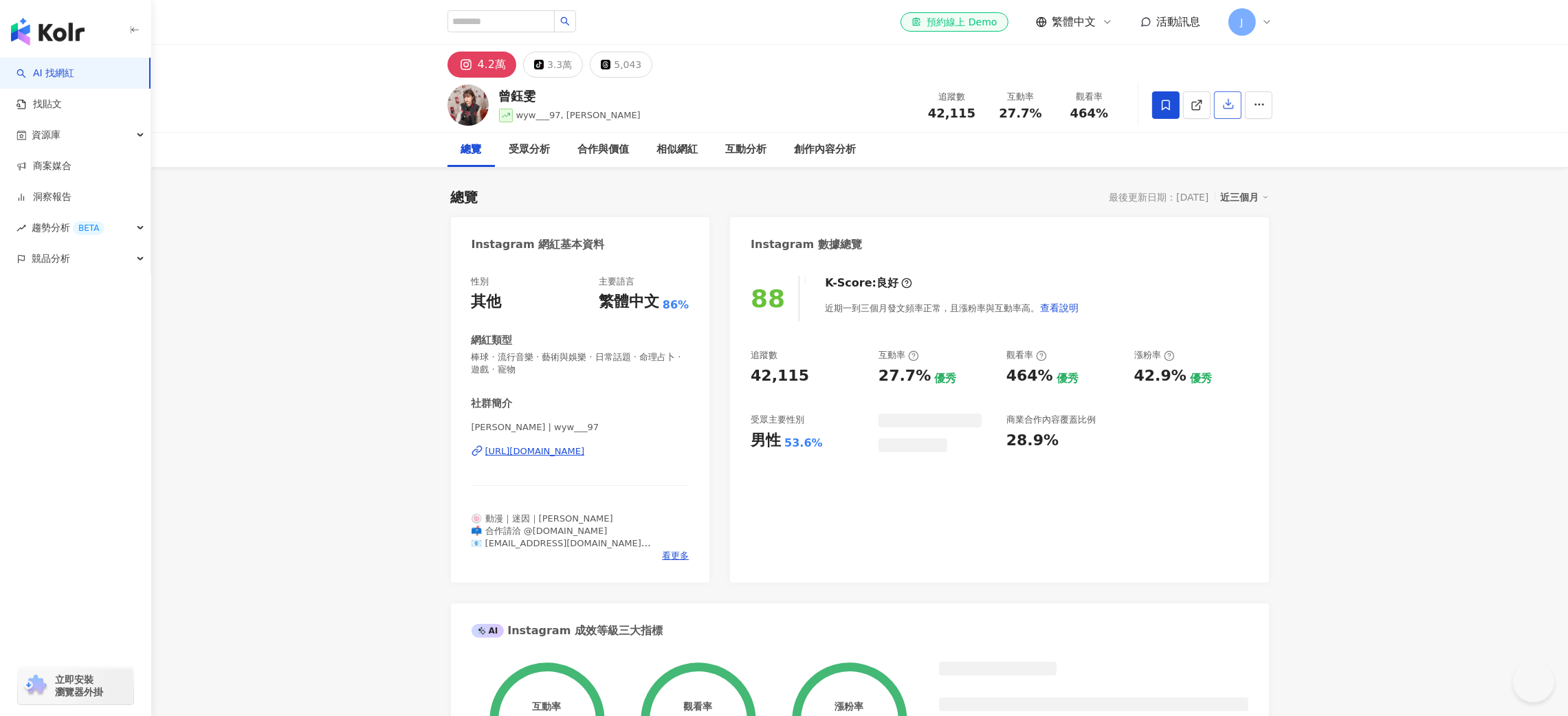
click at [1230, 105] on icon "button" at bounding box center [1228, 104] width 9 height 9
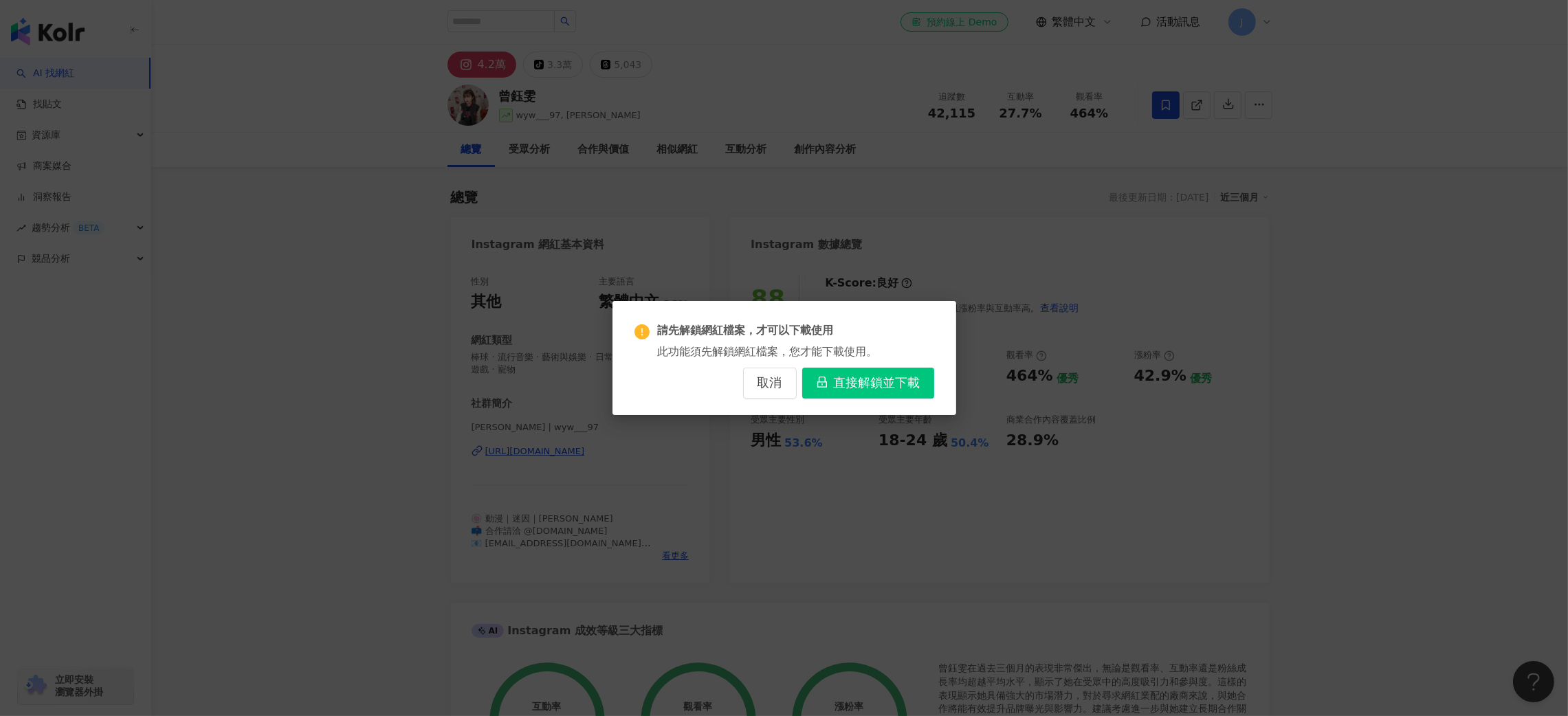
click at [874, 378] on span "直接解鎖並下載" at bounding box center [876, 383] width 86 height 15
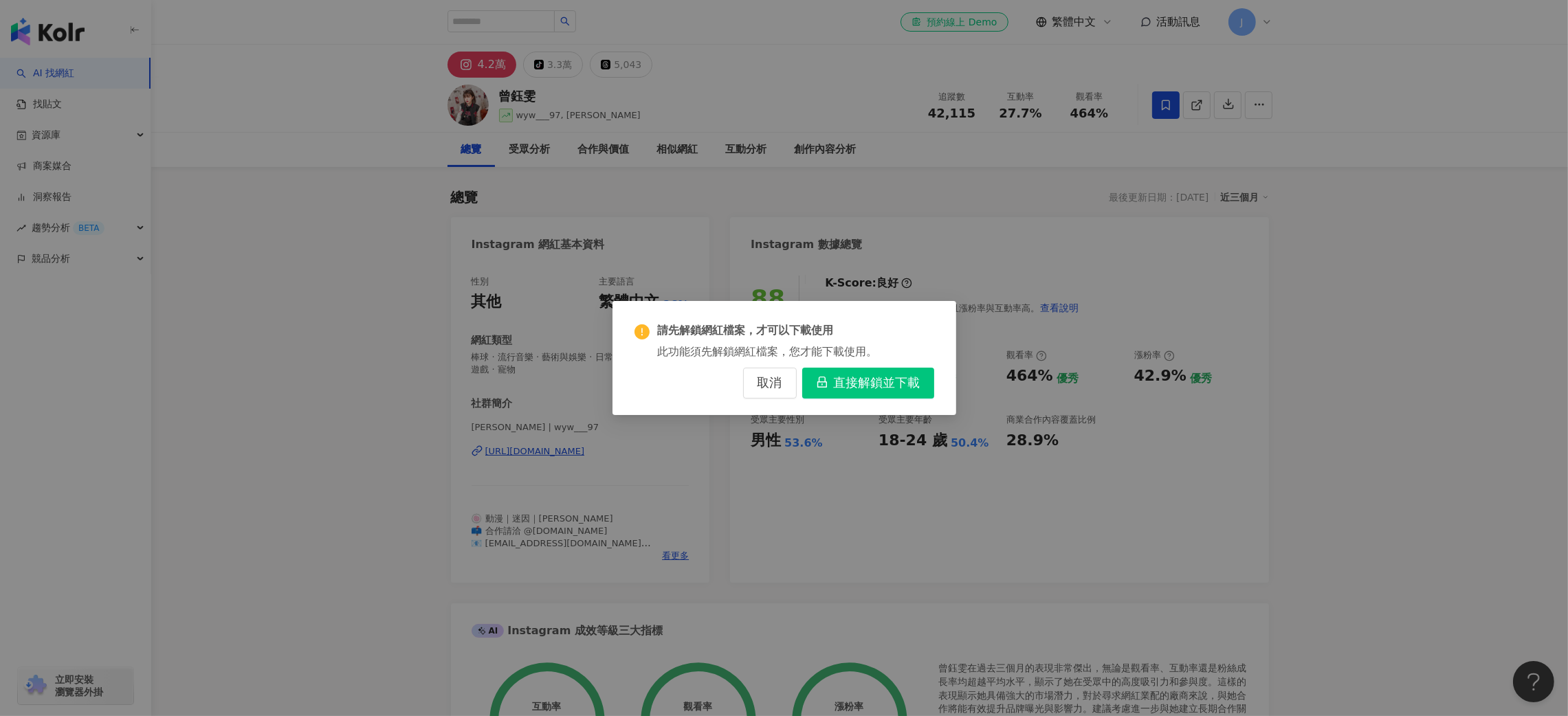
click at [909, 394] on button "直接解鎖並下載" at bounding box center [868, 383] width 132 height 31
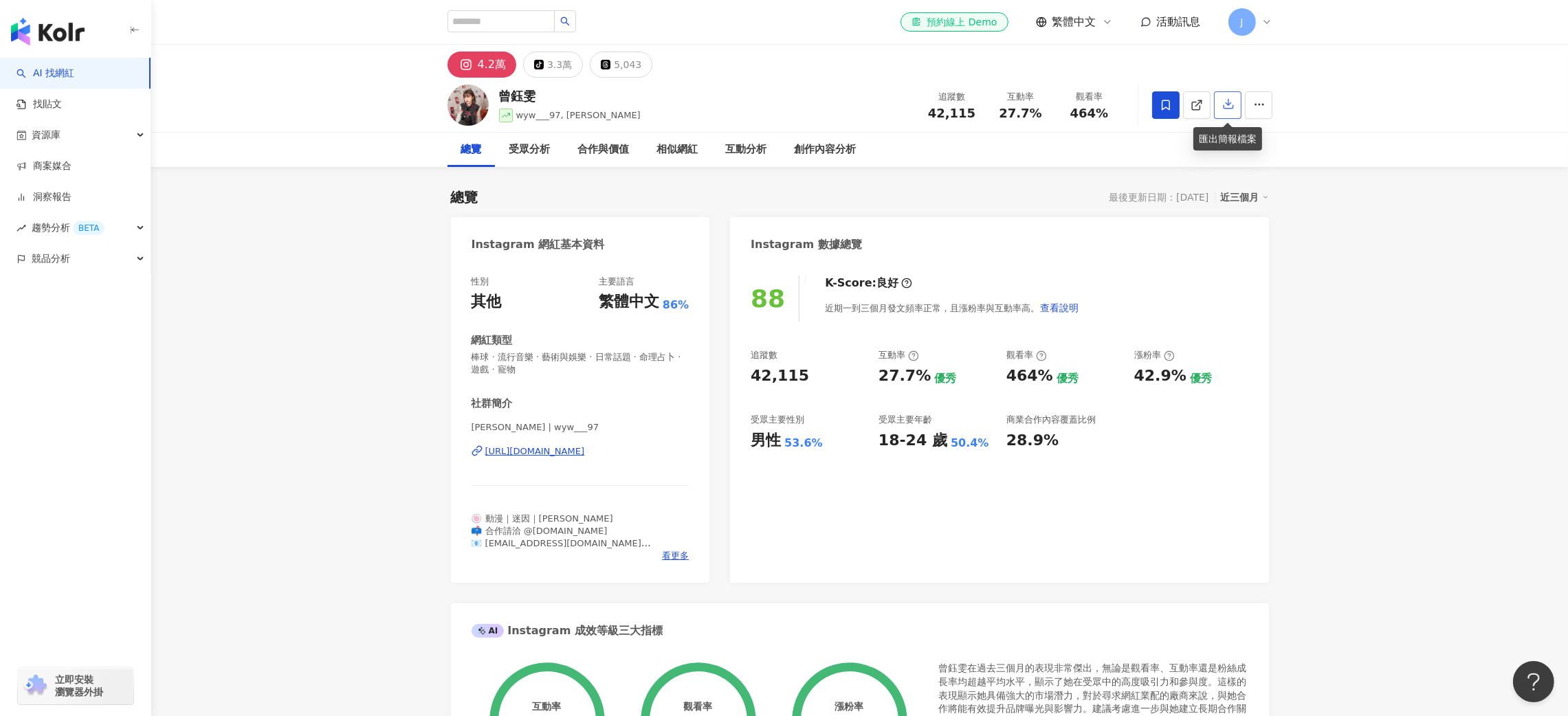
click at [1223, 103] on icon "button" at bounding box center [1228, 103] width 12 height 12
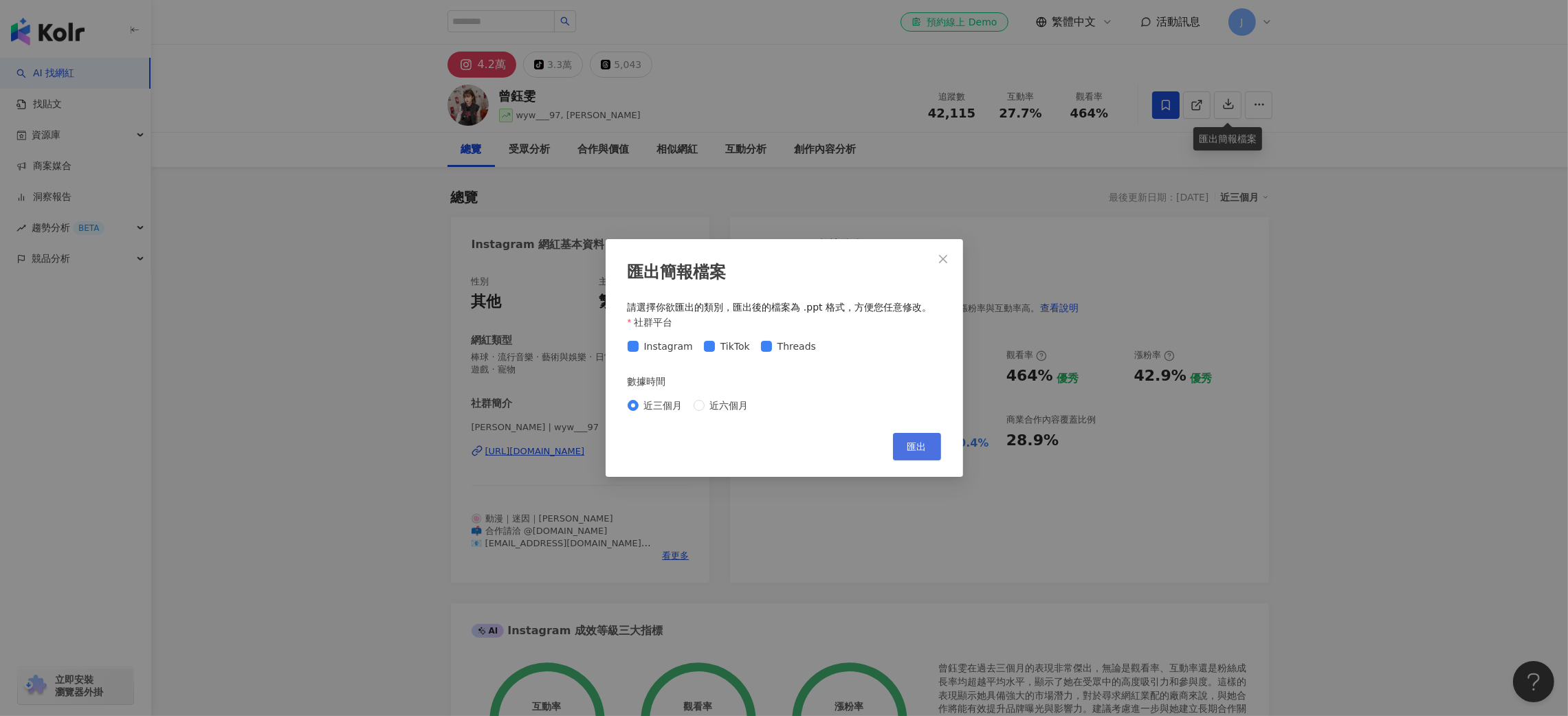
click at [928, 449] on button "匯出" at bounding box center [916, 447] width 48 height 28
click at [732, 400] on span "近六個月" at bounding box center [729, 406] width 49 height 15
drag, startPoint x: 931, startPoint y: 446, endPoint x: 1113, endPoint y: 438, distance: 182.2
click at [930, 446] on button "匯出" at bounding box center [916, 447] width 48 height 28
click at [918, 448] on span "匯出" at bounding box center [917, 447] width 19 height 11
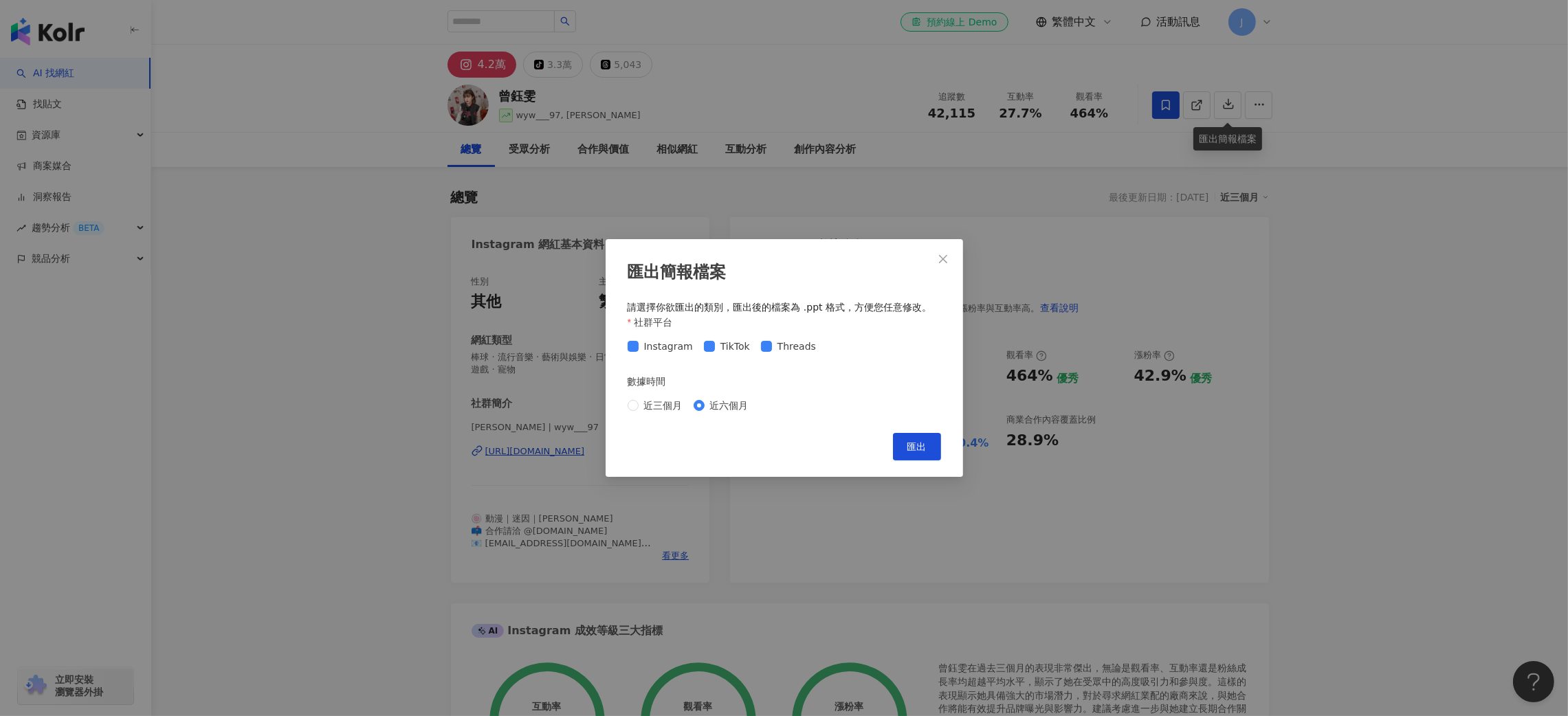
click at [950, 253] on span "Close" at bounding box center [943, 259] width 28 height 11
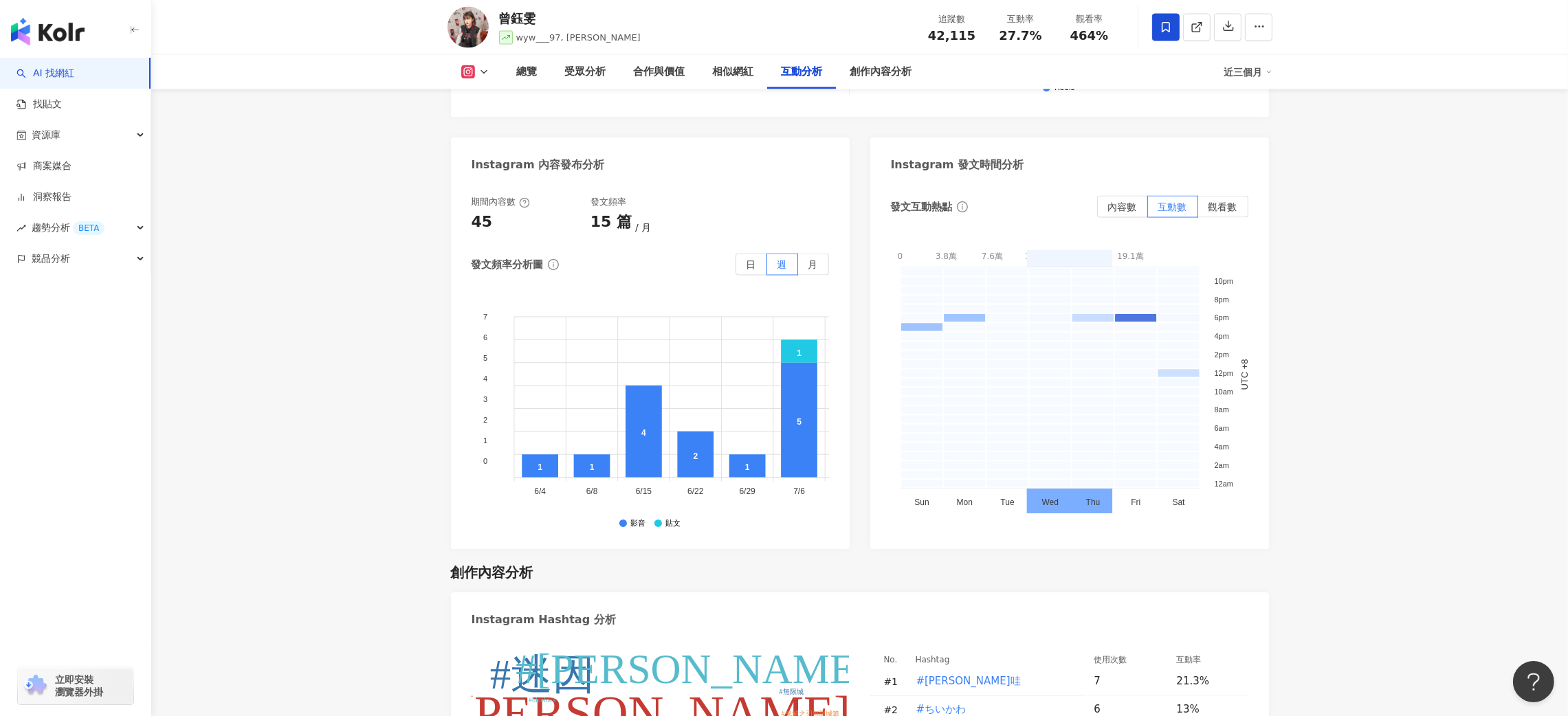
scroll to position [3623, 0]
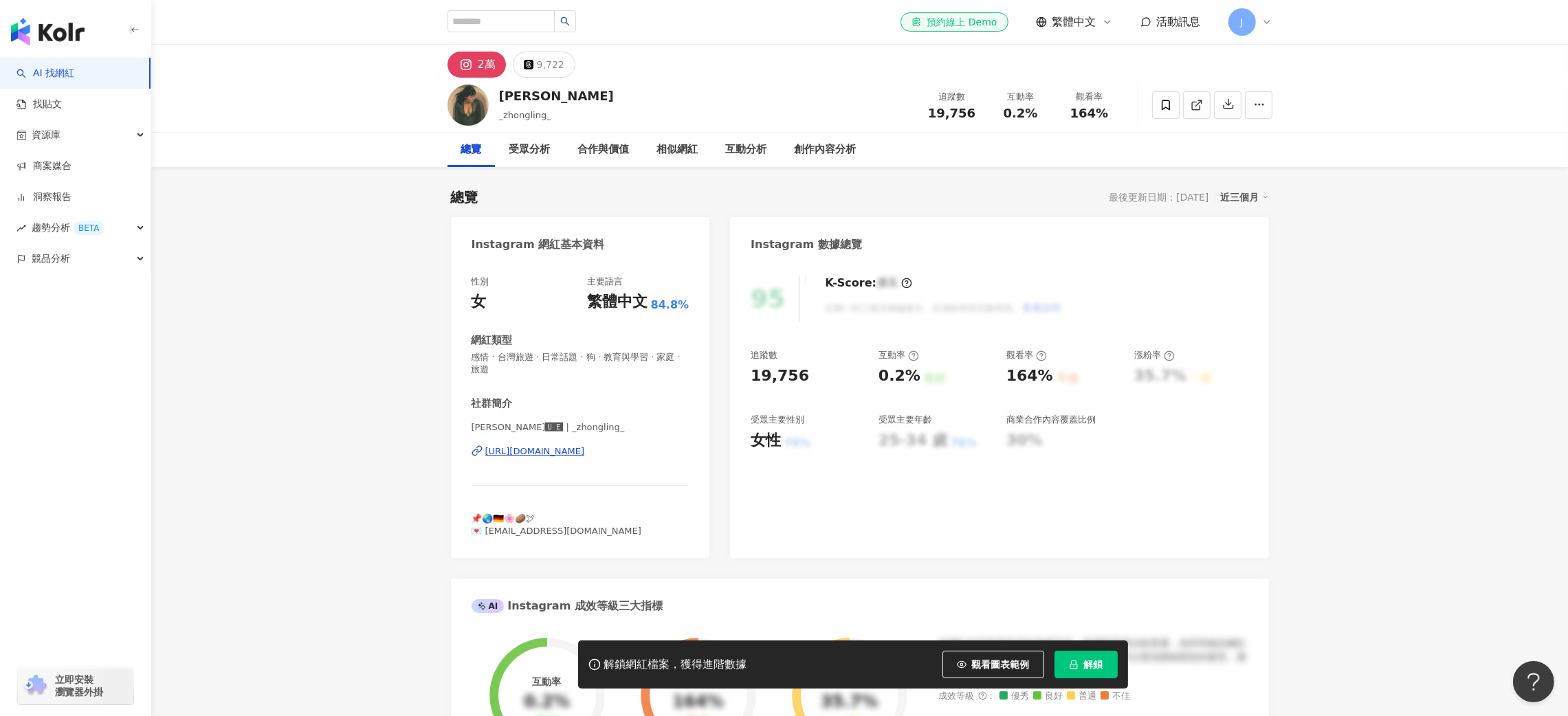
click at [1096, 667] on span "解鎖" at bounding box center [1094, 665] width 19 height 11
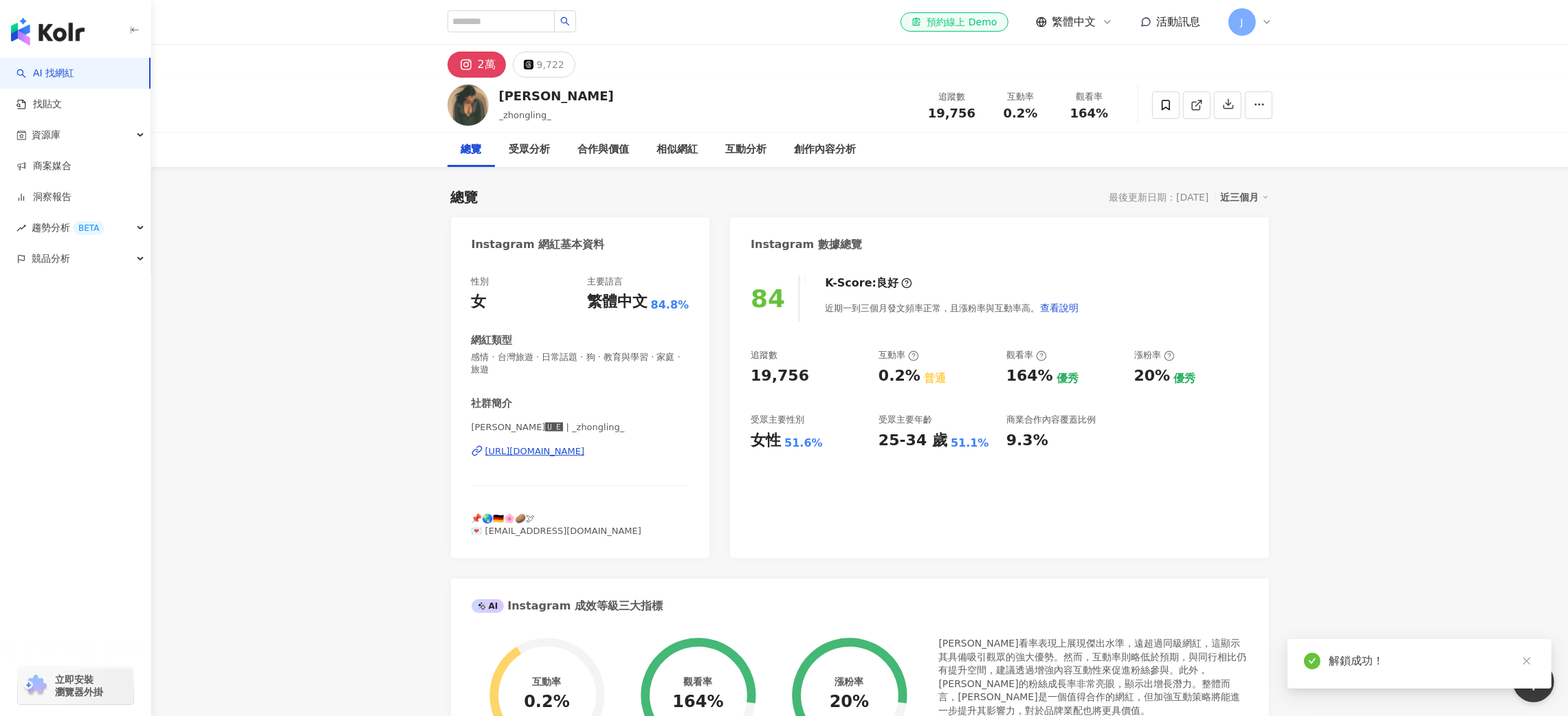
click at [1226, 106] on icon "button" at bounding box center [1228, 103] width 12 height 12
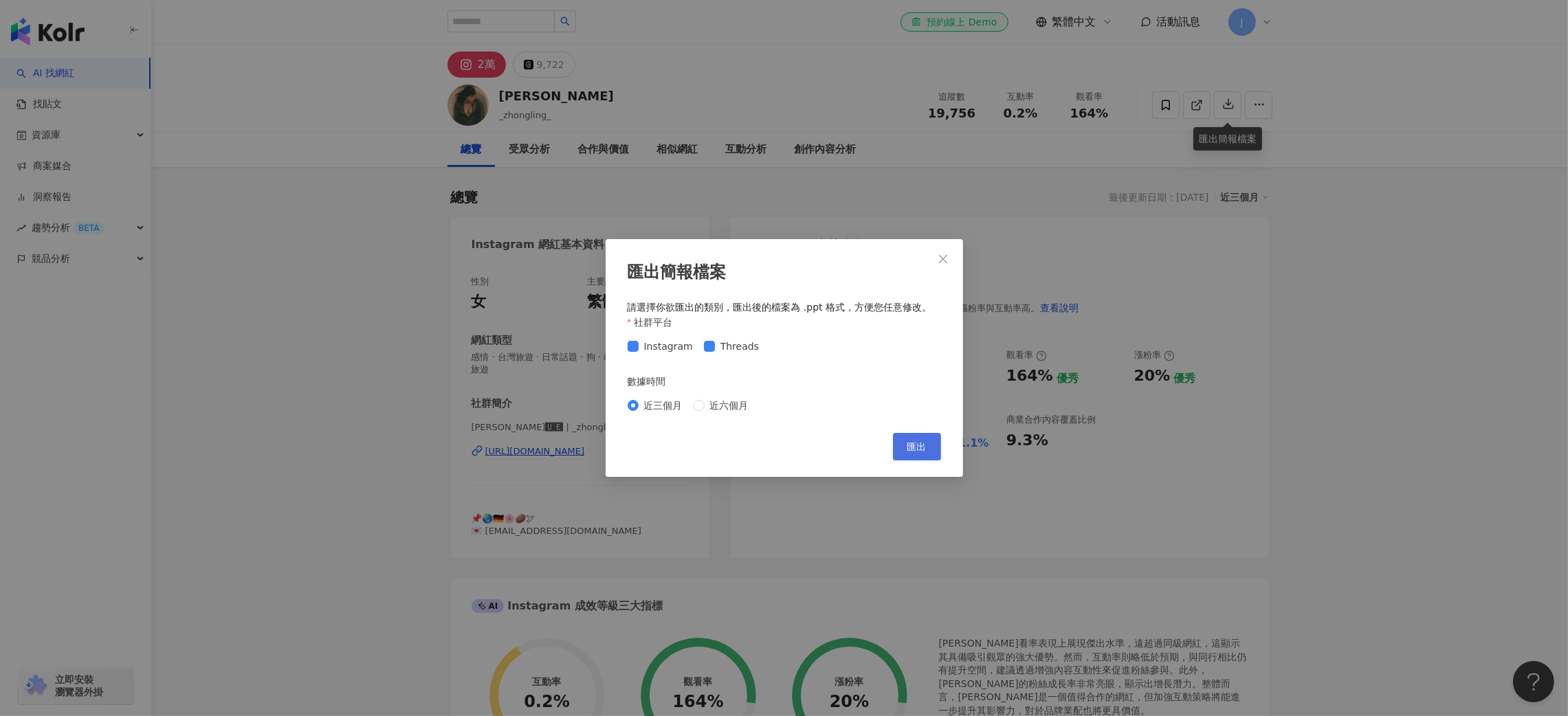
click at [923, 449] on span "匯出" at bounding box center [917, 447] width 19 height 11
click at [944, 264] on button "Close" at bounding box center [943, 259] width 28 height 28
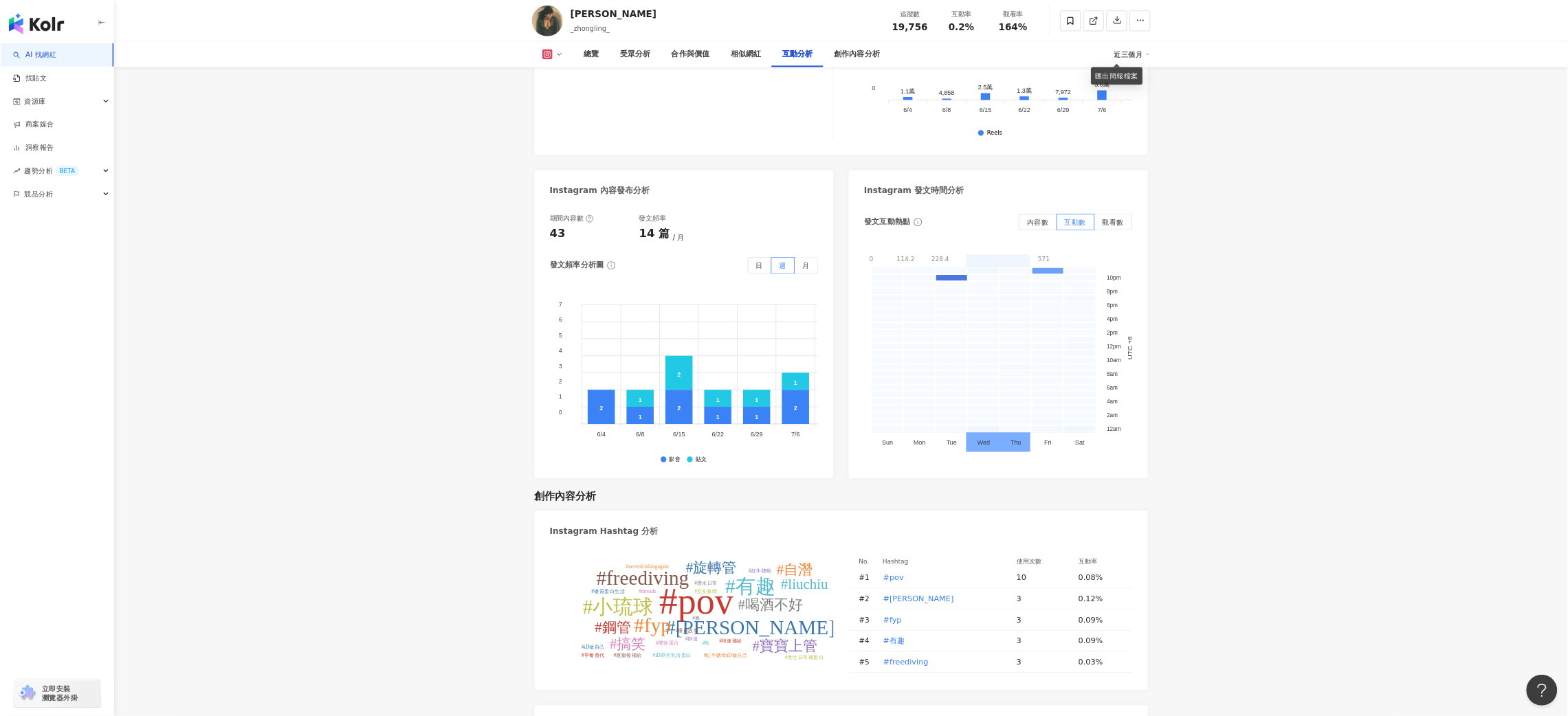
scroll to position [3365, 0]
